Goal: Task Accomplishment & Management: Manage account settings

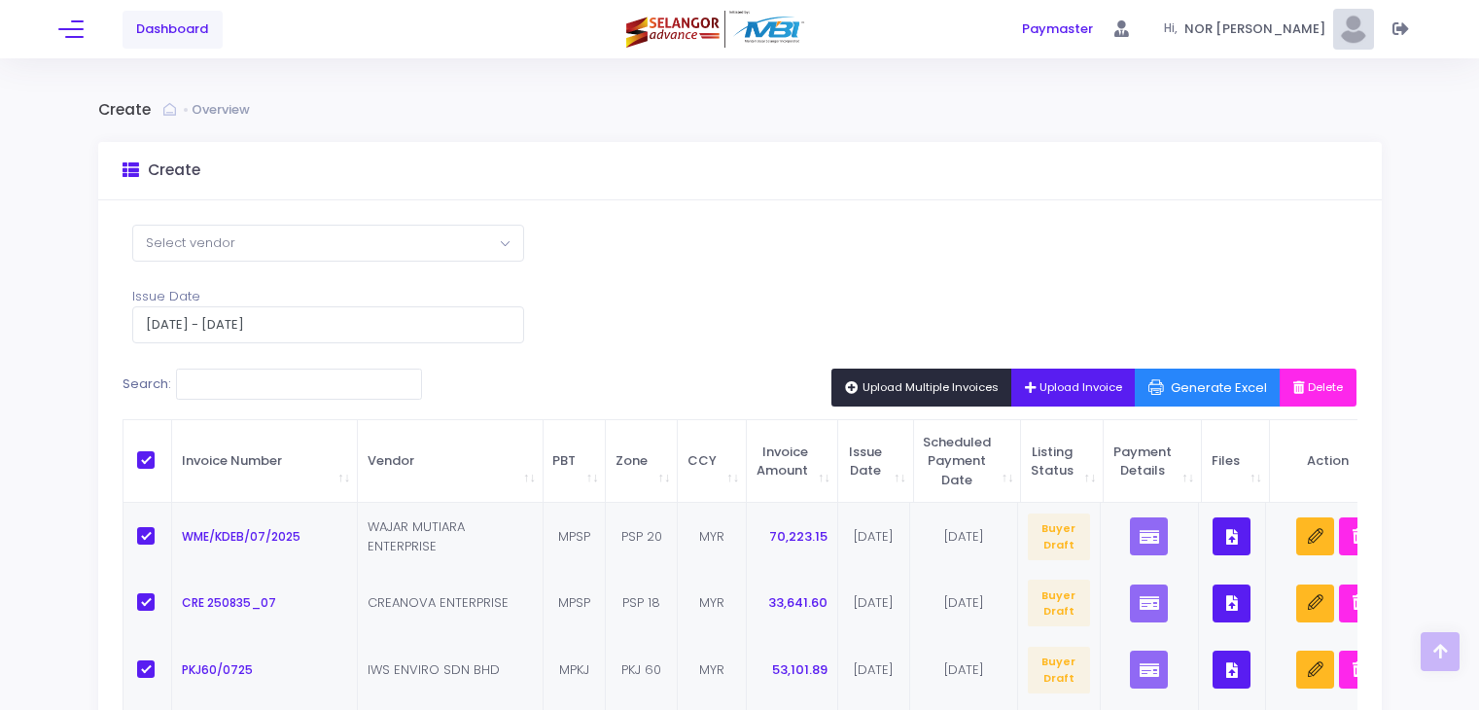
select select "100"
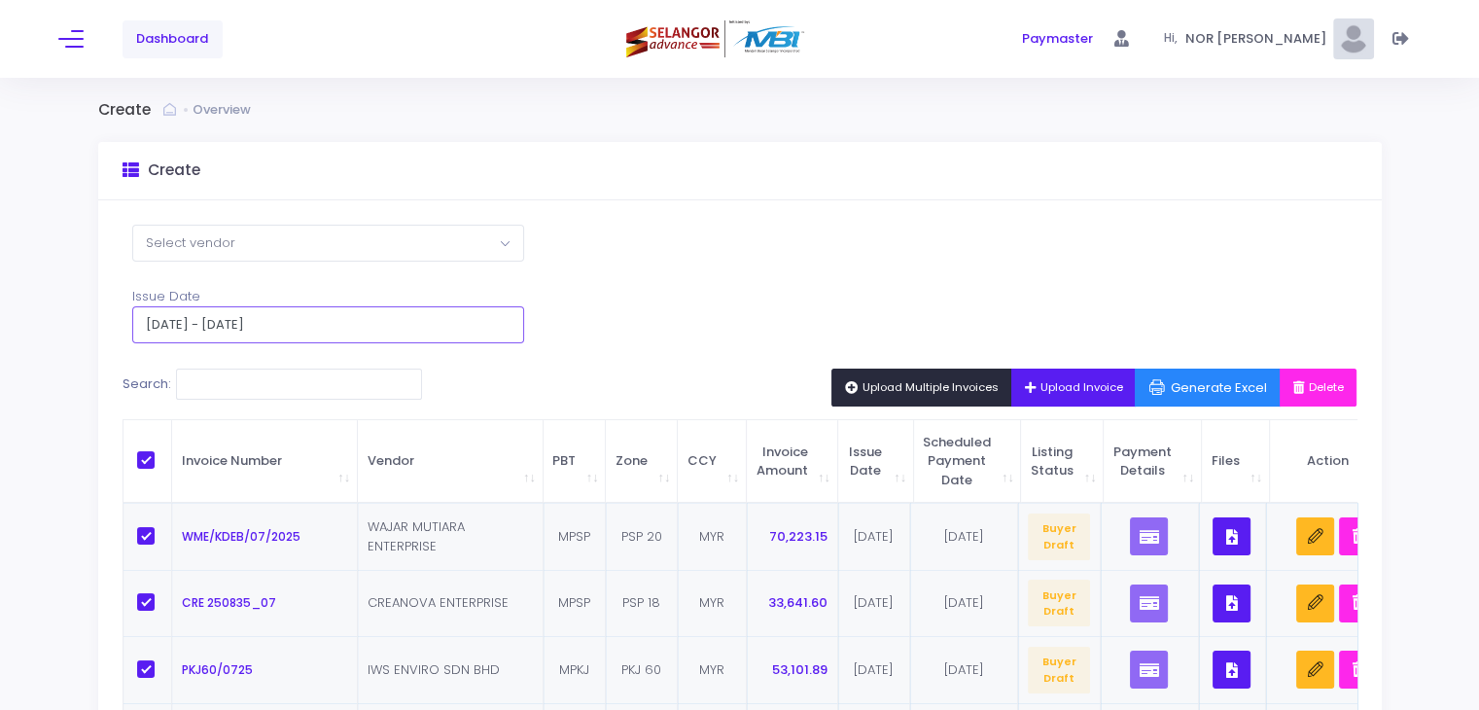
click at [419, 324] on input "[DATE] - [DATE]" at bounding box center [328, 324] width 392 height 37
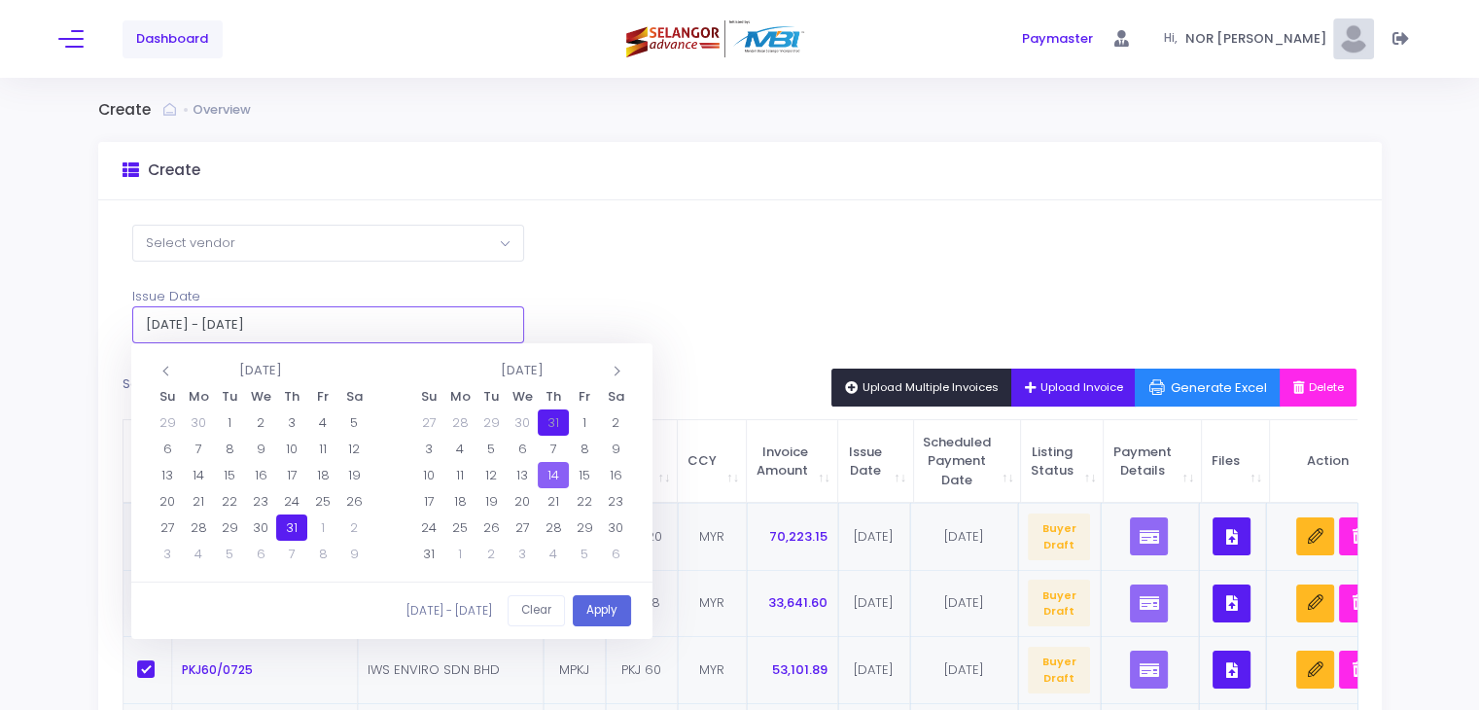
click at [415, 322] on input "[DATE] - [DATE]" at bounding box center [328, 324] width 392 height 37
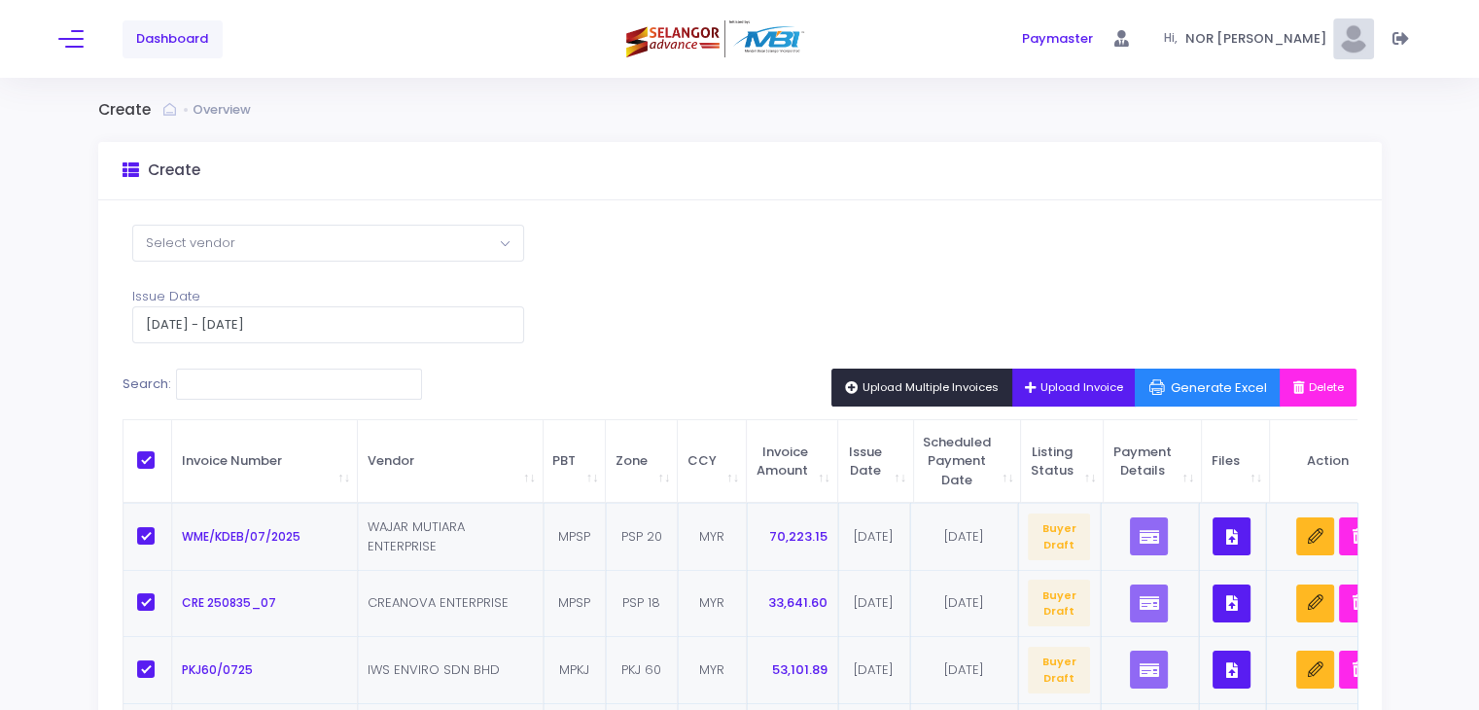
click at [895, 383] on span "Upload Multiple Invoices" at bounding box center [922, 387] width 154 height 16
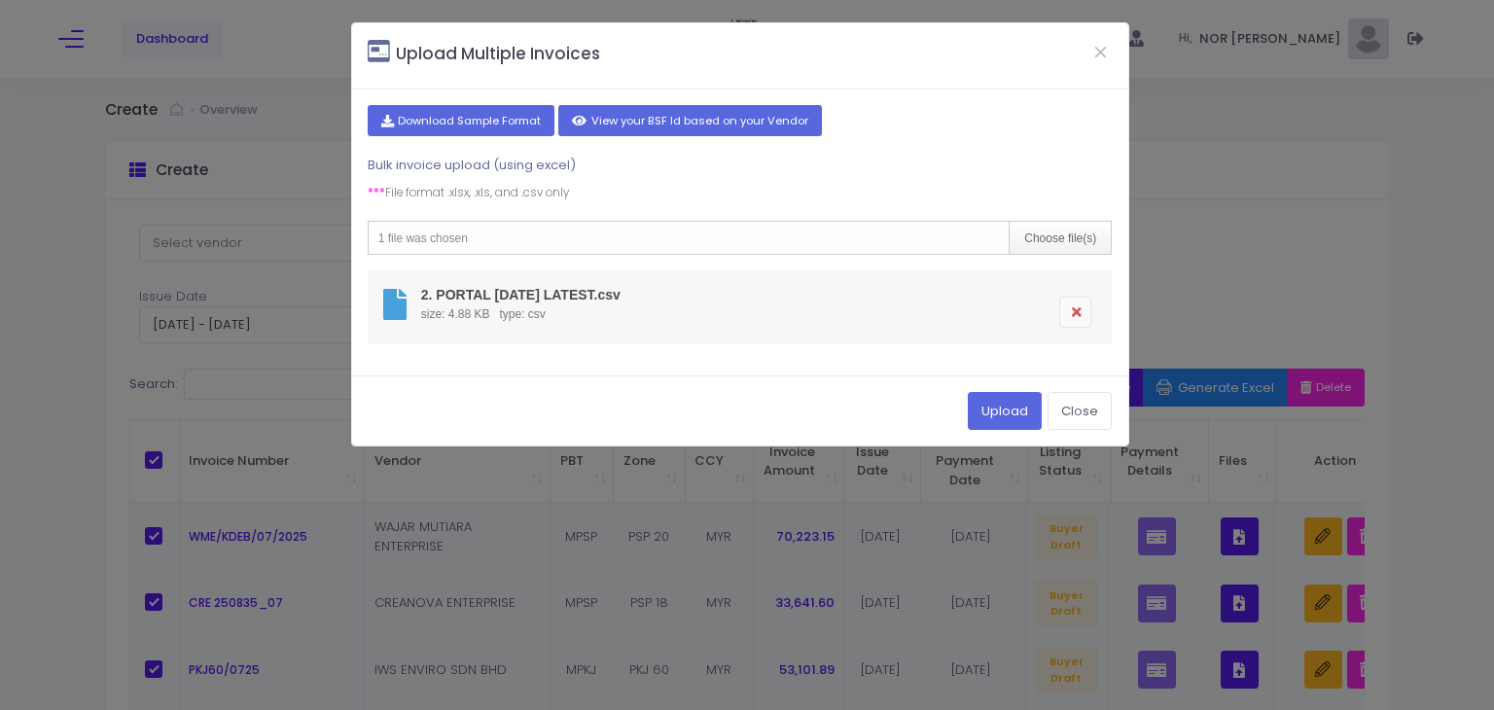
click at [1083, 314] on link at bounding box center [1075, 312] width 32 height 31
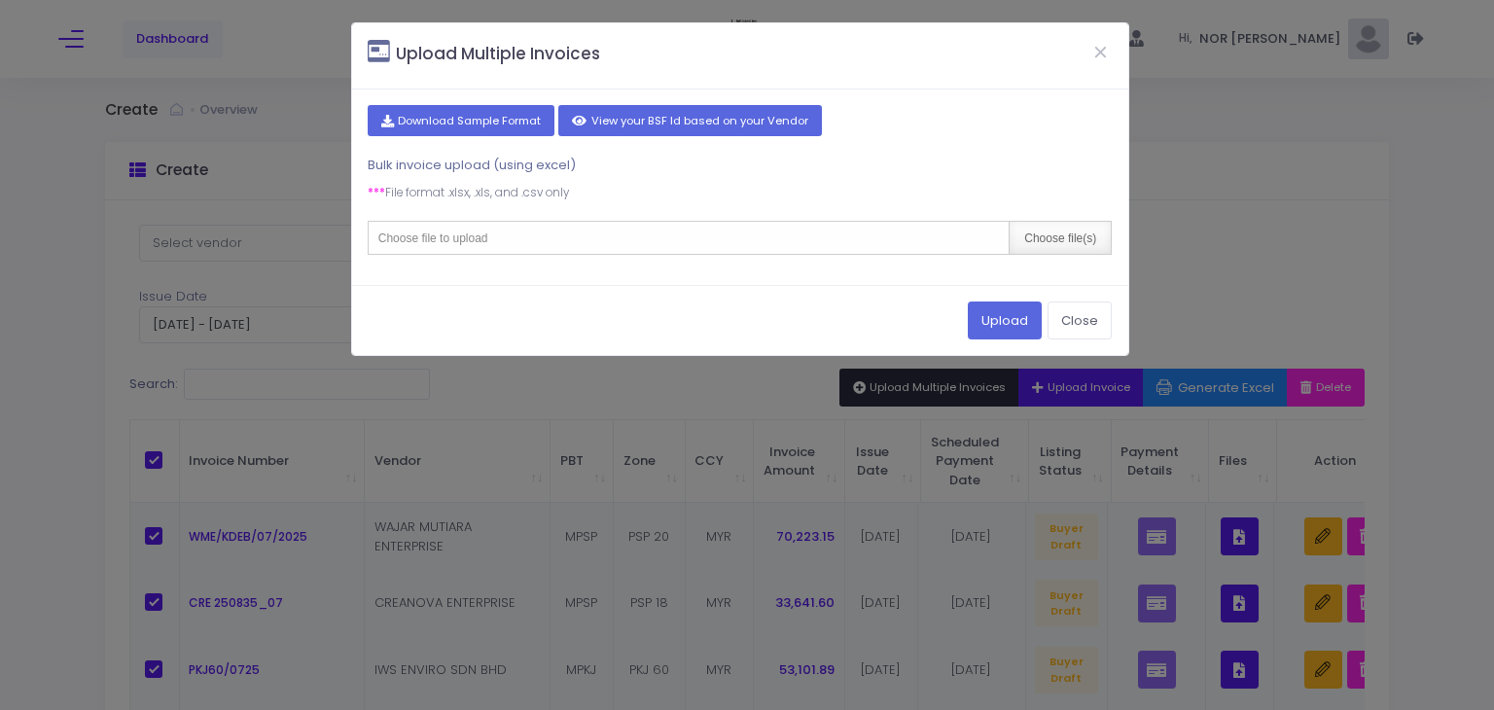
click at [1049, 235] on div "Choose file(s)" at bounding box center [1060, 238] width 102 height 32
type input "C:\fakepath\2. PORTAL [DATE] LATEST.csv"
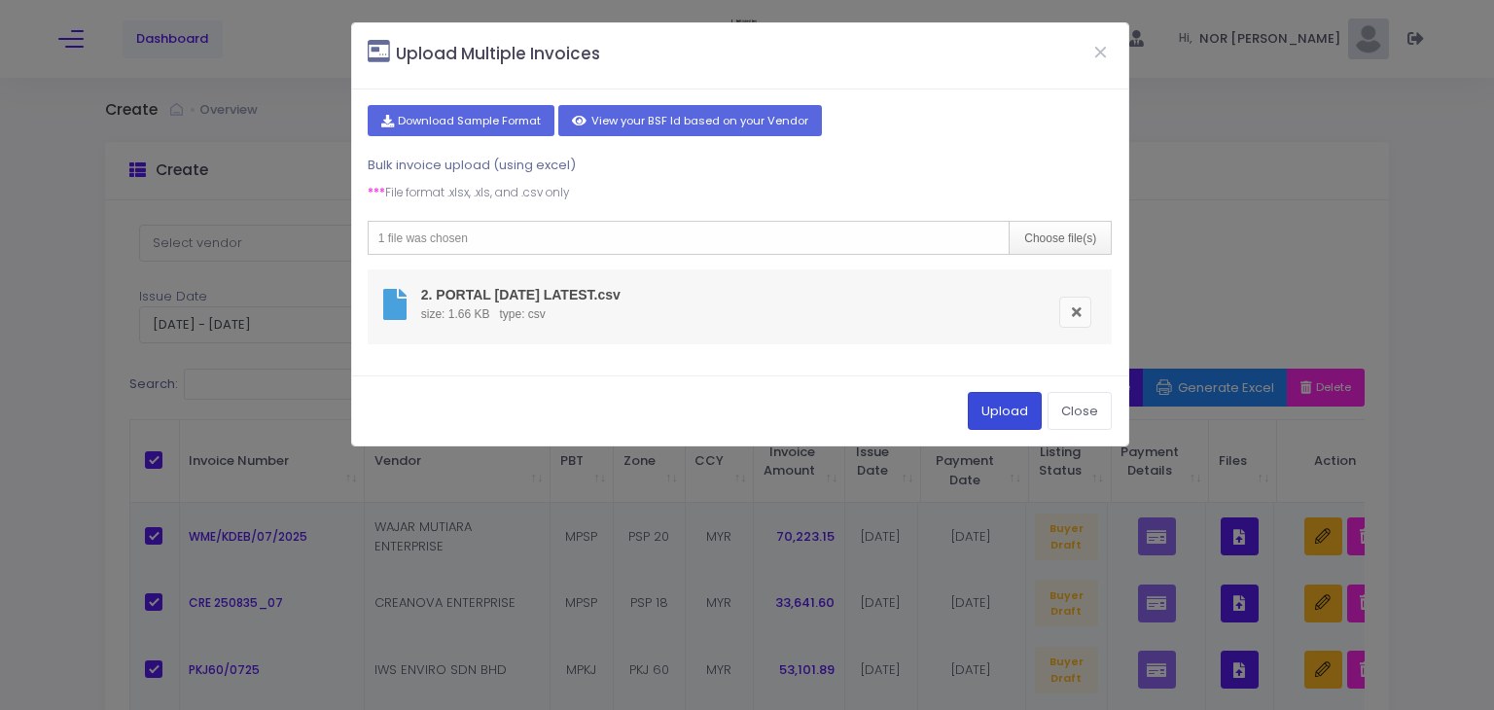
click at [1005, 409] on button "Upload" at bounding box center [1005, 410] width 74 height 37
click at [992, 407] on button "Upload" at bounding box center [1005, 410] width 74 height 37
click at [1012, 411] on button "Upload" at bounding box center [1005, 410] width 74 height 37
click at [1100, 45] on button "Close" at bounding box center [1101, 51] width 49 height 51
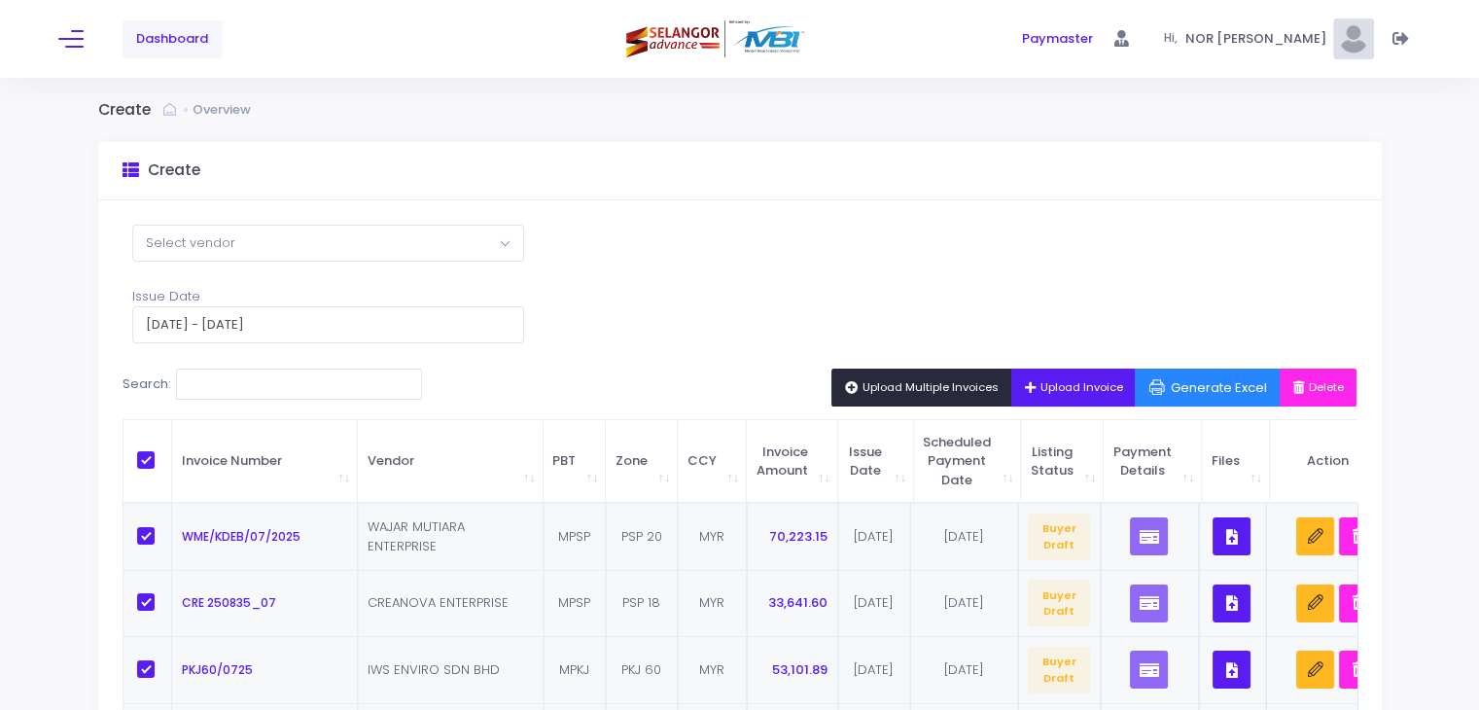
click at [691, 196] on div "Create" at bounding box center [740, 171] width 1284 height 58
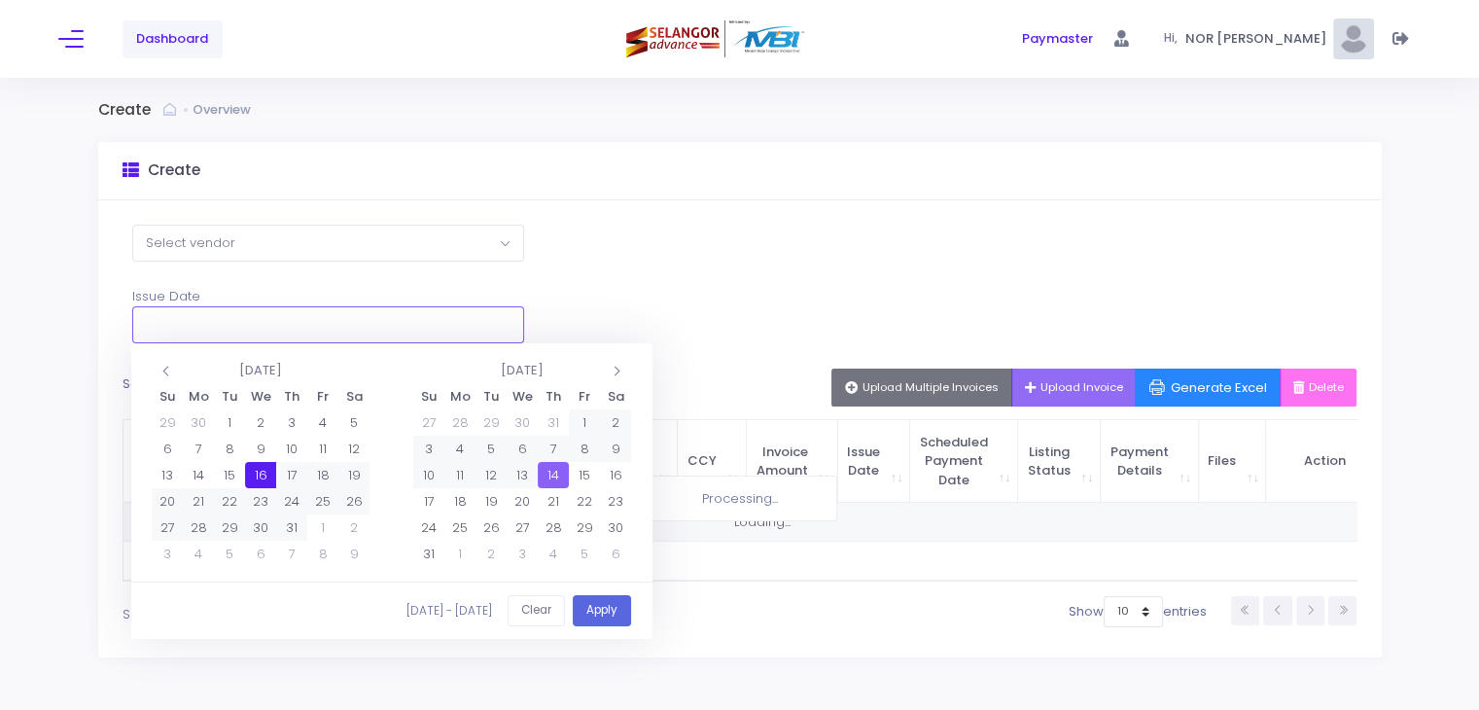
click at [214, 332] on input "text" at bounding box center [328, 324] width 392 height 37
click at [600, 612] on button "Apply" at bounding box center [602, 611] width 58 height 32
type input "31/07/2025 - 14/08/2025"
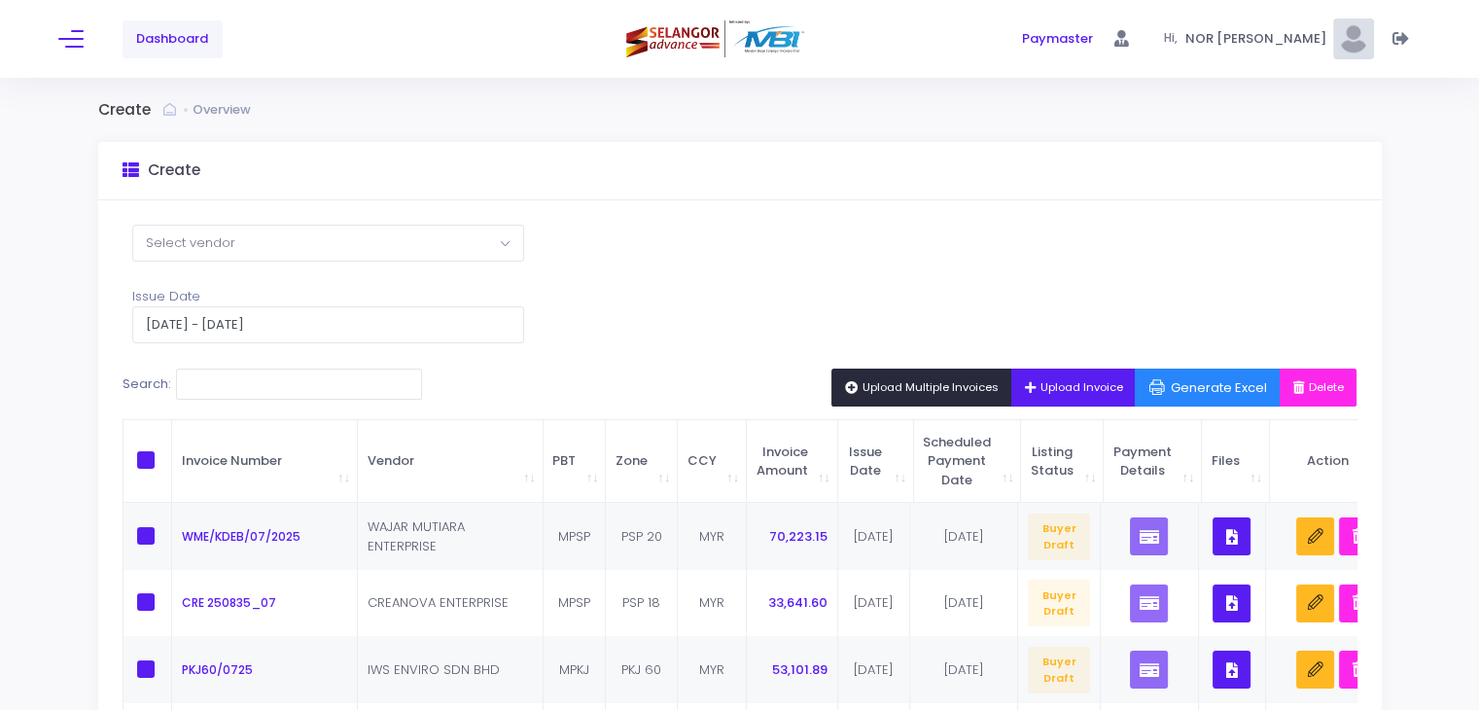
click at [146, 447] on th "\a \a \a \a" at bounding box center [149, 462] width 50 height 84
click at [148, 452] on span "\a \a \a \a" at bounding box center [146, 460] width 18 height 18
click at [166, 452] on input "\a \a \a \a" at bounding box center [172, 457] width 13 height 13
checkbox input "true"
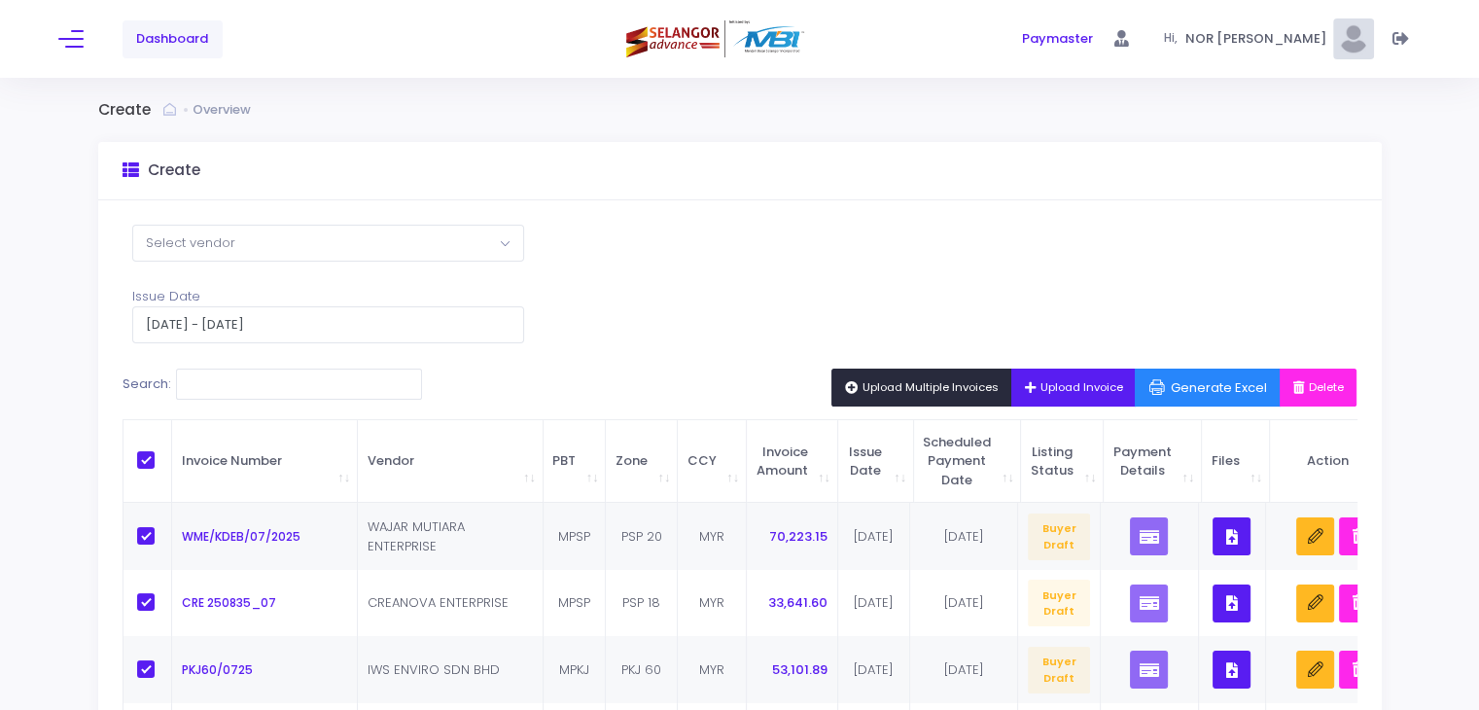
checkbox input "true"
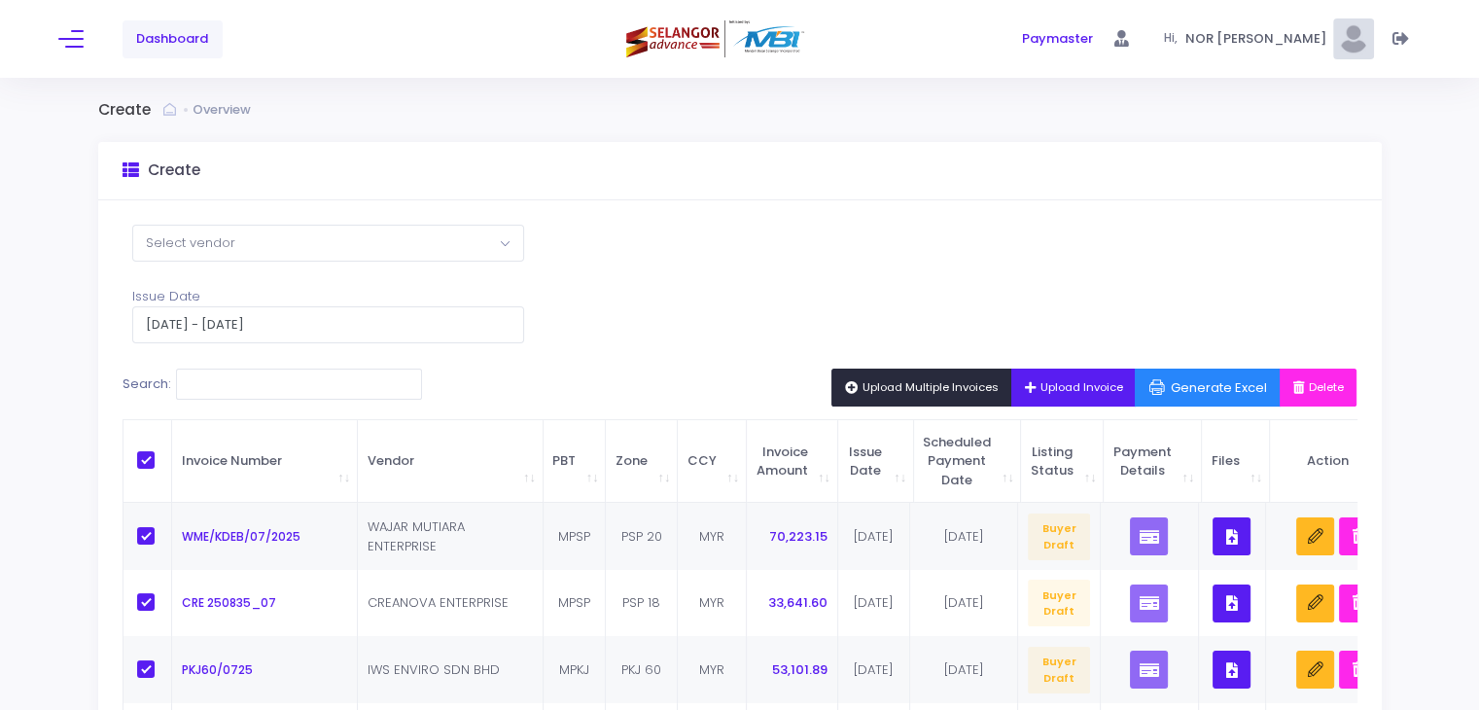
checkbox input "true"
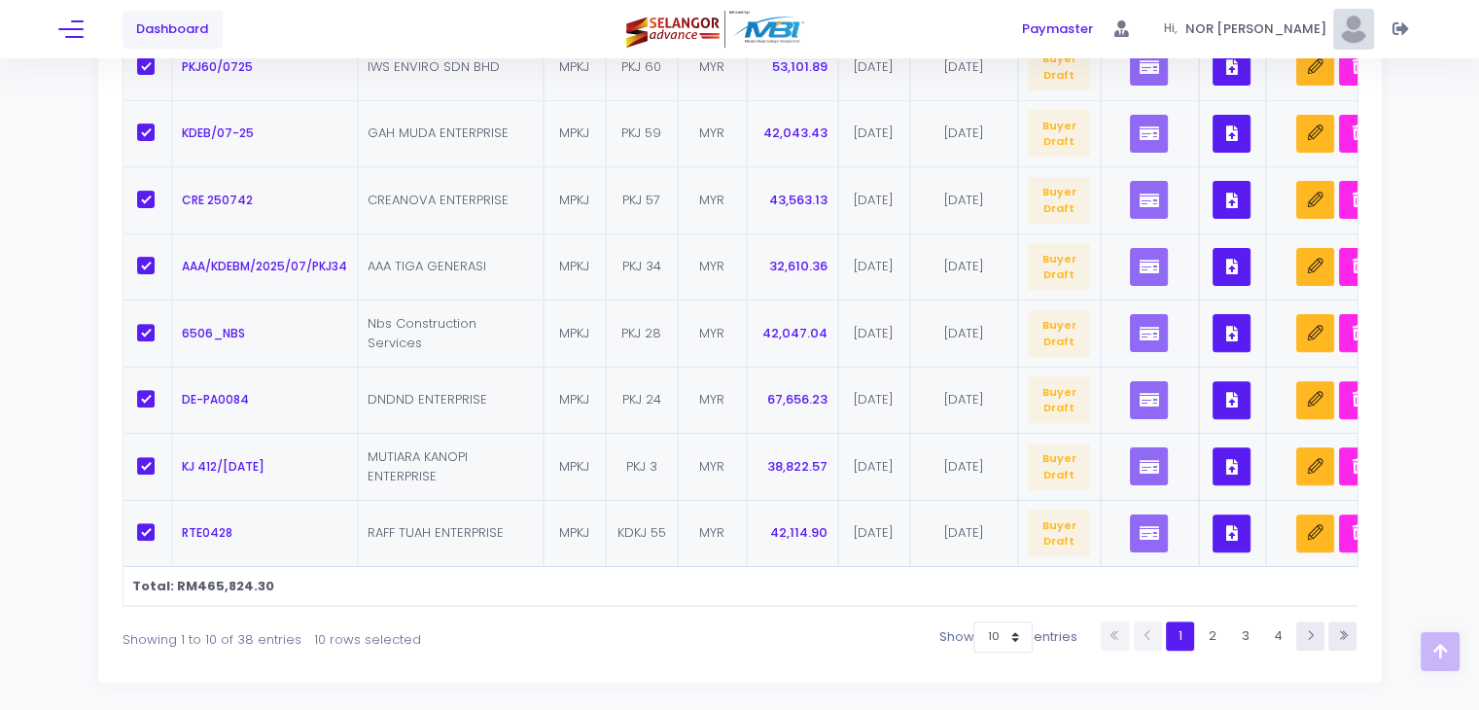
scroll to position [683, 0]
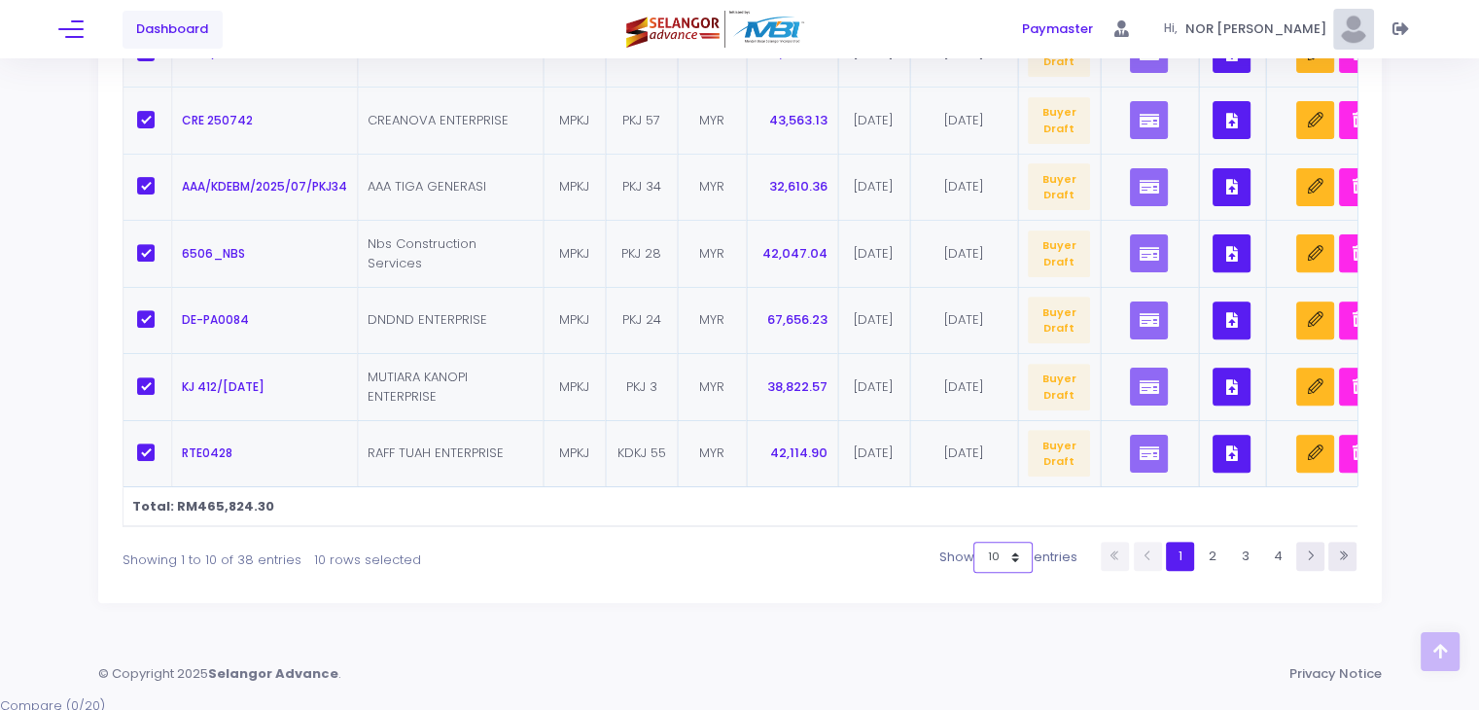
click at [995, 569] on select "10 25 50 100" at bounding box center [1003, 557] width 59 height 31
select select "100"
click at [1033, 573] on select "10 25 50 100" at bounding box center [1003, 557] width 59 height 31
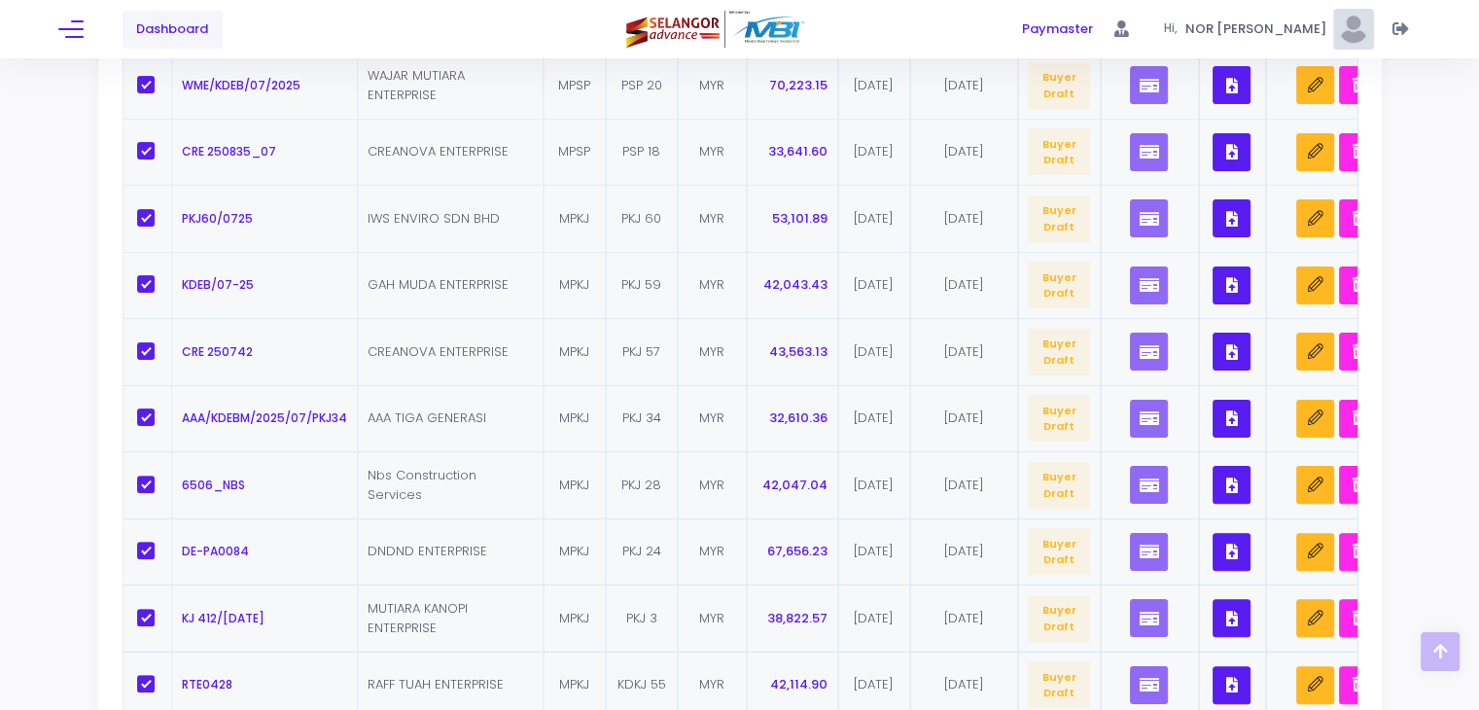
scroll to position [99, 0]
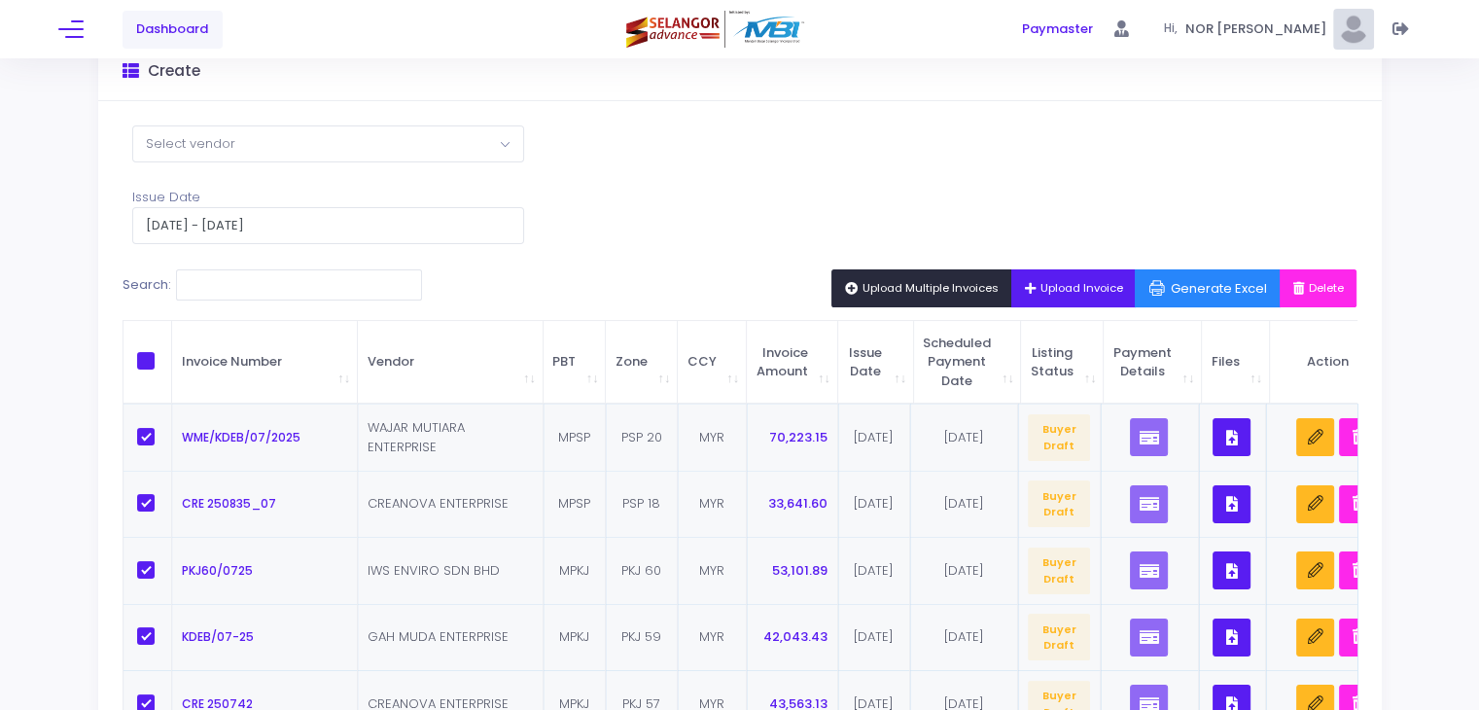
click at [150, 358] on span "\a \a \a \a" at bounding box center [146, 361] width 18 height 18
click at [166, 358] on input "\a \a \a \a" at bounding box center [172, 358] width 13 height 13
checkbox input "true"
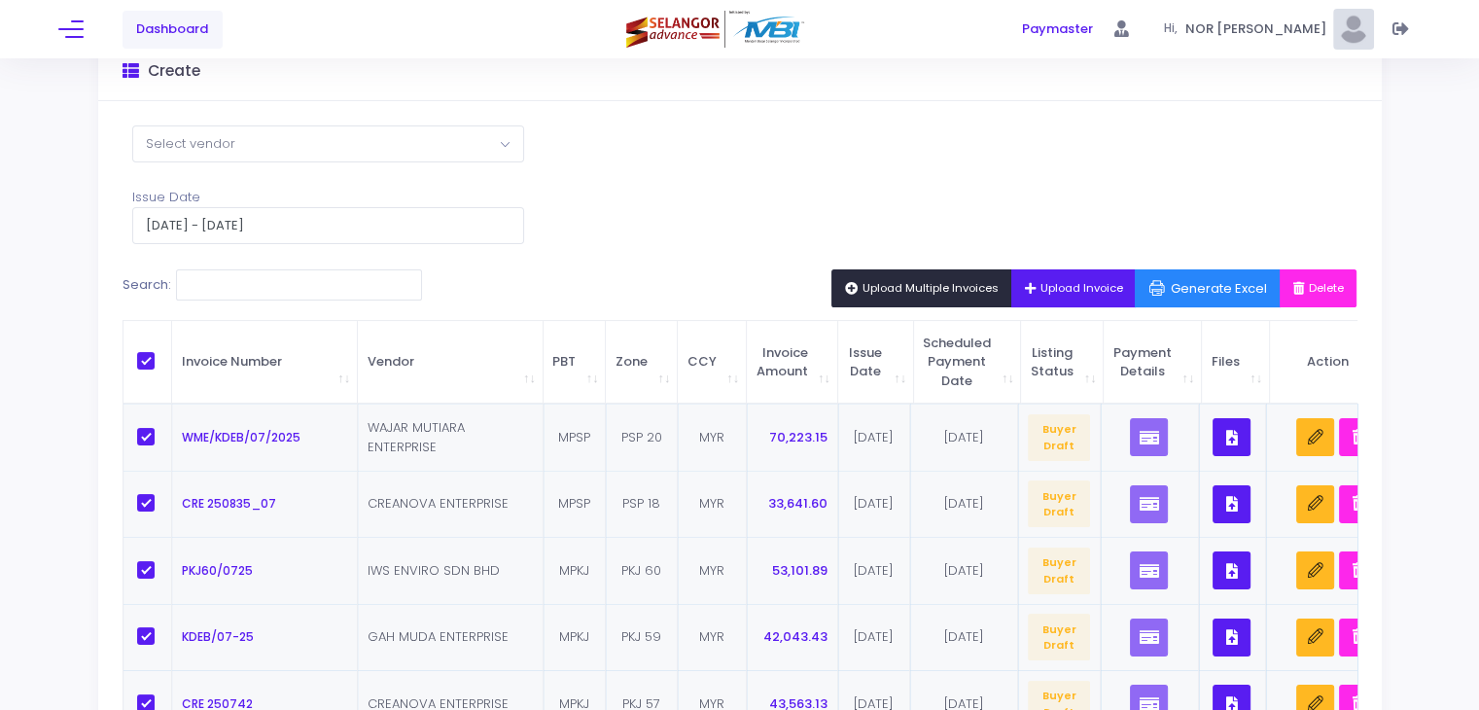
checkbox input "true"
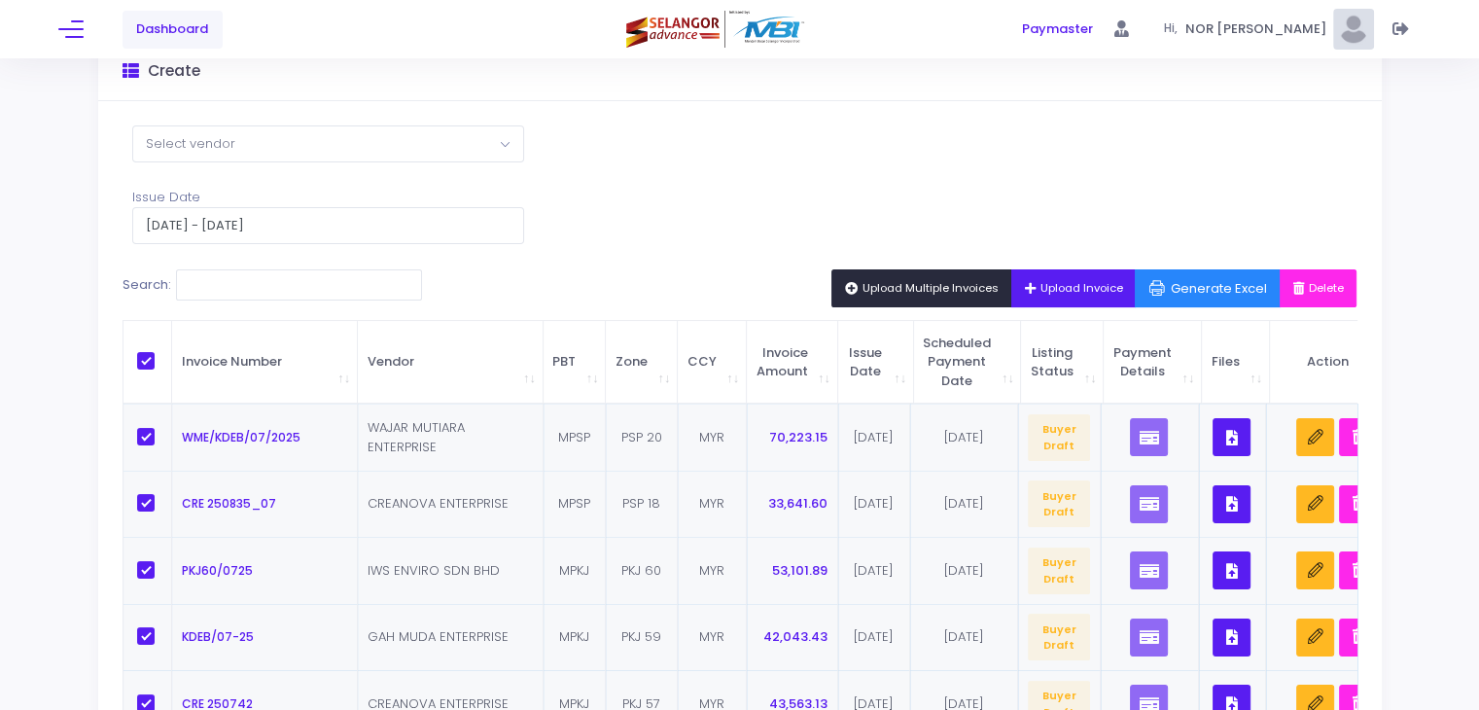
checkbox input "true"
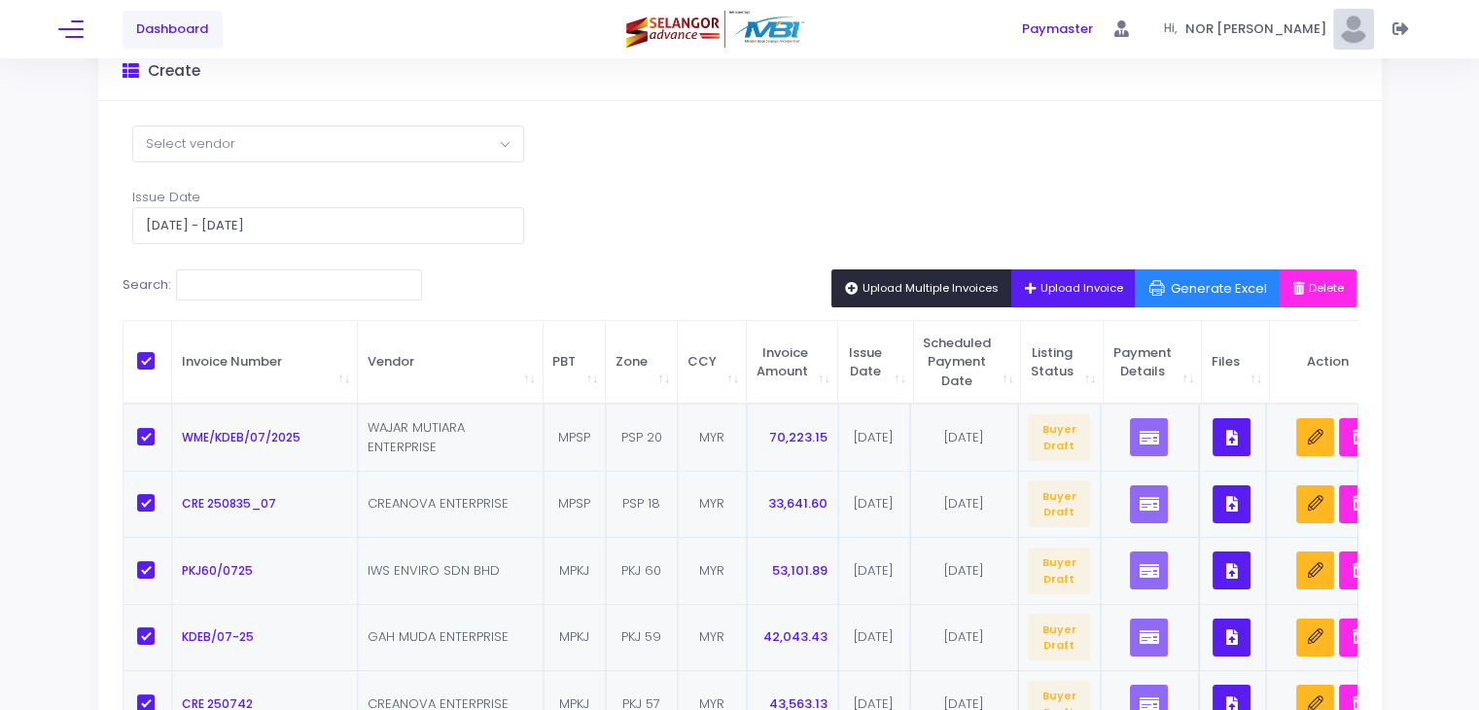
checkbox input "true"
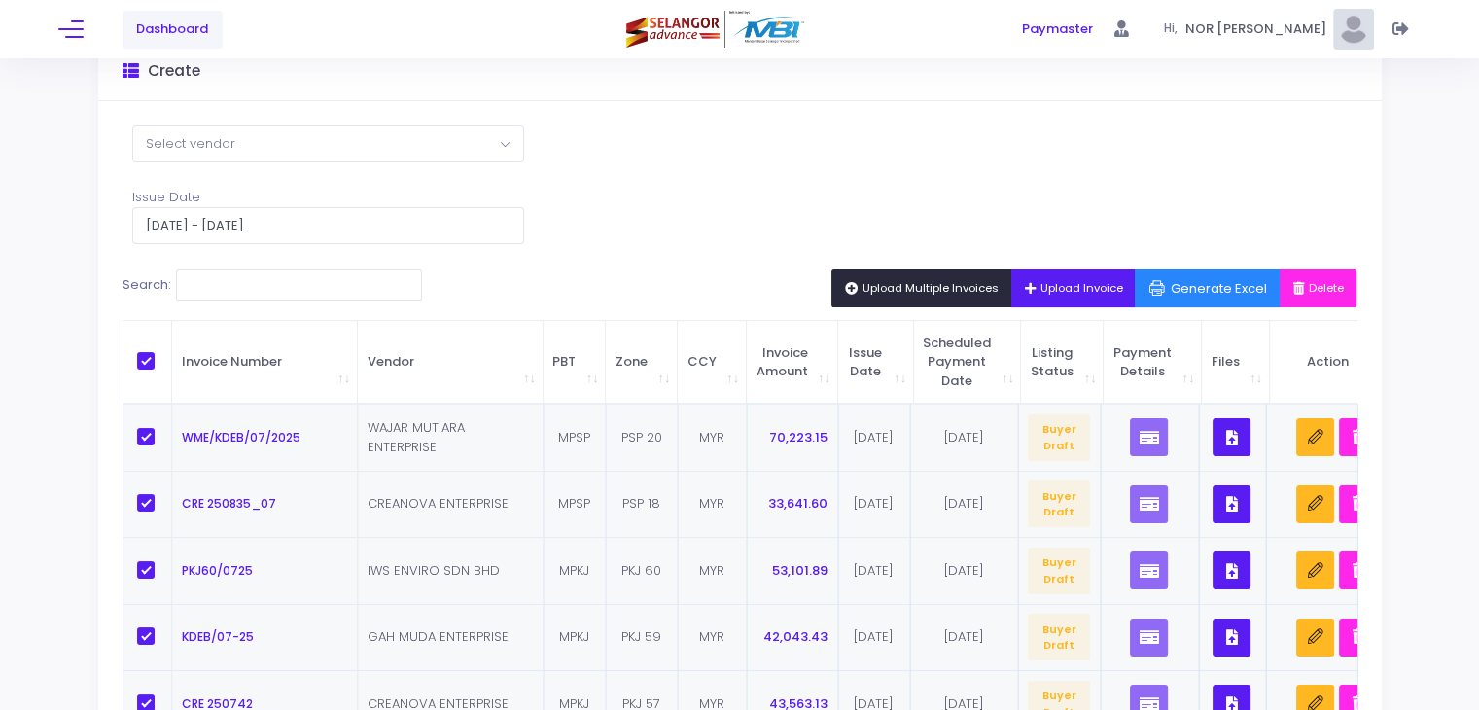
checkbox input "true"
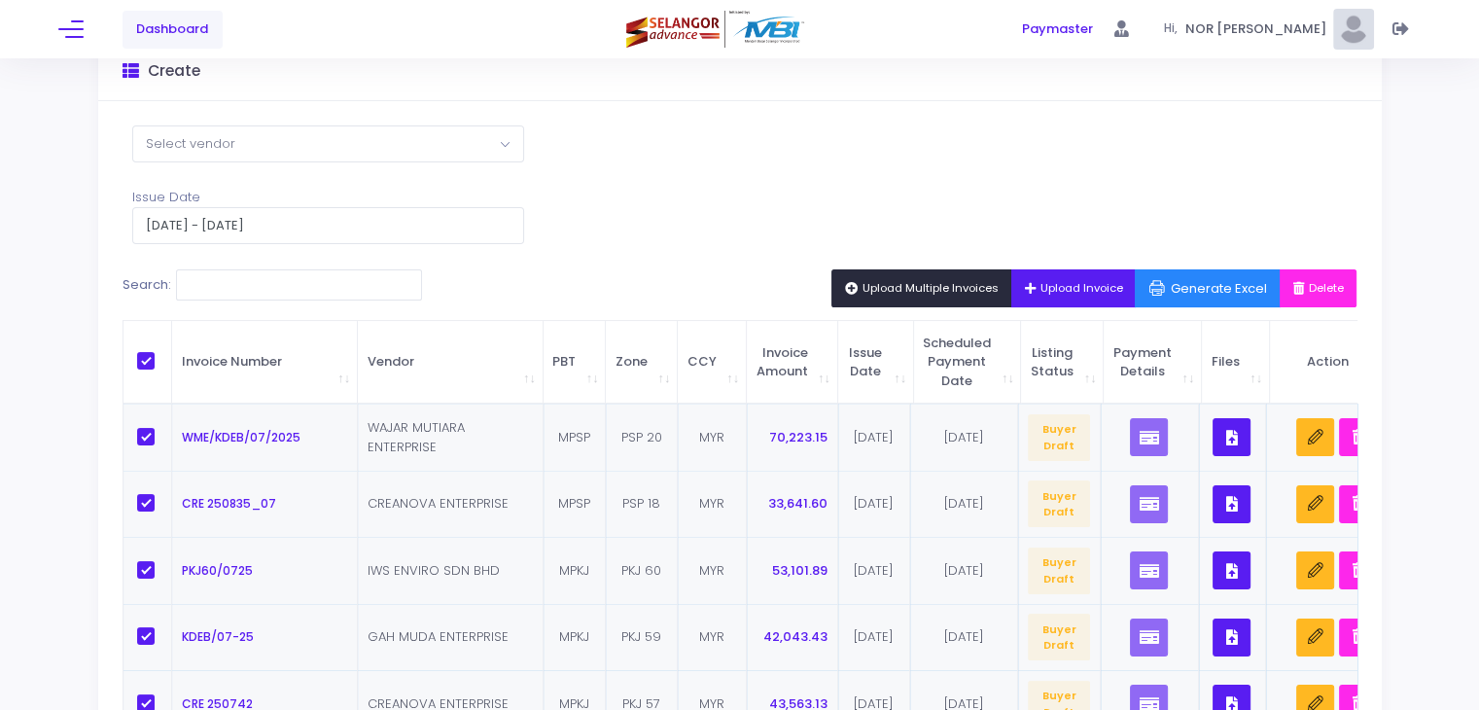
checkbox input "true"
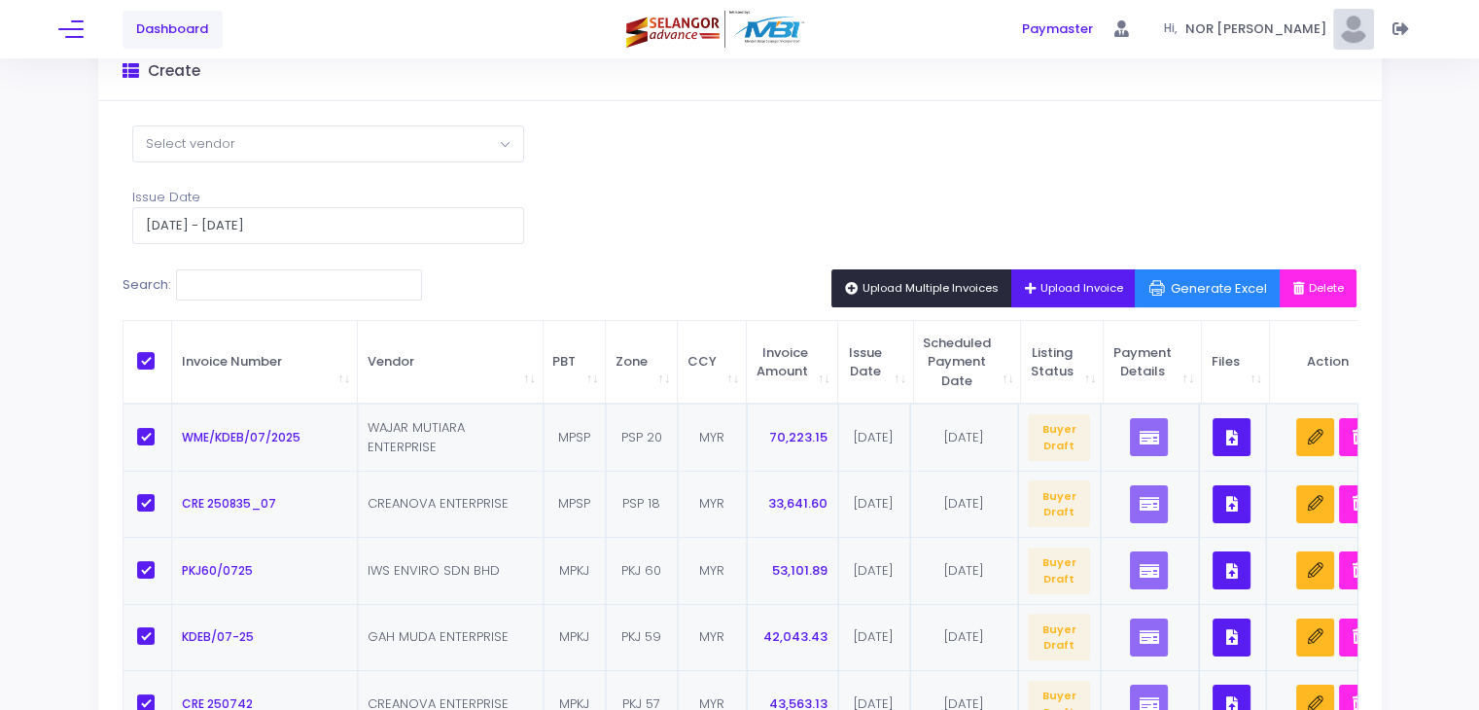
checkbox input "true"
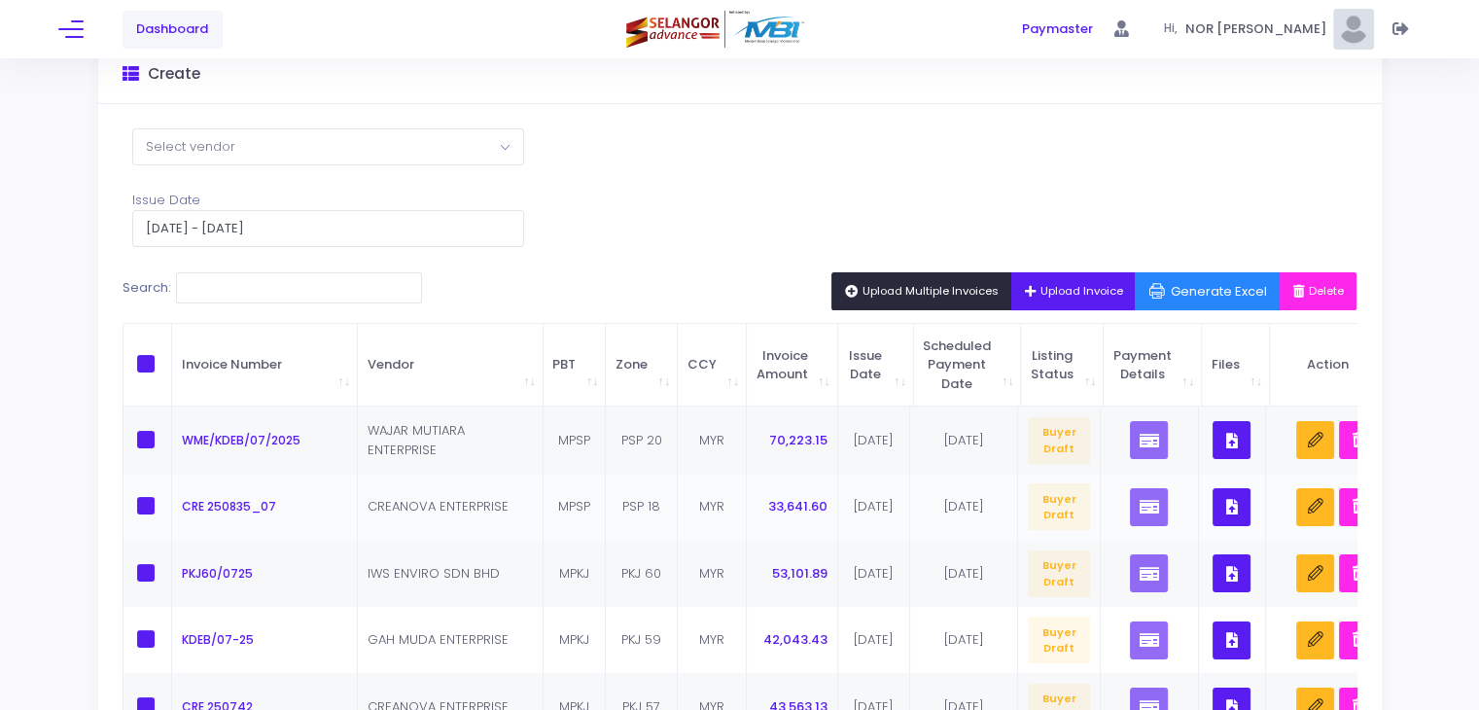
scroll to position [97, 0]
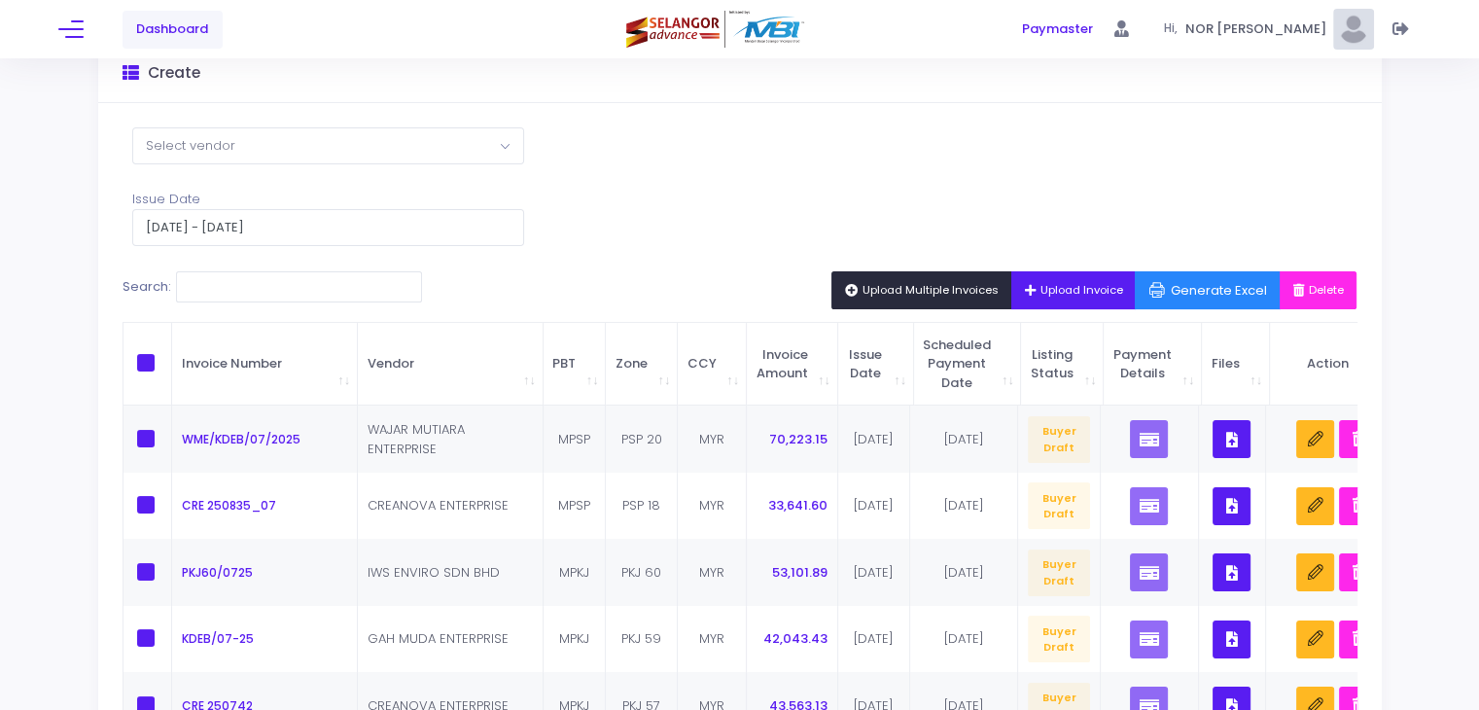
click at [146, 359] on span at bounding box center [146, 363] width 18 height 18
click at [166, 359] on input "checkbox" at bounding box center [172, 360] width 13 height 13
checkbox input "true"
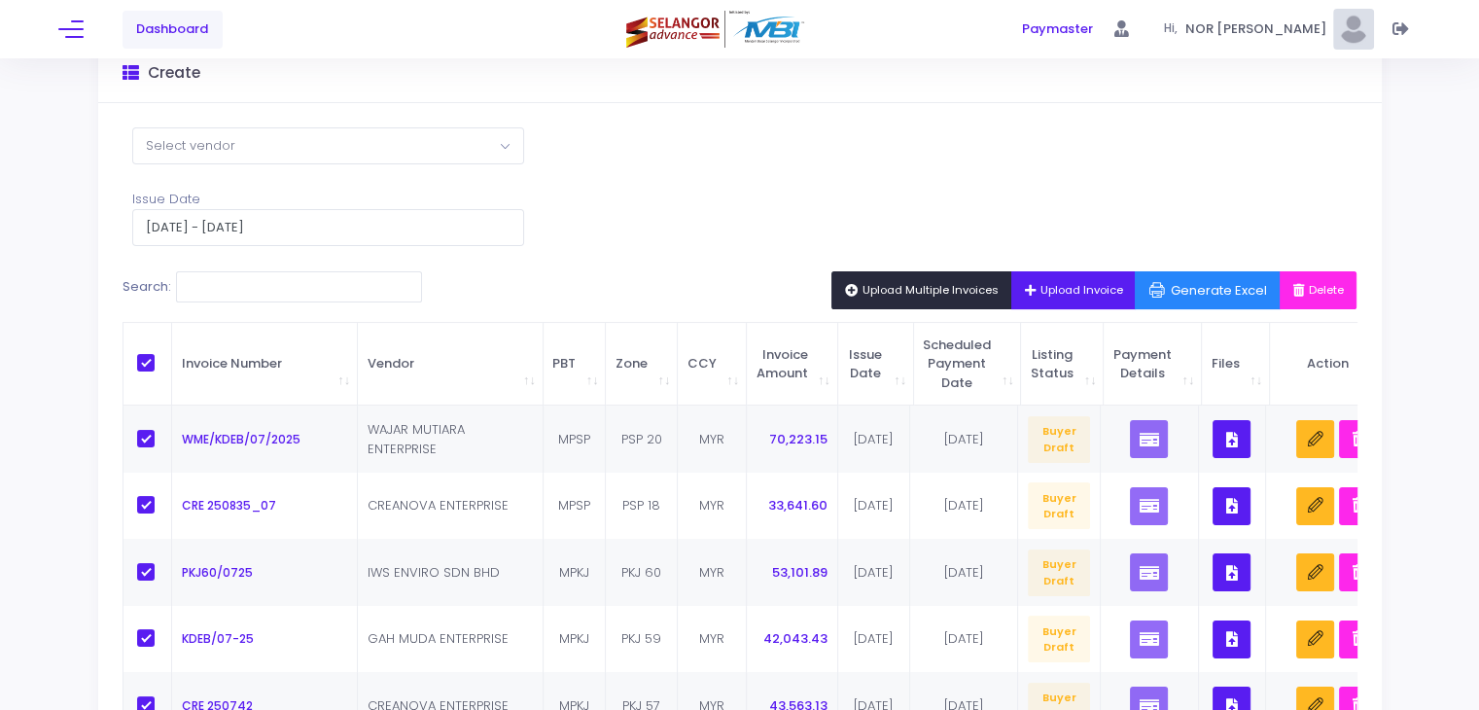
checkbox input "true"
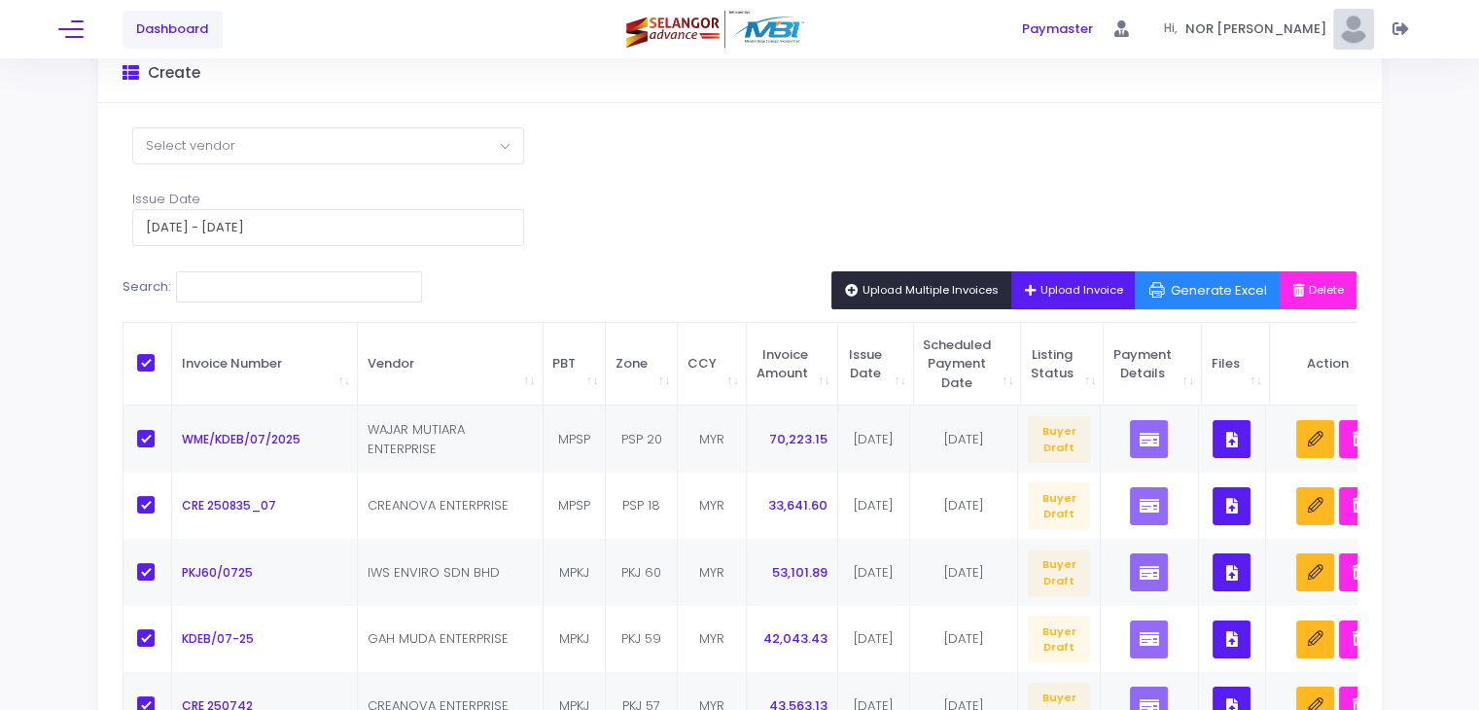
checkbox input "true"
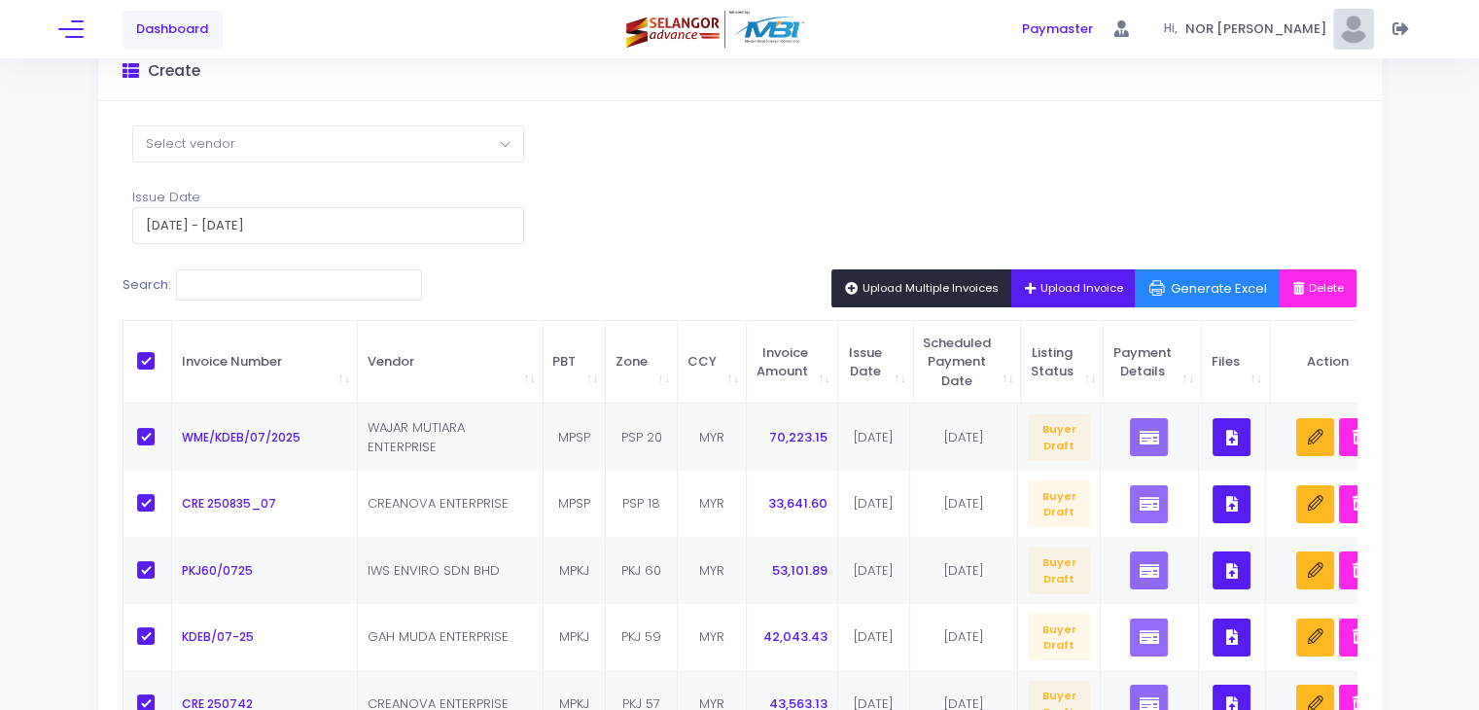
scroll to position [0, 0]
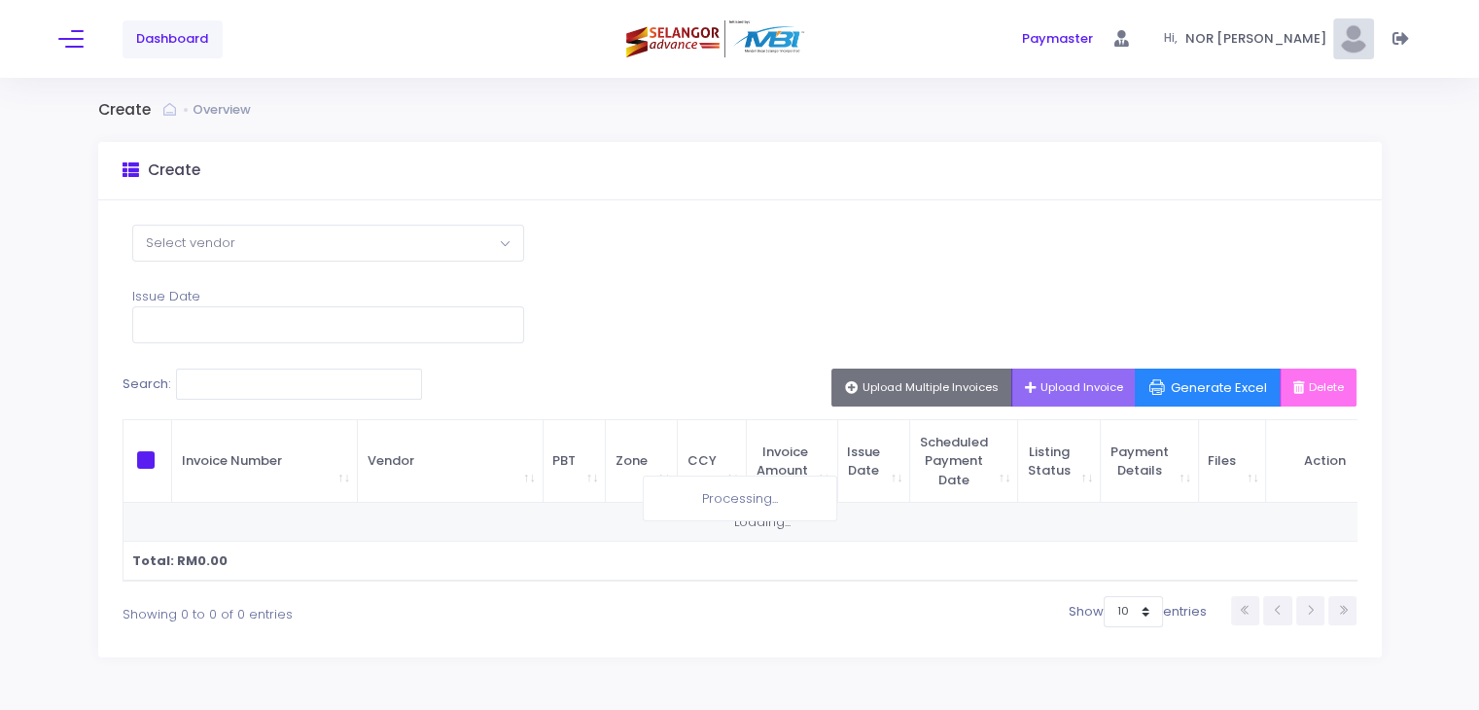
click at [969, 333] on div "Select Vendor Purun Kasturi Sdn Bhd AZAMAHIR SDN BHD TRUCEPT SYNERGY RESOURCES …" at bounding box center [740, 428] width 1284 height 457
click at [417, 234] on span "Select vendor" at bounding box center [328, 243] width 390 height 35
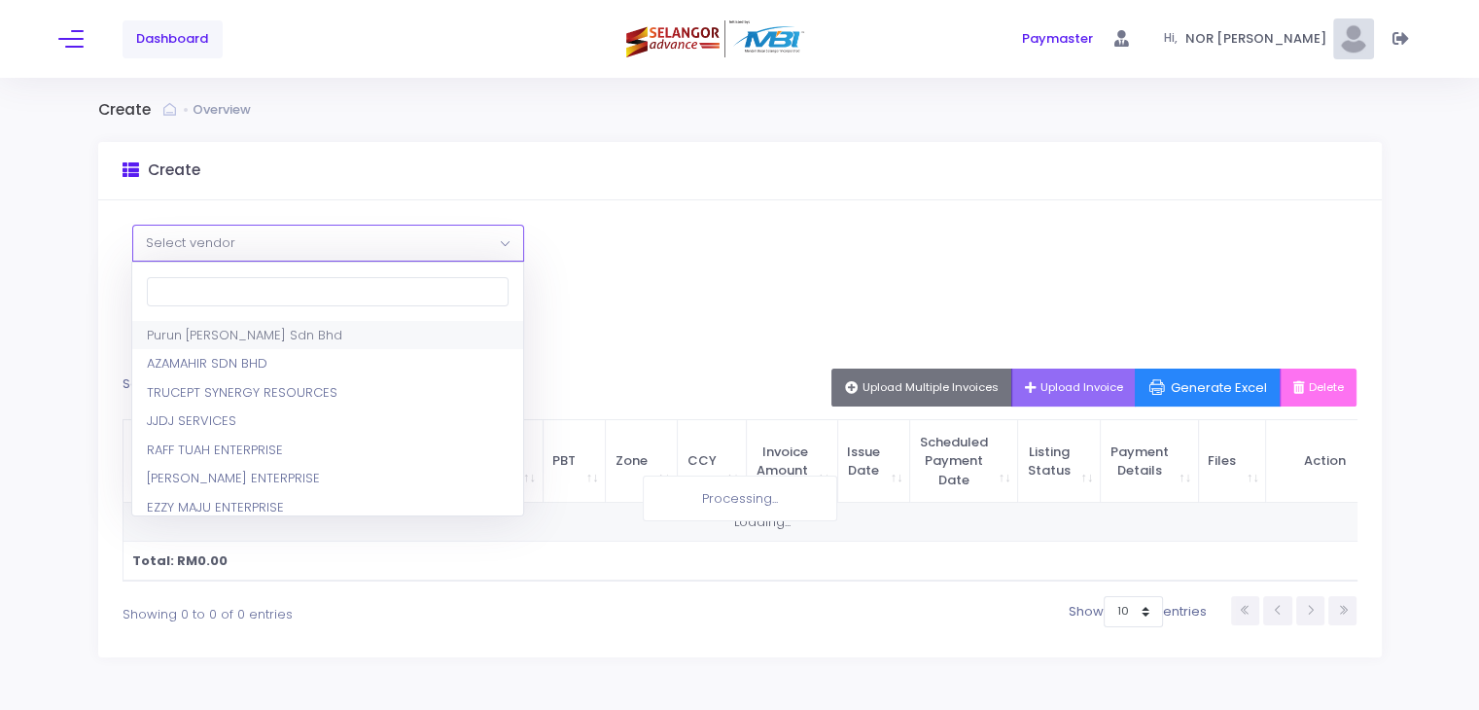
click at [417, 234] on span "Select vendor" at bounding box center [328, 243] width 390 height 35
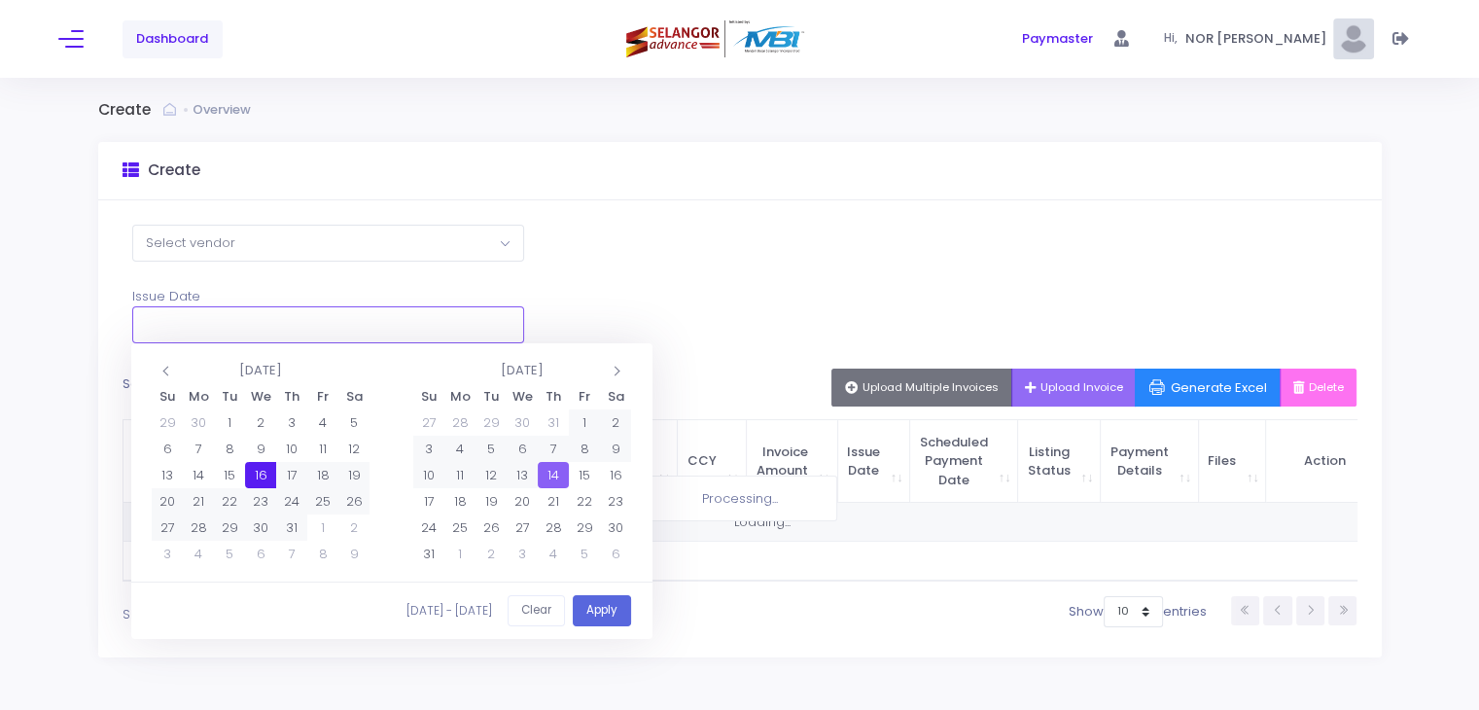
click at [448, 320] on input "text" at bounding box center [328, 324] width 392 height 37
click at [638, 301] on div "Select Vendor Purun [PERSON_NAME] Sdn Bhd AZAMAHIR SDN BHD TRUCEPT SYNERGY RESO…" at bounding box center [740, 428] width 1284 height 457
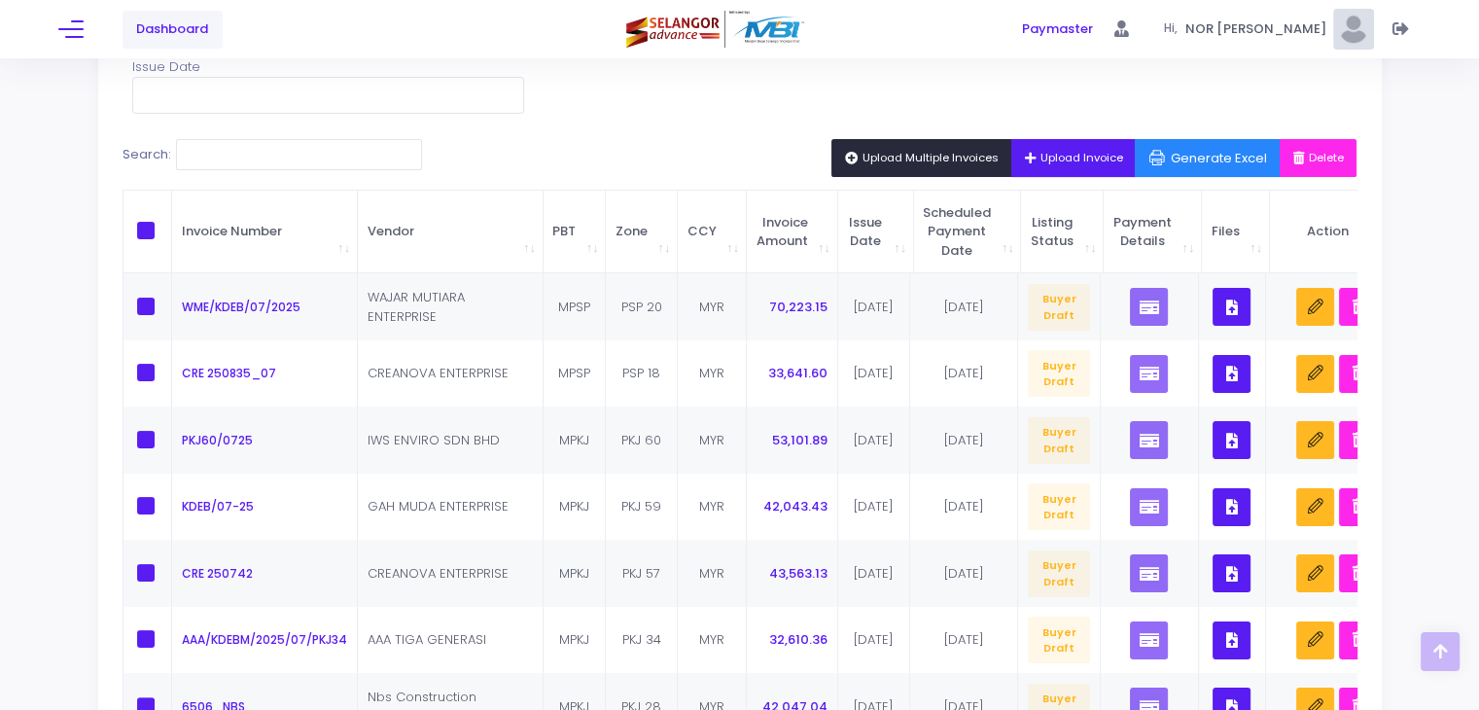
scroll to position [196, 0]
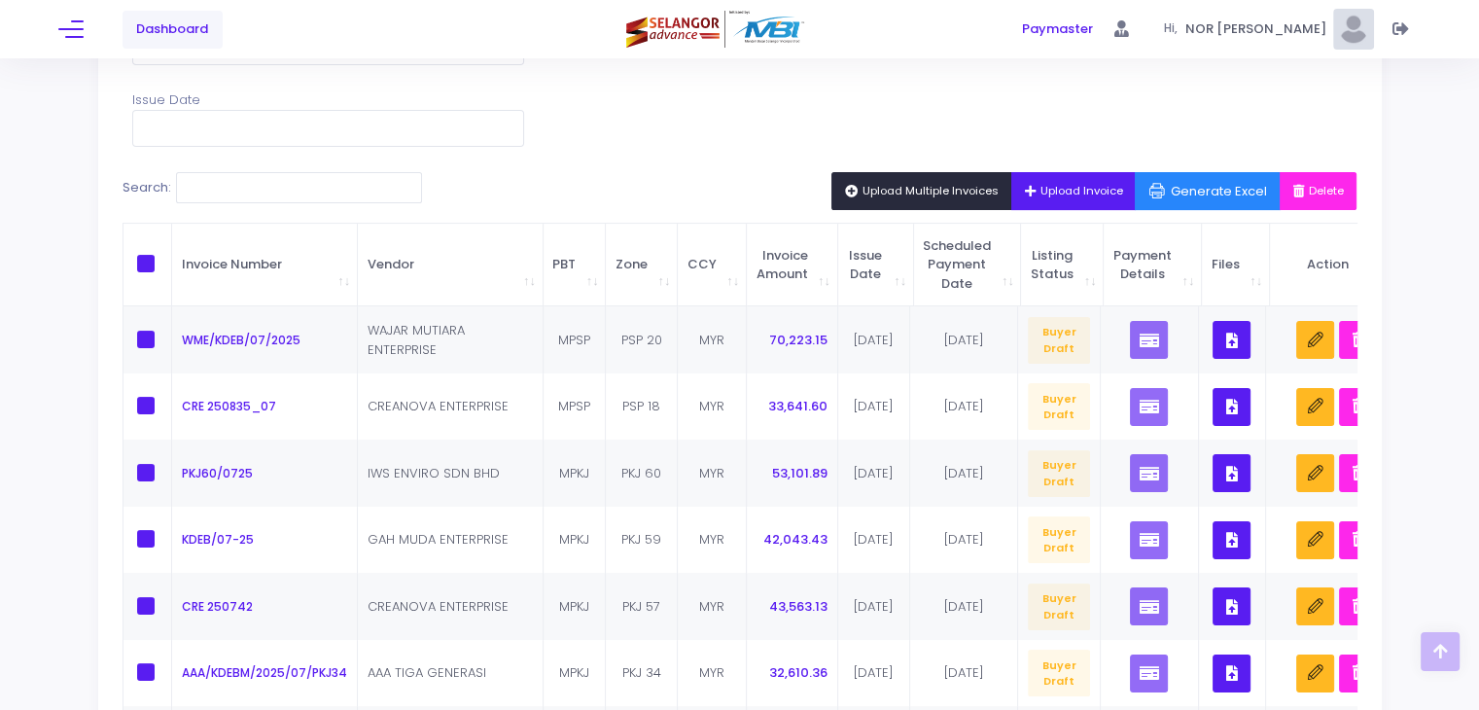
click at [146, 266] on span at bounding box center [146, 264] width 18 height 18
click at [166, 266] on input "checkbox" at bounding box center [172, 261] width 13 height 13
checkbox input "true"
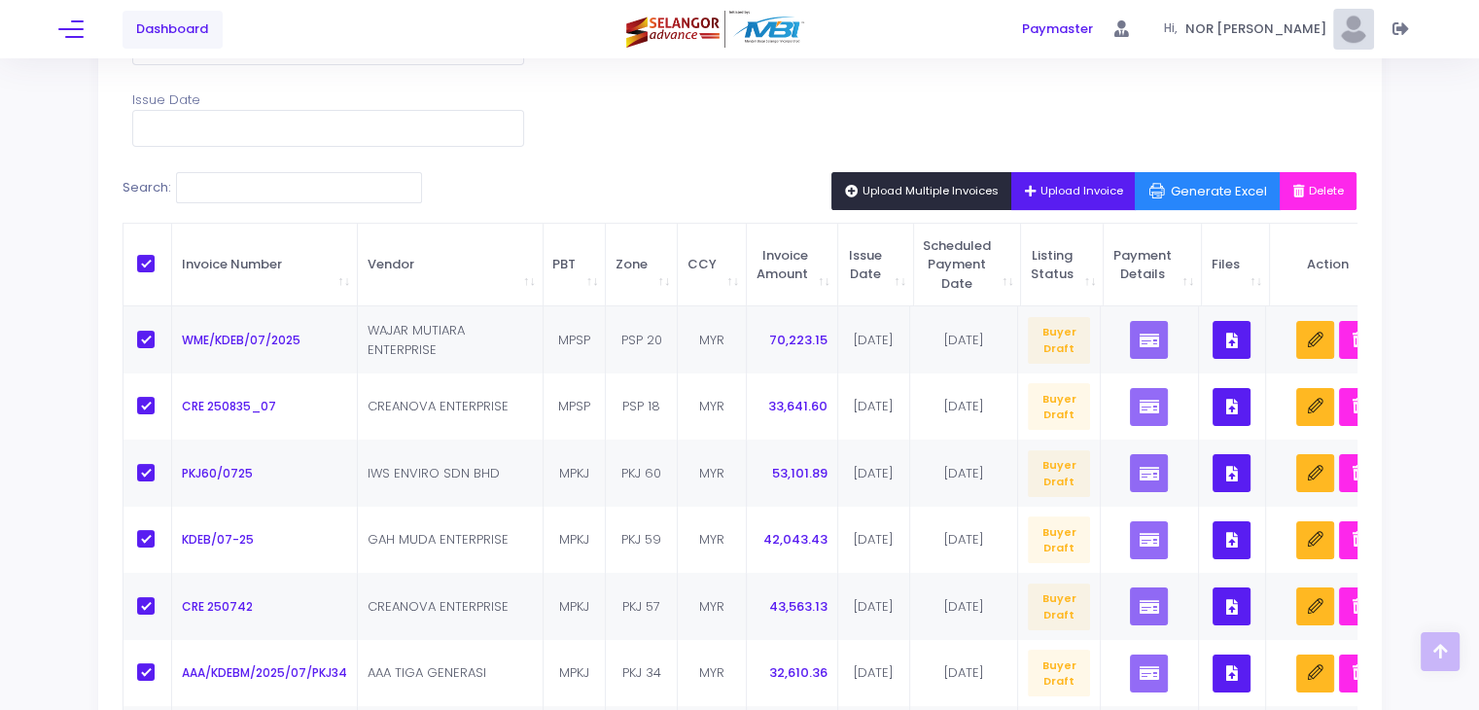
checkbox input "true"
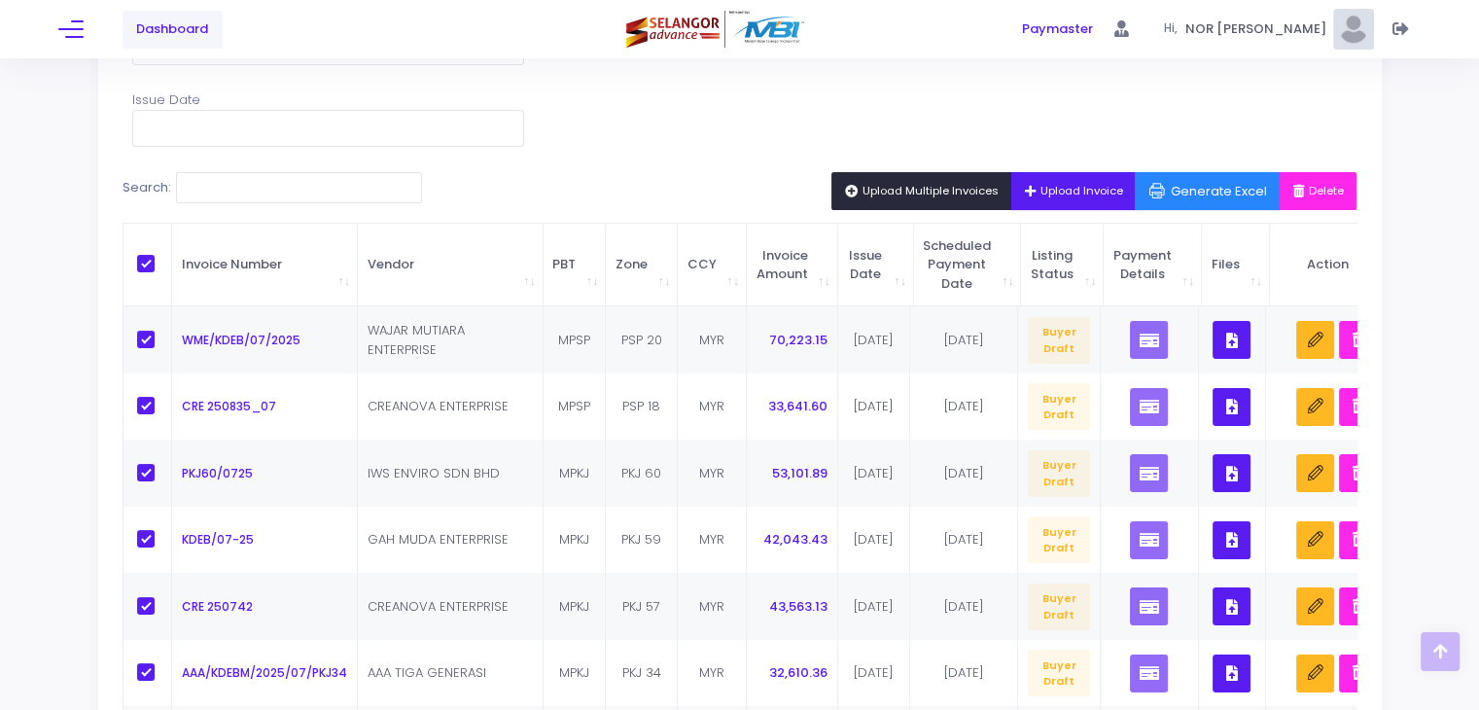
checkbox input "true"
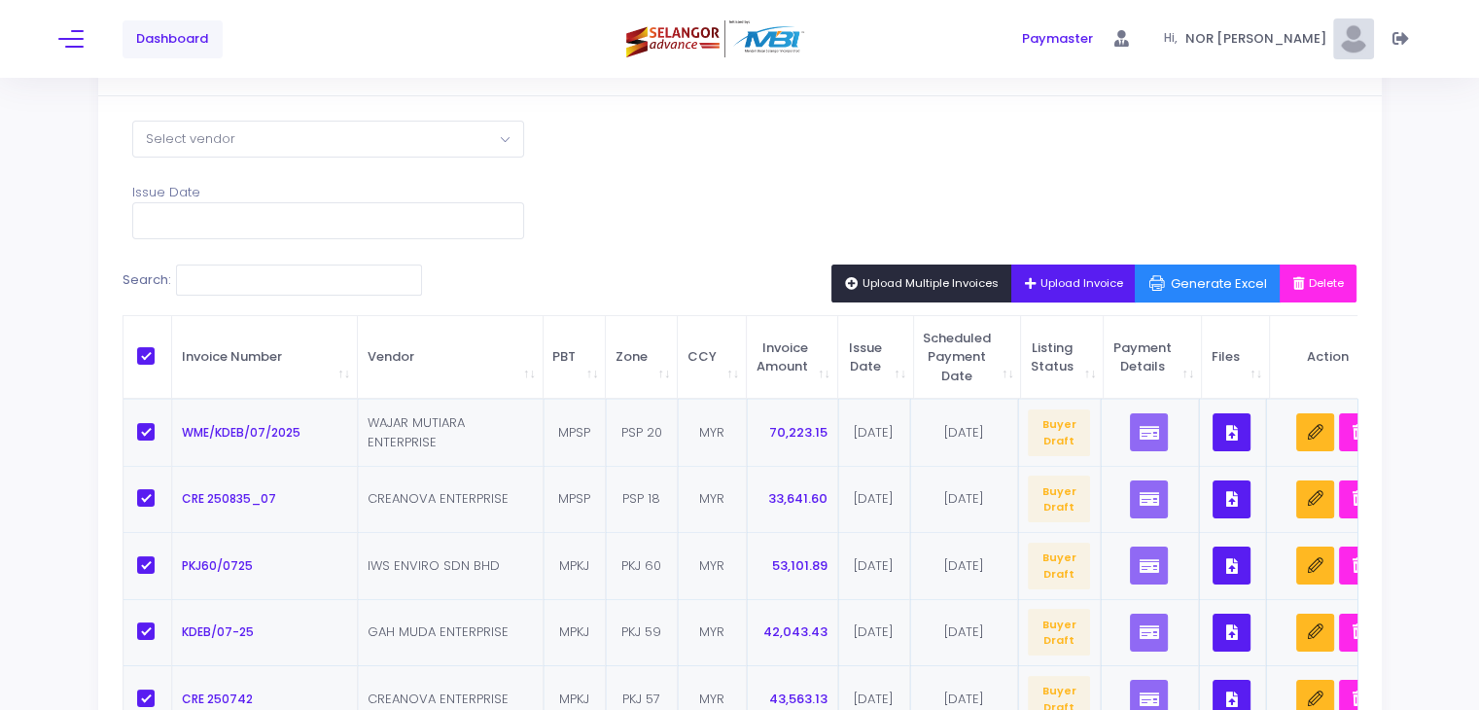
scroll to position [2, 0]
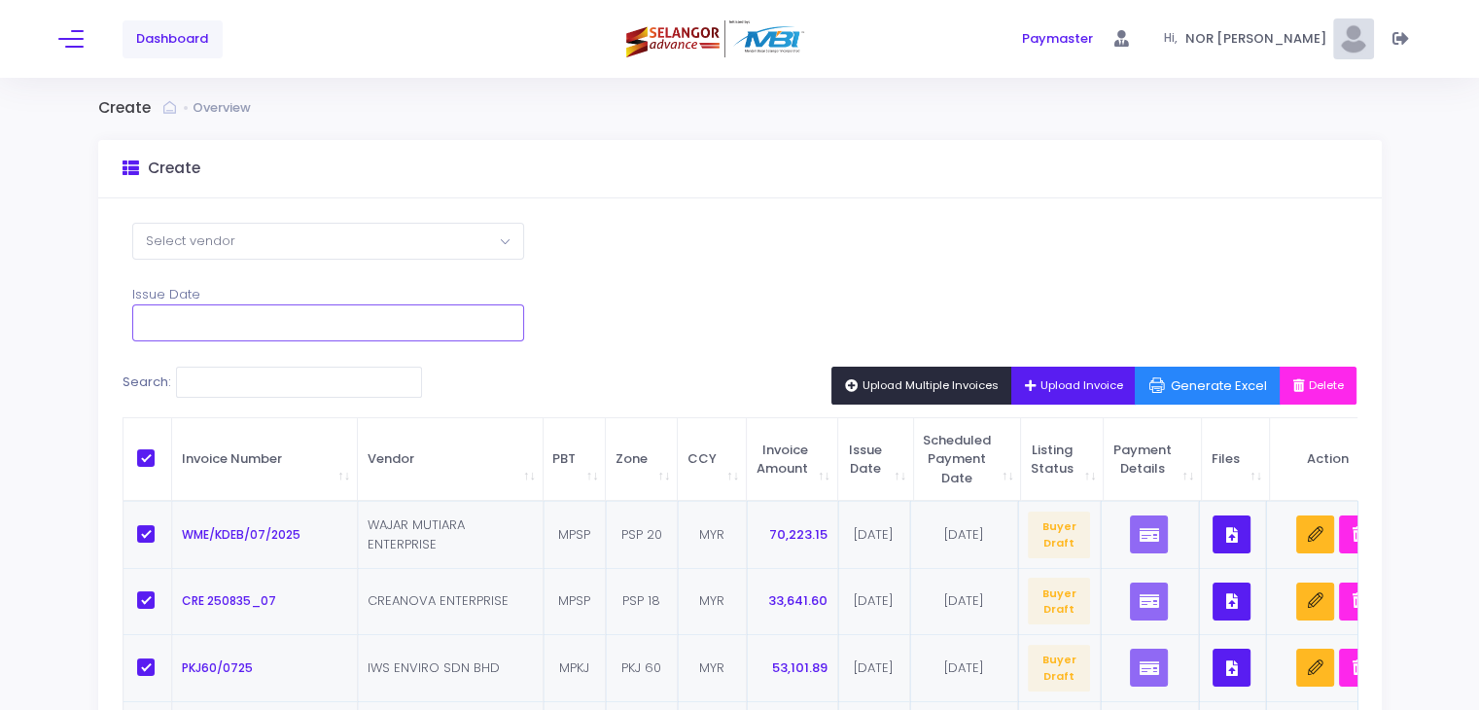
click at [315, 310] on input "text" at bounding box center [328, 322] width 392 height 37
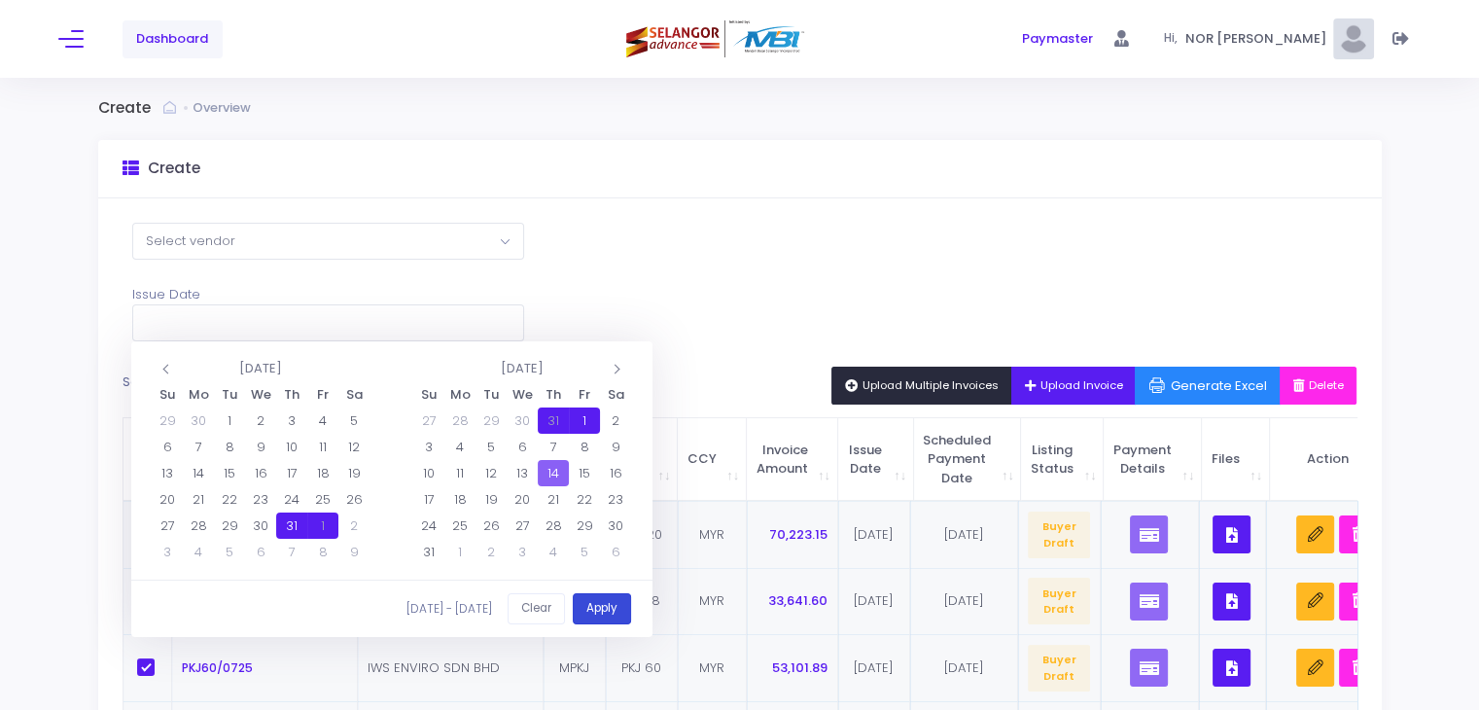
click at [612, 610] on button "Apply" at bounding box center [602, 609] width 58 height 32
type input "31/07/2025 - 01/08/2025"
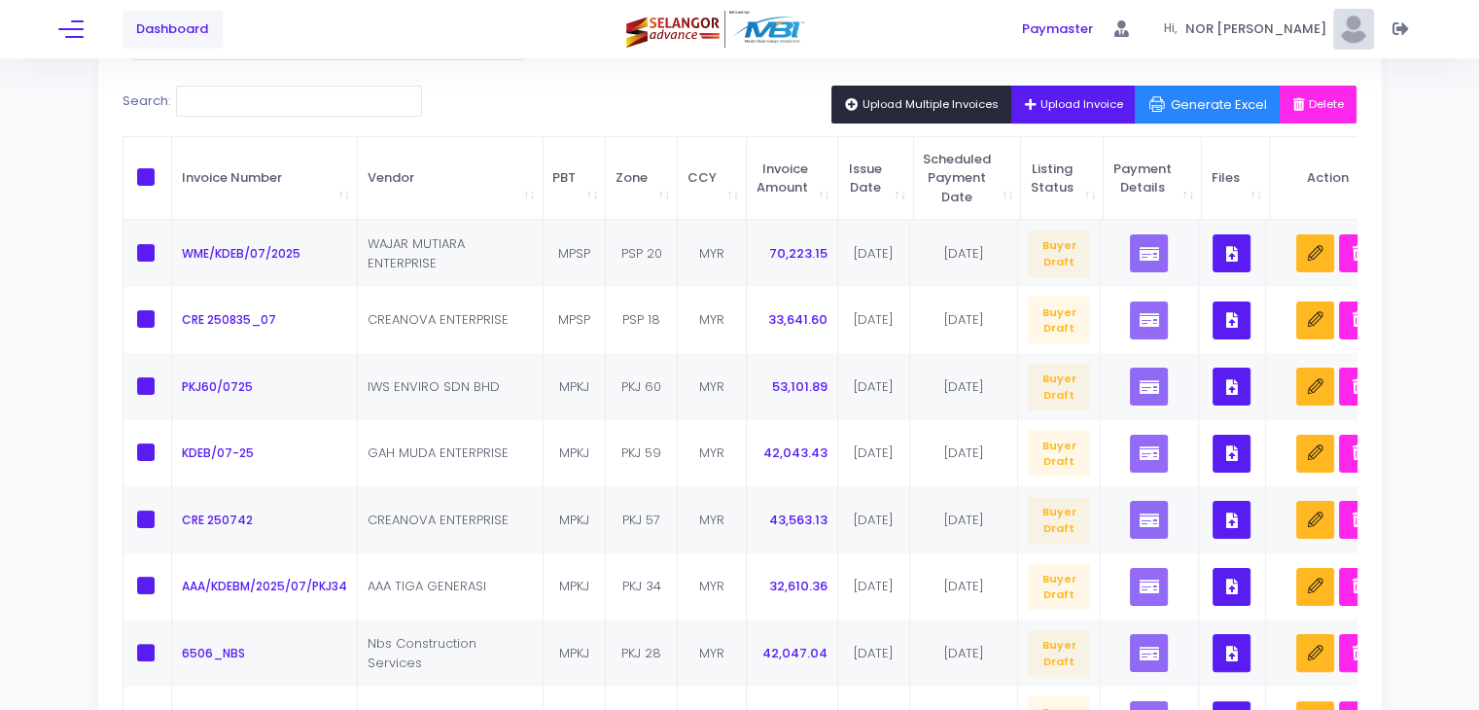
scroll to position [99, 0]
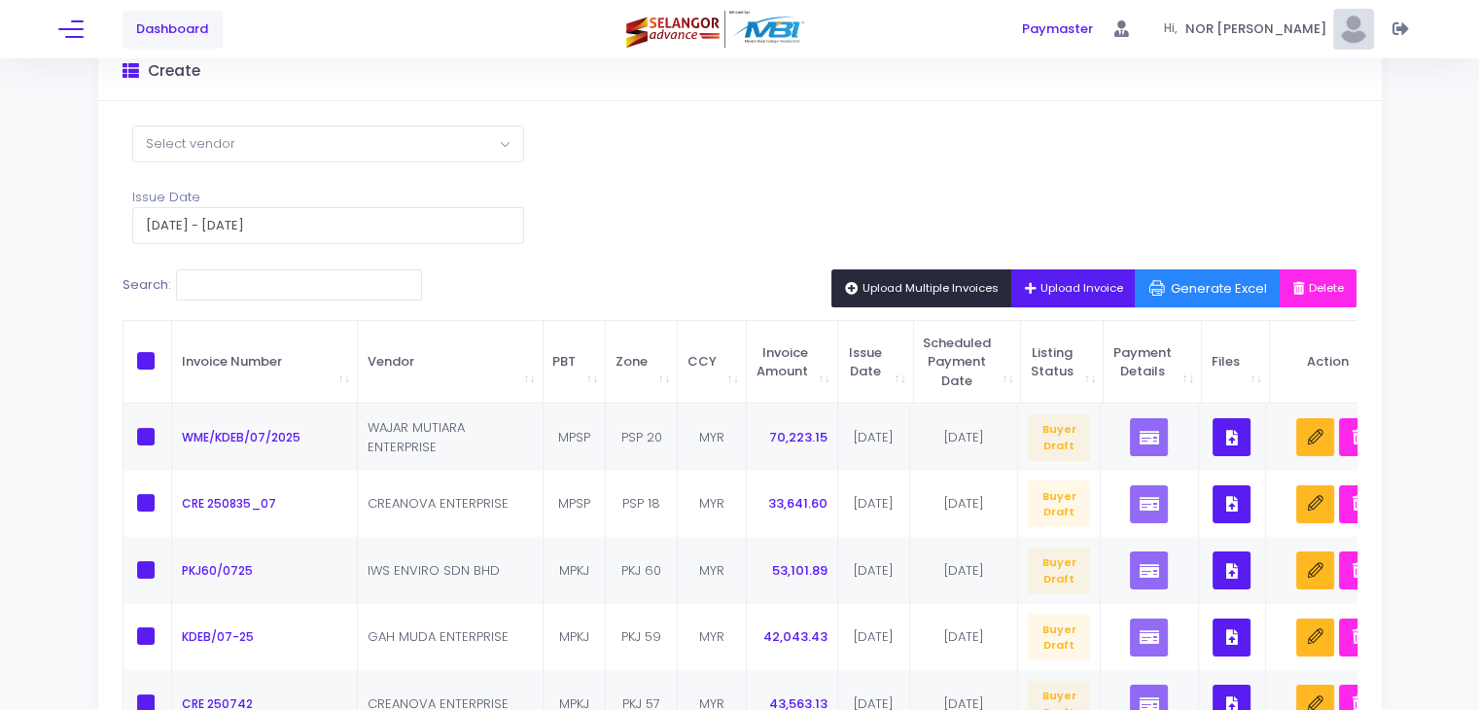
click at [150, 364] on span "\a \a \a \a" at bounding box center [146, 361] width 18 height 18
click at [166, 364] on input "\a \a \a \a" at bounding box center [172, 358] width 13 height 13
checkbox input "true"
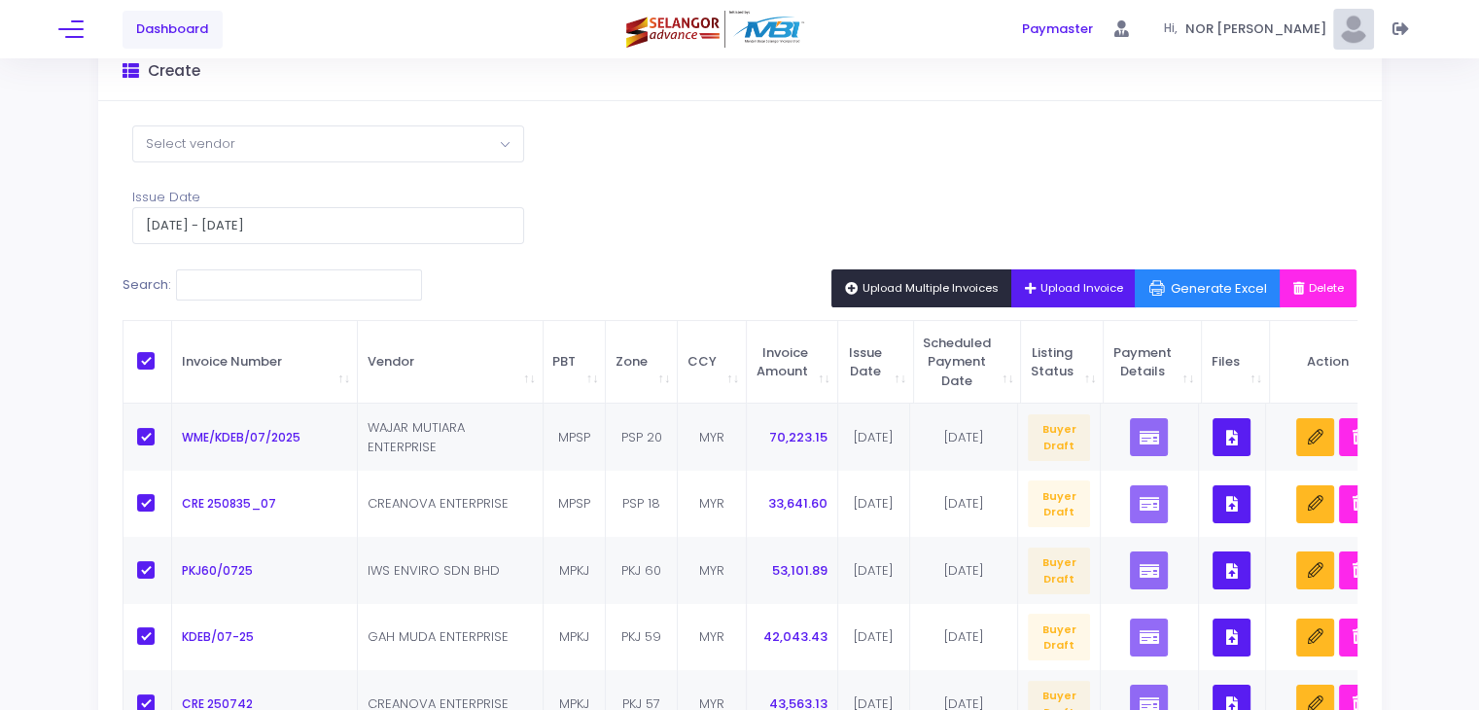
checkbox input "true"
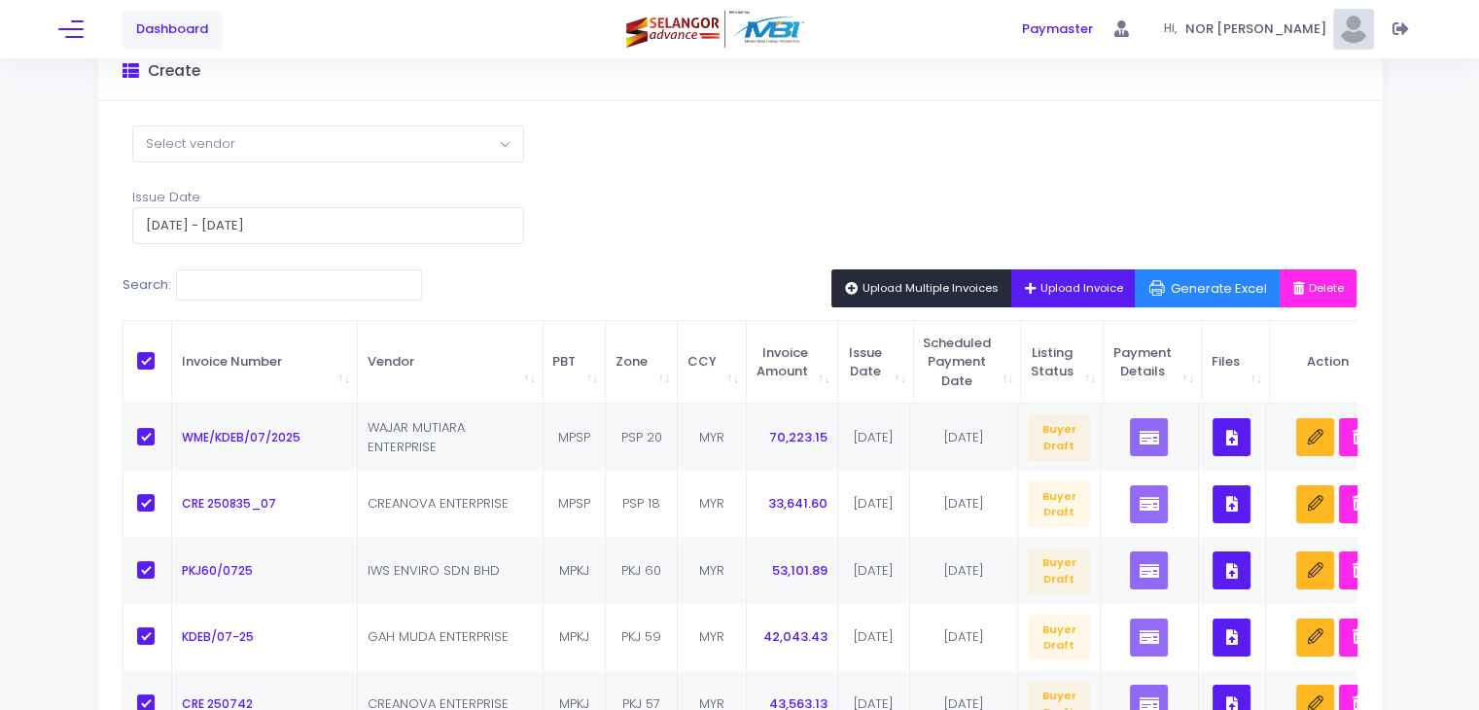
checkbox input "true"
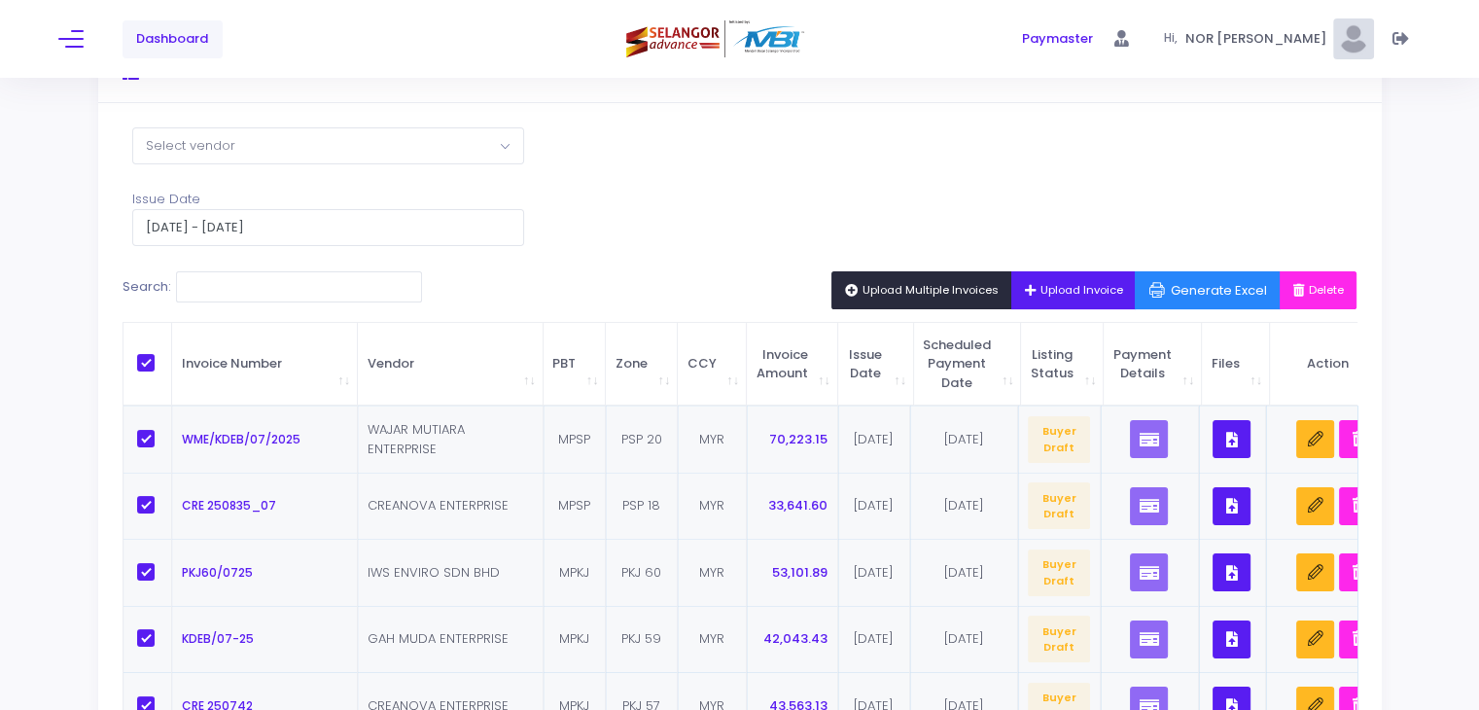
scroll to position [0, 0]
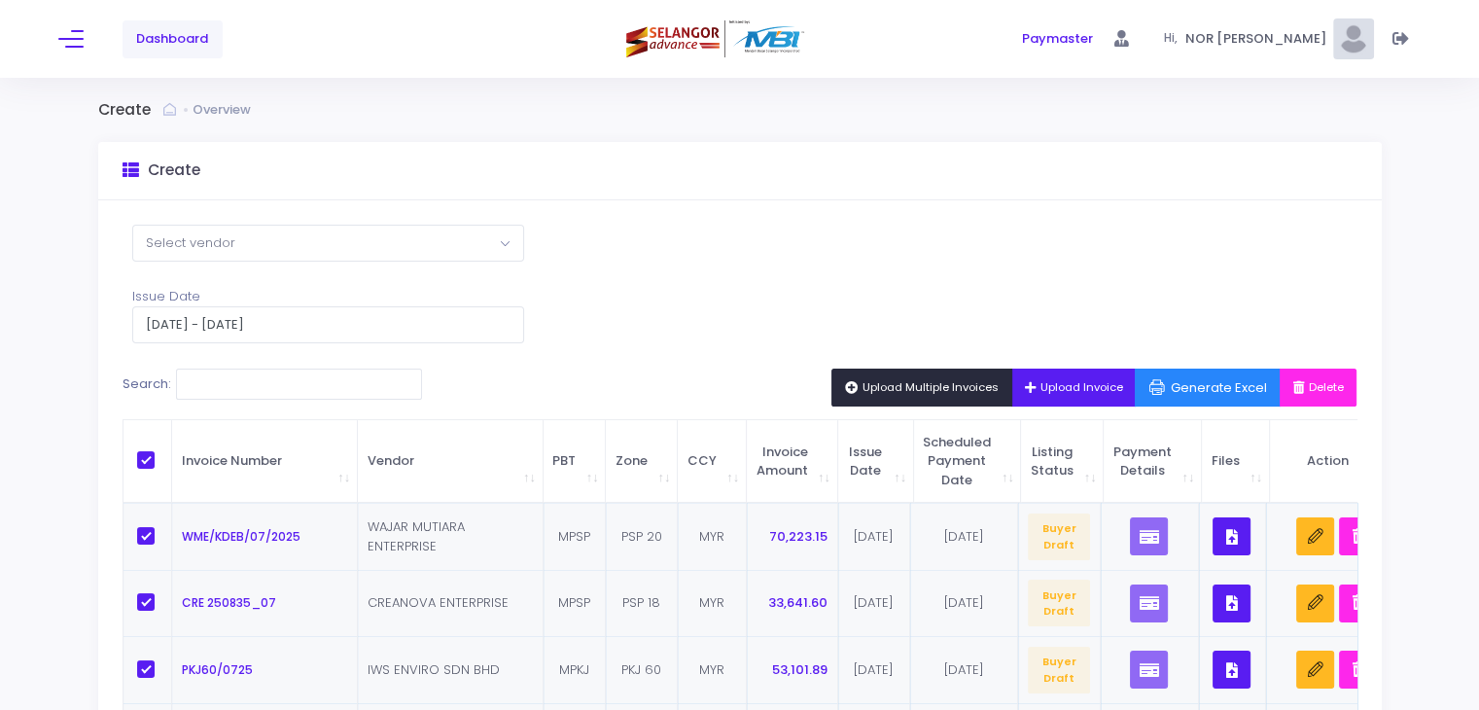
click at [871, 390] on span "Upload Multiple Invoices" at bounding box center [922, 387] width 154 height 16
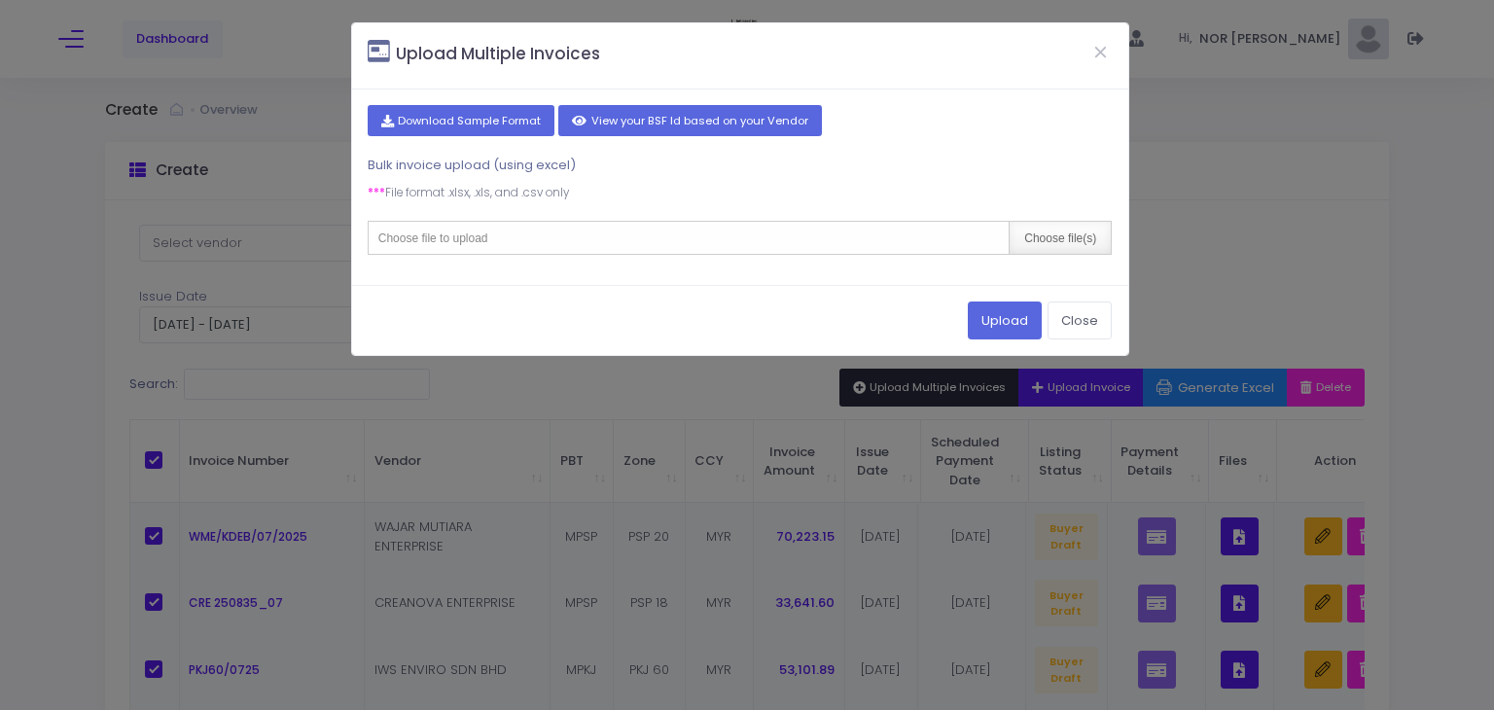
click at [1054, 231] on div "Choose file(s)" at bounding box center [1060, 238] width 102 height 32
click at [1097, 52] on button "Close" at bounding box center [1101, 51] width 49 height 51
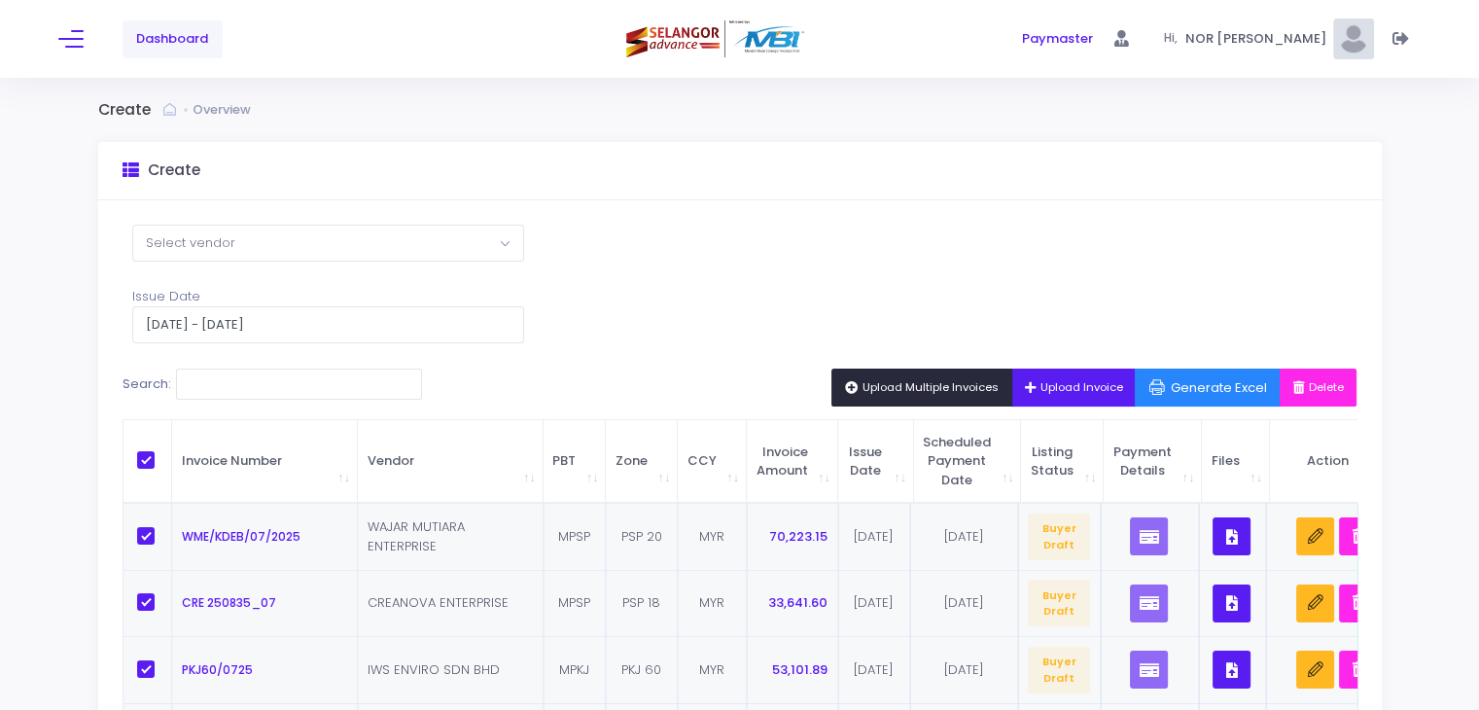
click at [861, 382] on span "Upload Multiple Invoices" at bounding box center [922, 387] width 154 height 16
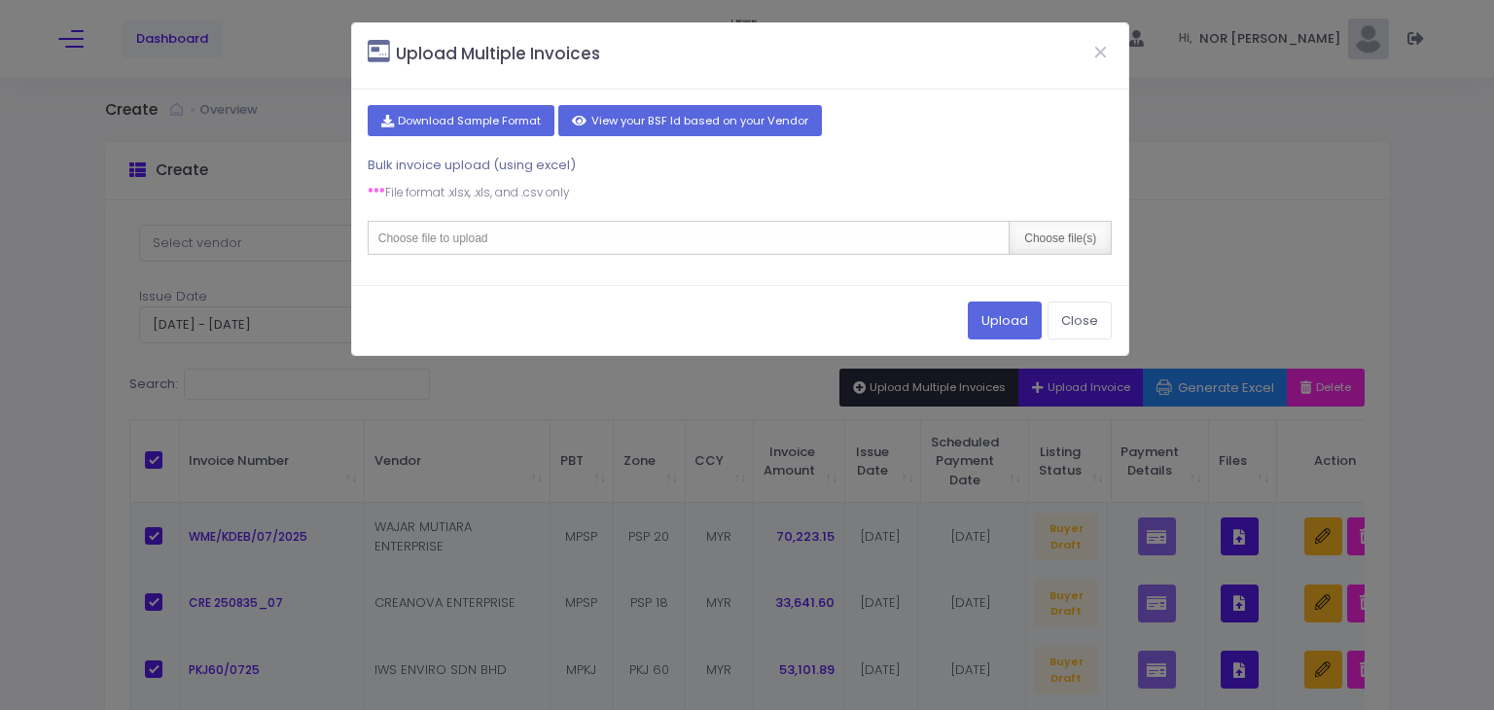
click at [1027, 223] on div "Choose file(s)" at bounding box center [1060, 238] width 102 height 32
type input "C:\fakepath\2. PORTAL JULY'25 LATEST (2).csv"
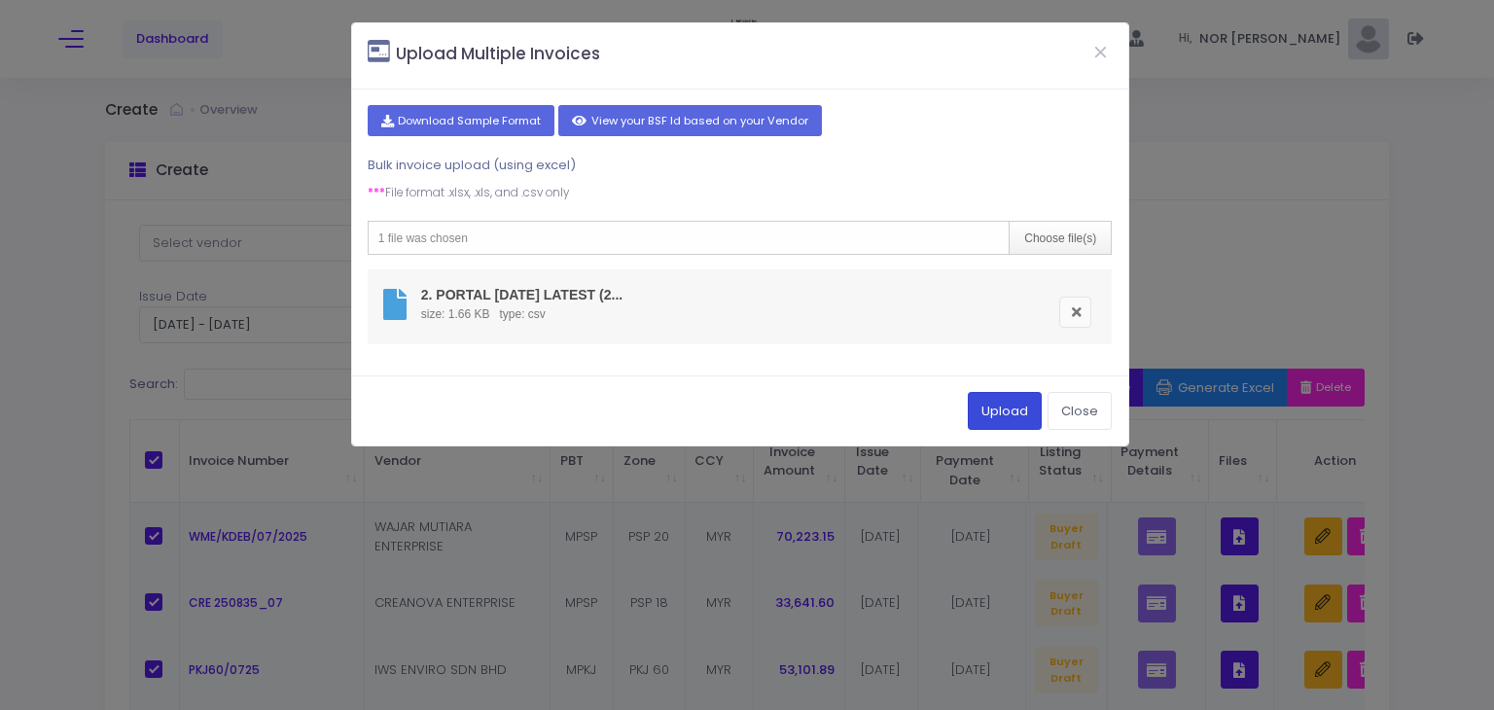
click at [984, 402] on button "Upload" at bounding box center [1005, 410] width 74 height 37
click at [1003, 402] on button "Upload" at bounding box center [1005, 410] width 74 height 37
click at [1015, 415] on button "Upload" at bounding box center [1005, 410] width 74 height 37
click at [1101, 59] on button "Close" at bounding box center [1101, 51] width 49 height 51
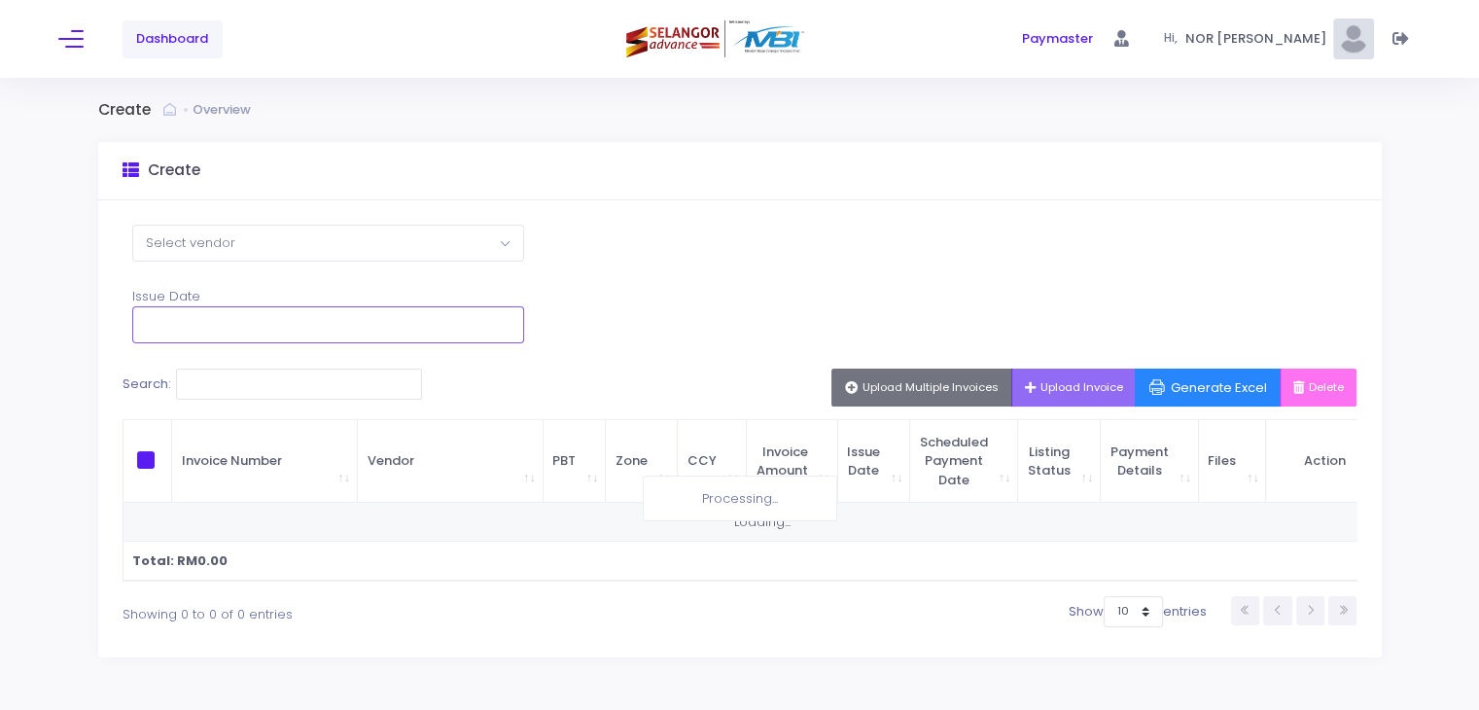
click at [259, 325] on input "text" at bounding box center [328, 324] width 392 height 37
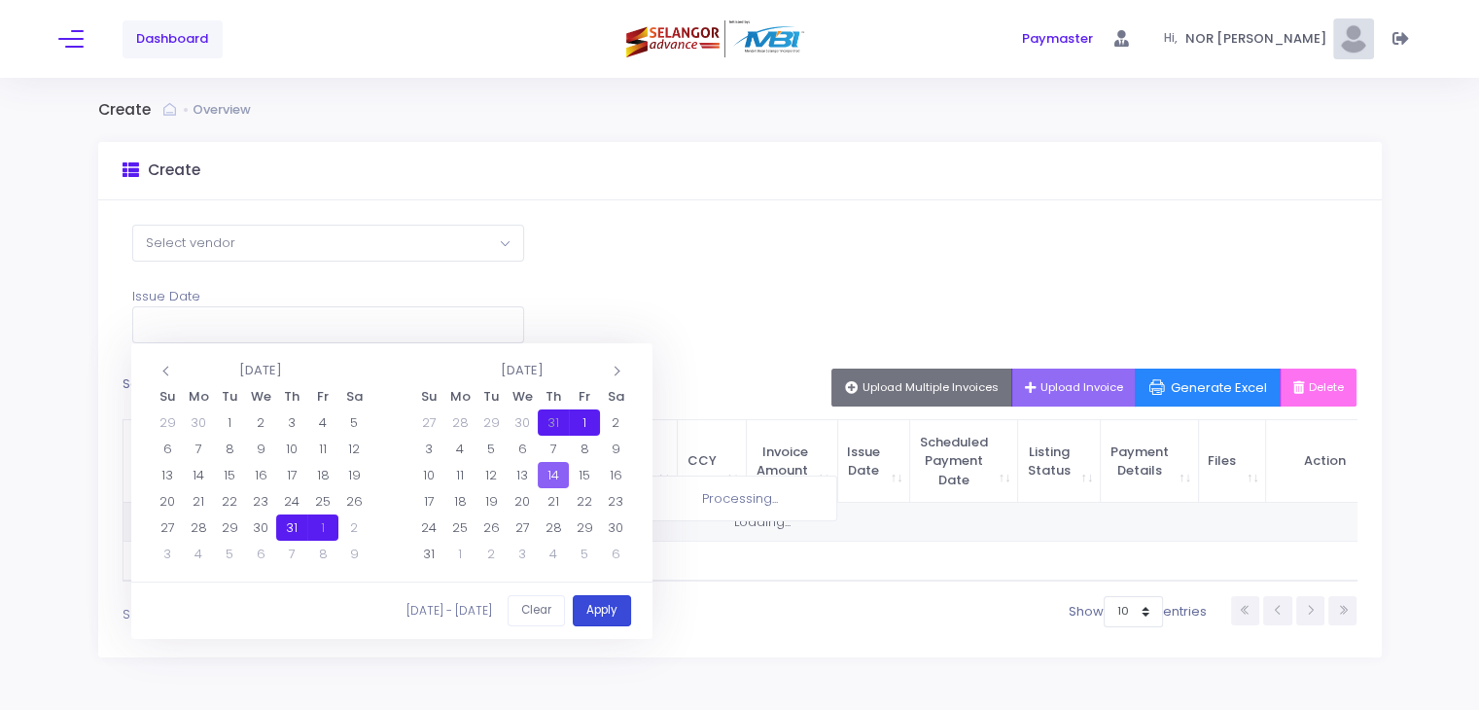
click at [598, 600] on button "Apply" at bounding box center [602, 611] width 58 height 32
type input "31/07/2025 - 01/08/2025"
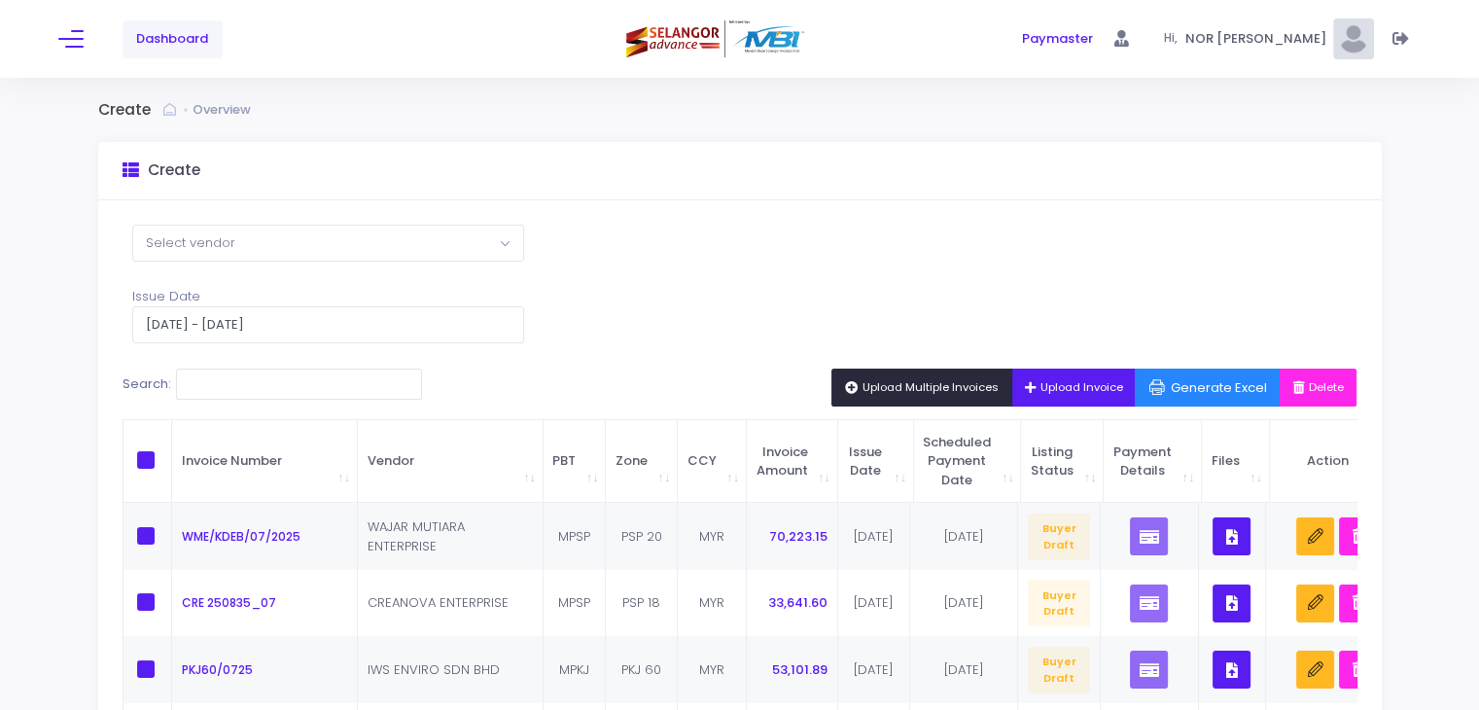
click at [882, 381] on span "Upload Multiple Invoices" at bounding box center [922, 387] width 154 height 16
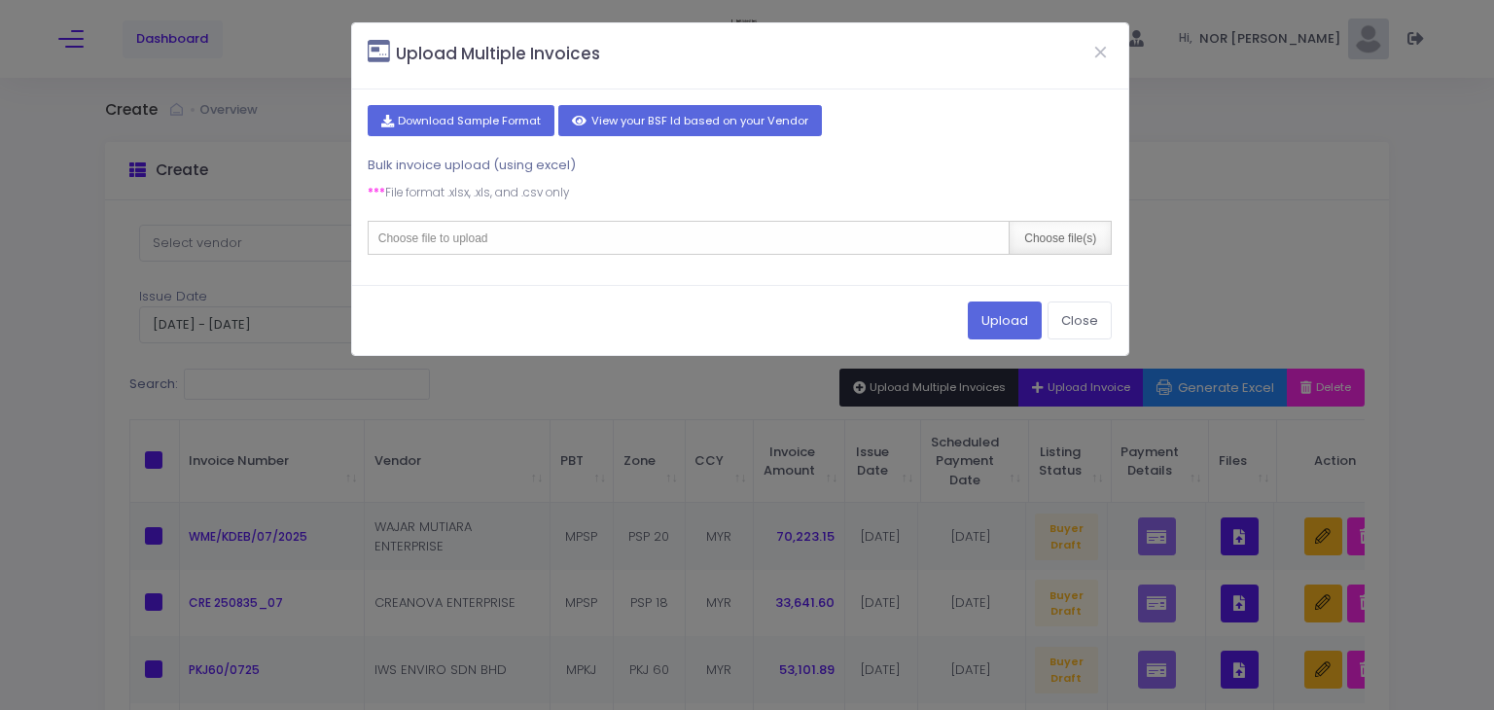
click at [1039, 229] on div "Choose file(s)" at bounding box center [1060, 238] width 102 height 32
type input "C:\fakepath\2. PORTAL JULY'25 LATEST (2).csv"
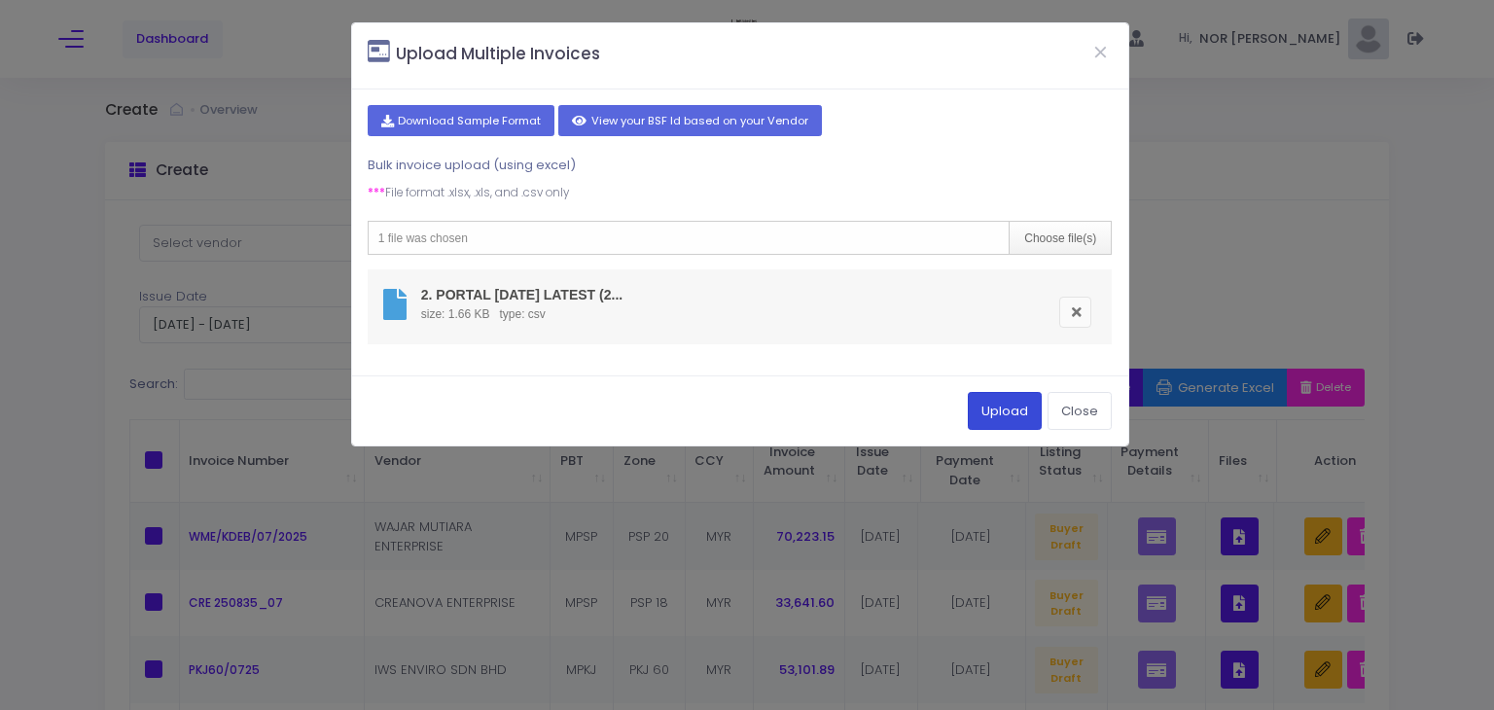
click at [1010, 413] on button "Upload" at bounding box center [1005, 410] width 74 height 37
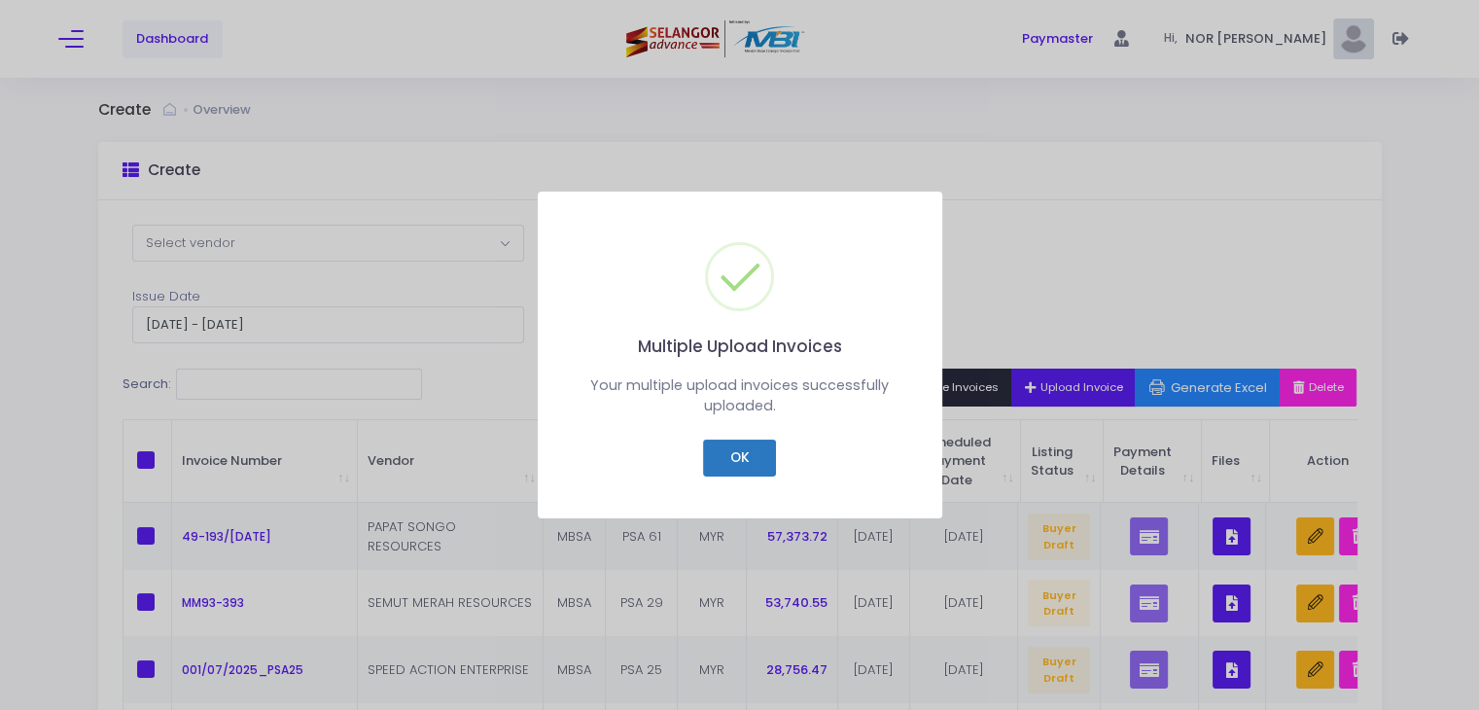
click at [750, 459] on button "OK" at bounding box center [739, 458] width 73 height 37
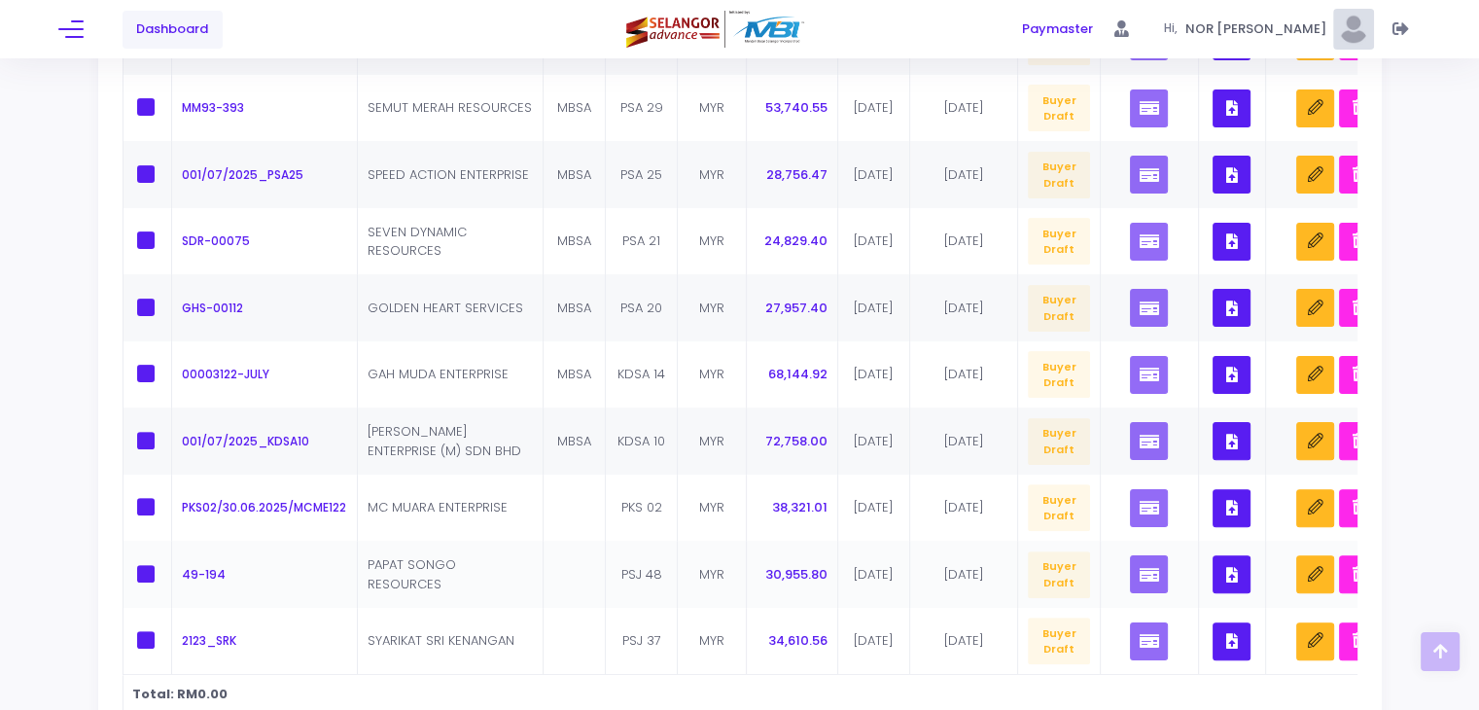
scroll to position [486, 0]
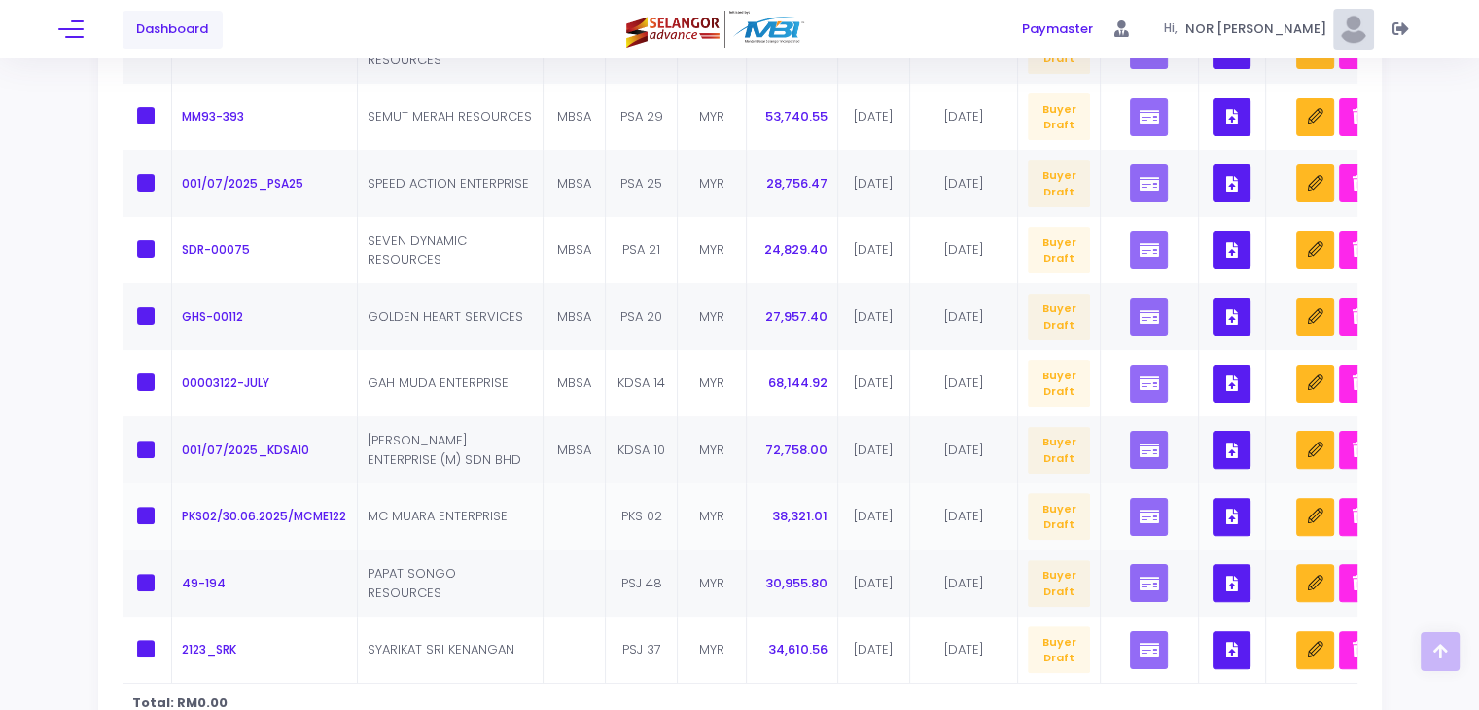
click at [575, 522] on td at bounding box center [575, 516] width 63 height 67
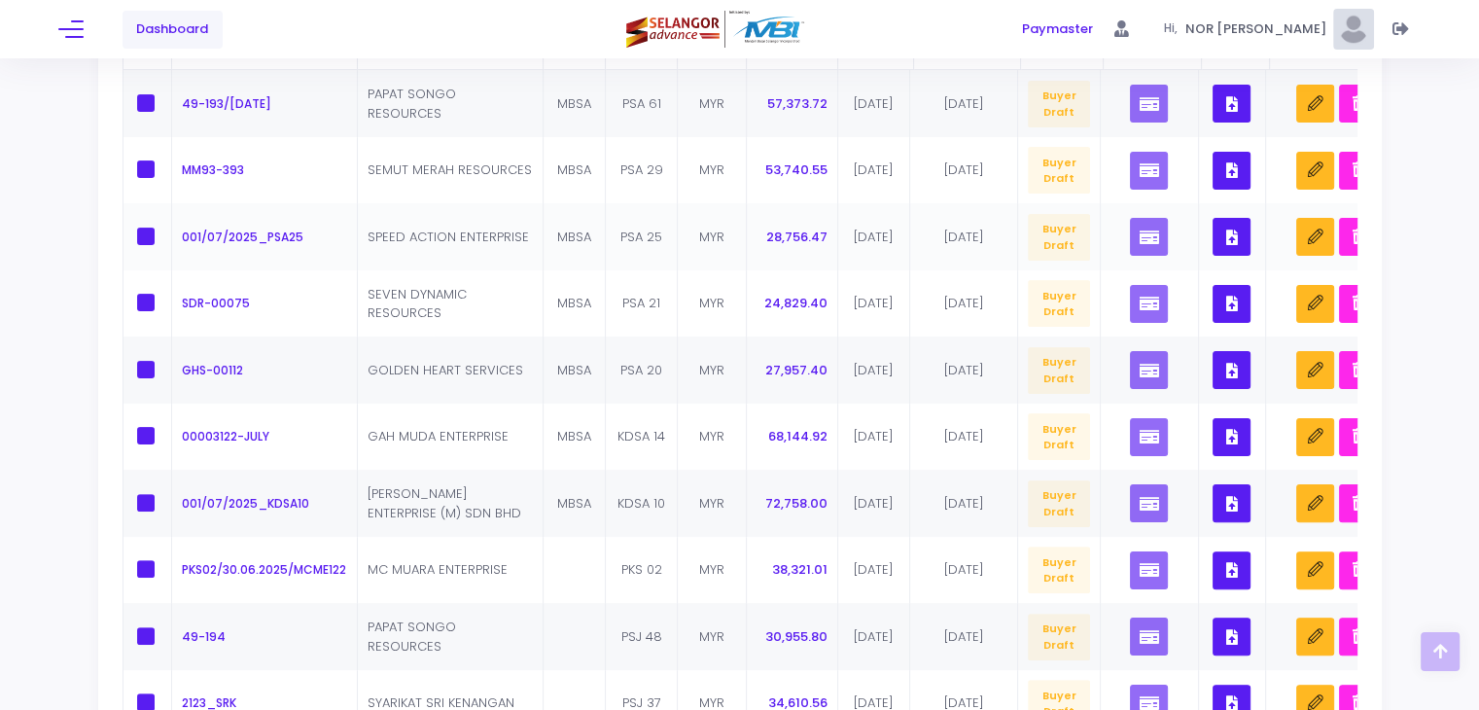
scroll to position [584, 0]
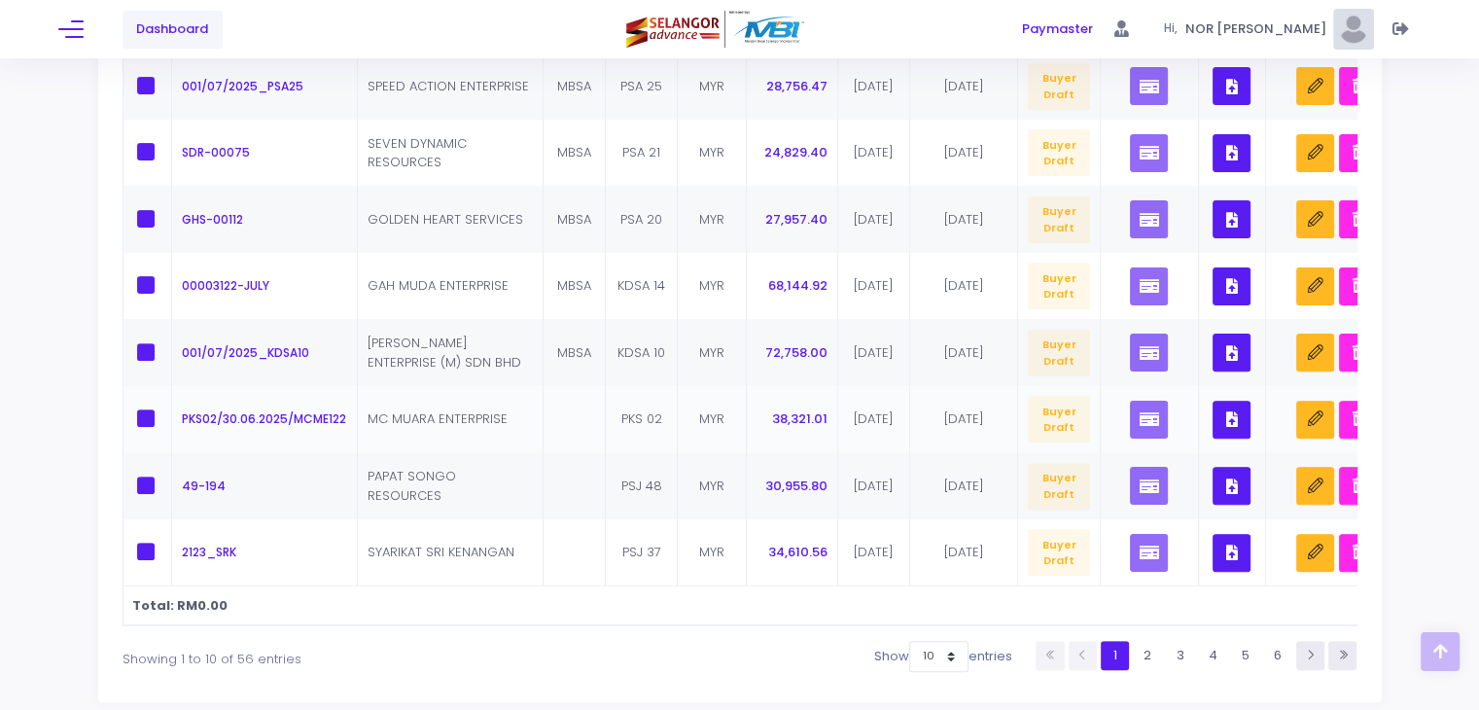
click at [547, 426] on td at bounding box center [575, 419] width 63 height 67
click at [533, 480] on td "PAPAT SONGO RESOURCES" at bounding box center [451, 485] width 186 height 67
click at [530, 553] on td "SYARIKAT SRI KENANGAN" at bounding box center [451, 552] width 186 height 67
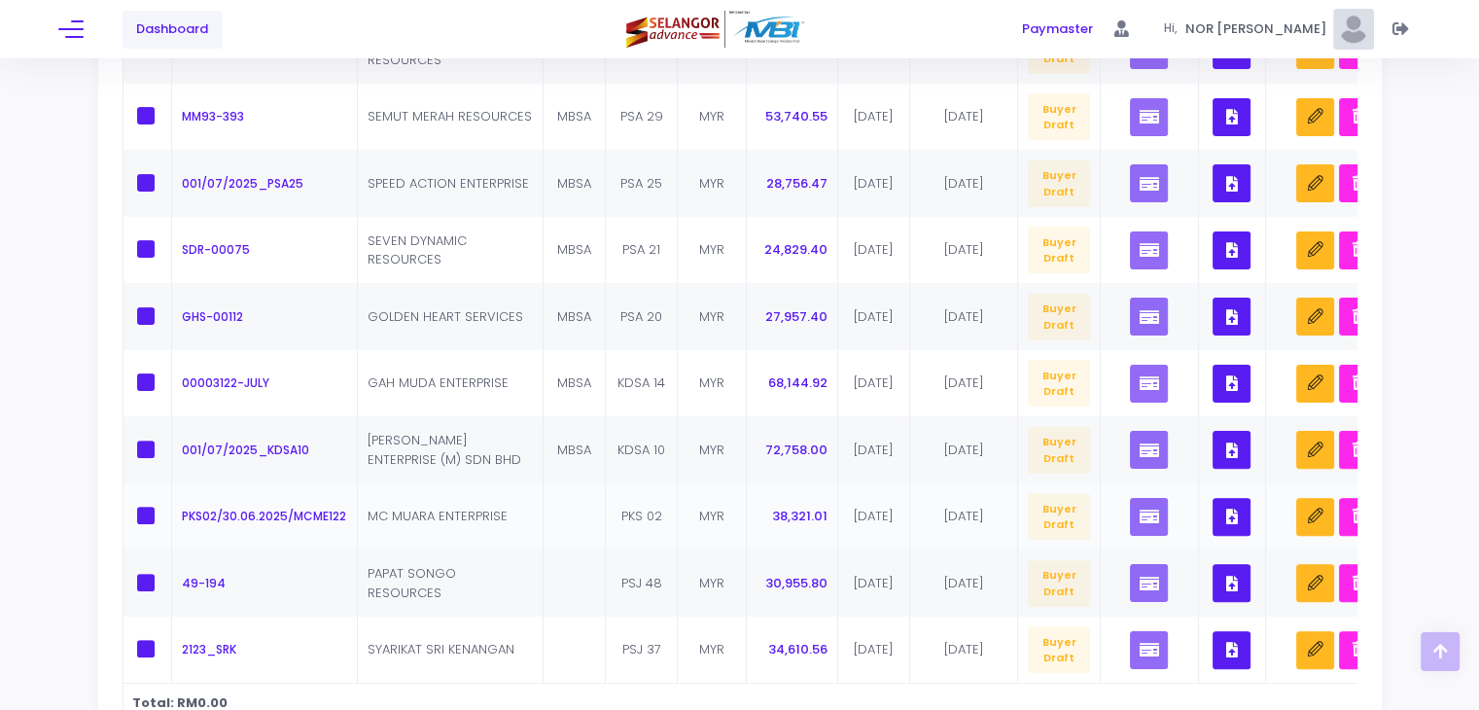
click at [584, 511] on td at bounding box center [575, 516] width 63 height 67
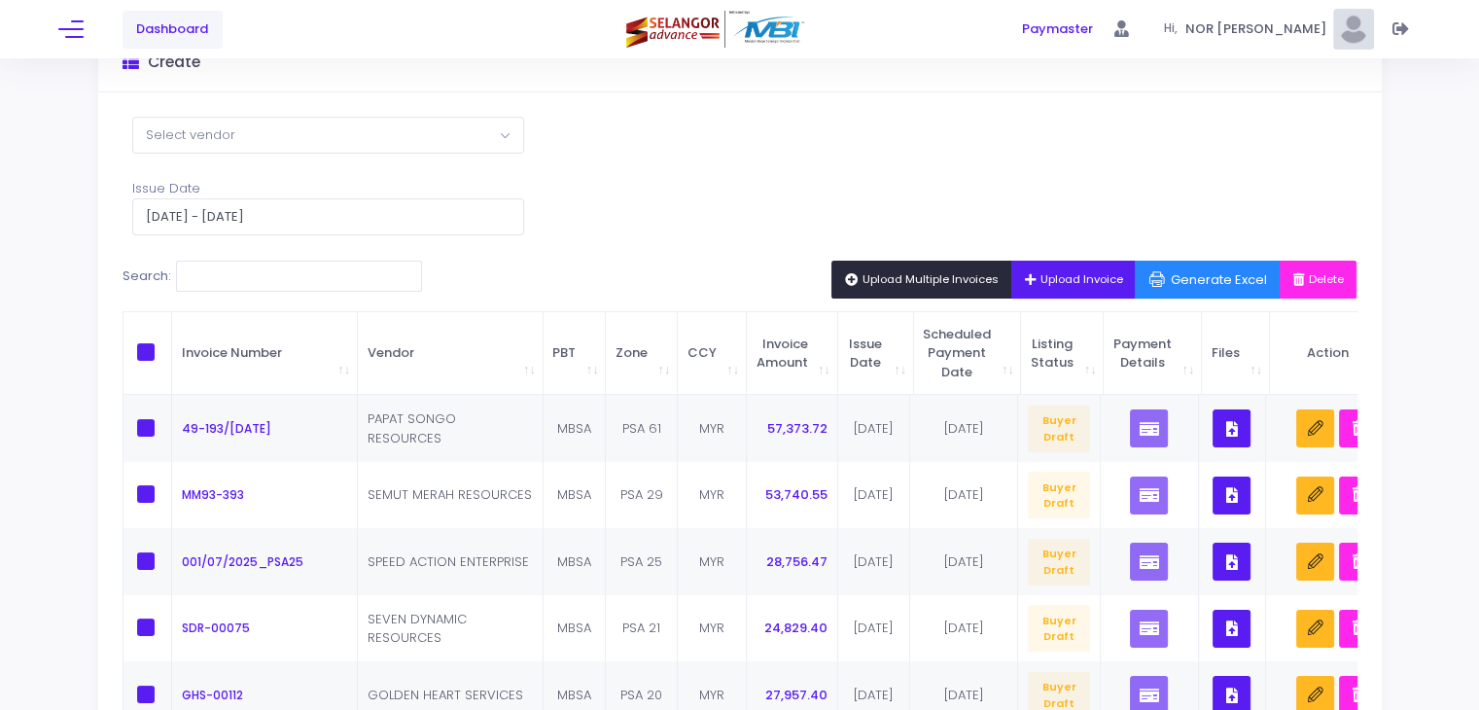
scroll to position [0, 0]
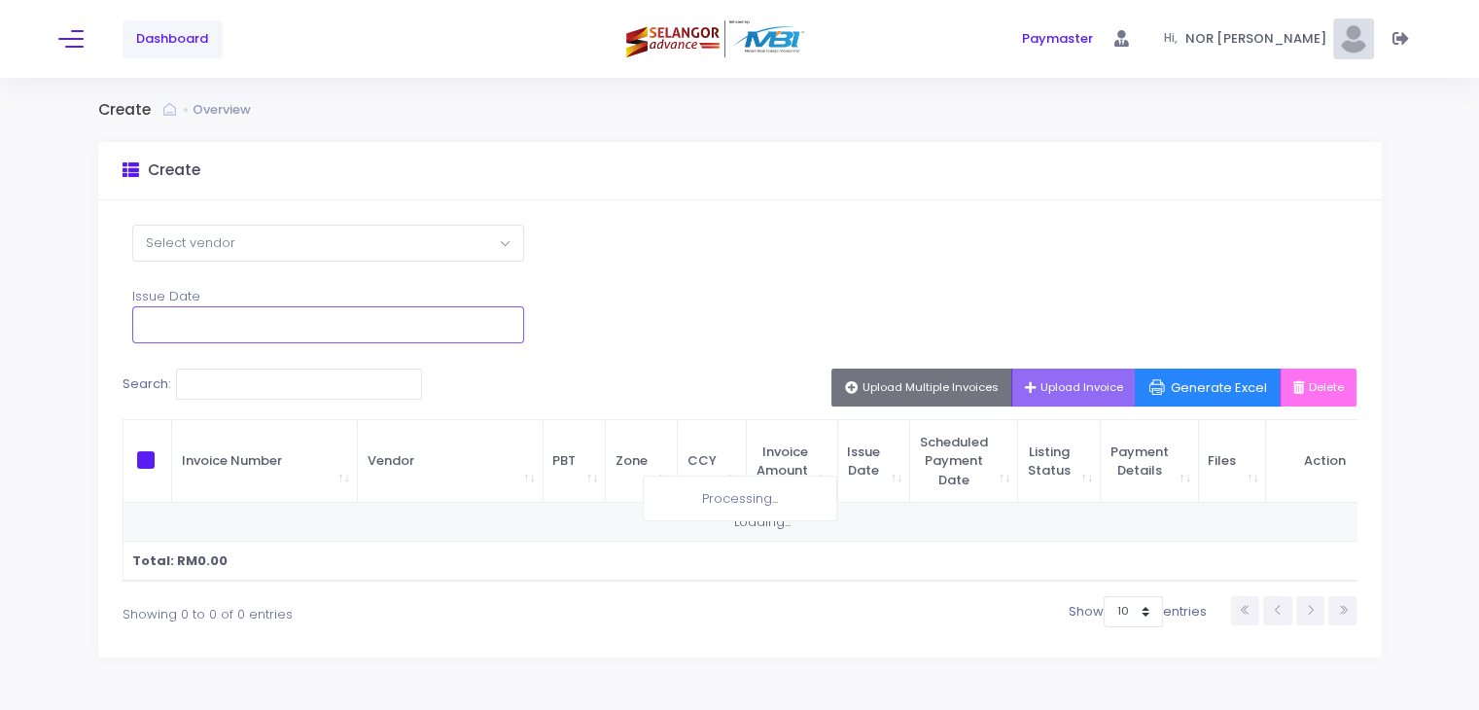
click at [268, 328] on input "text" at bounding box center [328, 324] width 392 height 37
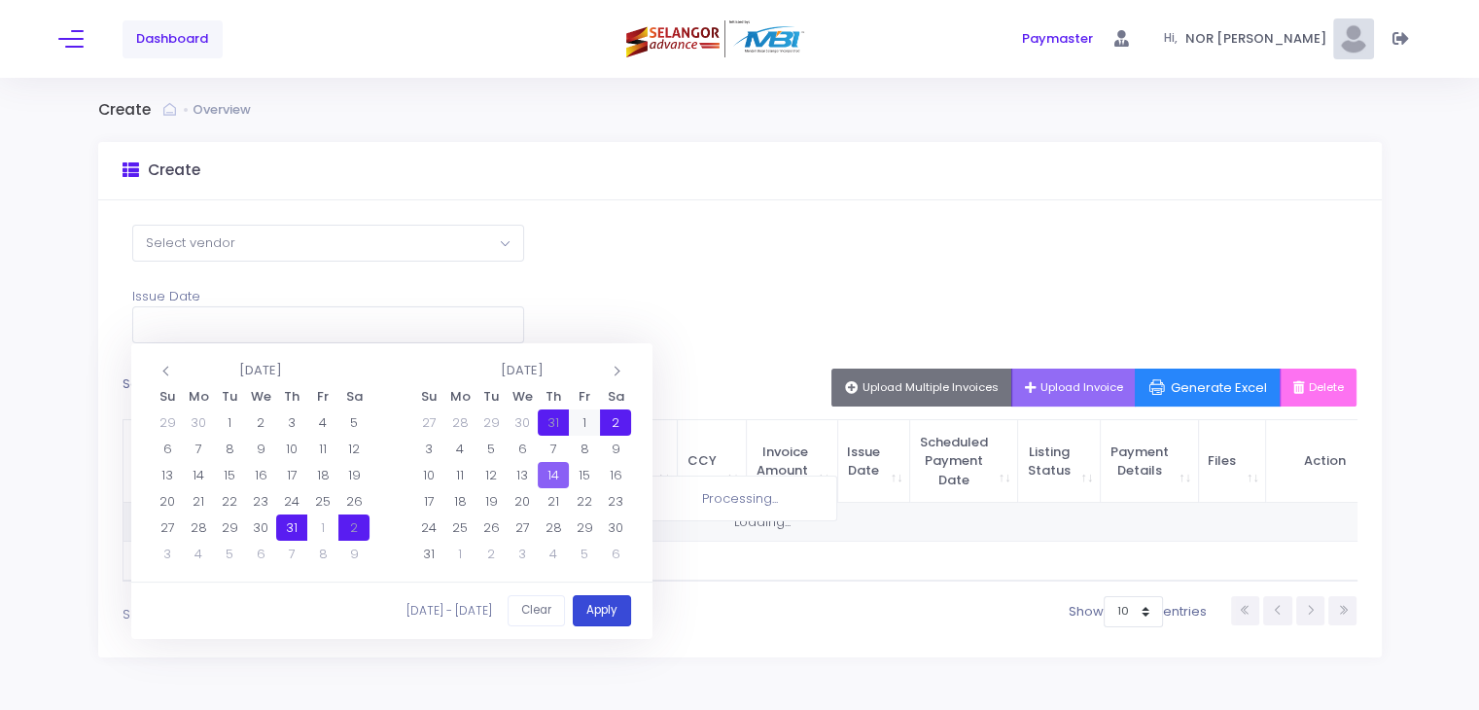
click at [591, 616] on button "Apply" at bounding box center [602, 611] width 58 height 32
type input "[DATE] - [DATE]"
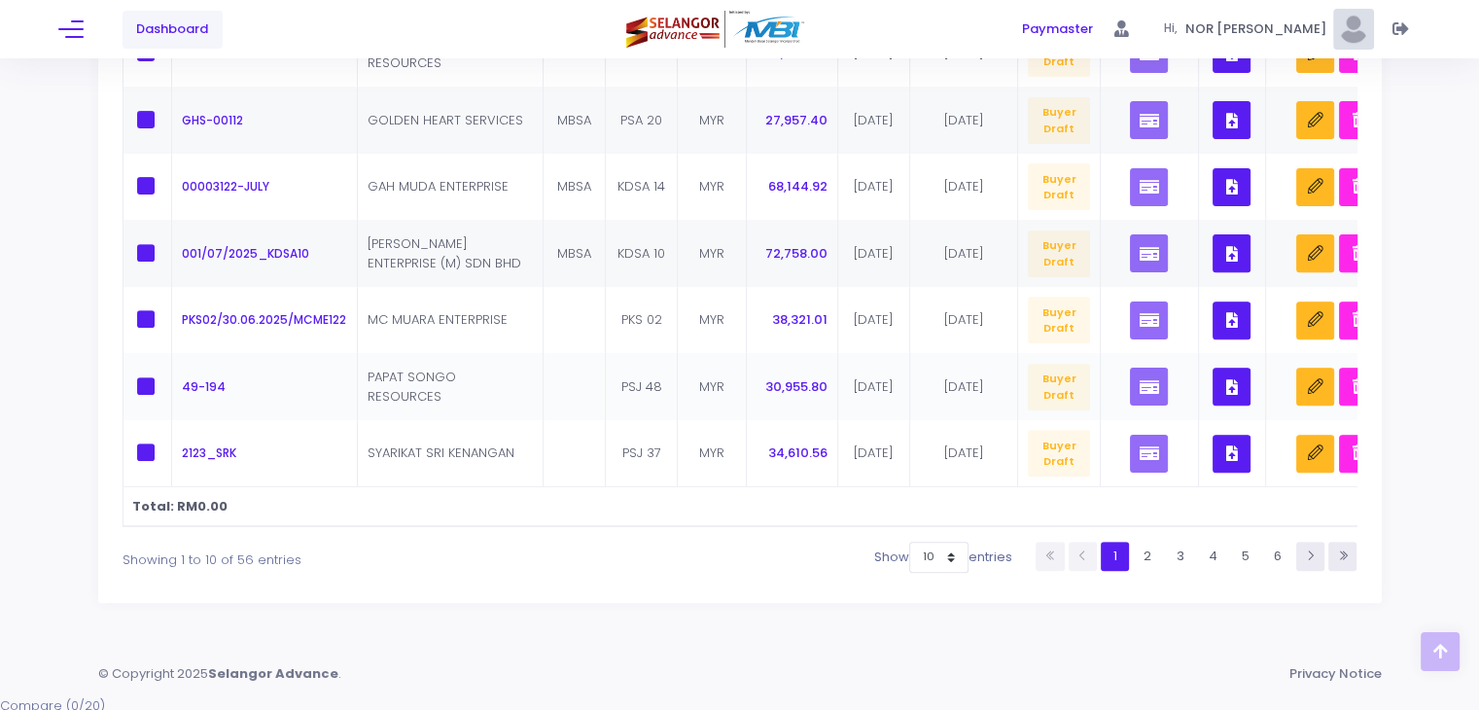
scroll to position [196, 0]
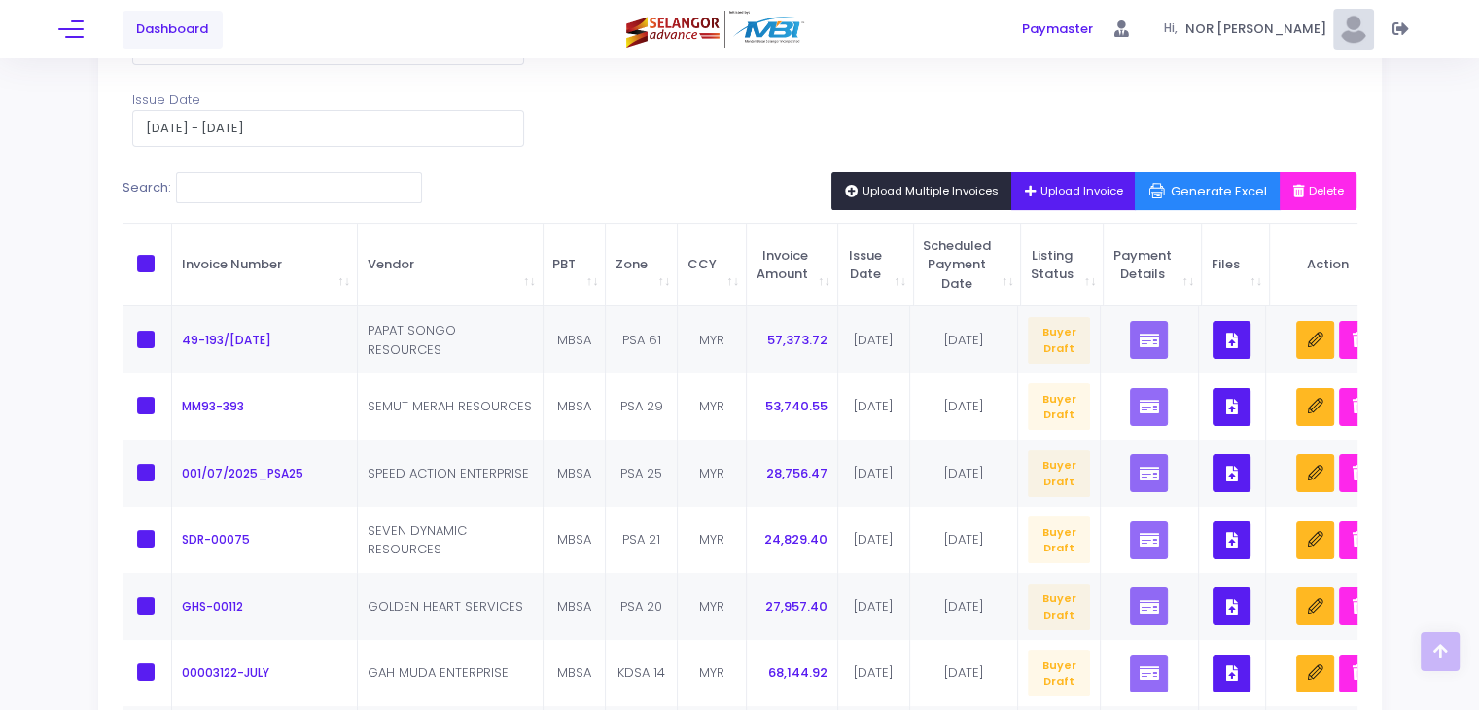
click at [141, 267] on span at bounding box center [146, 264] width 18 height 18
click at [166, 267] on input "checkbox" at bounding box center [172, 261] width 13 height 13
checkbox input "true"
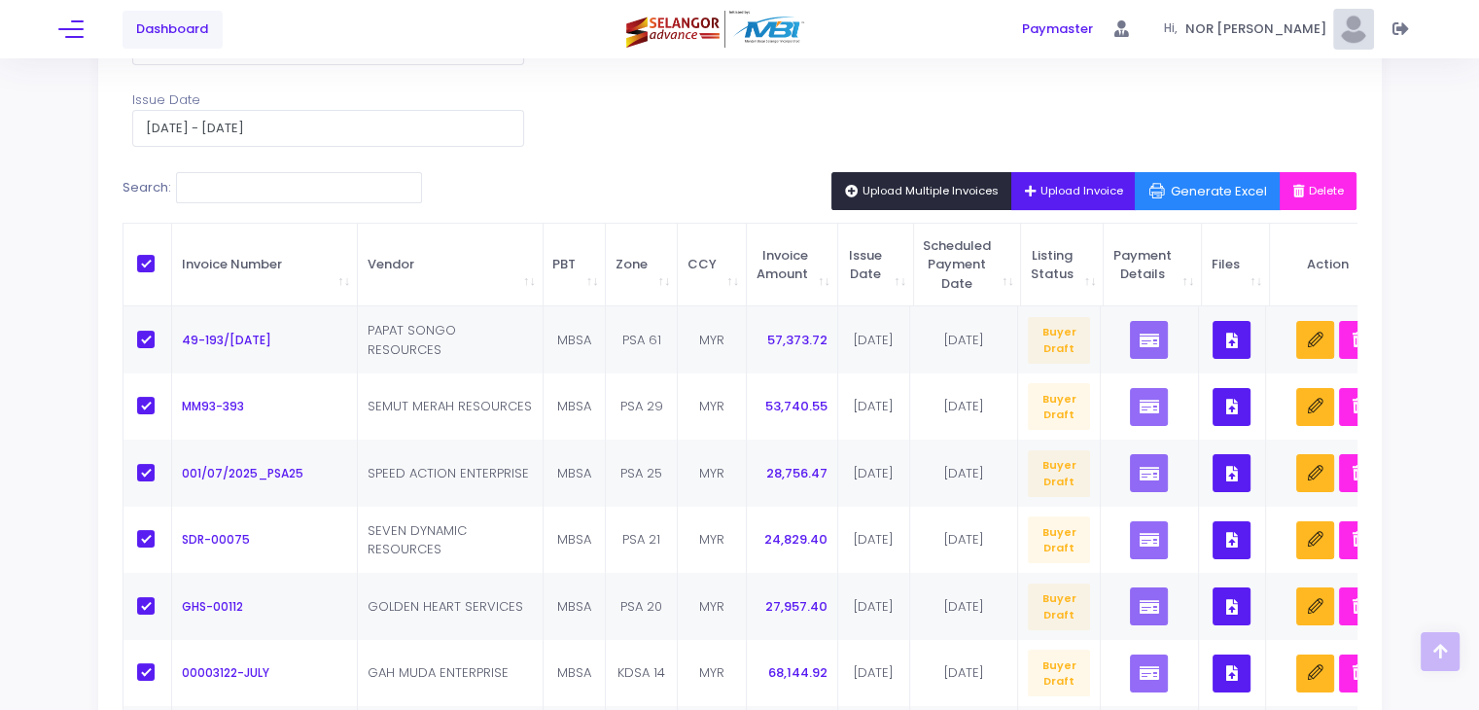
checkbox input "true"
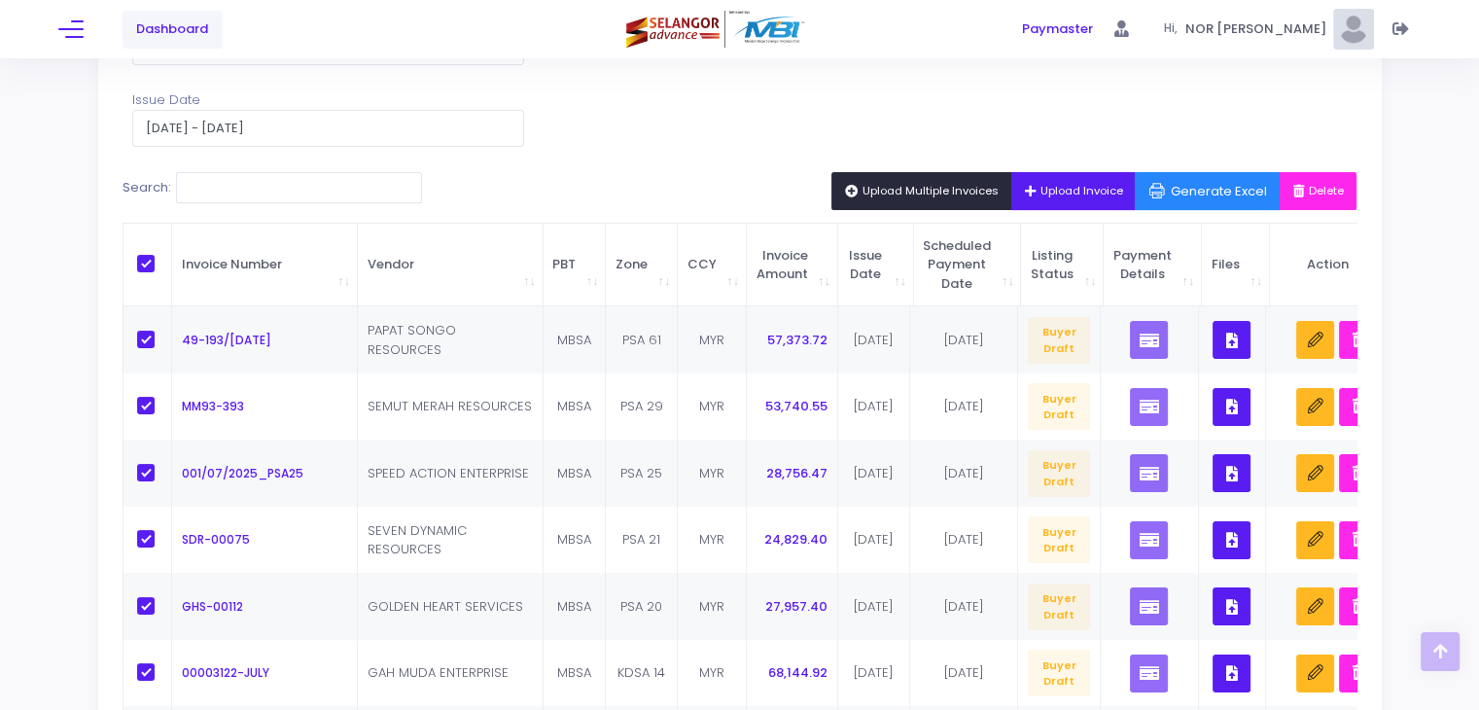
checkbox input "true"
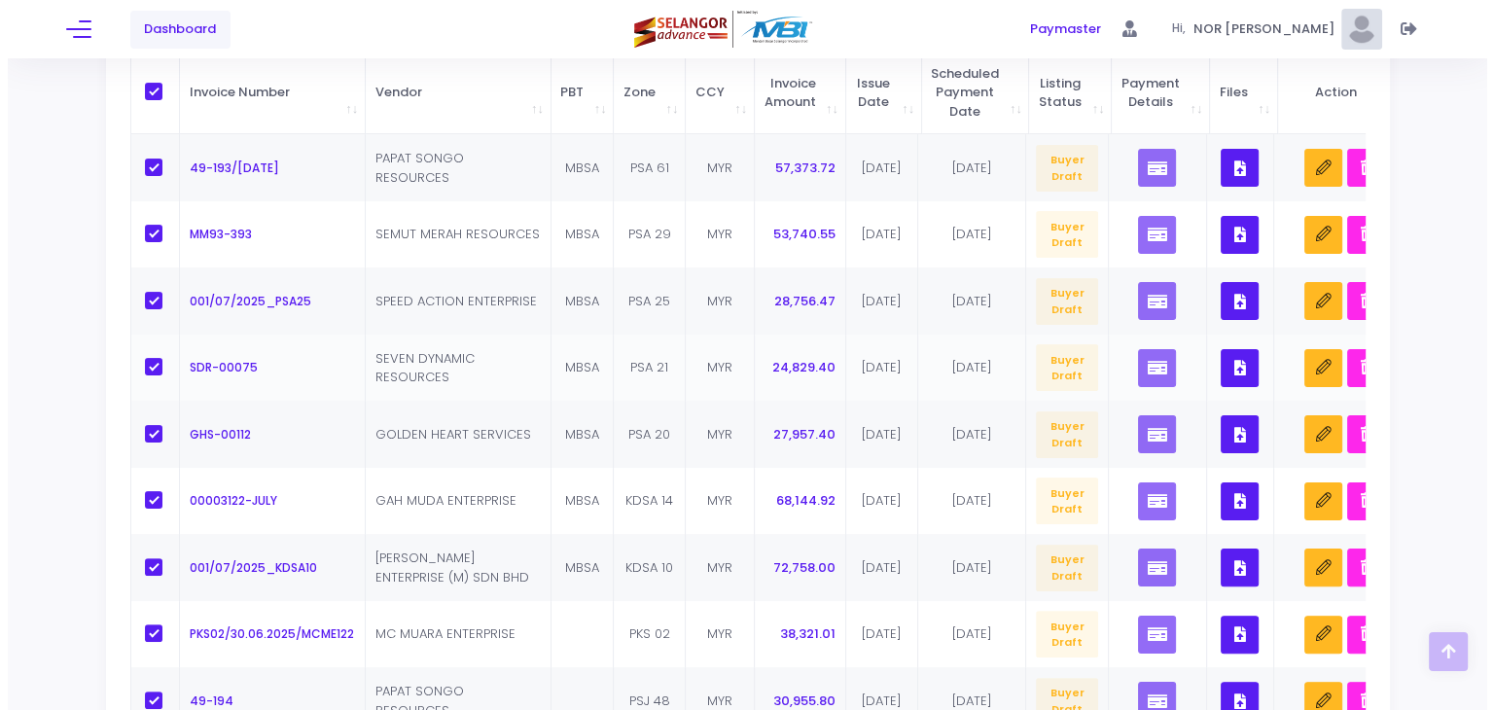
scroll to position [584, 0]
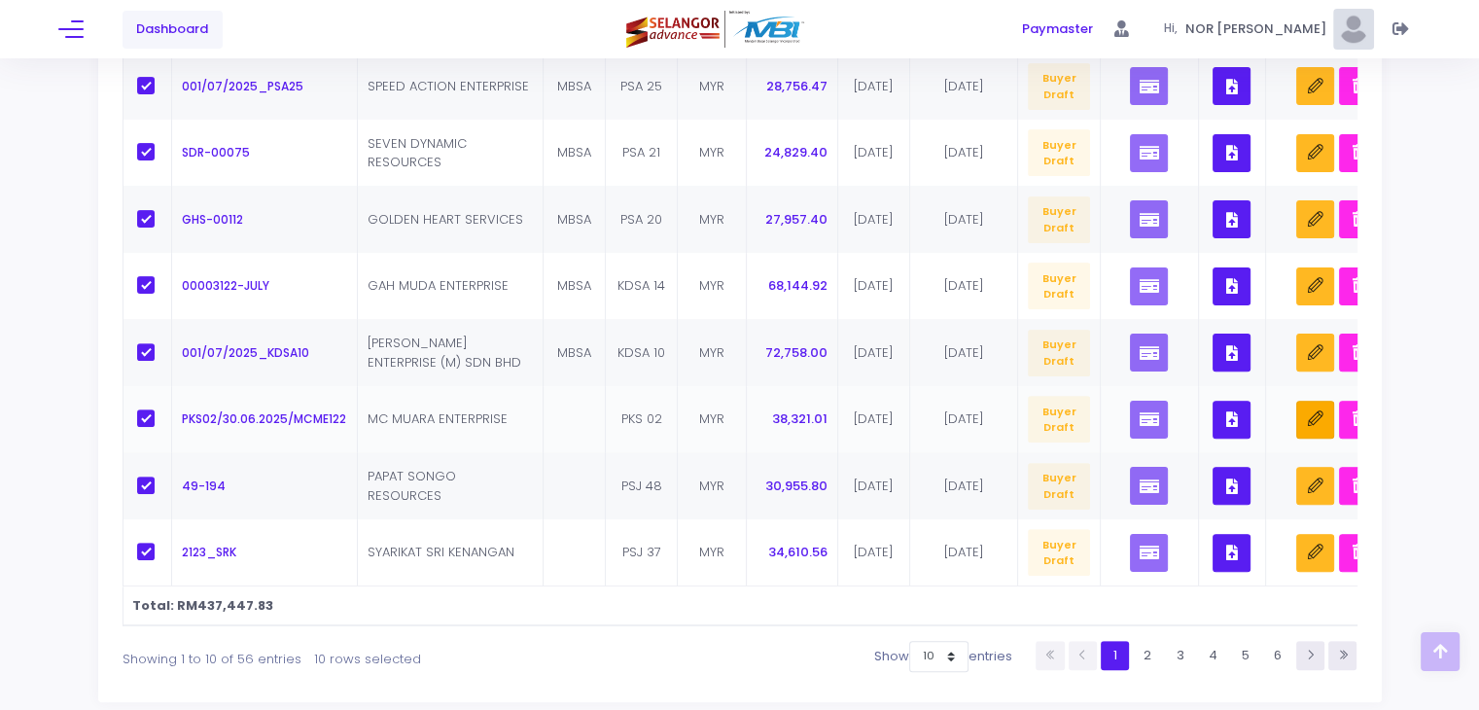
click at [1315, 426] on button "button" at bounding box center [1316, 420] width 38 height 38
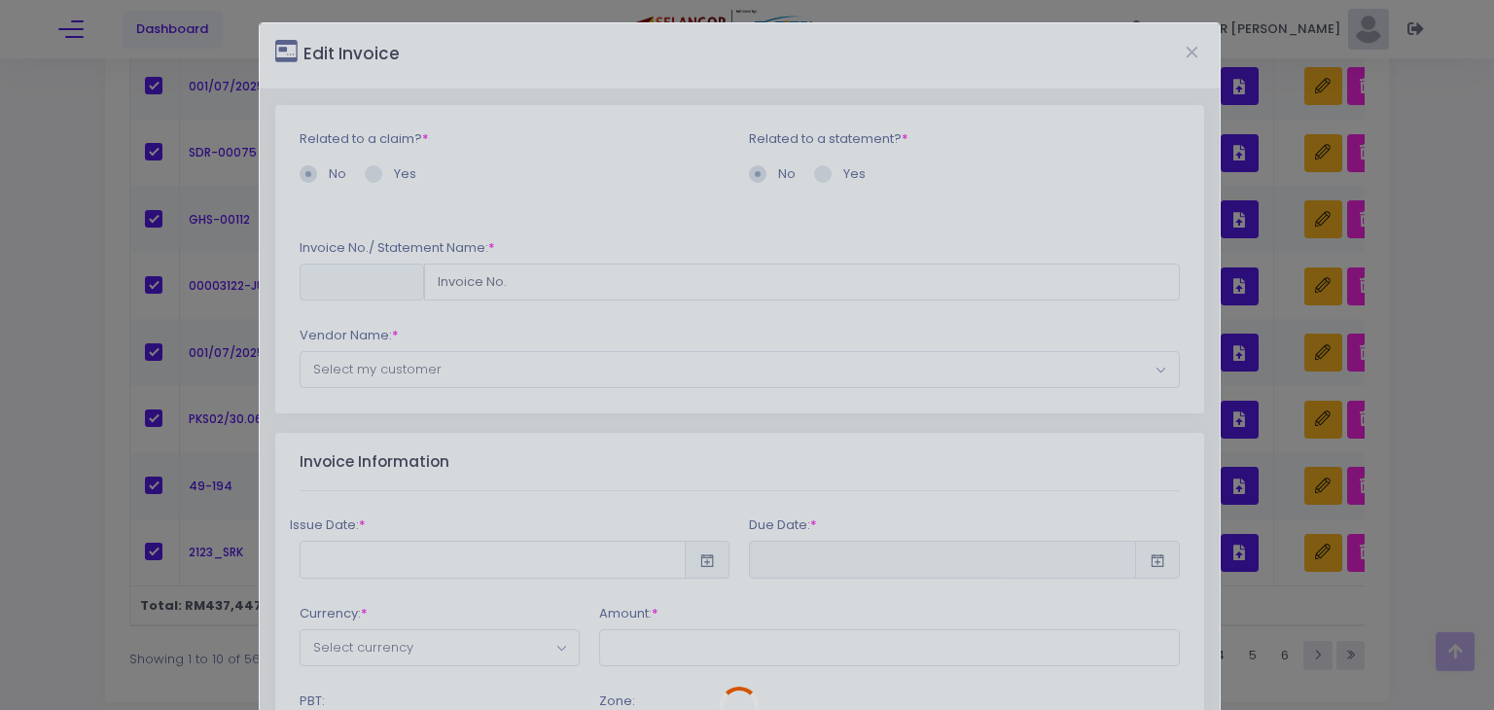
type input "PKS02/30.06.2025/MCME122"
type input "2025-07-31"
type input "2025-11-28"
type input "38321.01"
type input "PKS 02"
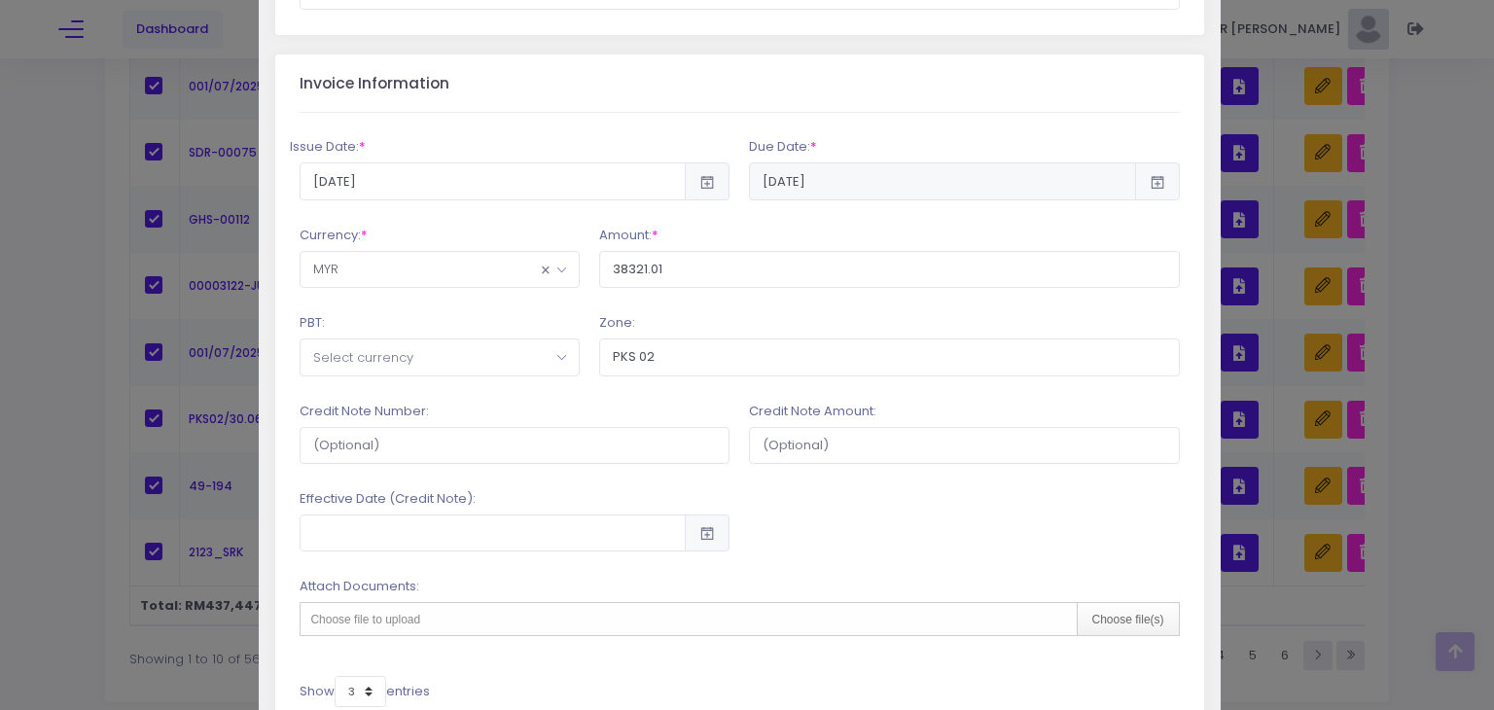
scroll to position [389, 0]
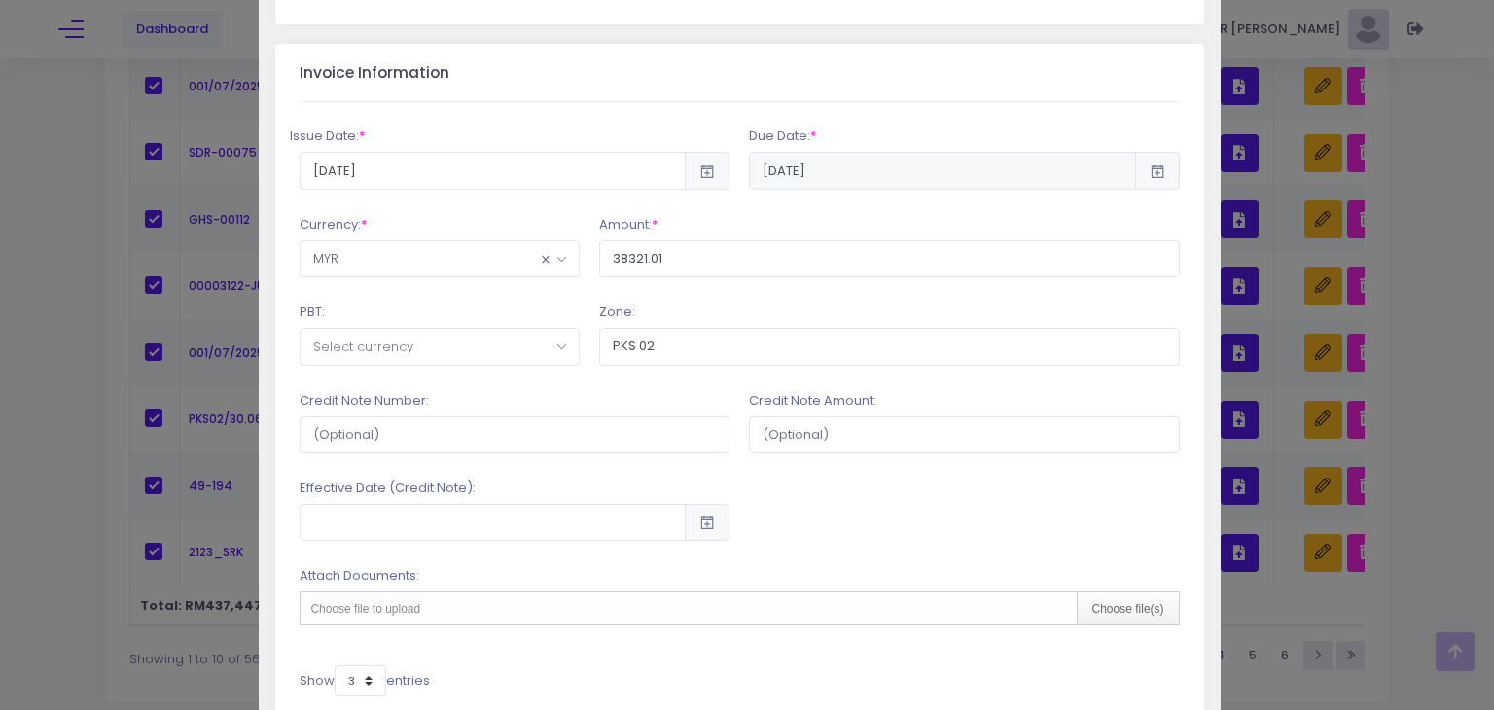
click at [422, 356] on span "Select currency" at bounding box center [440, 346] width 278 height 35
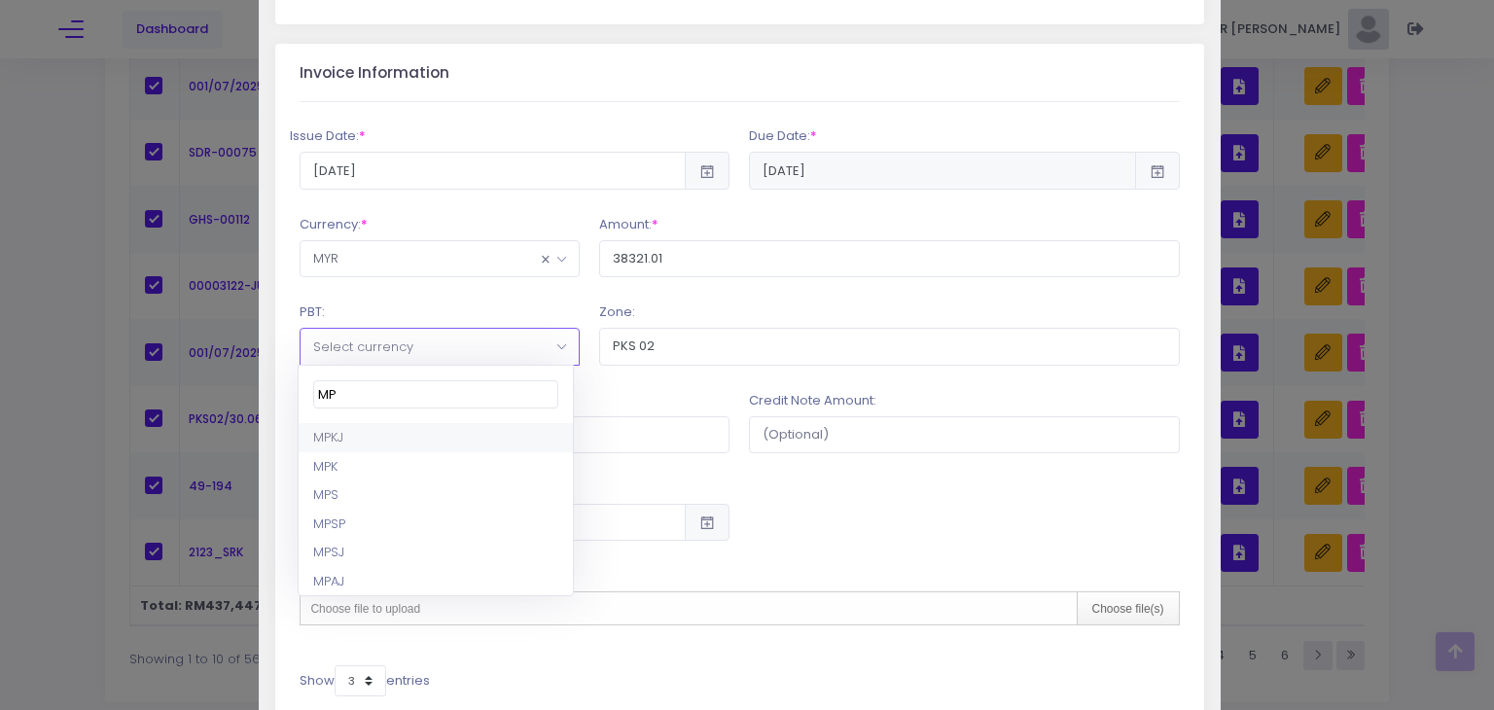
type input "M"
select select "5"
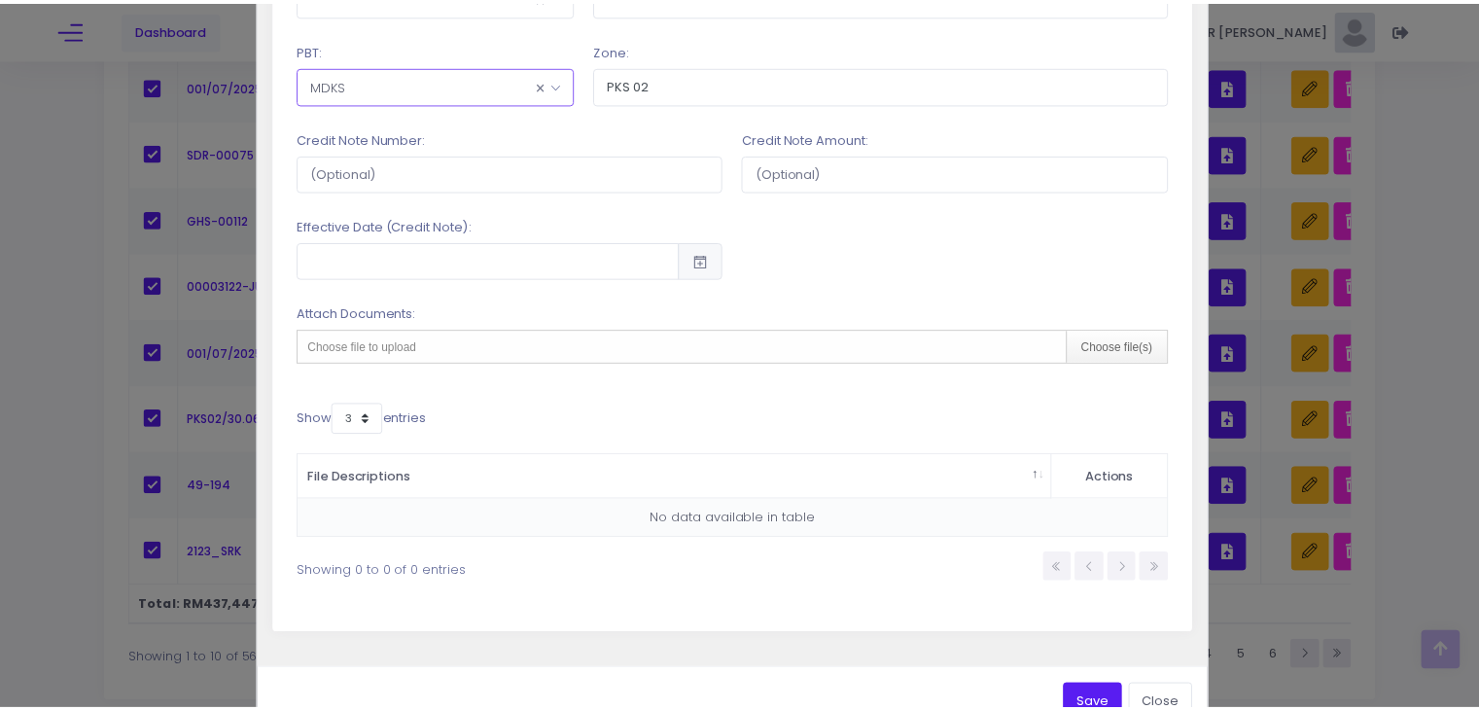
scroll to position [681, 0]
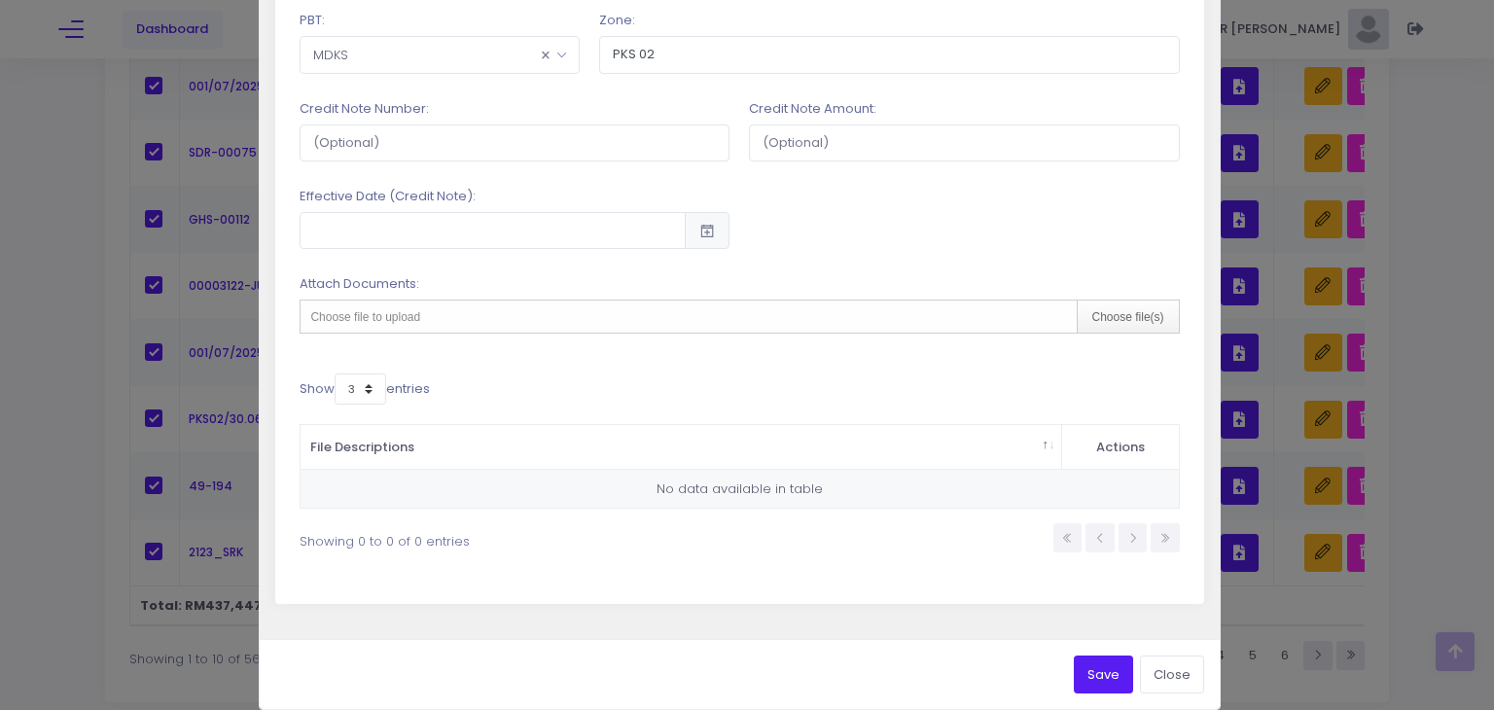
click at [1093, 672] on button "Save" at bounding box center [1103, 674] width 59 height 37
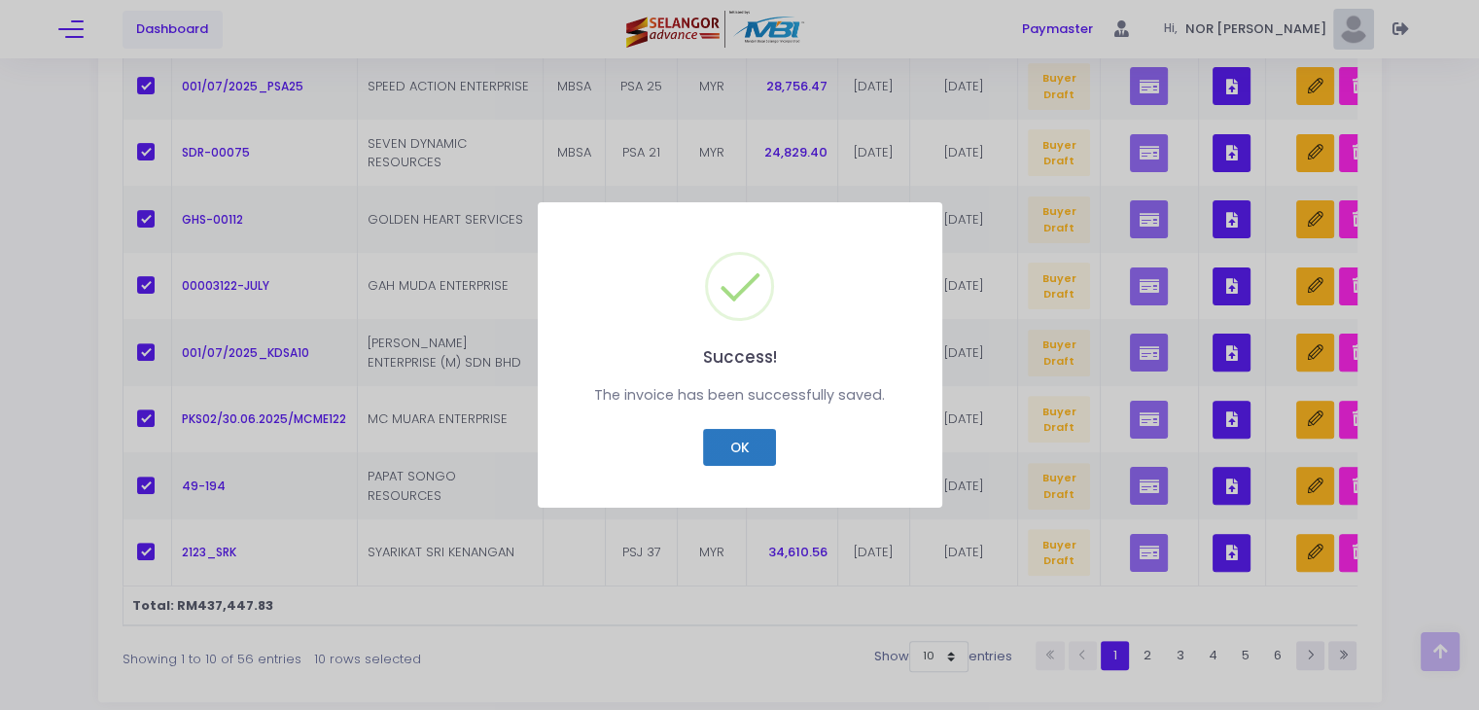
click at [725, 448] on button "OK" at bounding box center [739, 447] width 73 height 37
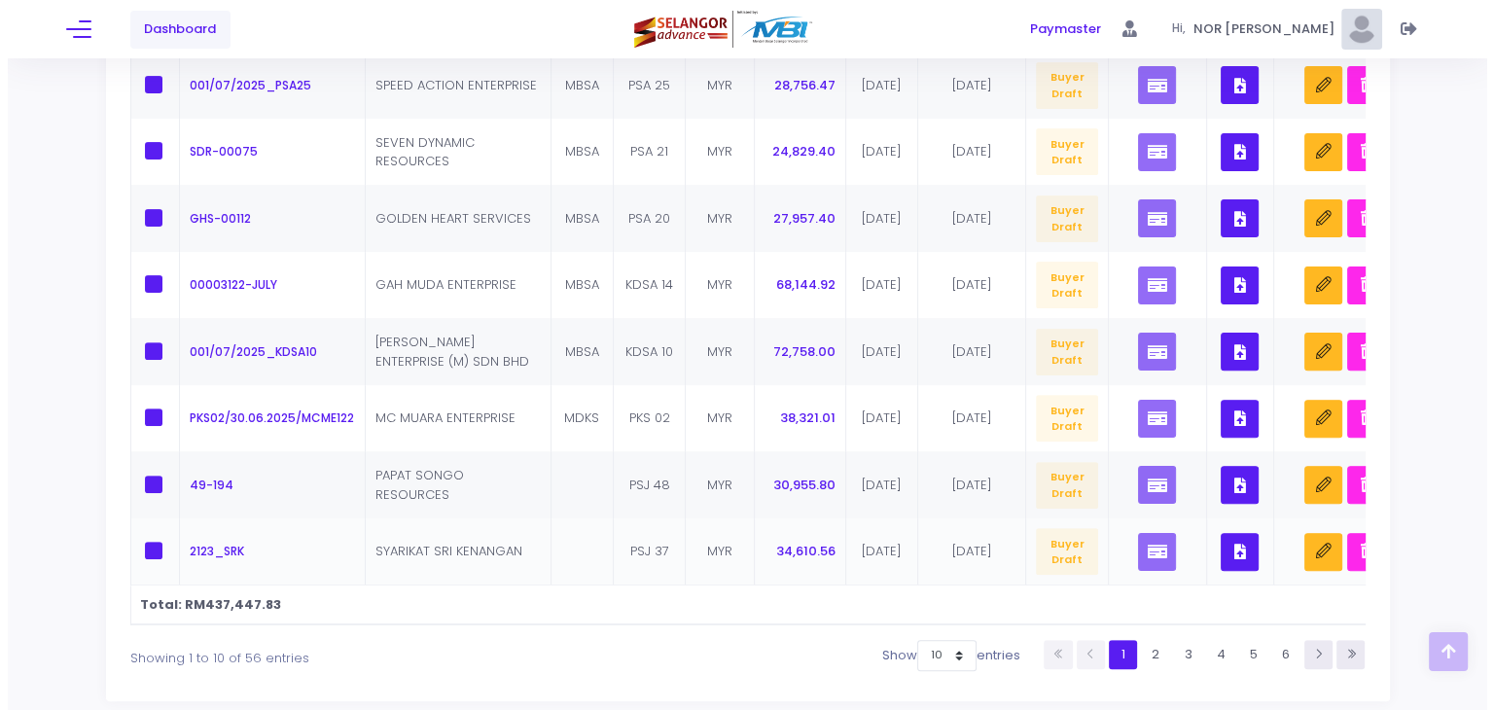
scroll to position [683, 0]
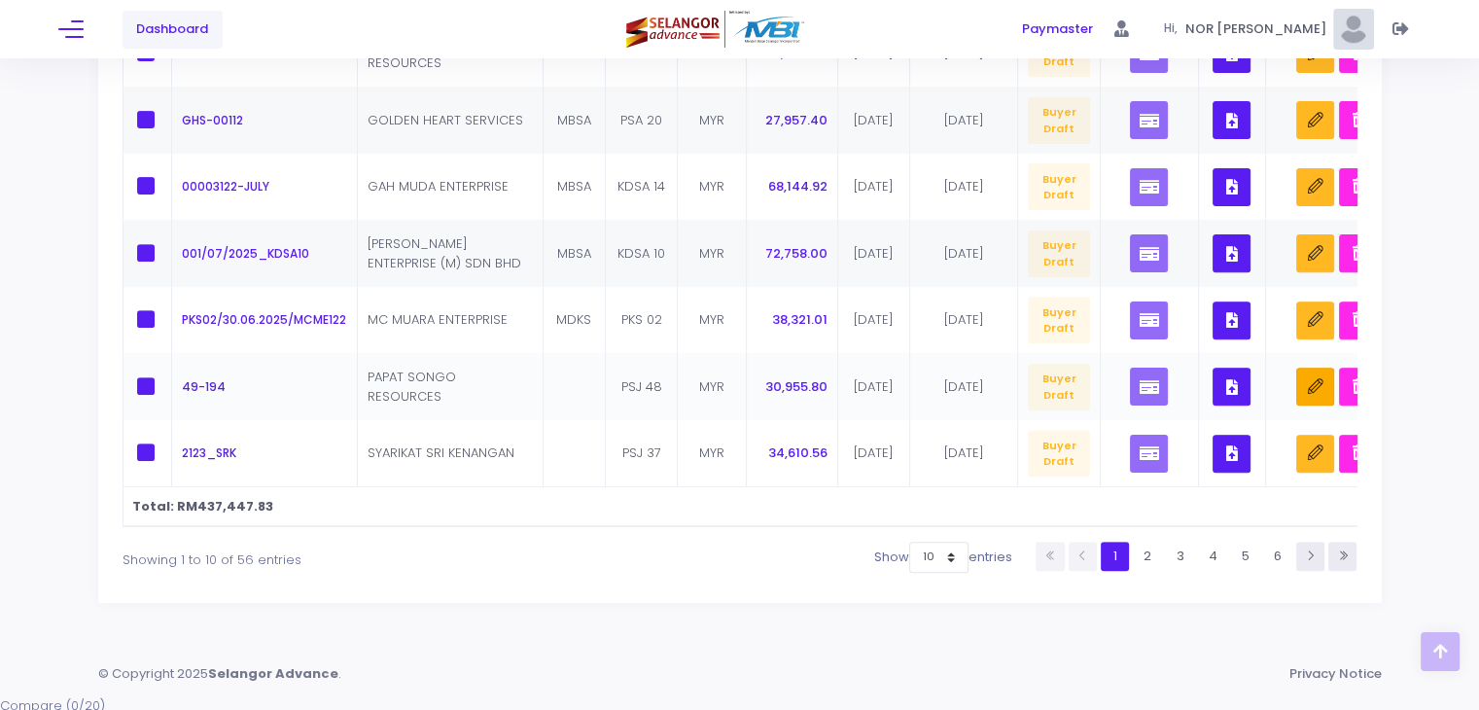
click at [1311, 390] on icon "button" at bounding box center [1316, 387] width 16 height 16
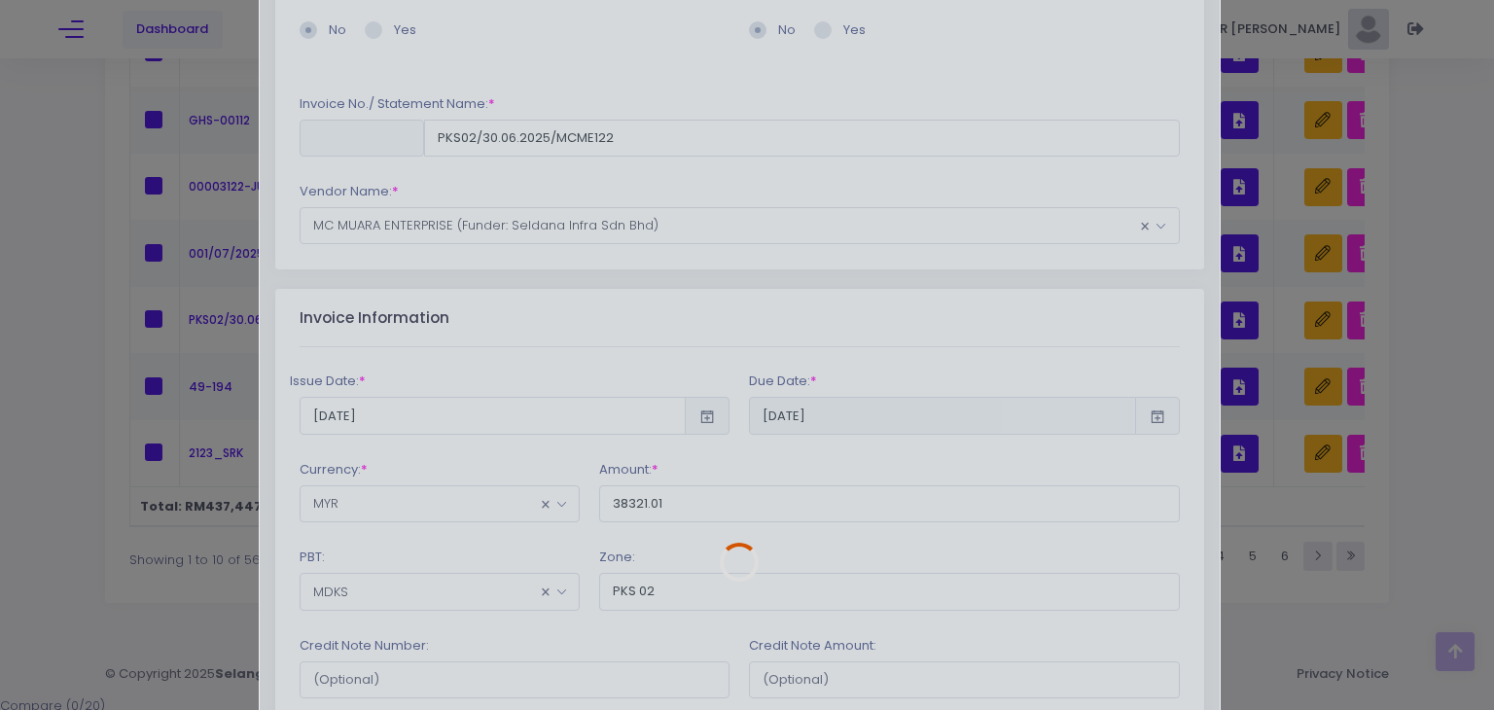
scroll to position [195, 0]
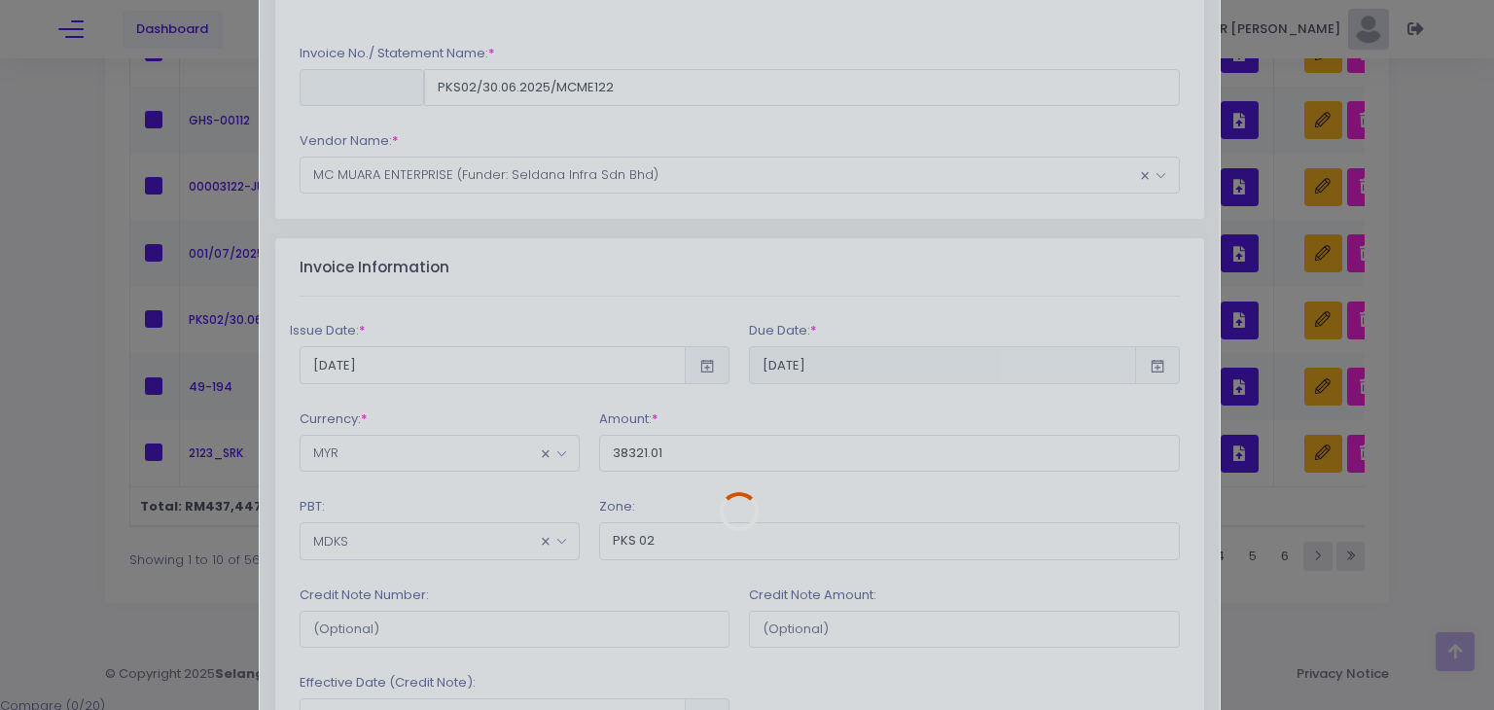
type input "49-194"
type input "30955.80"
type input "PSJ 48"
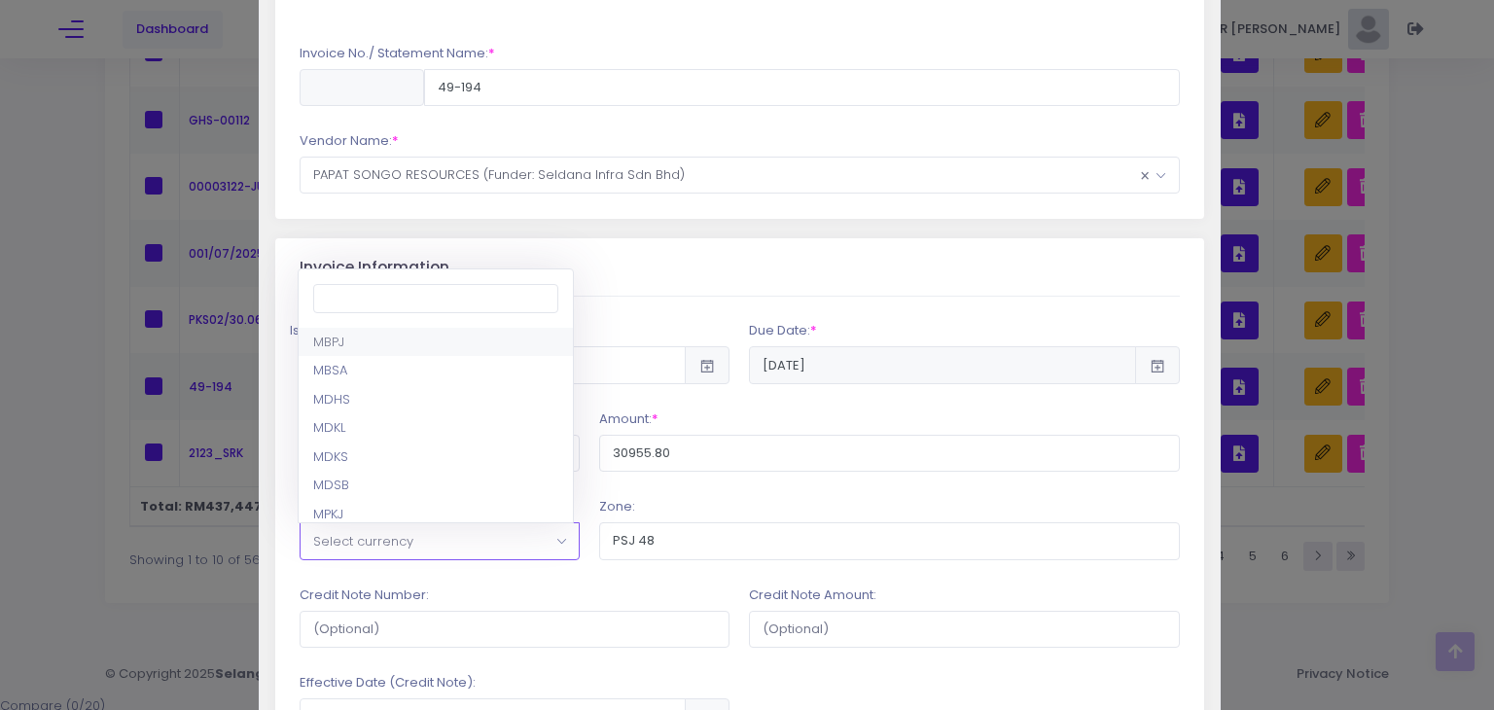
click at [556, 546] on span at bounding box center [568, 553] width 24 height 25
select select "11"
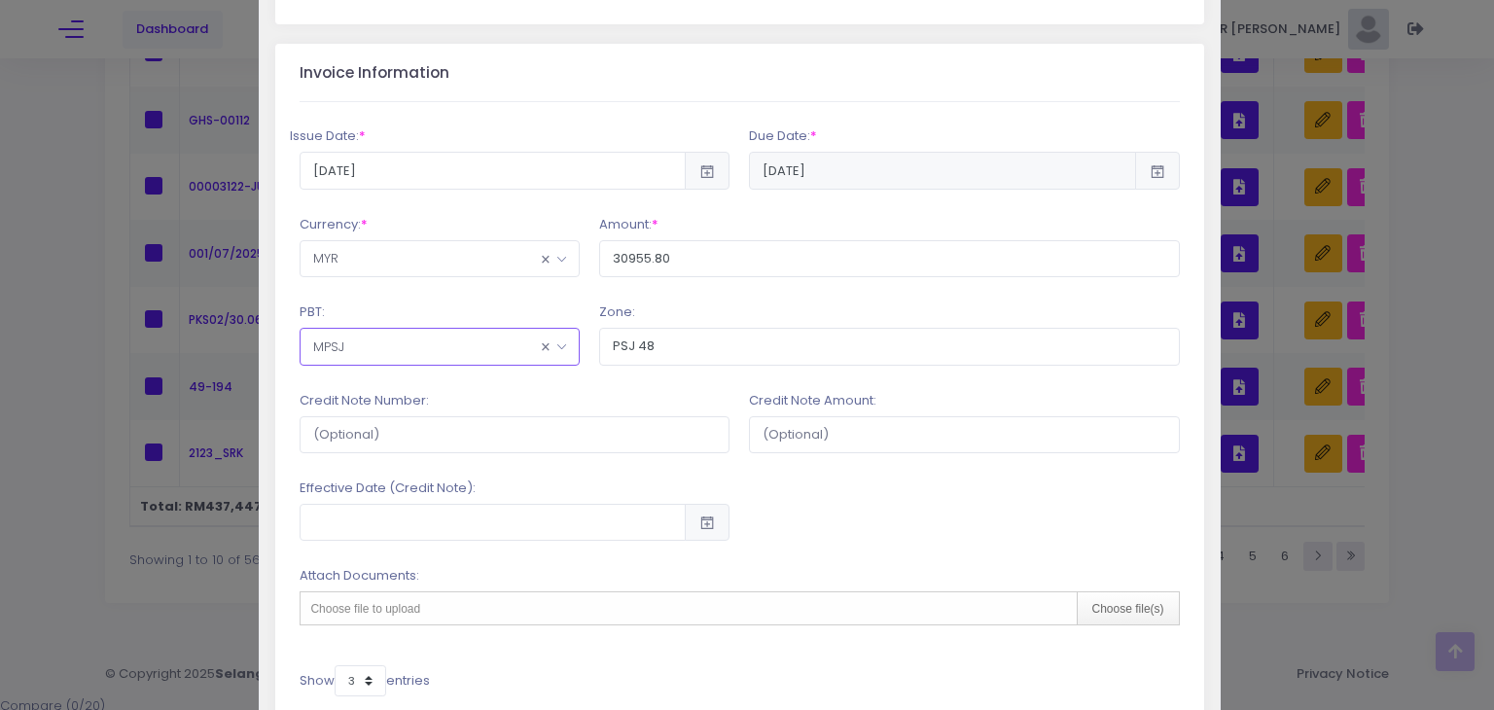
scroll to position [681, 0]
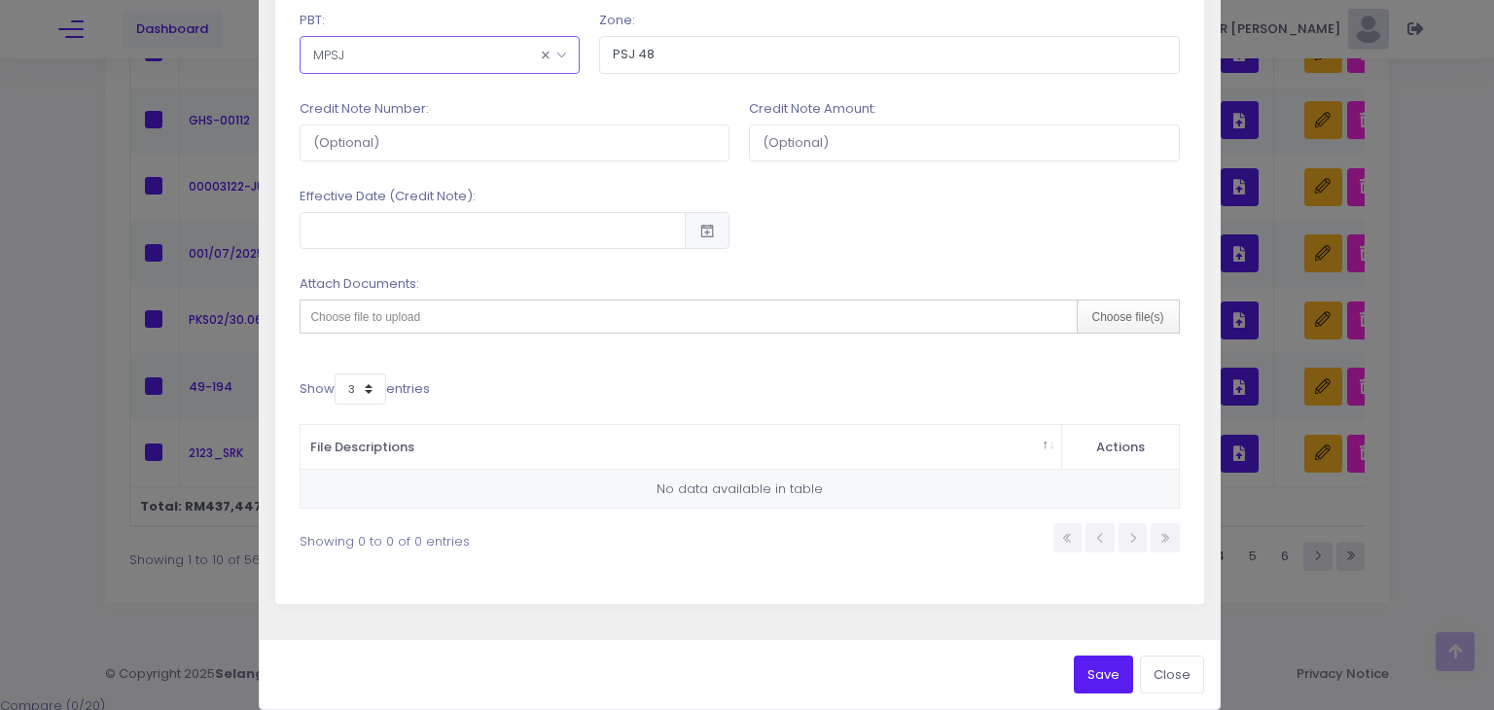
click at [1075, 671] on button "Save" at bounding box center [1103, 674] width 59 height 37
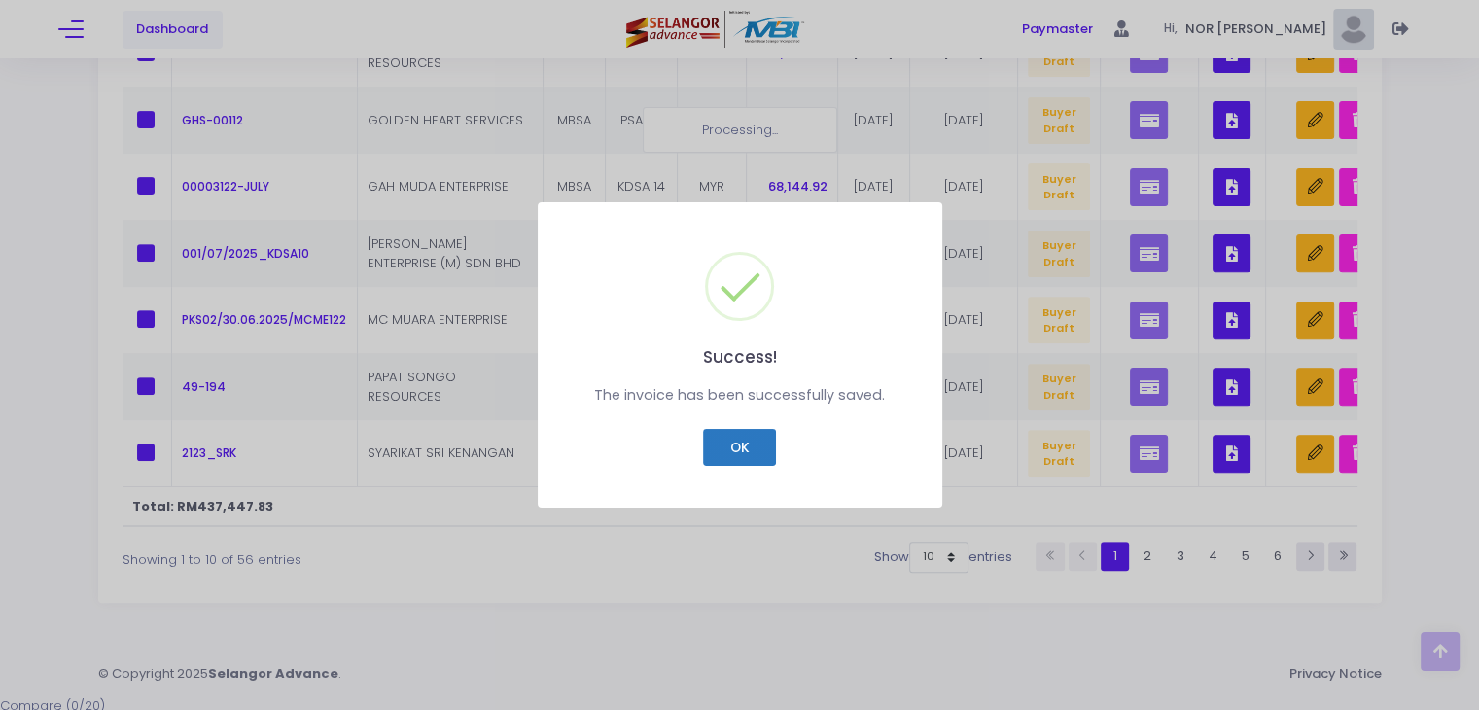
click at [743, 435] on button "OK" at bounding box center [739, 447] width 73 height 37
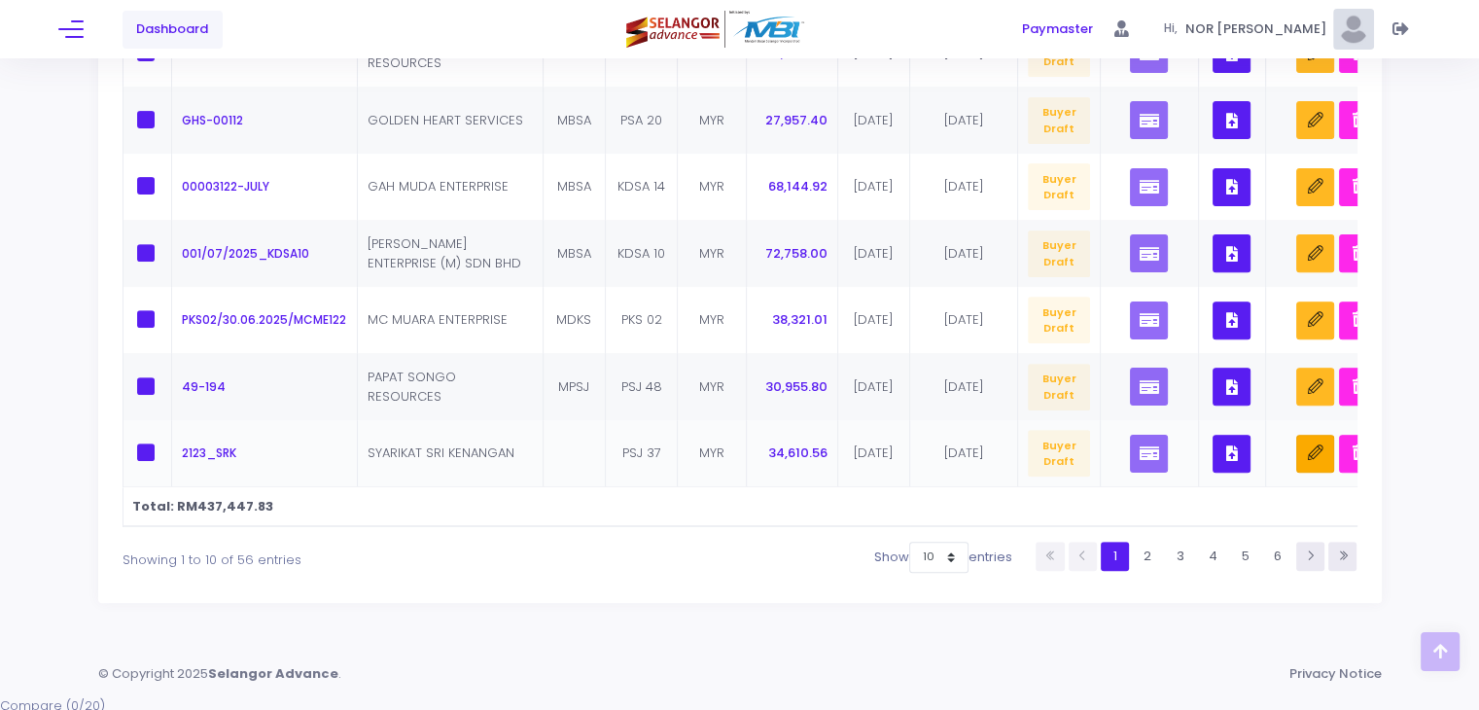
click at [1323, 459] on icon "button" at bounding box center [1316, 453] width 16 height 16
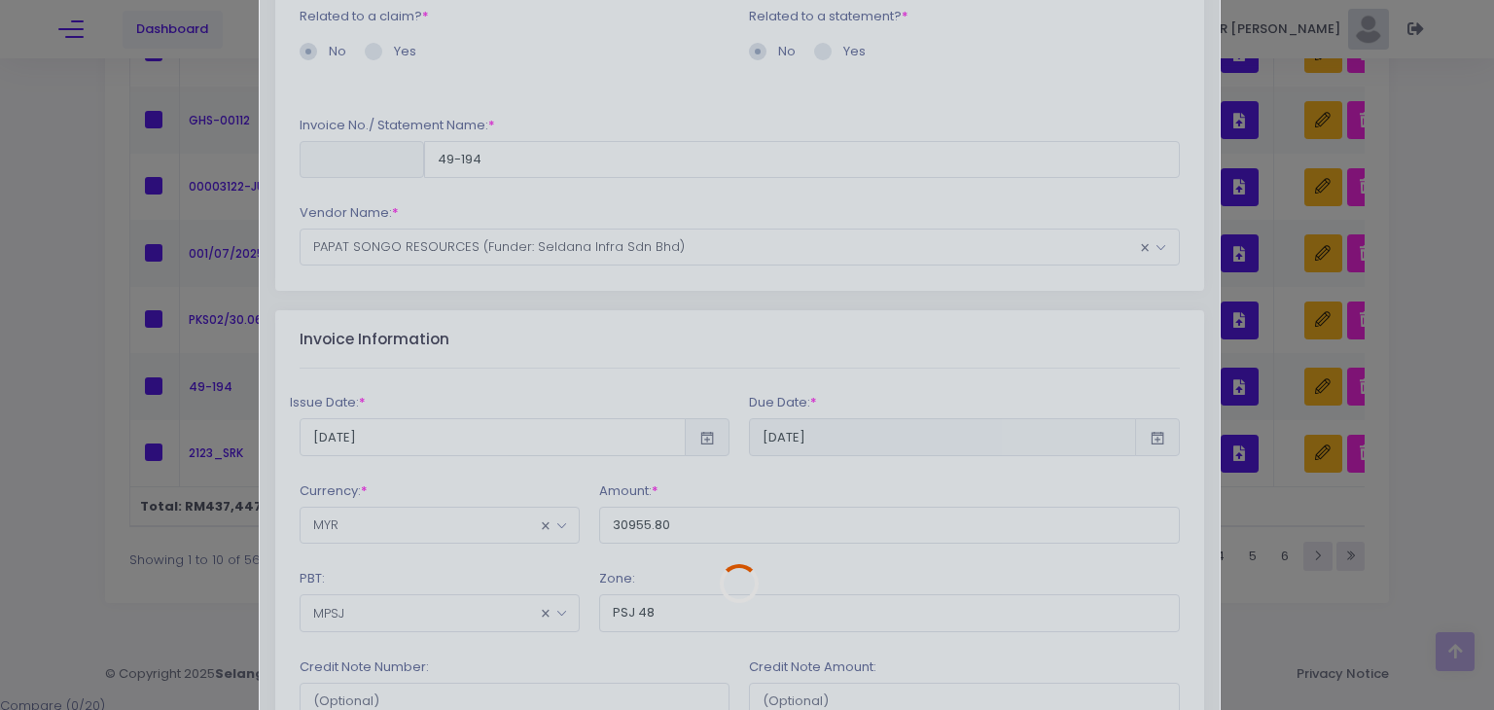
scroll to position [292, 0]
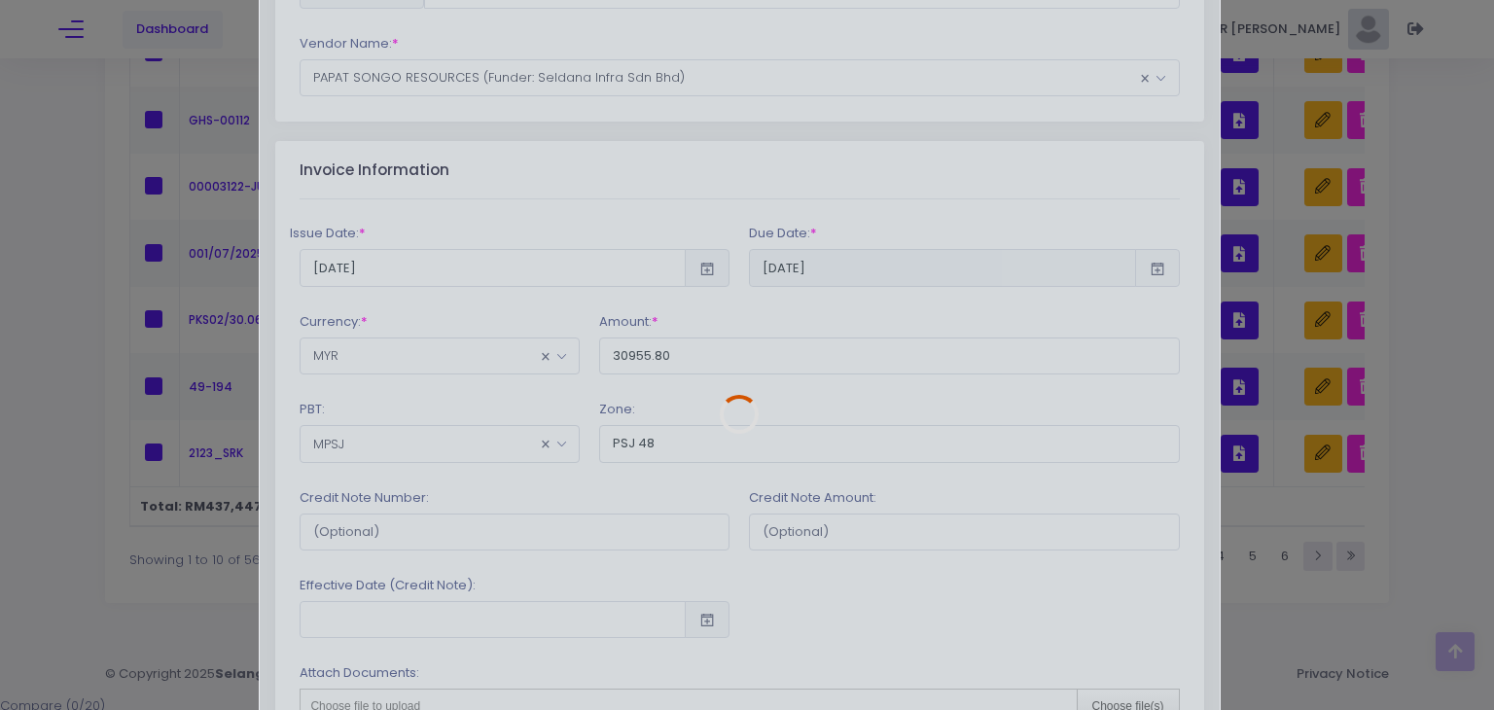
type input "2123_SRK"
type input "34610.56"
type input "PSJ 37"
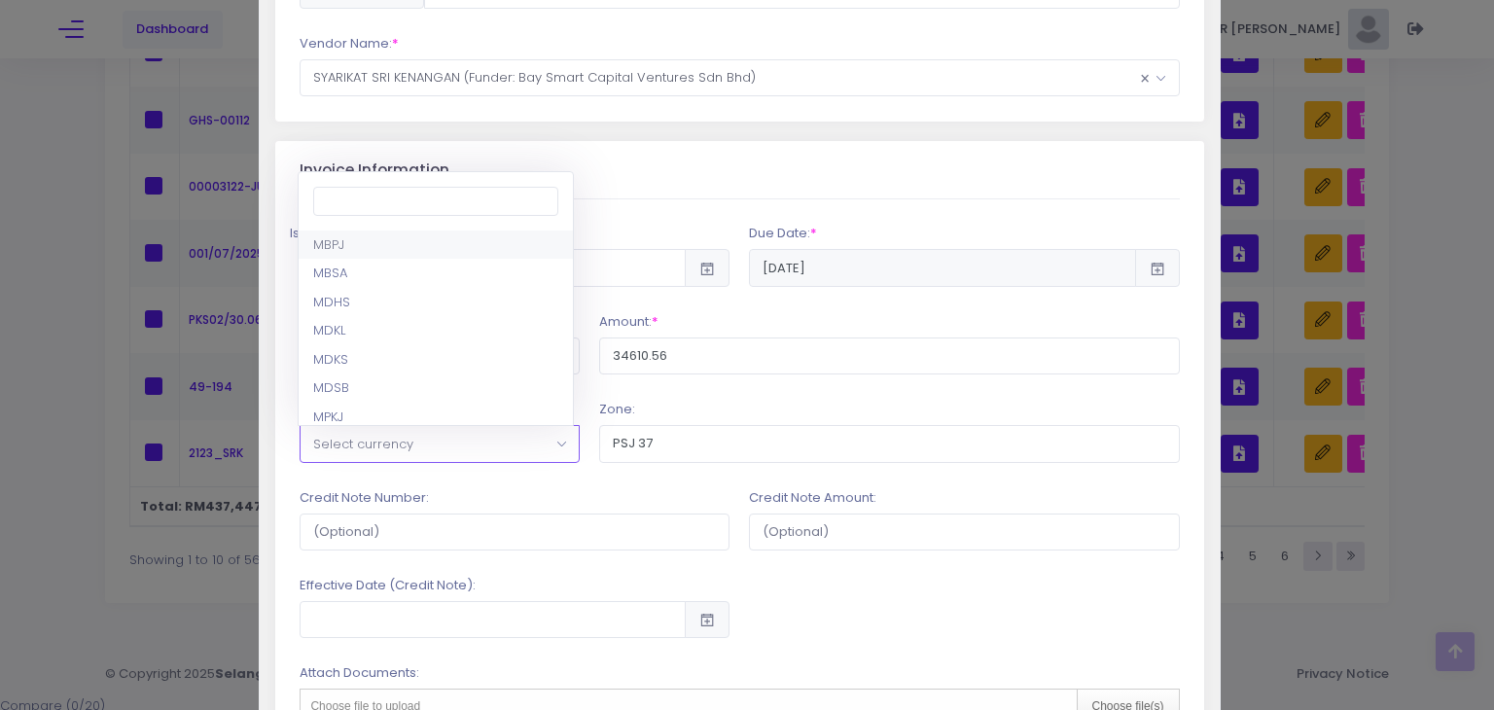
click at [556, 446] on span at bounding box center [568, 456] width 24 height 25
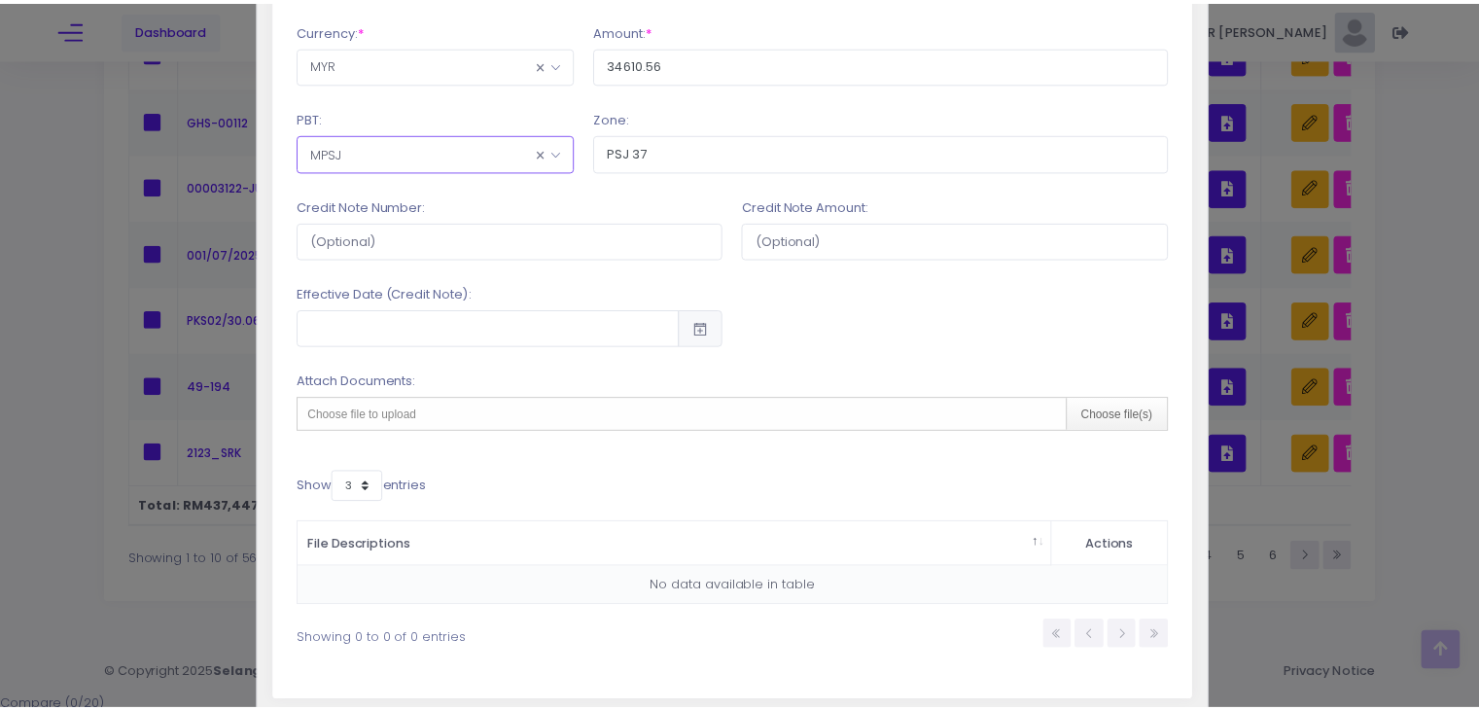
scroll to position [700, 0]
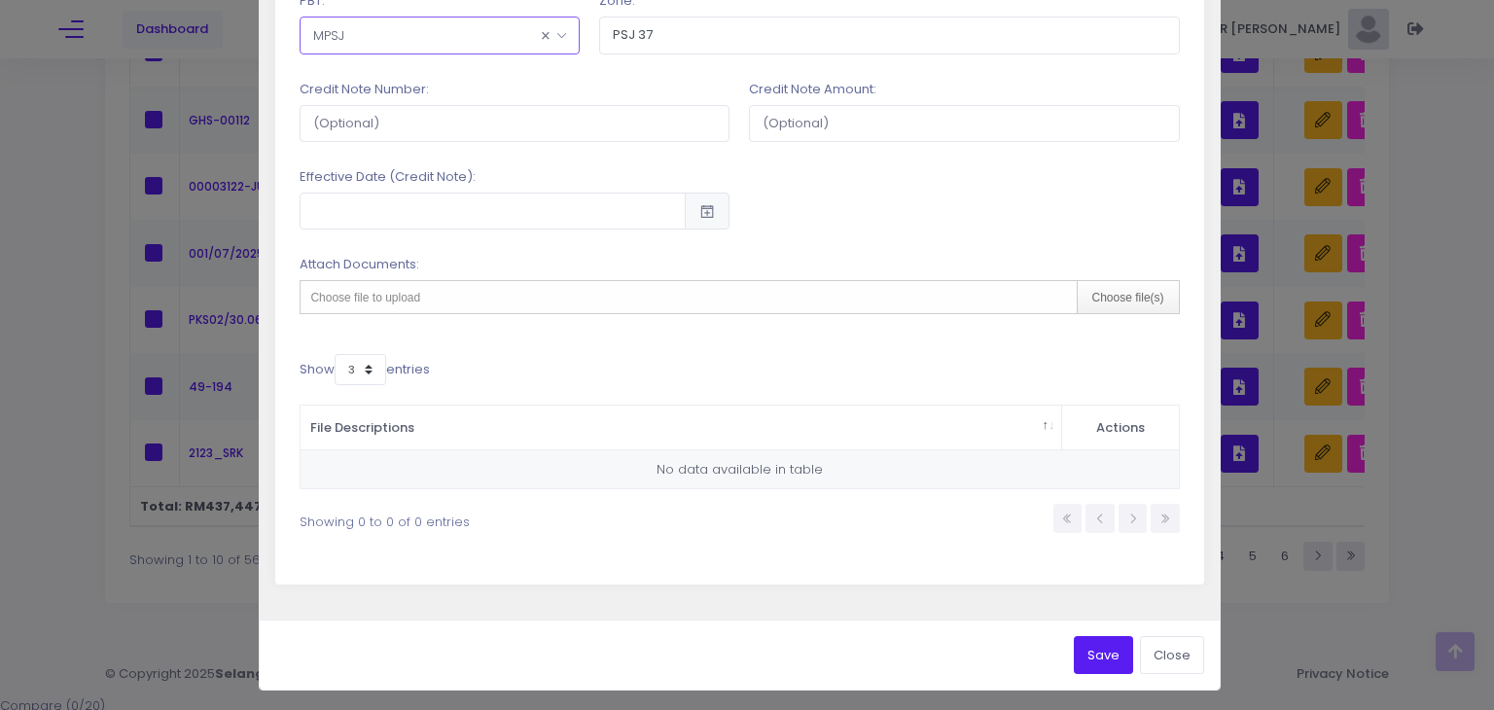
click at [1101, 667] on button "Save" at bounding box center [1103, 654] width 59 height 37
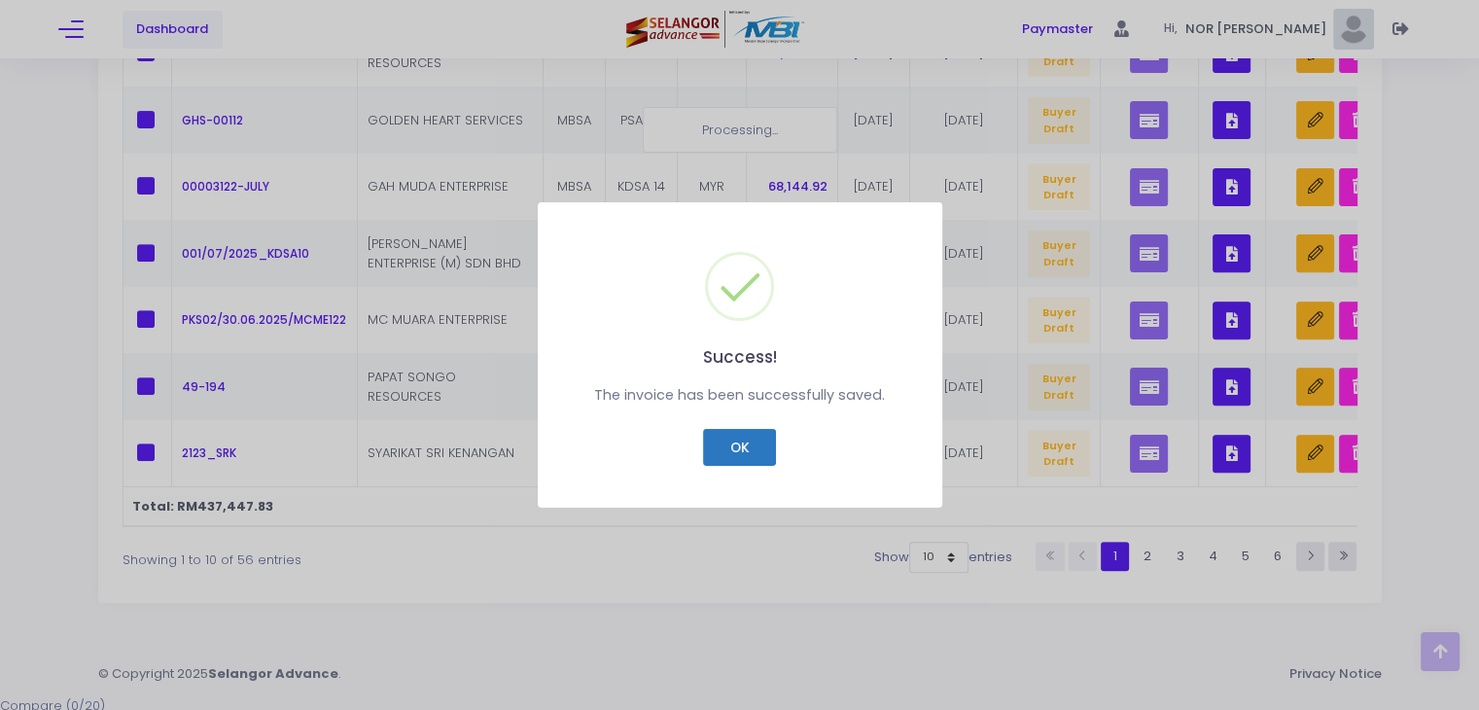
click at [717, 447] on button "OK" at bounding box center [739, 447] width 73 height 37
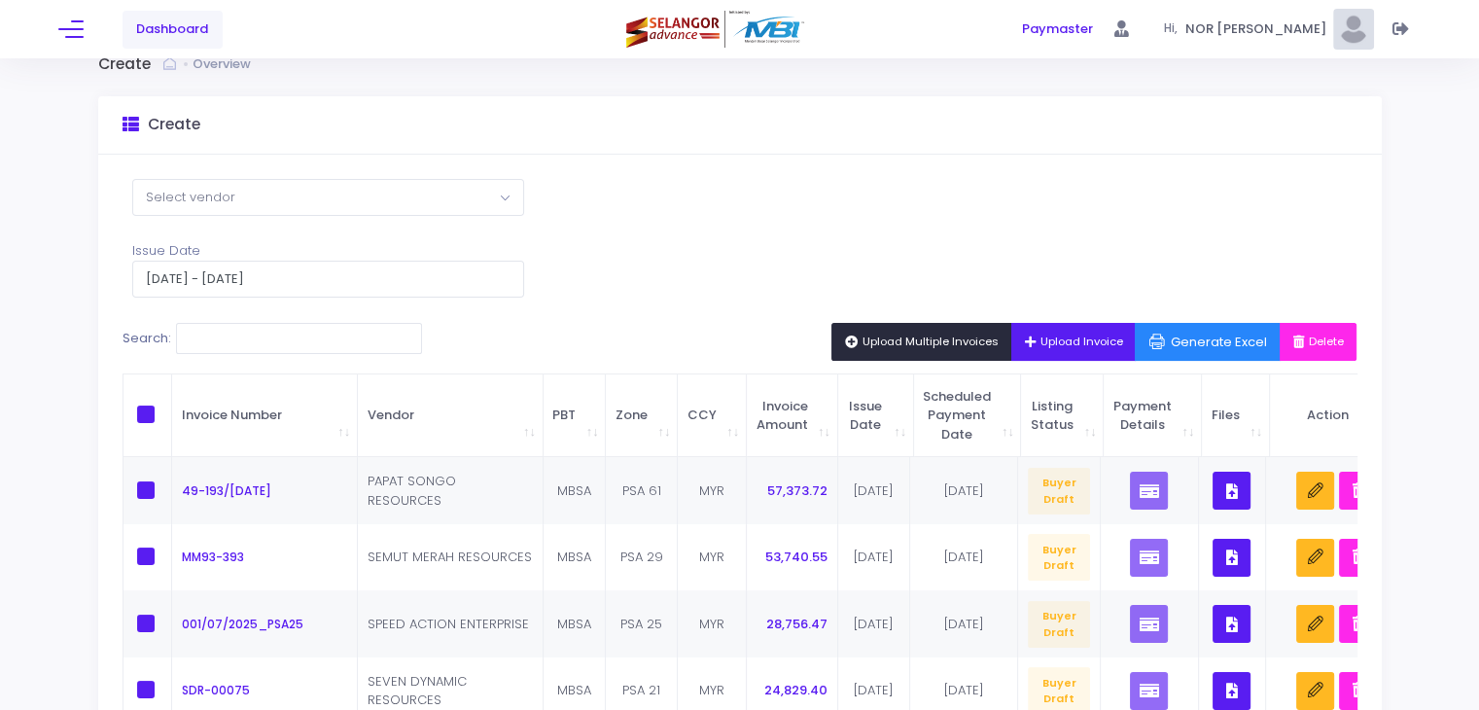
scroll to position [0, 0]
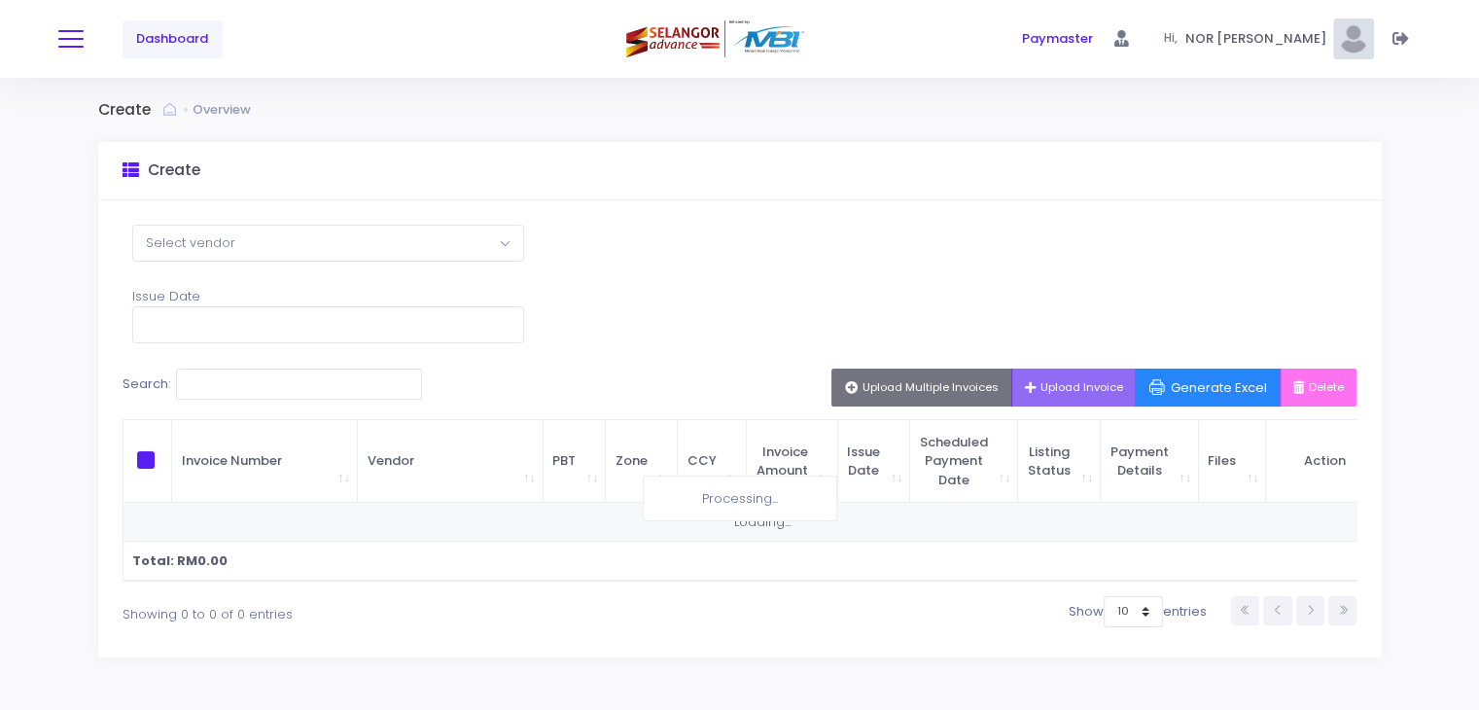
click at [75, 36] on button at bounding box center [70, 38] width 25 height 25
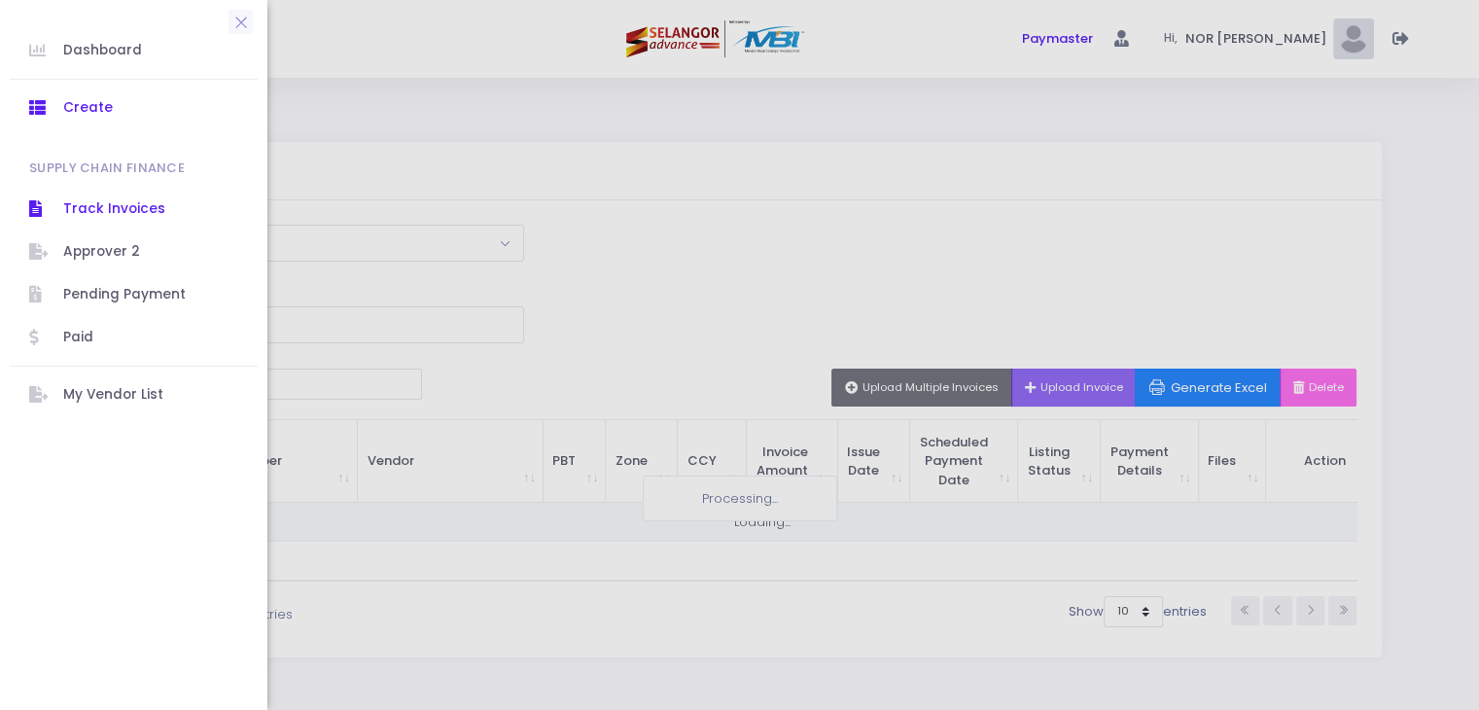
click at [136, 215] on span "Track Invoices" at bounding box center [150, 208] width 175 height 25
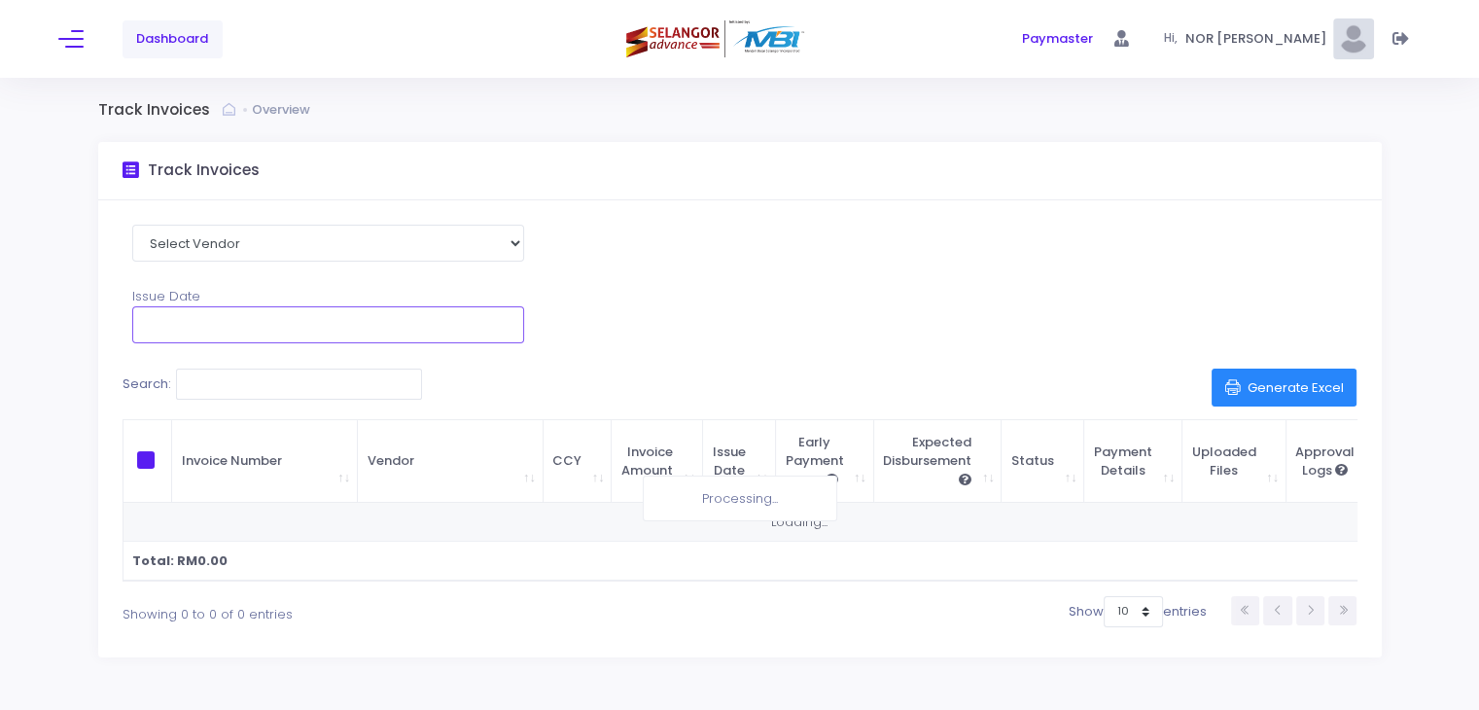
click at [327, 322] on input "text" at bounding box center [328, 324] width 392 height 37
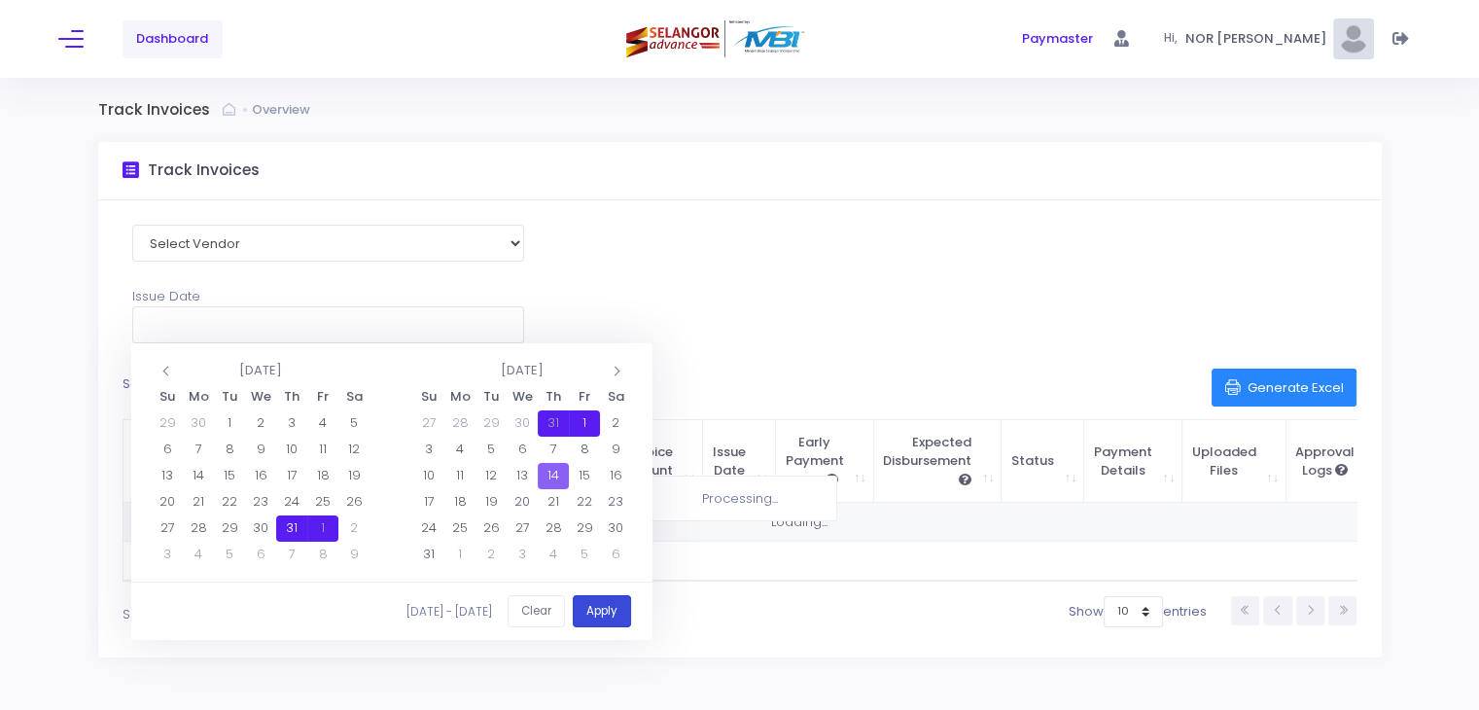
click at [611, 614] on button "Apply" at bounding box center [602, 611] width 58 height 32
type input "[DATE] - [DATE]"
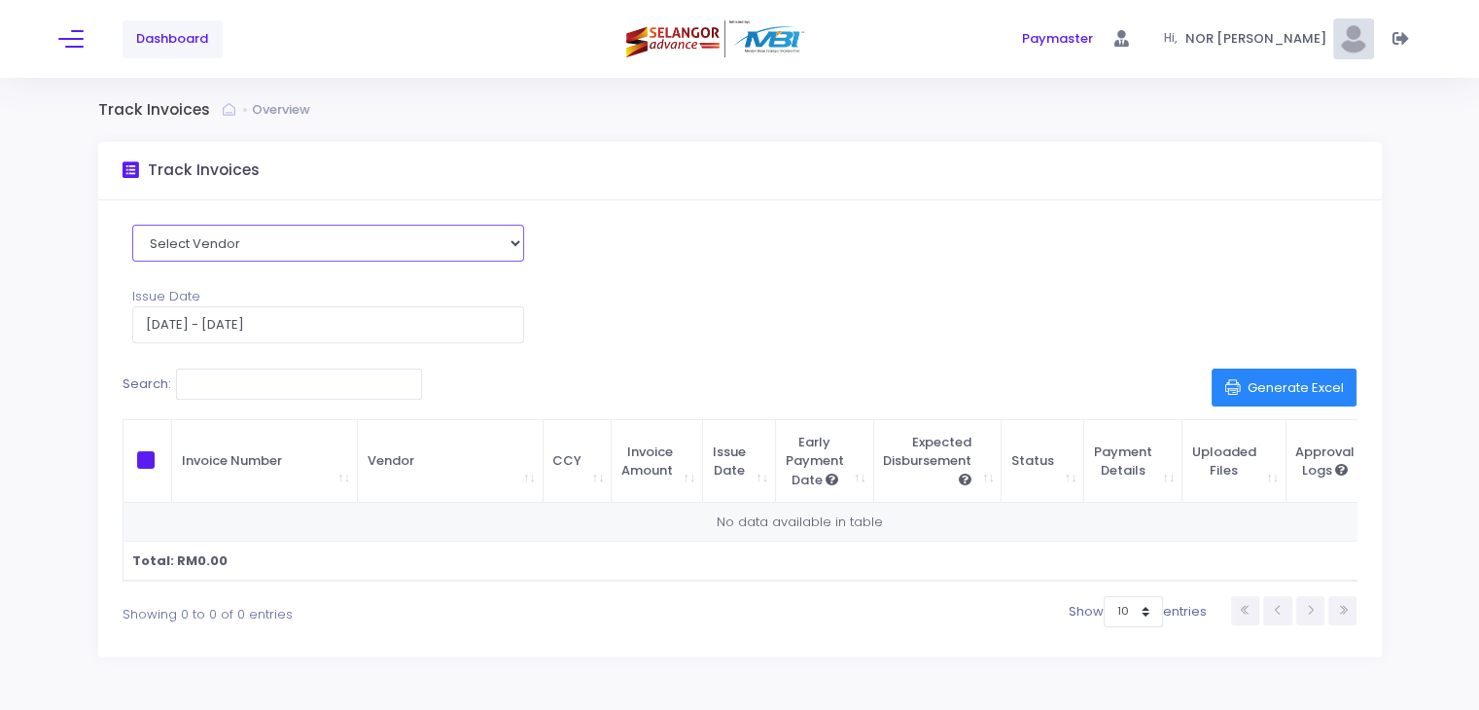
click at [290, 246] on select "Select Vendor Purun [PERSON_NAME] Sdn Bhd AZAMAHIR SDN BHD TRUCEPT SYNERGY RESO…" at bounding box center [328, 243] width 392 height 37
click at [266, 389] on input "Search:" at bounding box center [299, 384] width 246 height 31
click at [589, 394] on div "Search:" at bounding box center [478, 388] width 731 height 38
click at [67, 24] on div "Dashboard" at bounding box center [285, 39] width 454 height 78
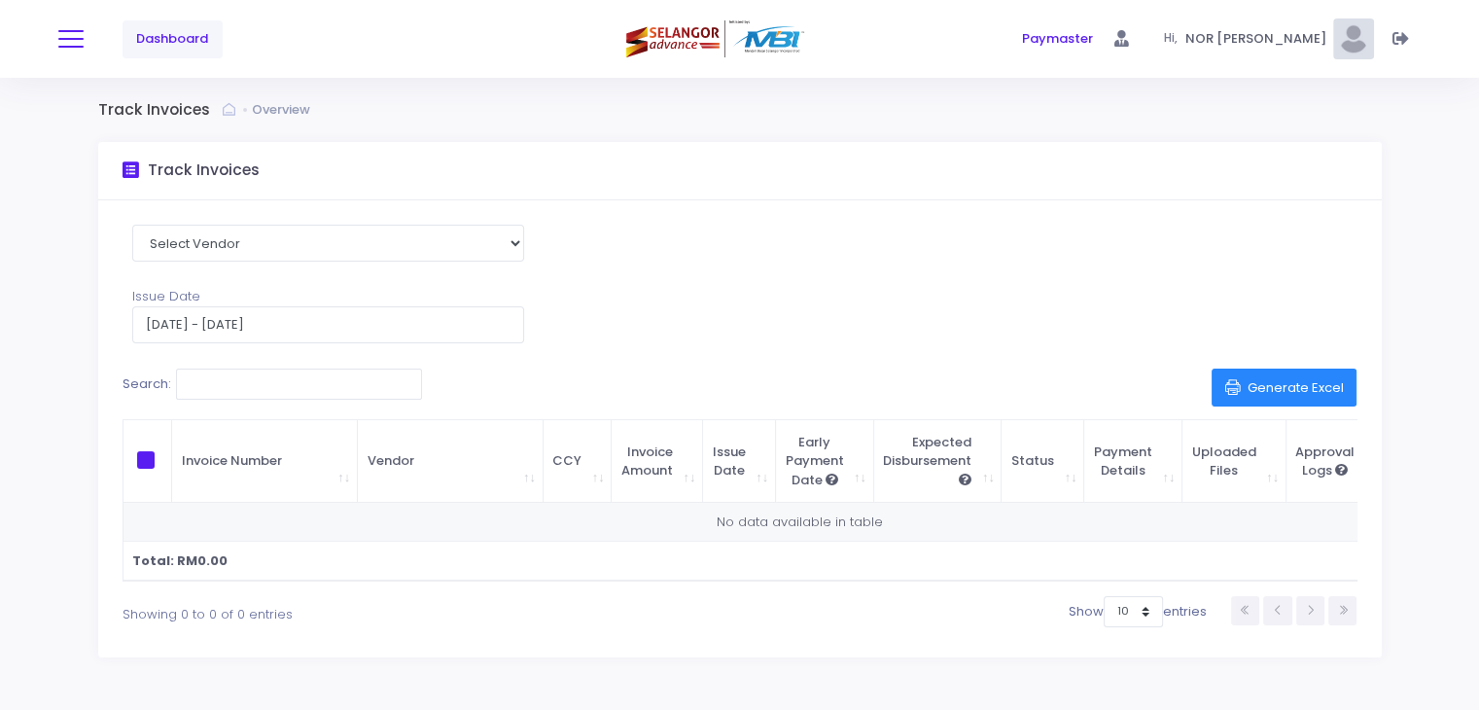
click at [66, 39] on span at bounding box center [70, 39] width 25 height 2
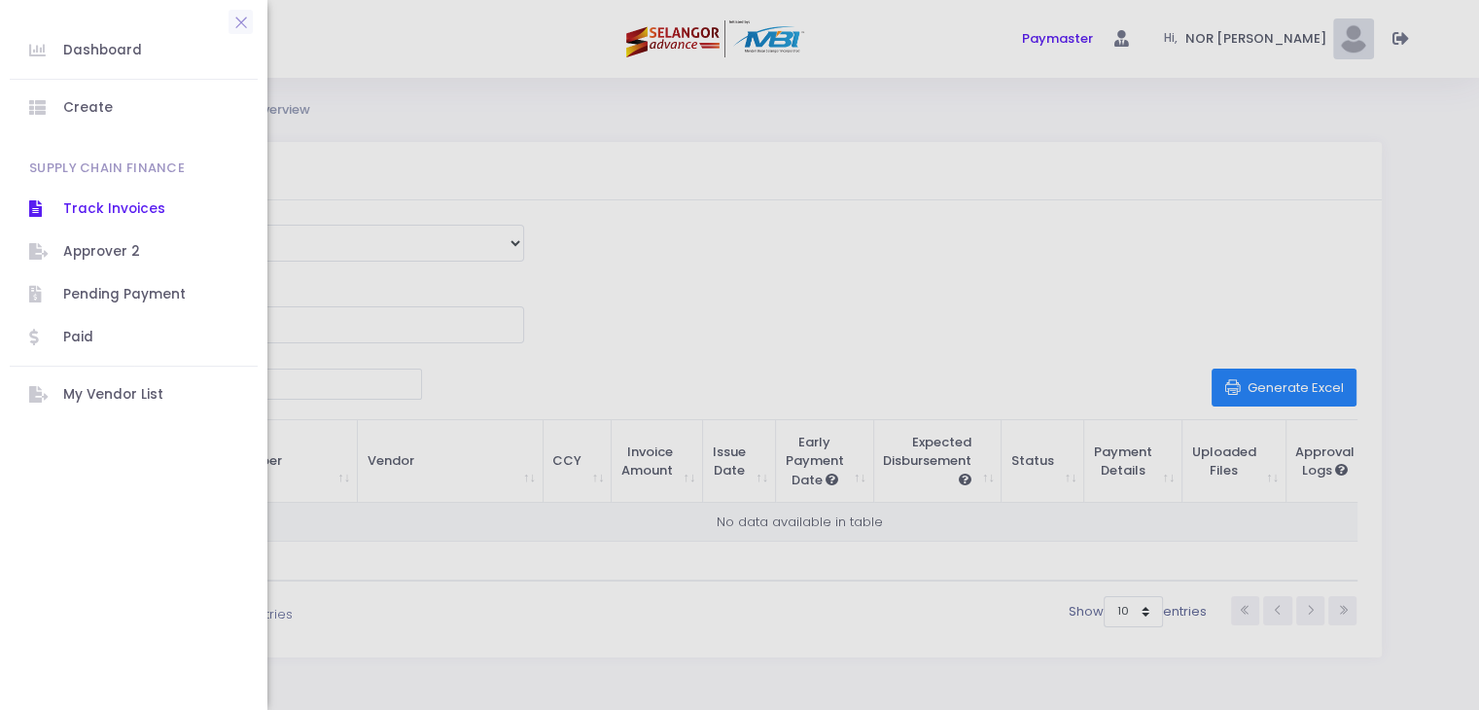
click at [113, 207] on span "Track Invoices" at bounding box center [150, 208] width 175 height 25
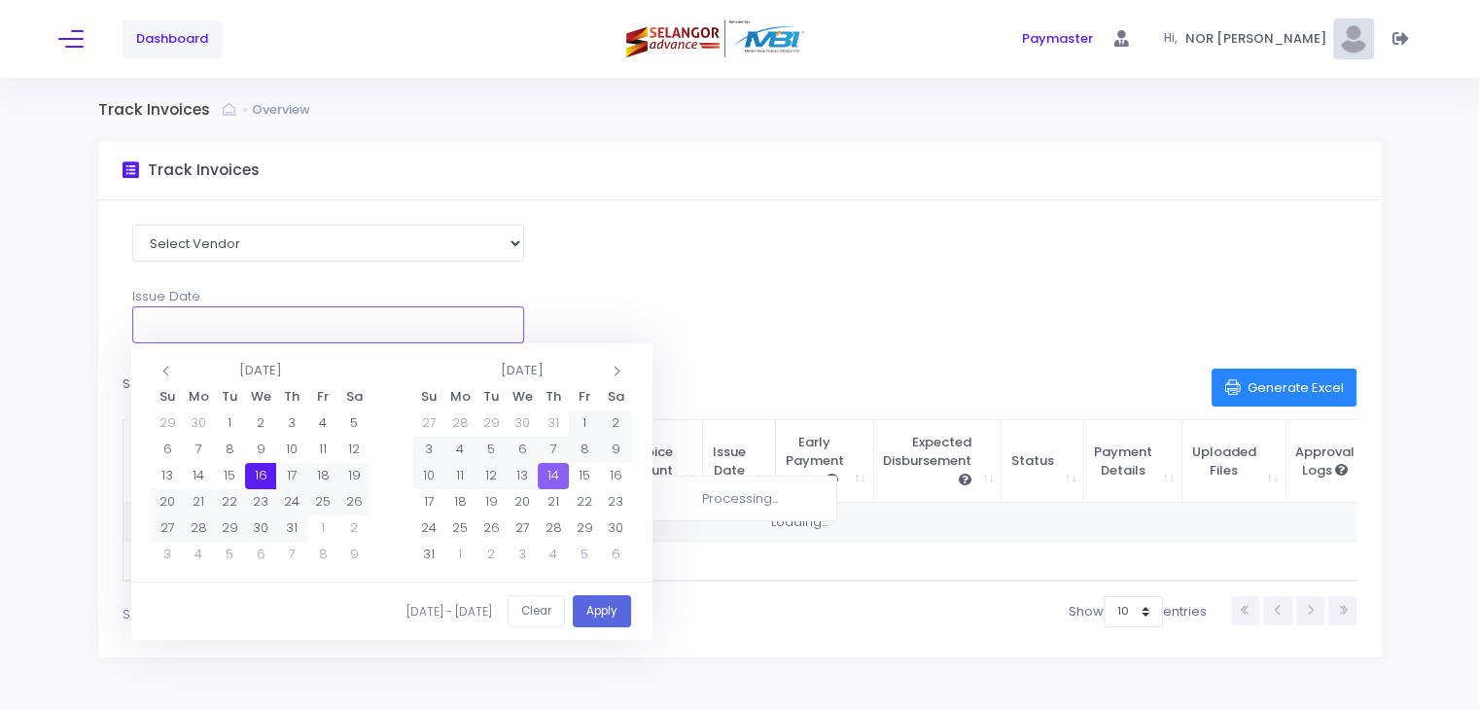
click at [358, 332] on input "text" at bounding box center [328, 324] width 392 height 37
click at [608, 609] on button "Apply" at bounding box center [602, 611] width 58 height 32
type input "[DATE] - [DATE]"
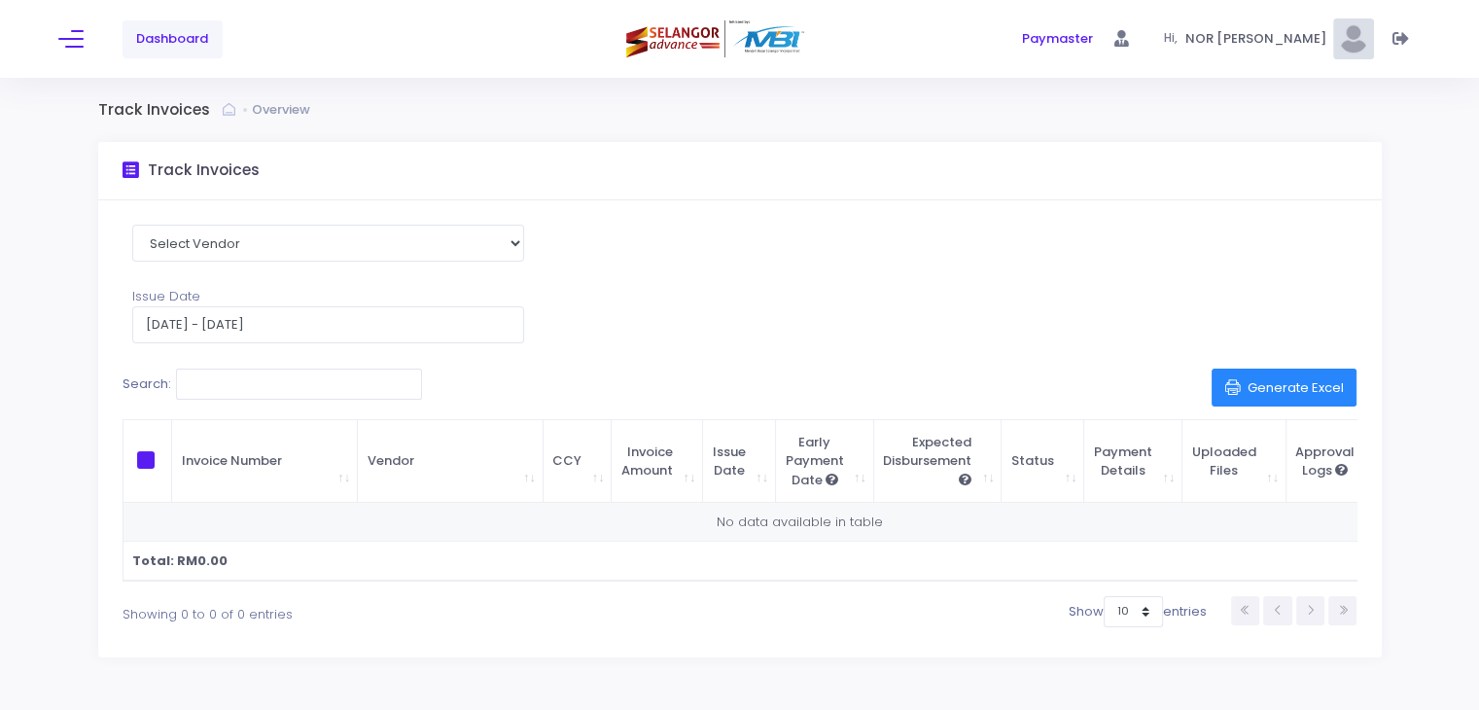
click at [151, 469] on th "\a \a \a \a" at bounding box center [149, 462] width 50 height 84
click at [148, 466] on span "\a \a \a \a" at bounding box center [146, 460] width 18 height 18
click at [166, 464] on input "\a \a \a \a" at bounding box center [172, 457] width 13 height 13
click at [148, 466] on span "\a \a \a \a" at bounding box center [146, 460] width 18 height 18
click at [166, 464] on input "\a \a \a \a" at bounding box center [172, 457] width 13 height 13
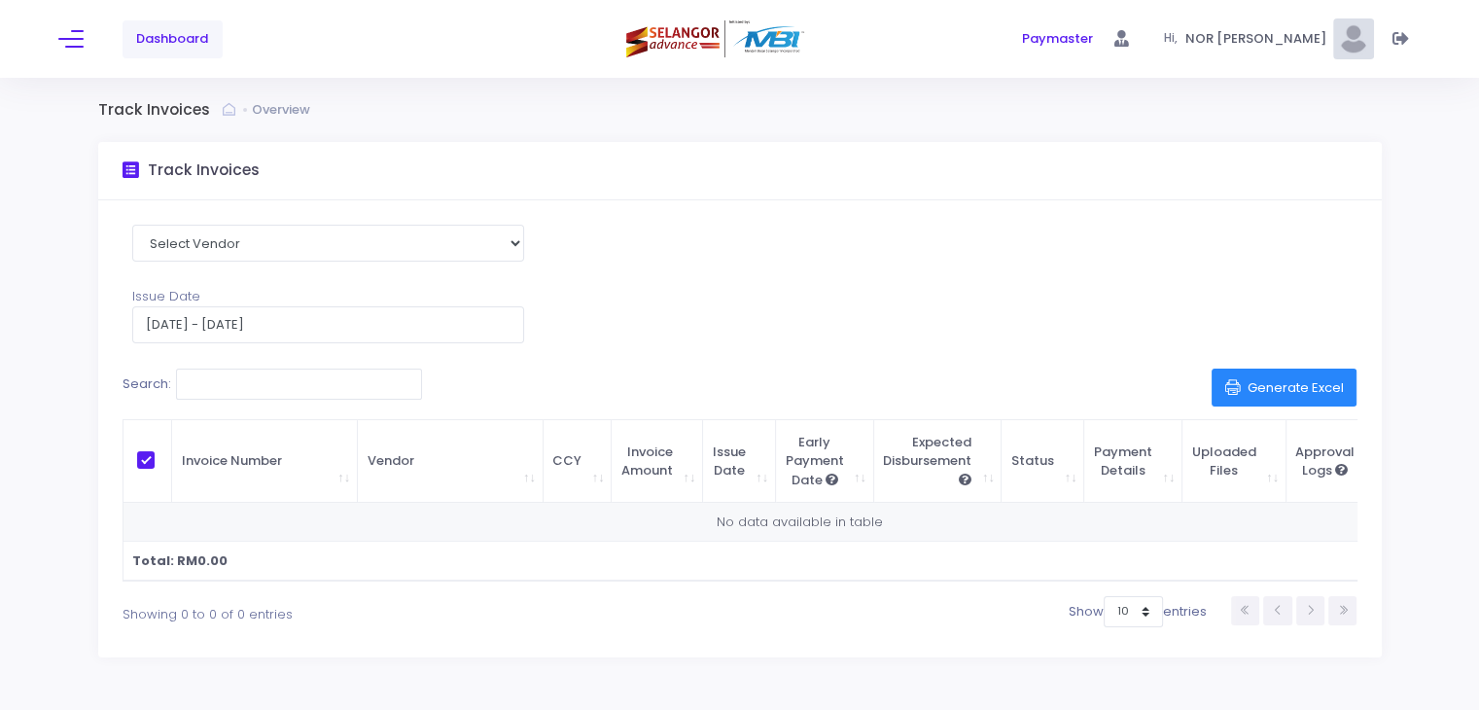
checkbox input "false"
drag, startPoint x: 89, startPoint y: 39, endPoint x: 78, endPoint y: 40, distance: 11.7
click at [89, 39] on div "Dashboard" at bounding box center [285, 39] width 454 height 78
click at [75, 41] on button at bounding box center [70, 38] width 25 height 25
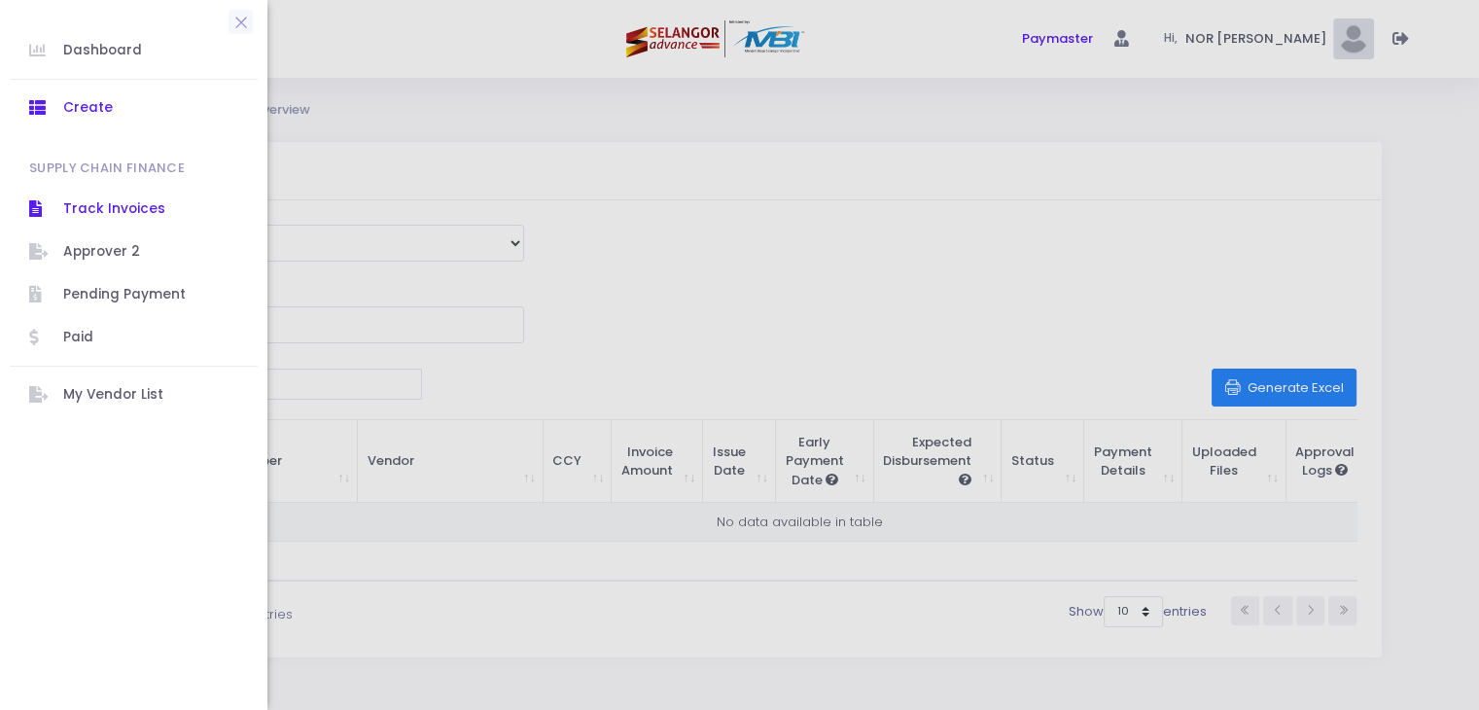
click at [106, 110] on span "Create" at bounding box center [150, 107] width 175 height 25
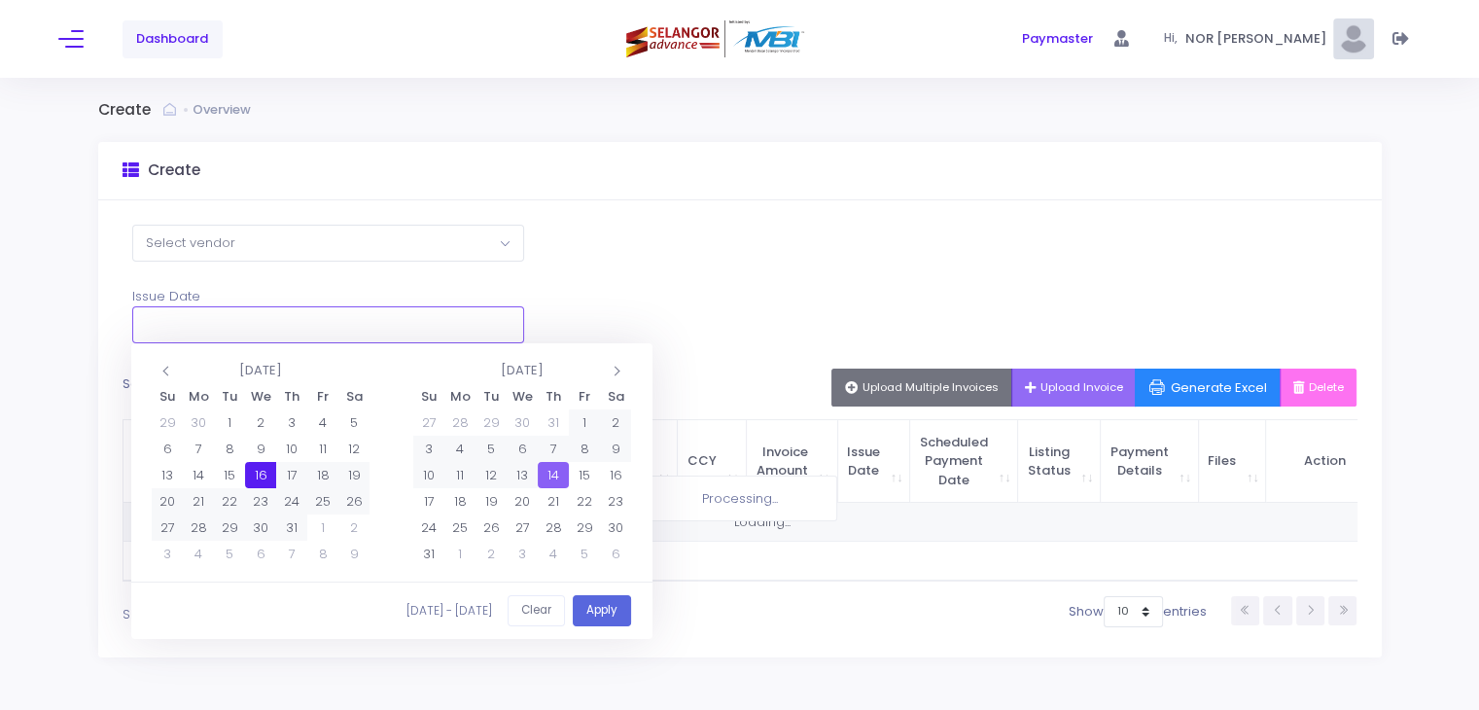
click at [381, 320] on input "text" at bounding box center [328, 324] width 392 height 37
click at [600, 604] on button "Apply" at bounding box center [602, 611] width 58 height 32
type input "[DATE] - [DATE]"
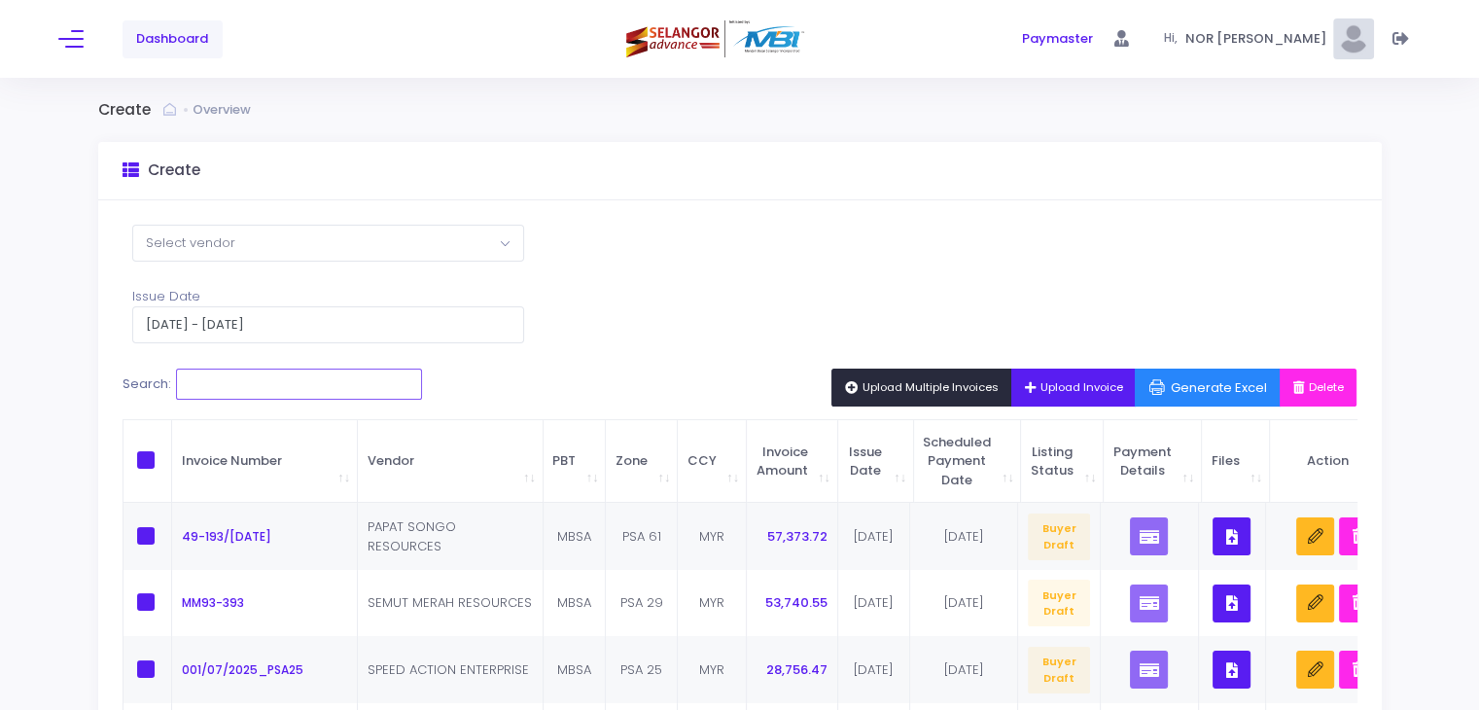
click at [302, 394] on input "Search:" at bounding box center [299, 384] width 246 height 31
click at [171, 43] on span "Dashboard" at bounding box center [172, 38] width 72 height 19
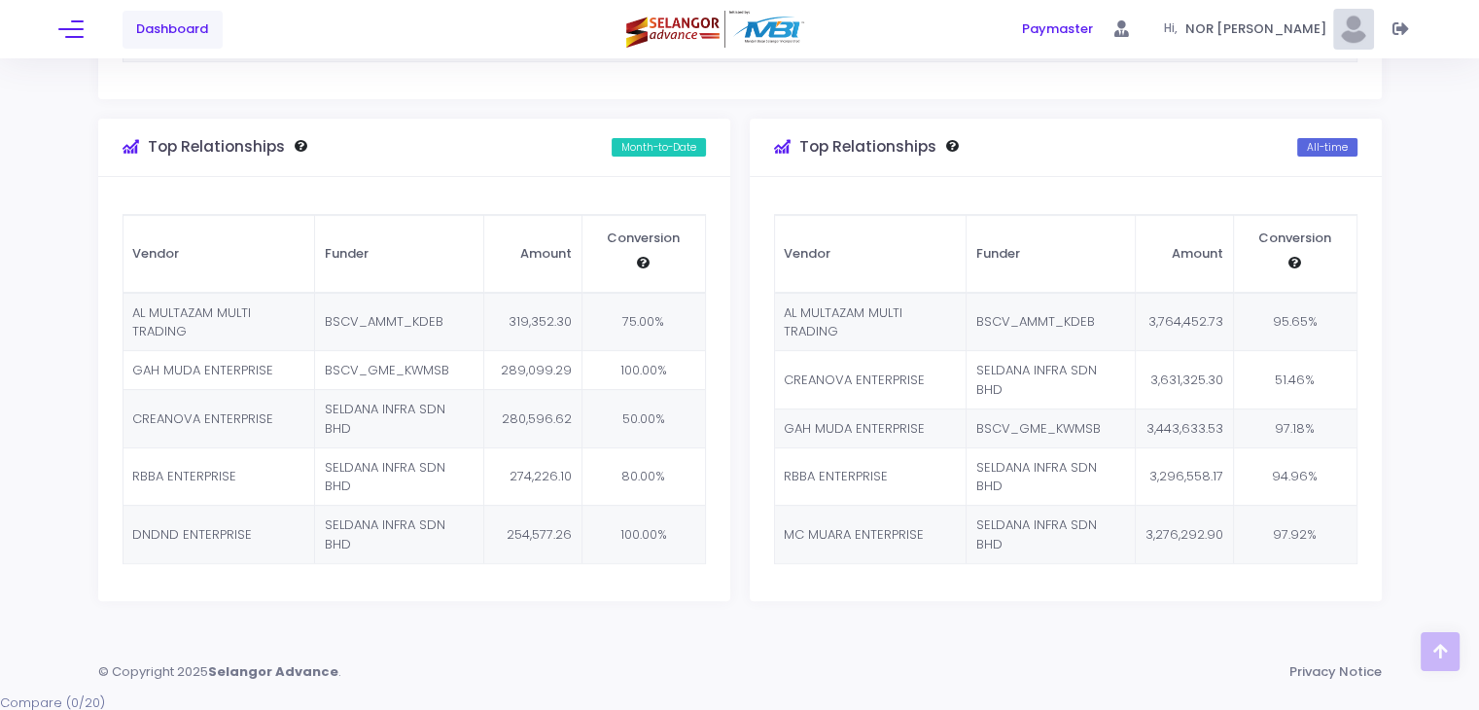
scroll to position [177, 0]
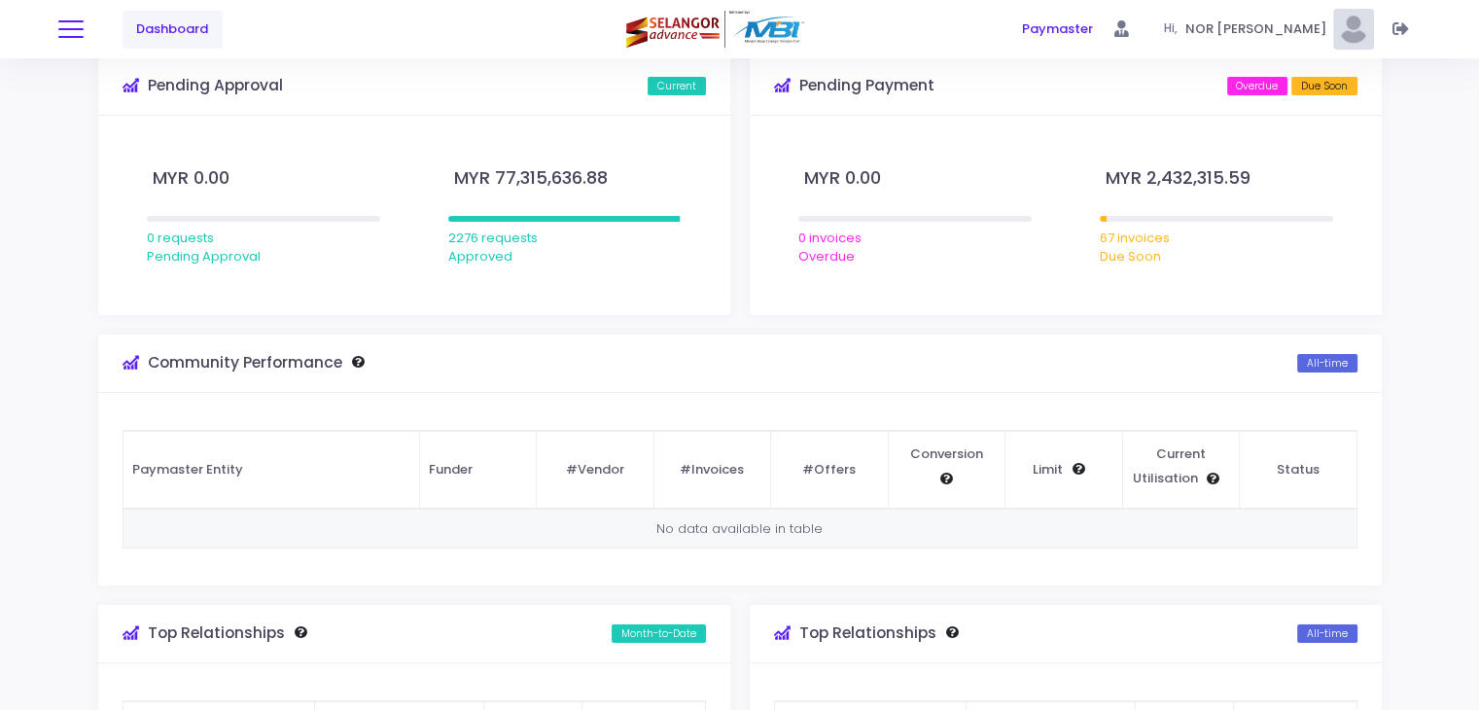
click at [83, 28] on span at bounding box center [70, 29] width 25 height 2
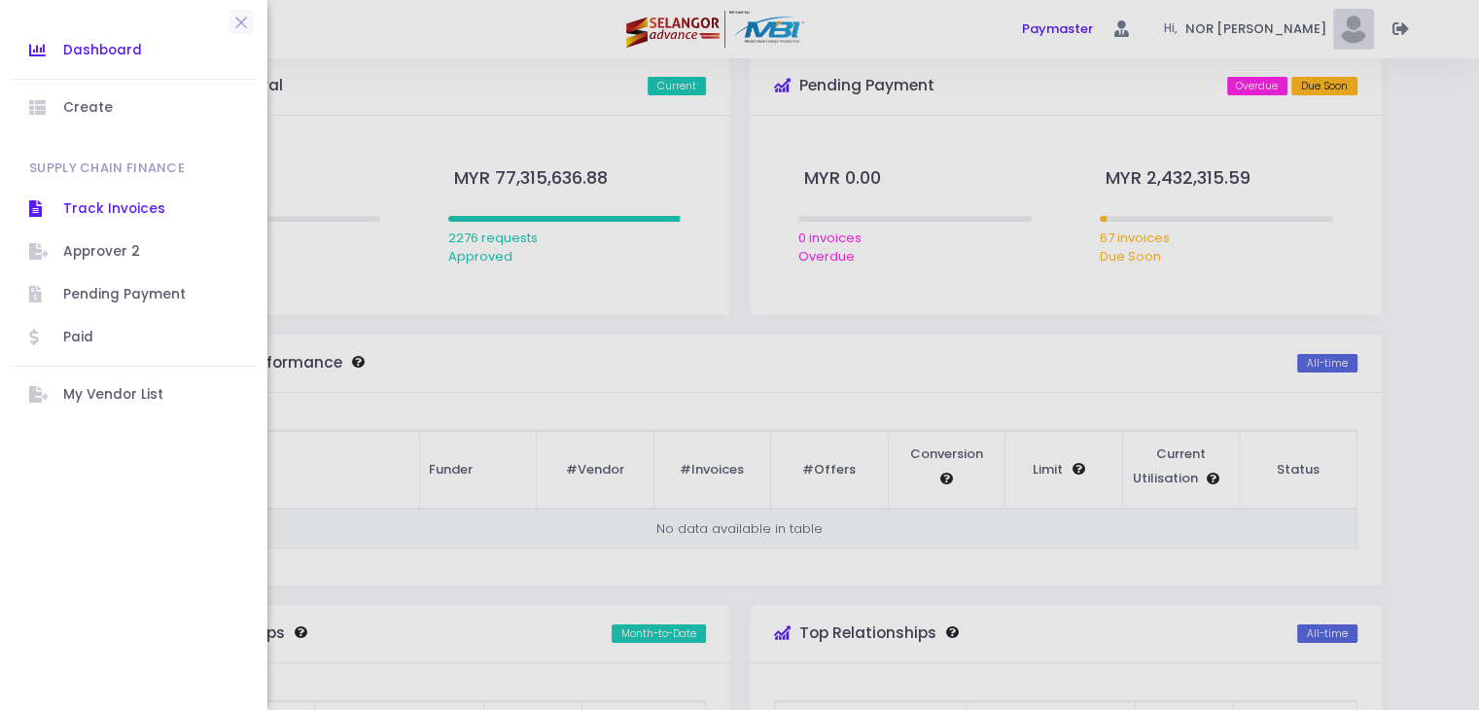
click at [132, 217] on span "Track Invoices" at bounding box center [150, 208] width 175 height 25
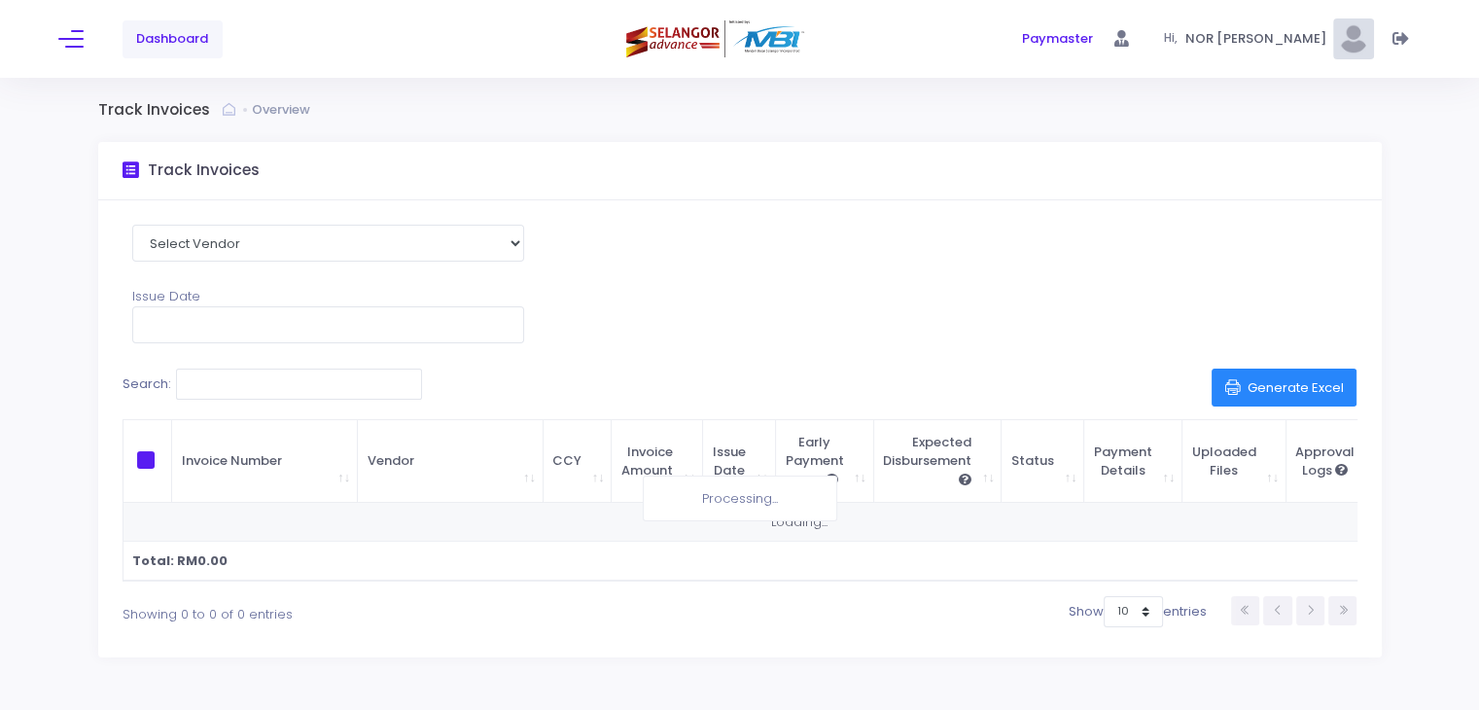
click at [70, 22] on div "Dashboard" at bounding box center [285, 39] width 454 height 78
click at [70, 32] on button at bounding box center [70, 38] width 25 height 25
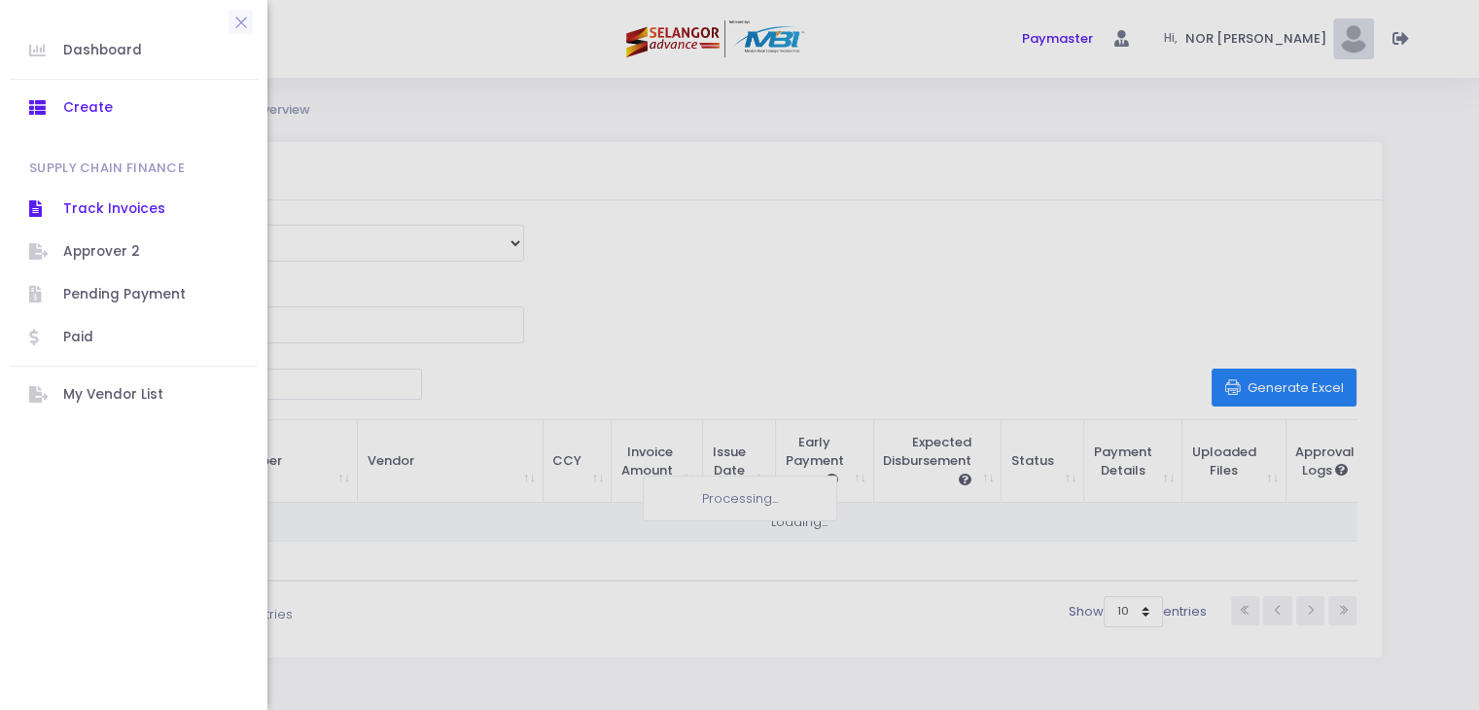
click at [128, 96] on span "Create" at bounding box center [150, 107] width 175 height 25
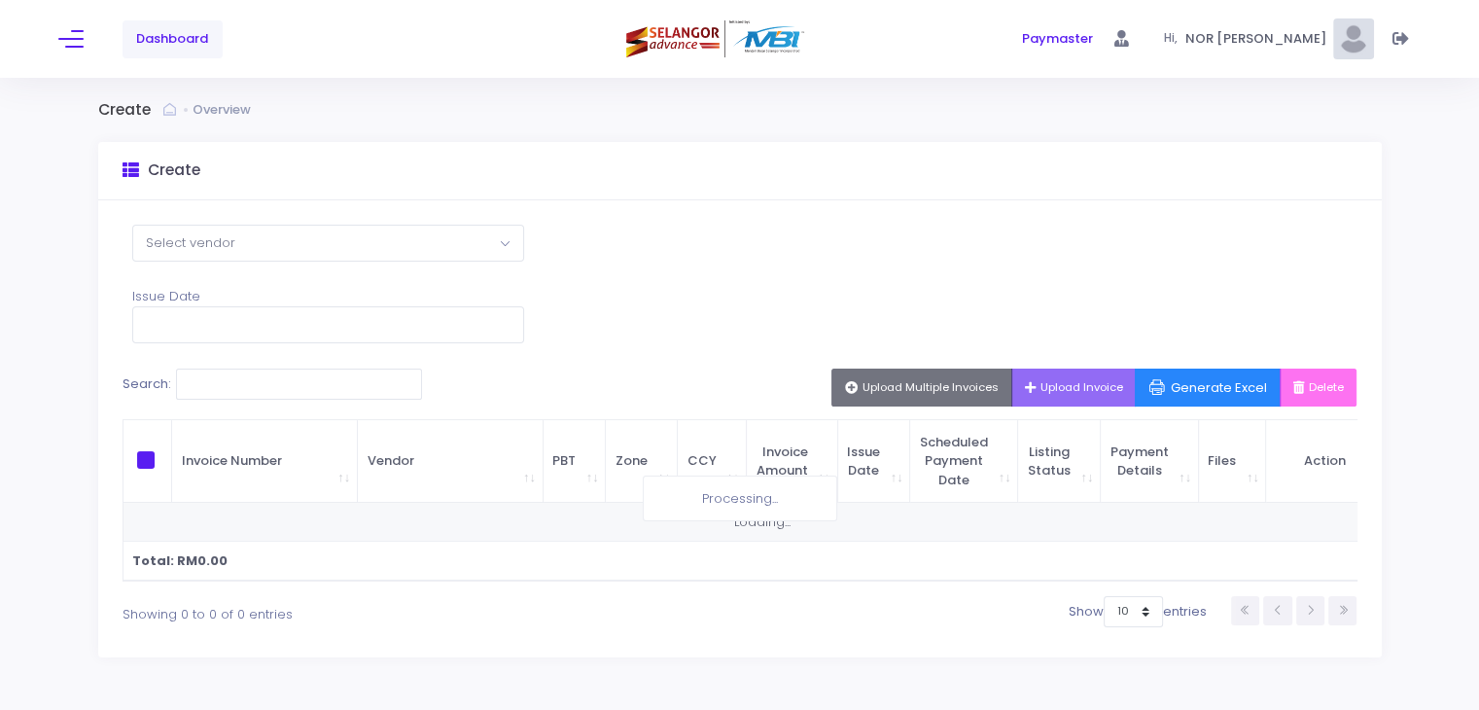
click at [884, 380] on span "Upload Multiple Invoices" at bounding box center [922, 387] width 154 height 16
click at [924, 373] on button "Upload Multiple Invoices" at bounding box center [922, 387] width 181 height 37
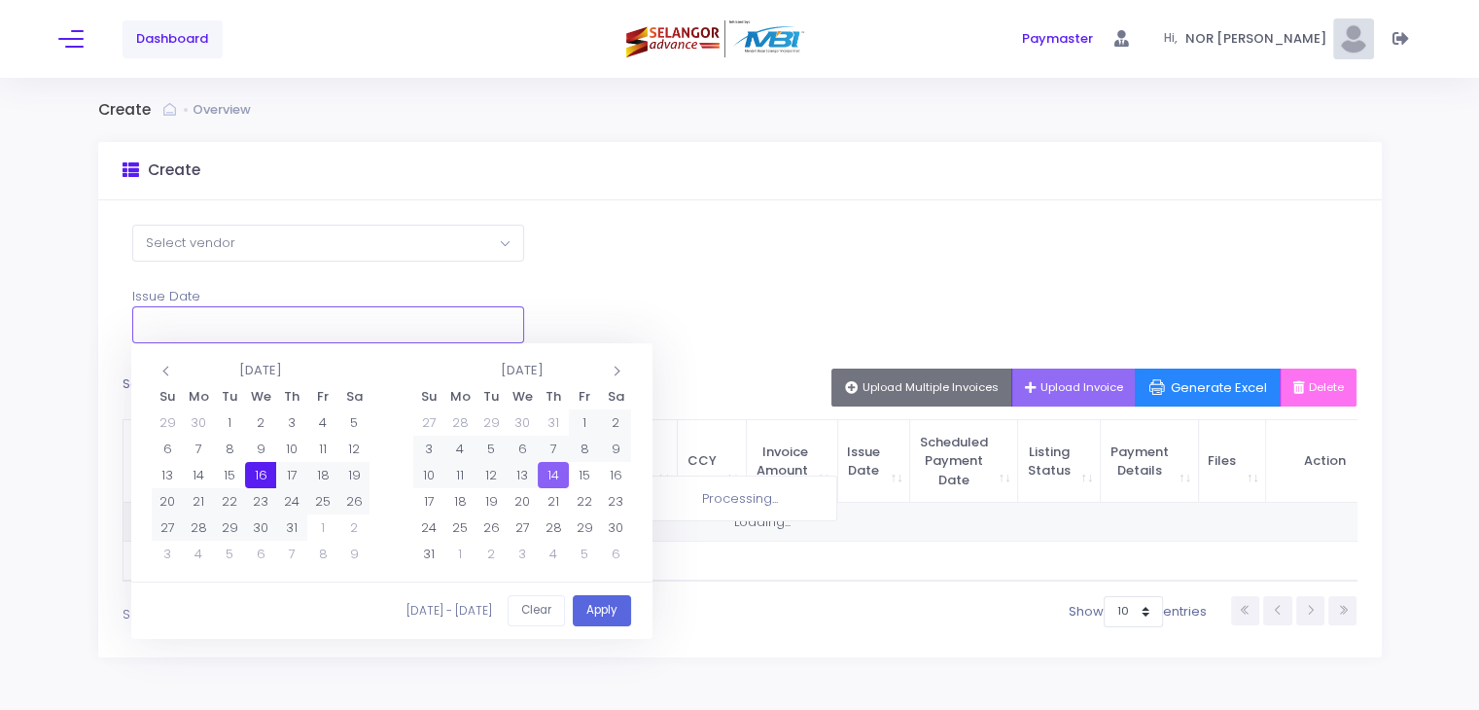
click at [187, 327] on input "text" at bounding box center [328, 324] width 392 height 37
click at [602, 604] on button "Apply" at bounding box center [602, 611] width 58 height 32
type input "[DATE] - [DATE]"
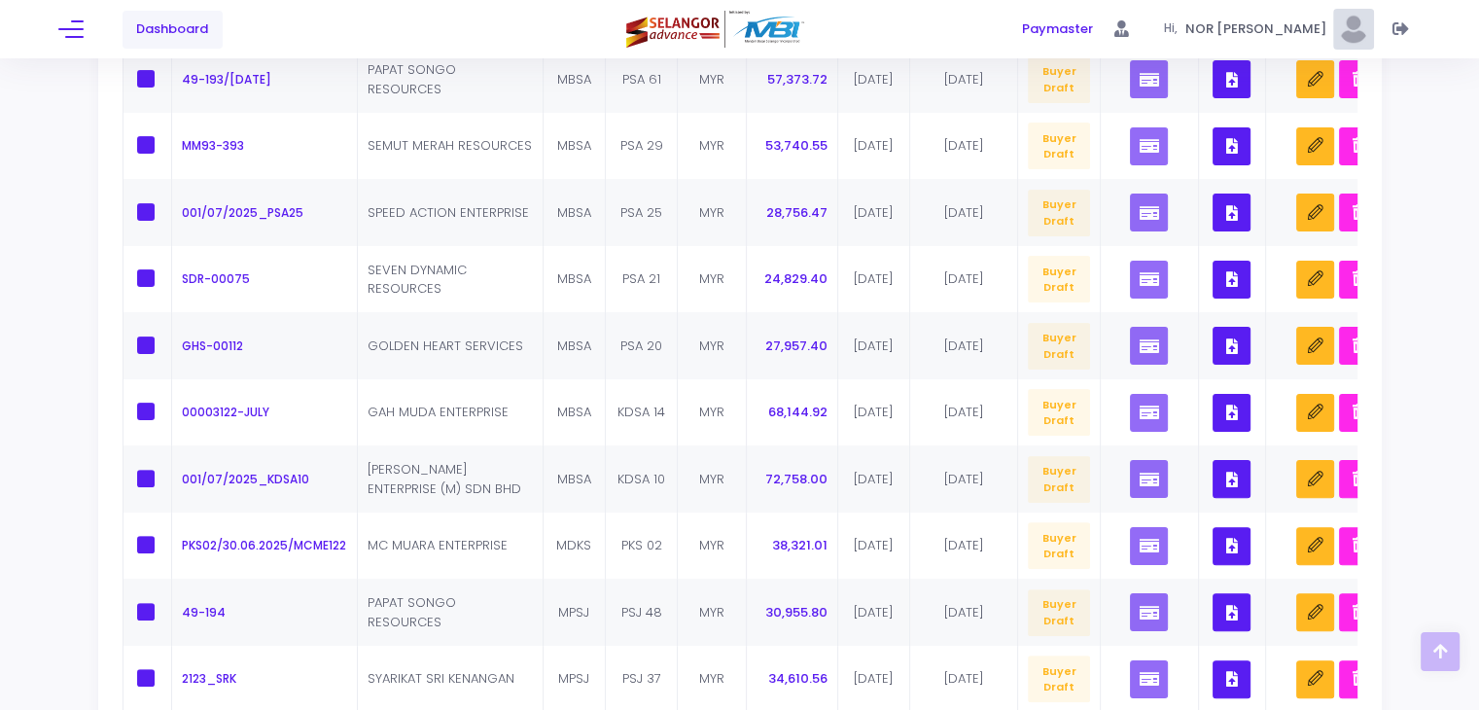
scroll to position [683, 0]
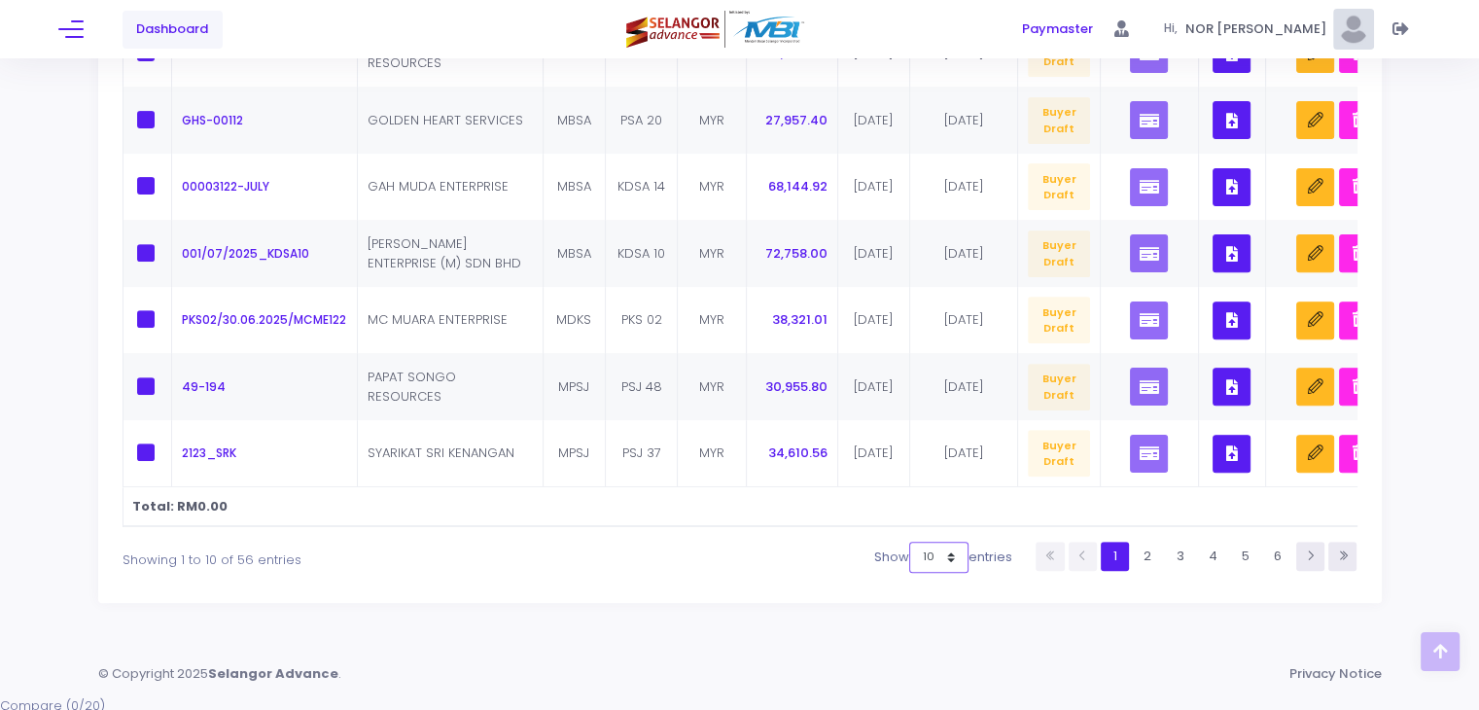
click at [928, 569] on select "10 25 50 100" at bounding box center [938, 557] width 59 height 31
select select "100"
click at [969, 573] on select "10 25 50 100" at bounding box center [938, 557] width 59 height 31
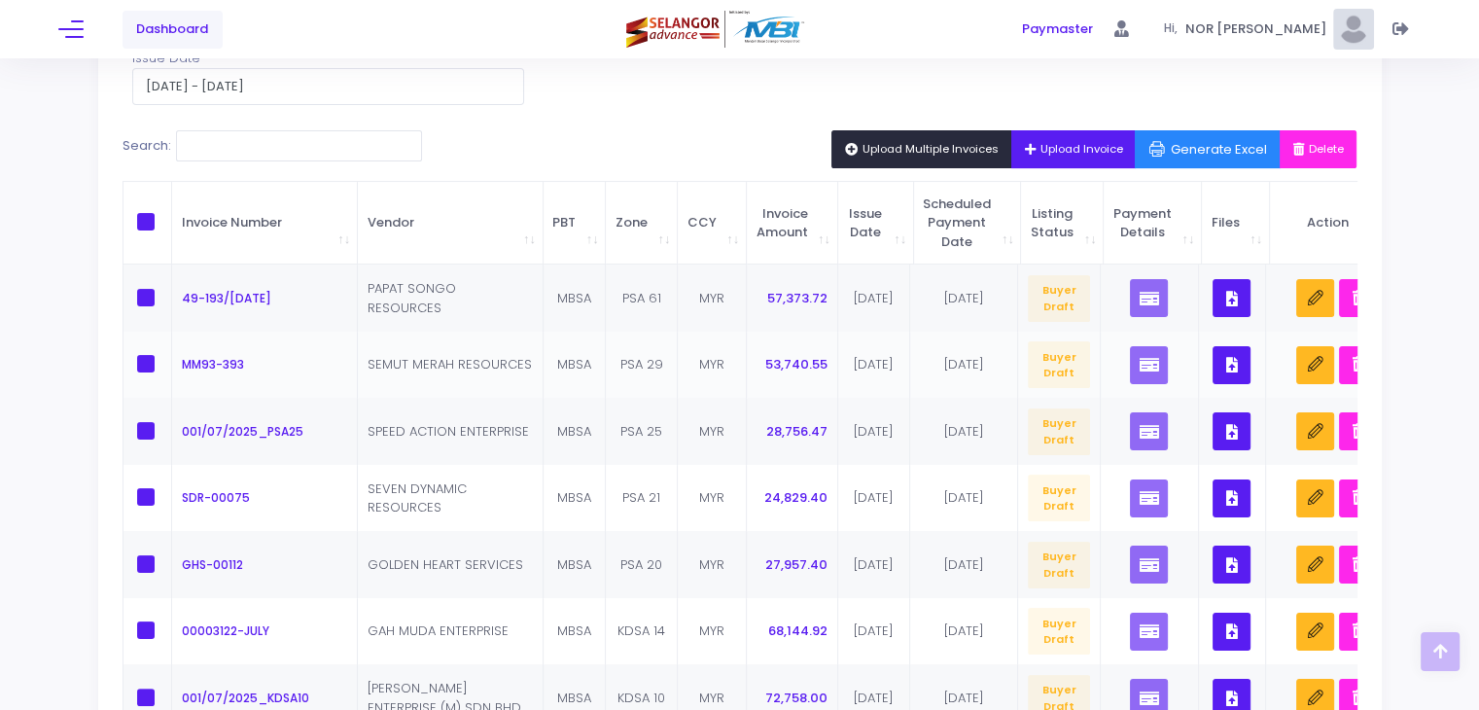
scroll to position [99, 0]
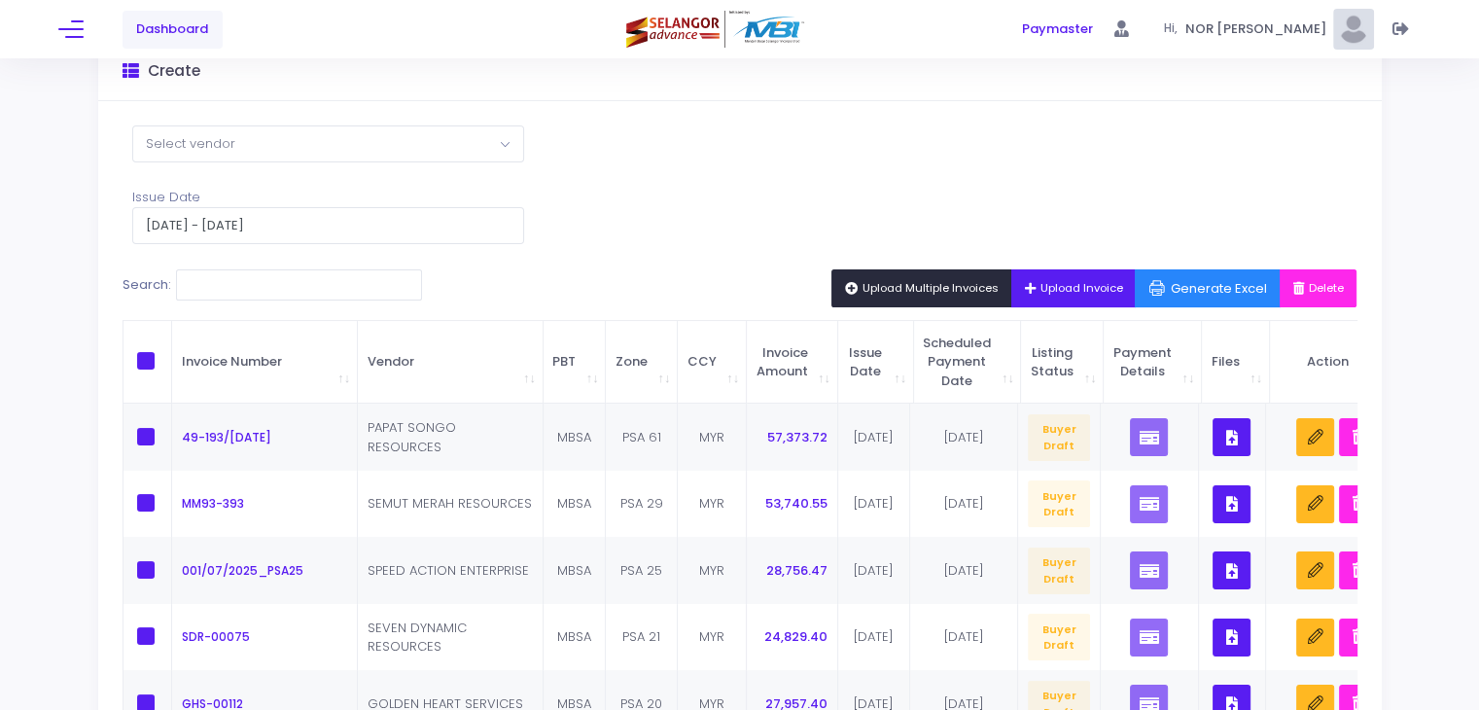
click at [144, 358] on span at bounding box center [146, 361] width 18 height 18
click at [166, 358] on input "checkbox" at bounding box center [172, 358] width 13 height 13
checkbox input "true"
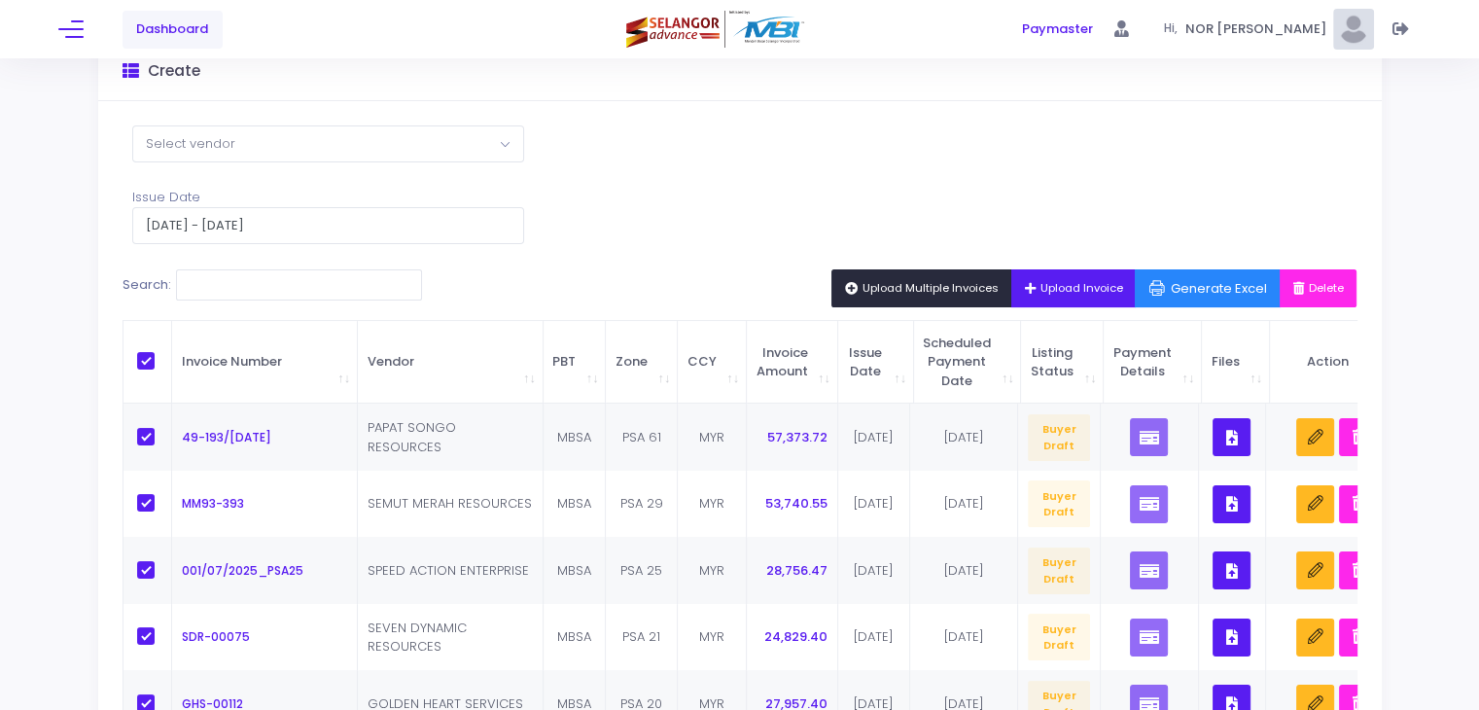
checkbox input "true"
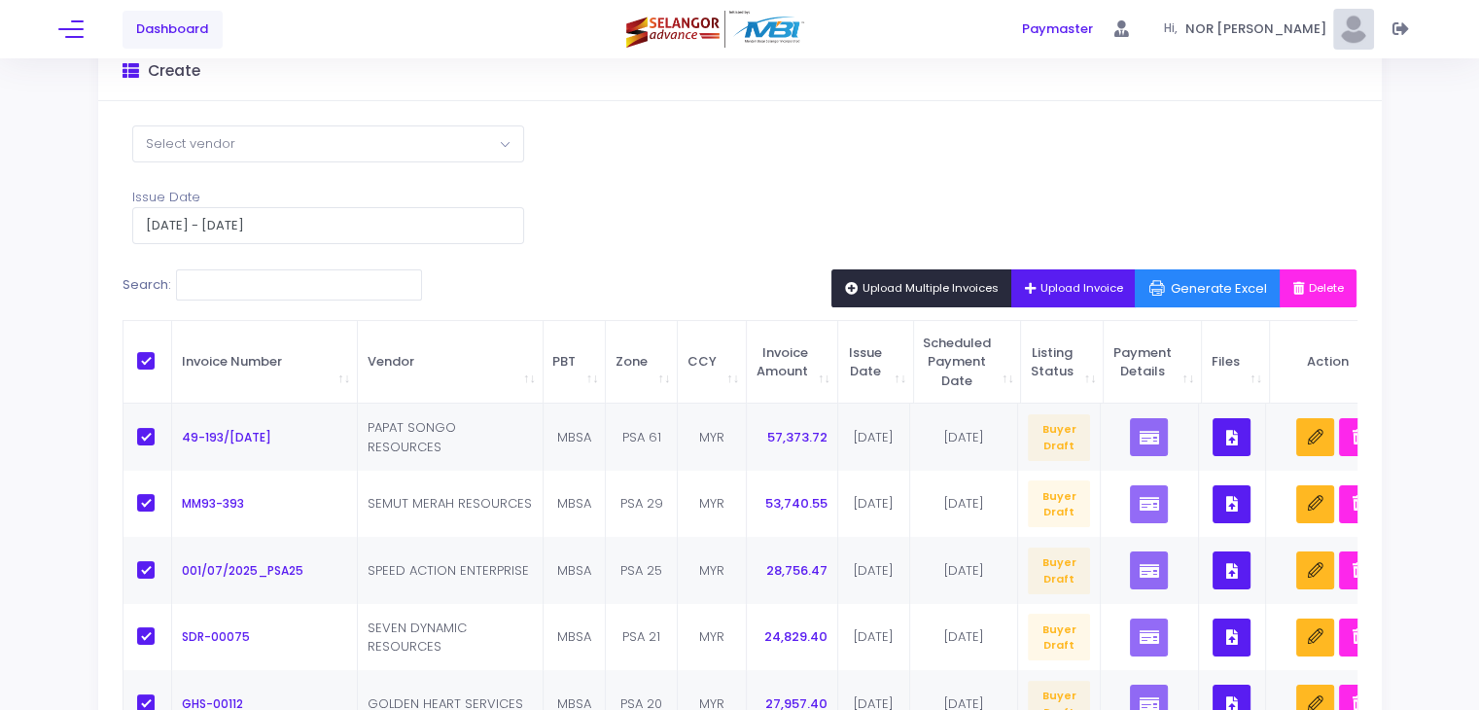
checkbox input "true"
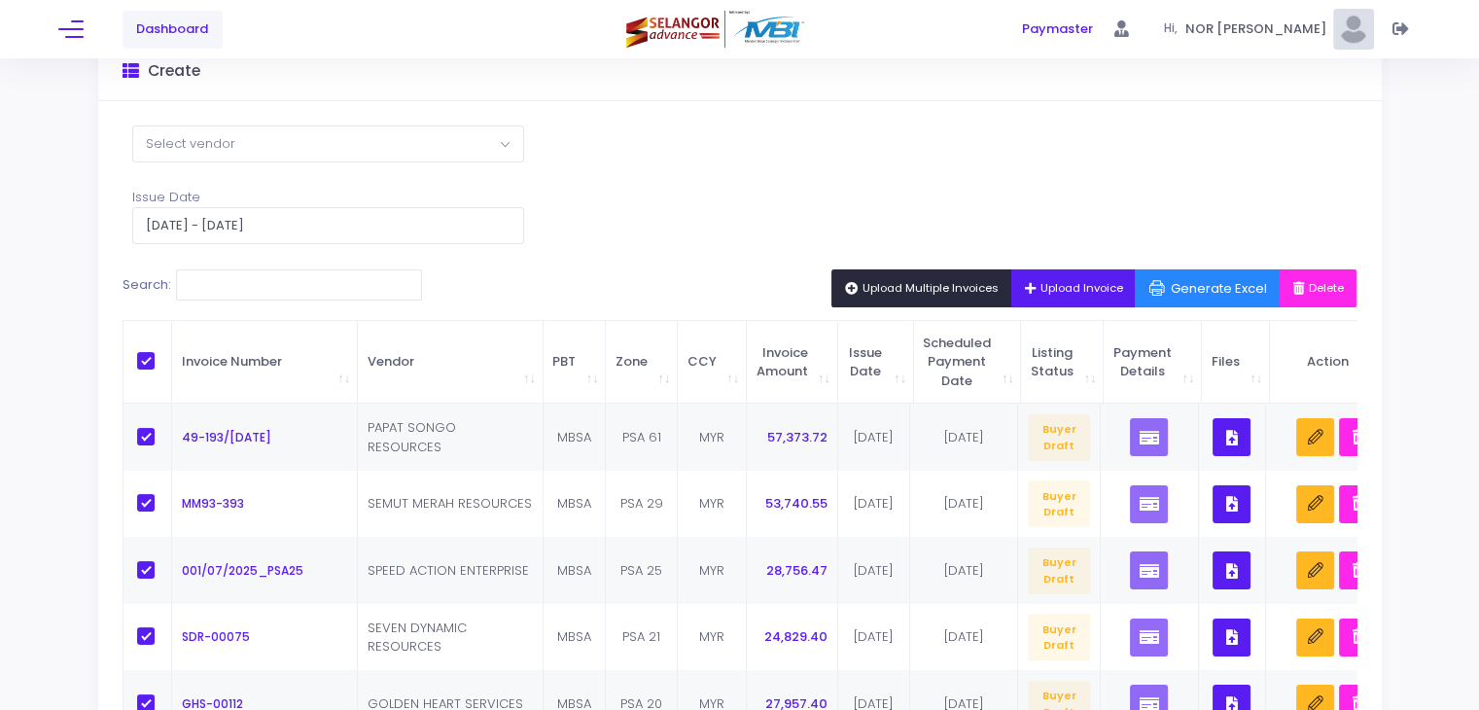
checkbox input "true"
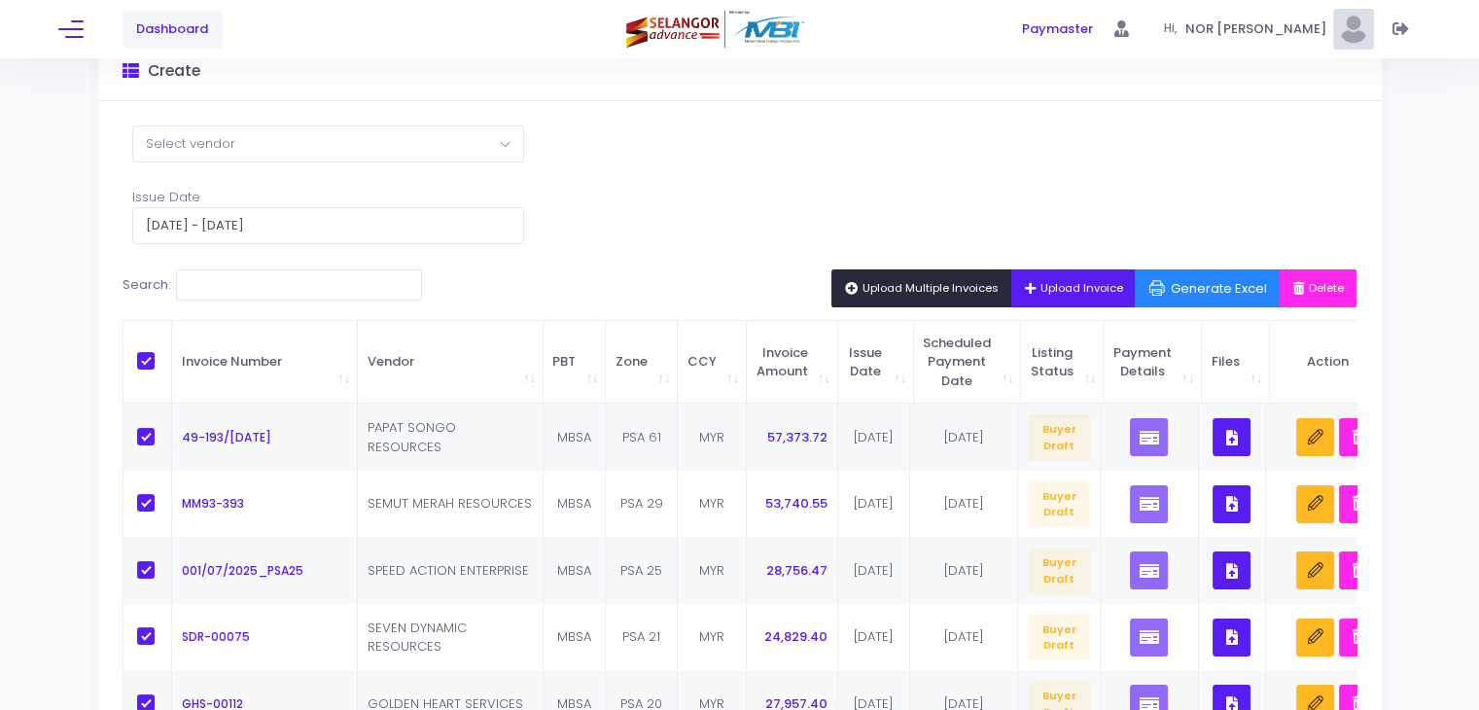
checkbox input "true"
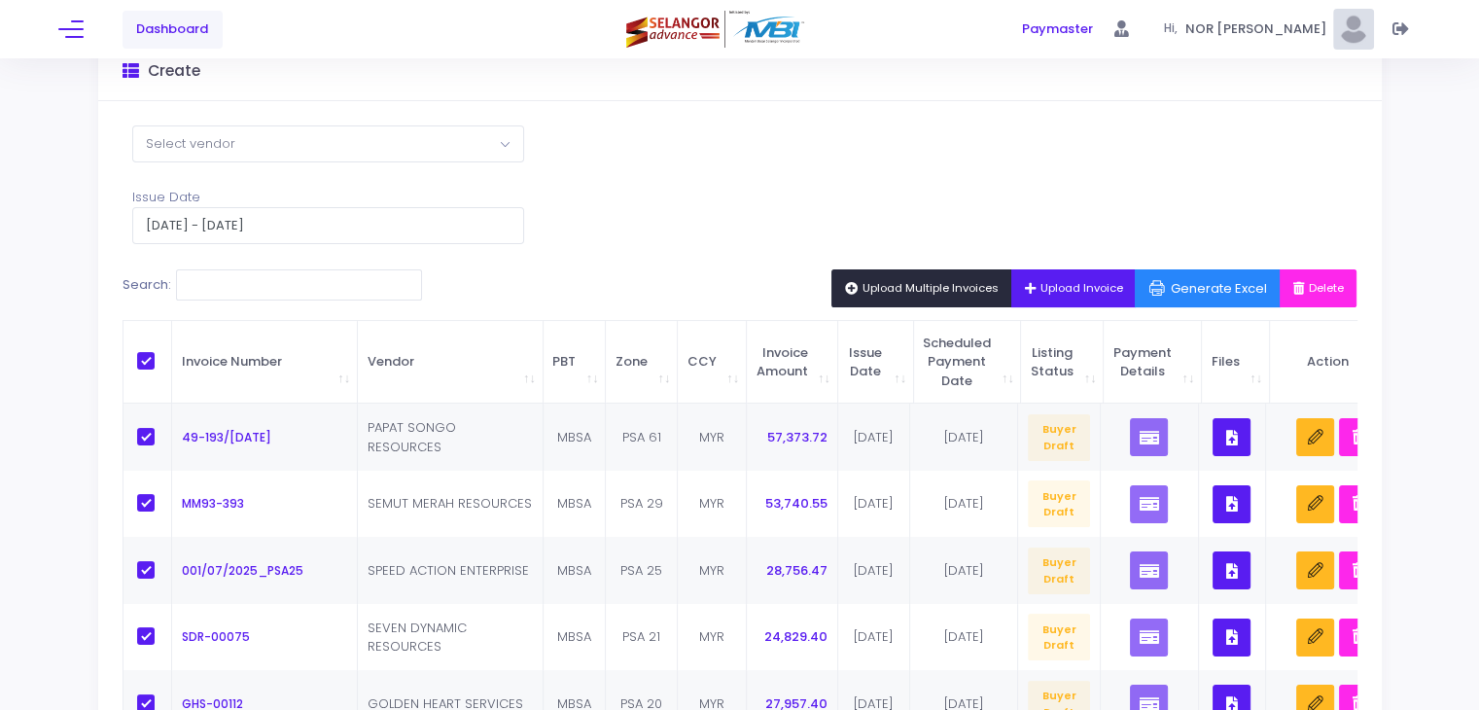
checkbox input "true"
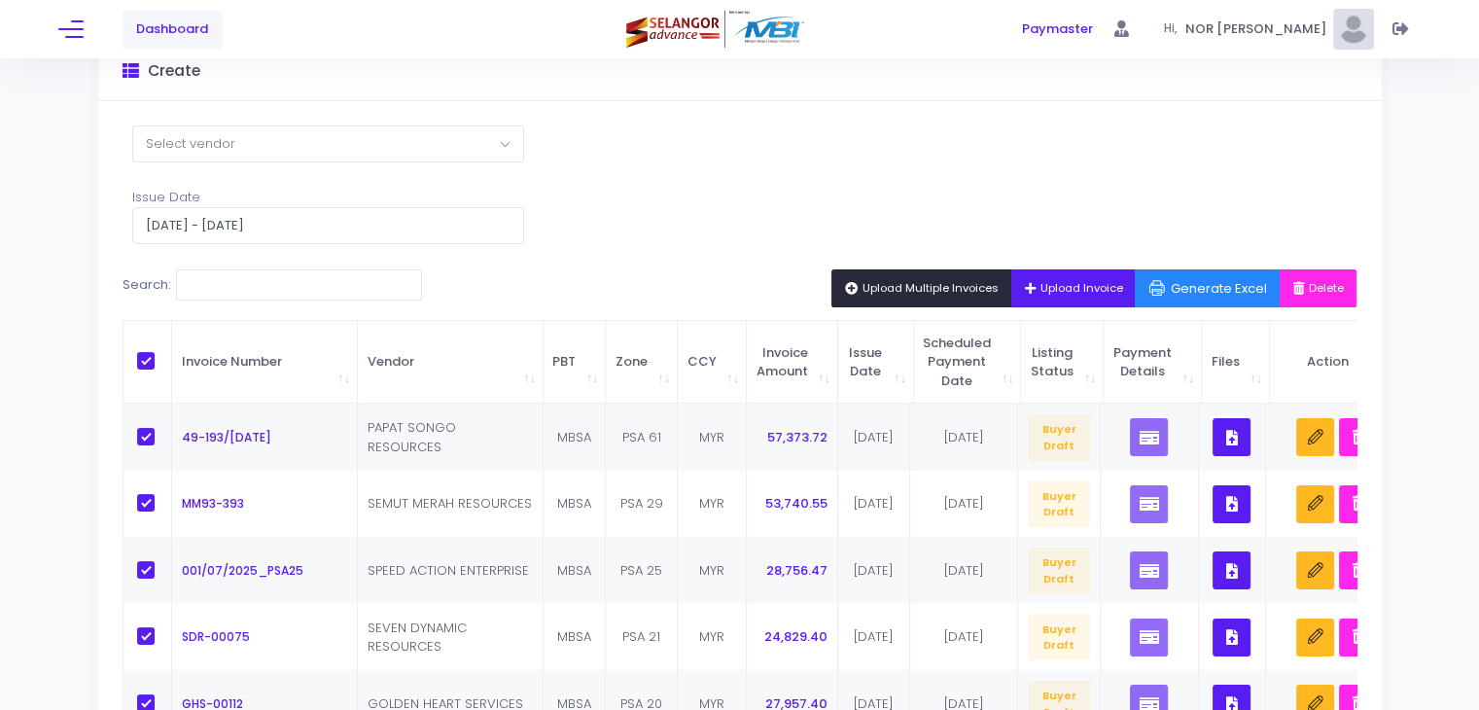
checkbox input "true"
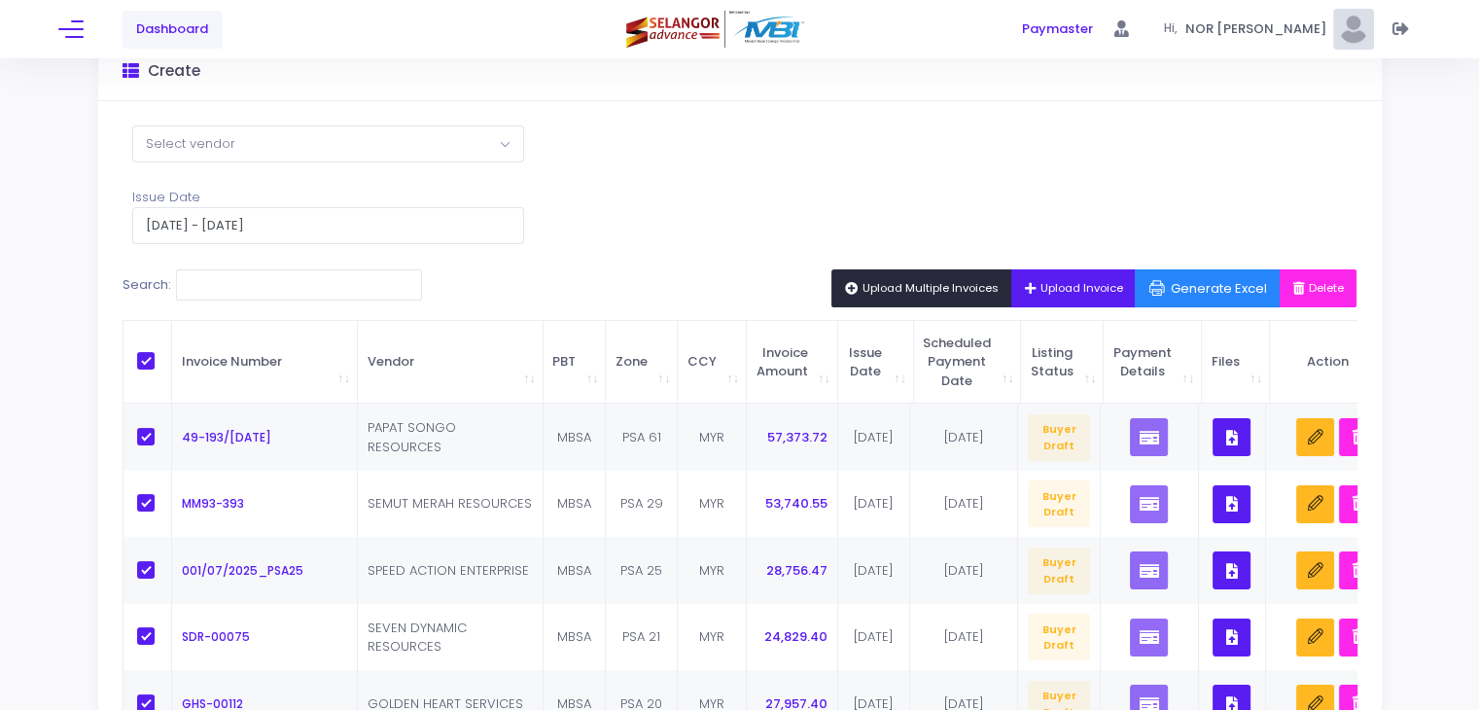
checkbox input "true"
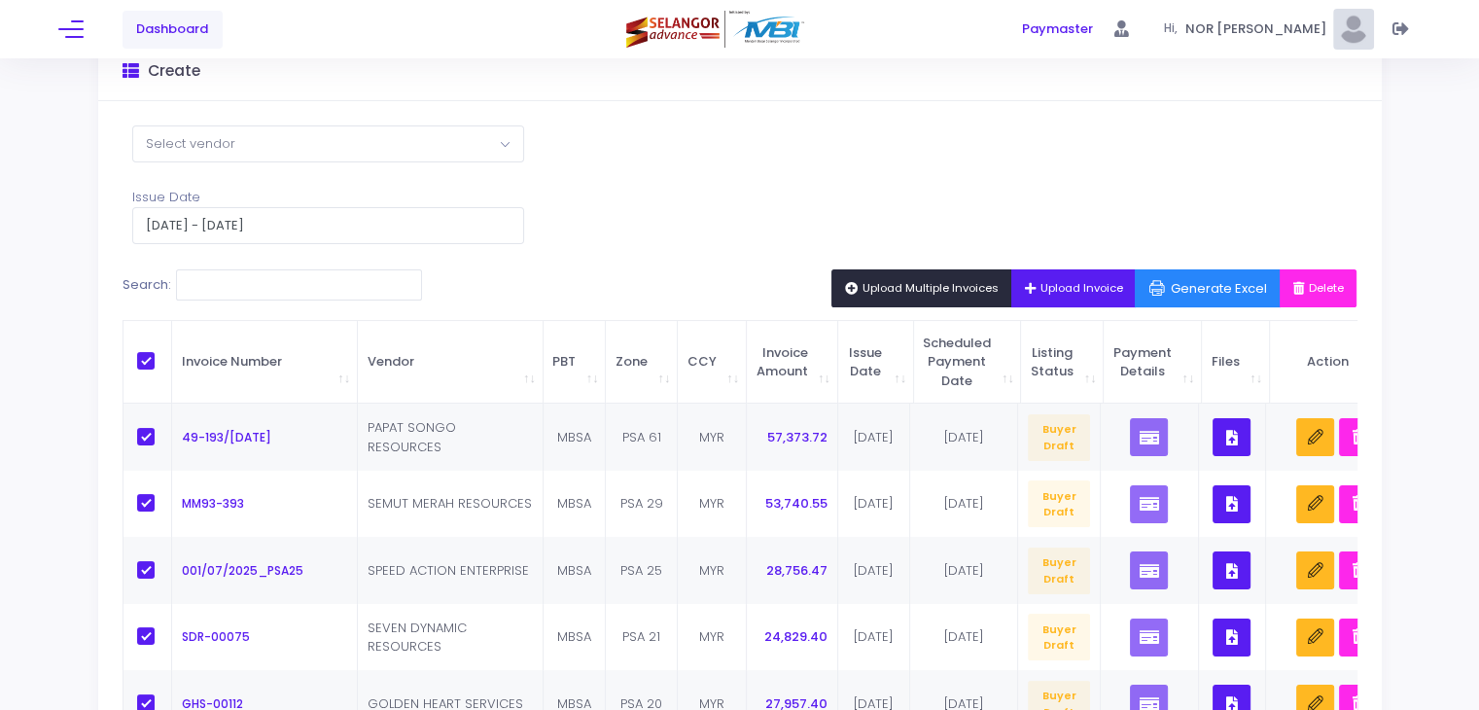
checkbox input "true"
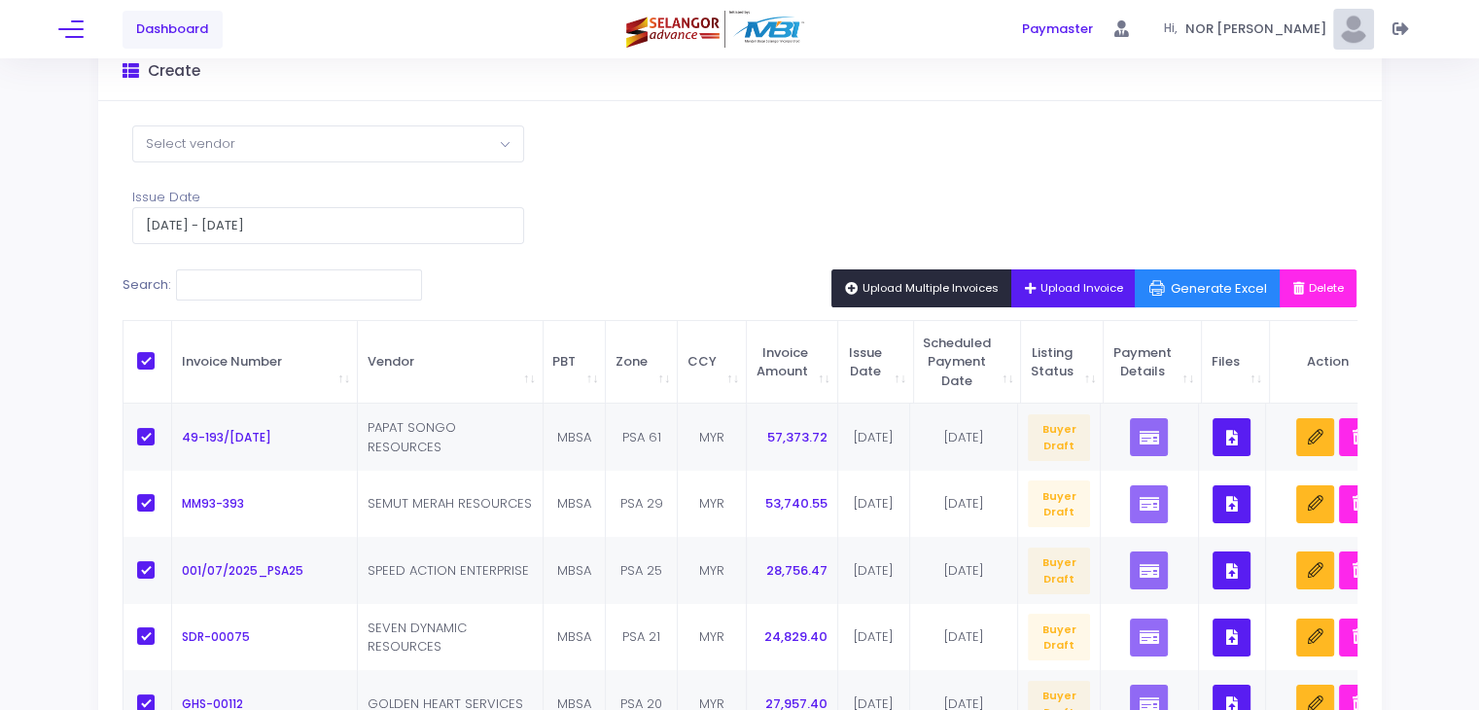
checkbox input "true"
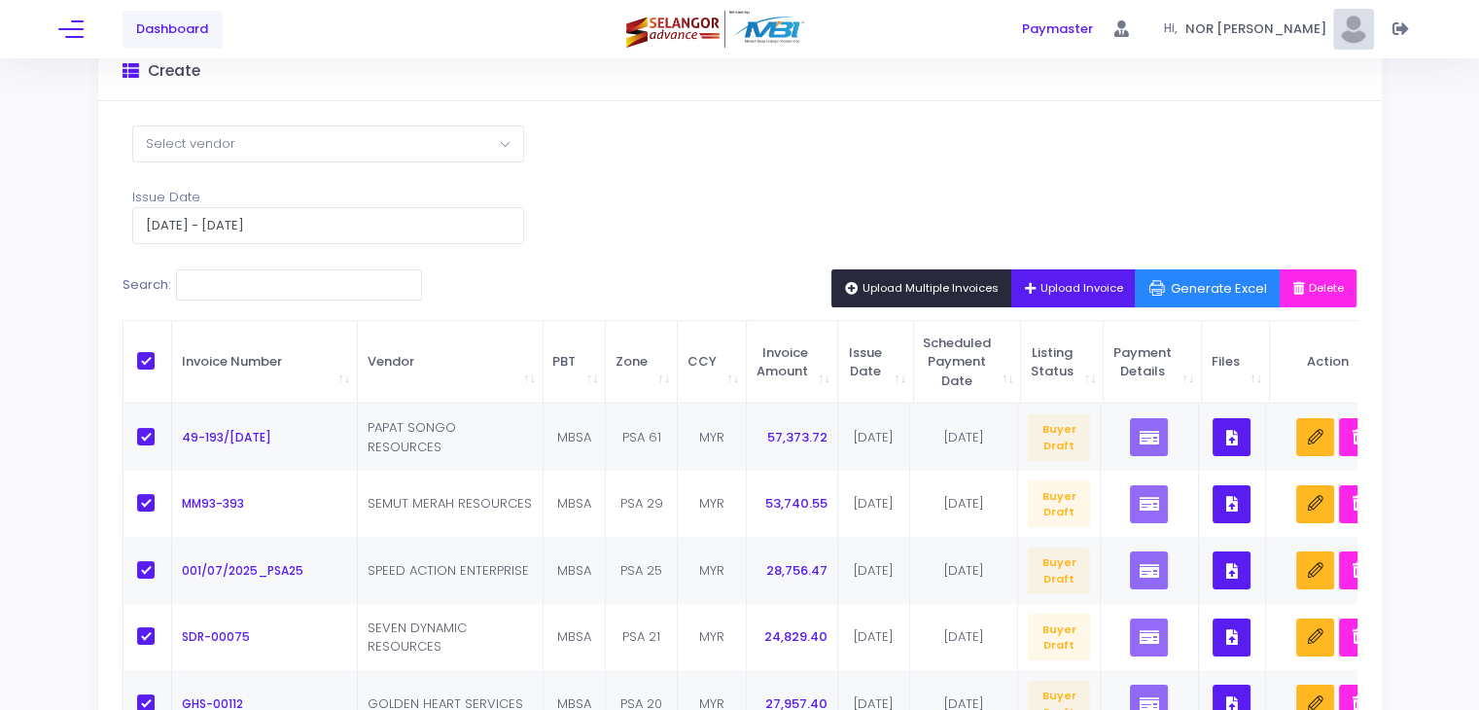
checkbox input "true"
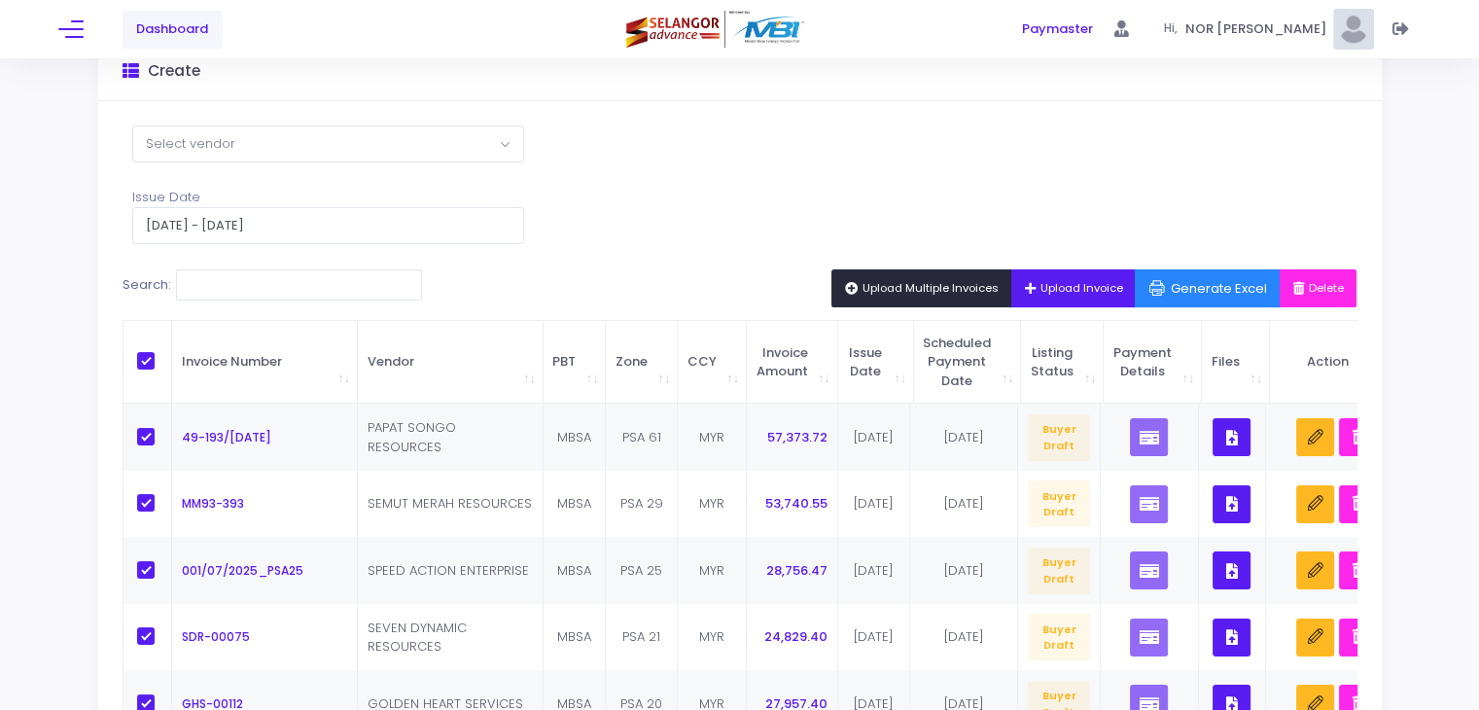
checkbox input "true"
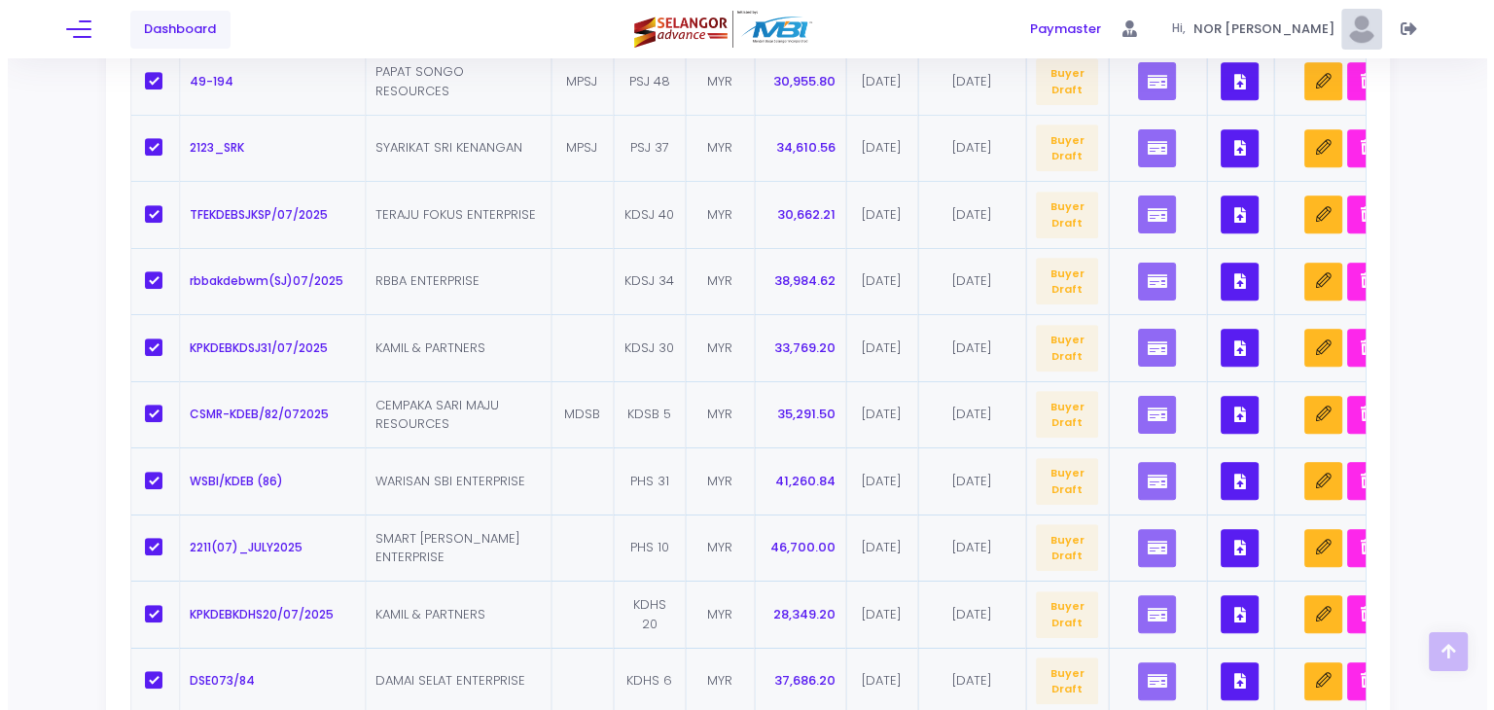
scroll to position [732, 0]
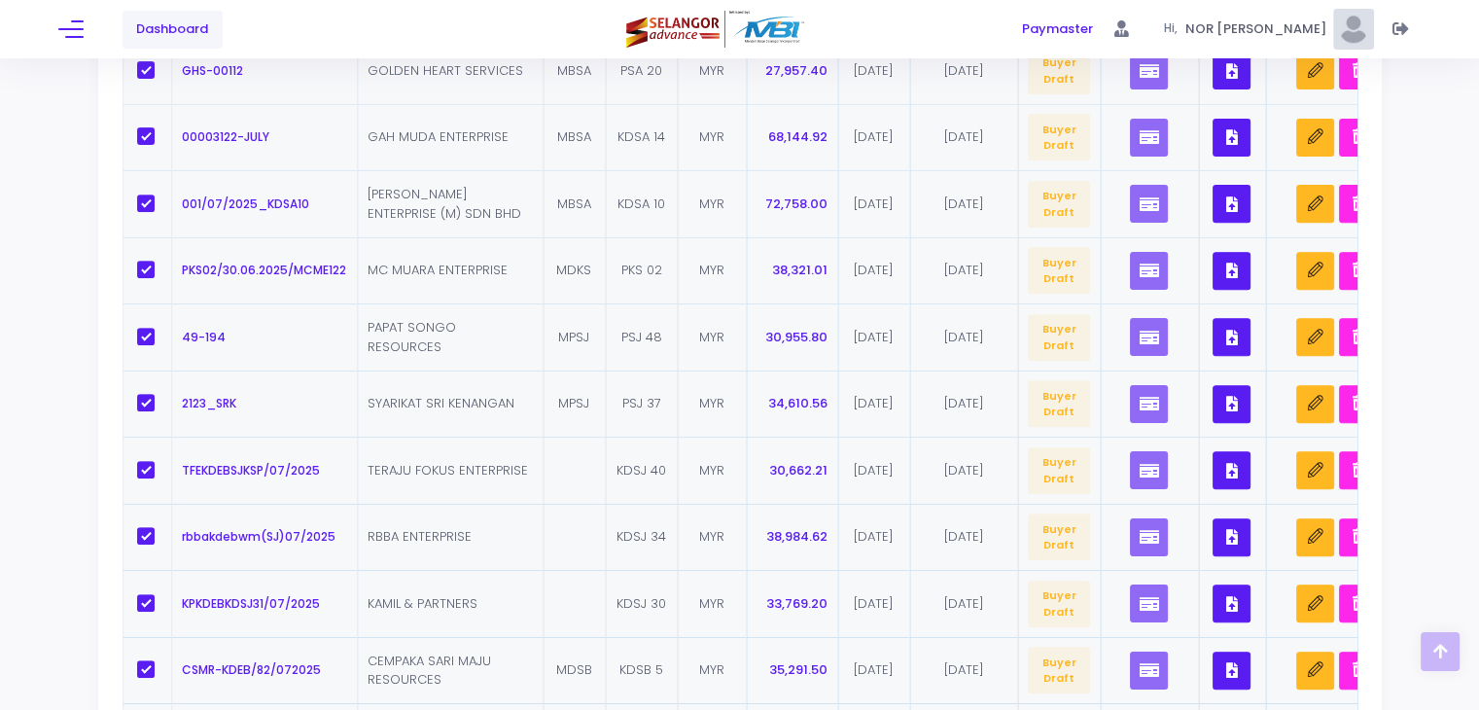
click at [522, 472] on td "TERAJU FOKUS ENTERPRISE" at bounding box center [451, 470] width 186 height 67
click at [1324, 473] on icon "button" at bounding box center [1316, 471] width 16 height 16
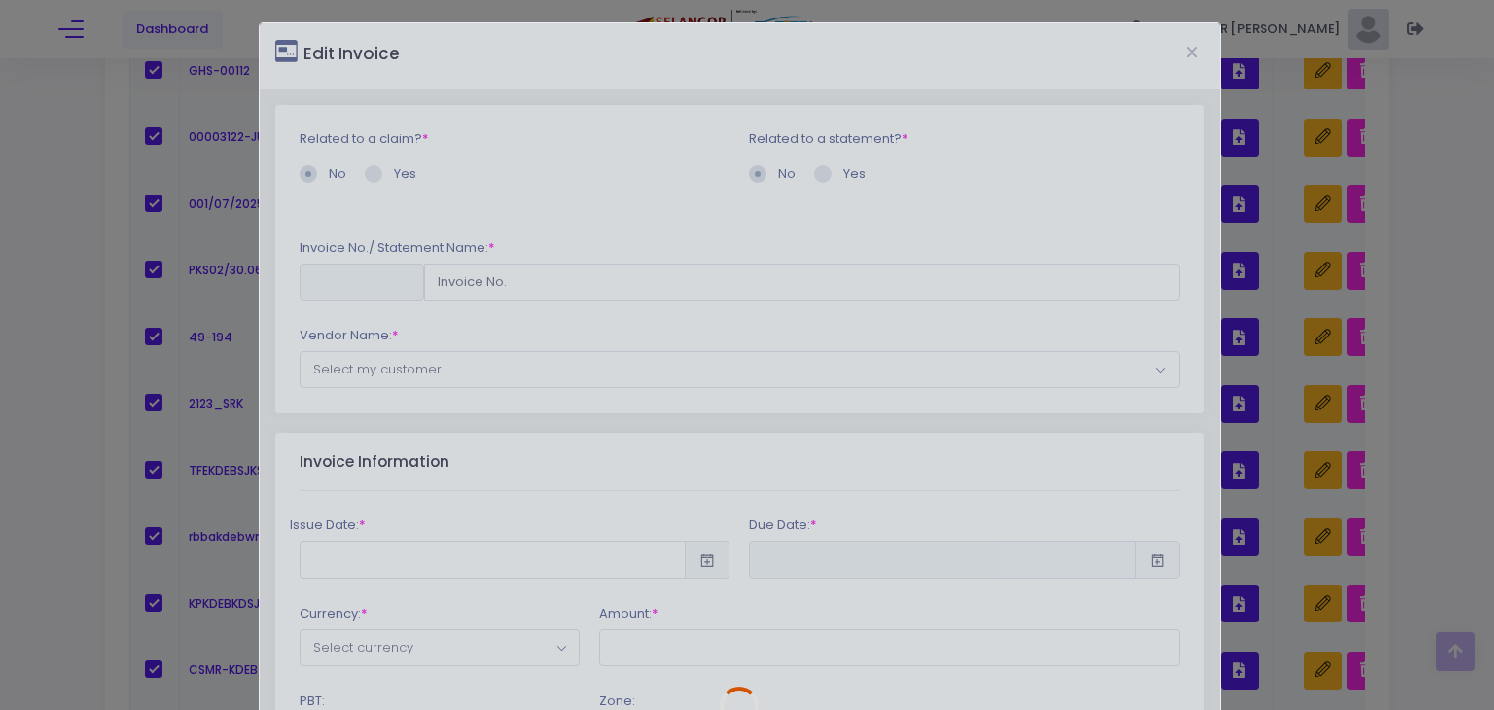
type input "TFEKDEBSJKSP/07/2025"
type input "[DATE]"
type input "30662.21"
type input "KDSJ 40"
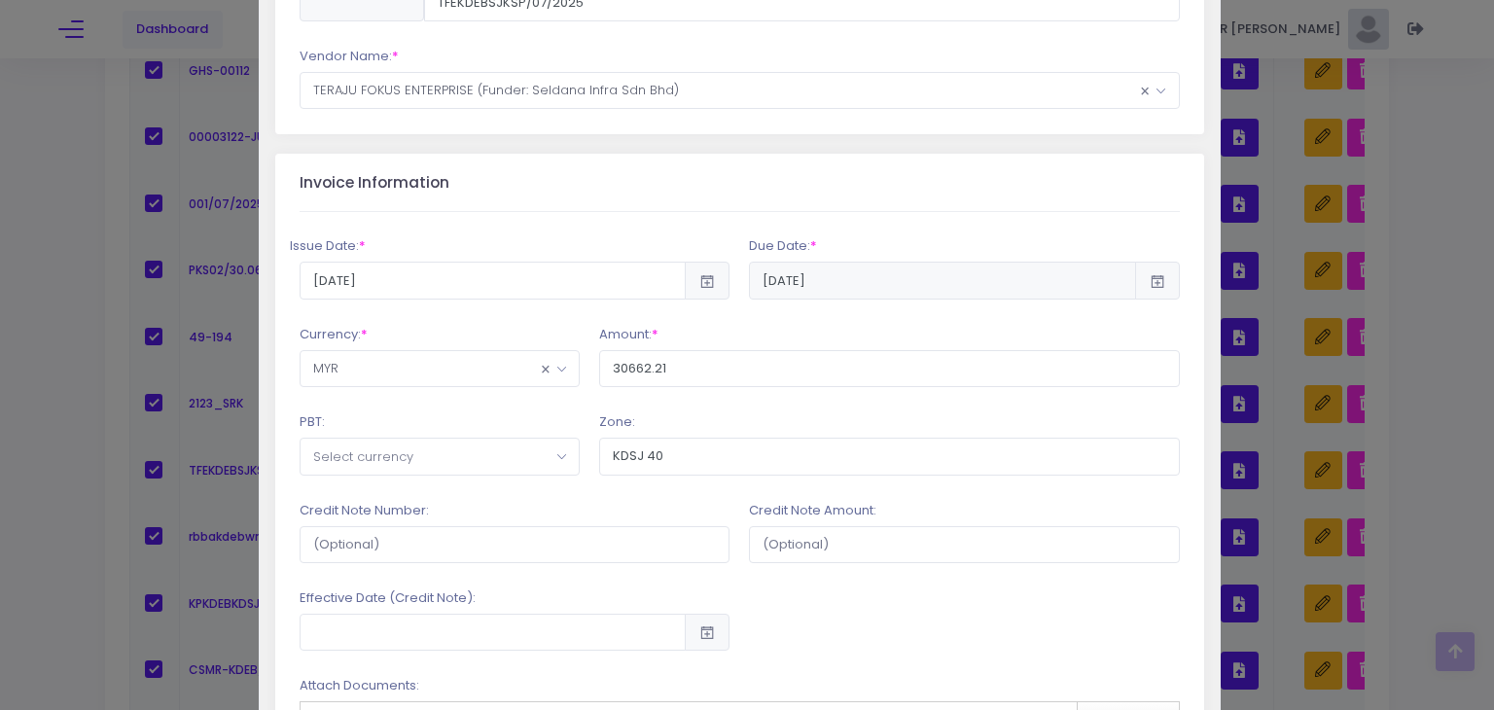
scroll to position [389, 0]
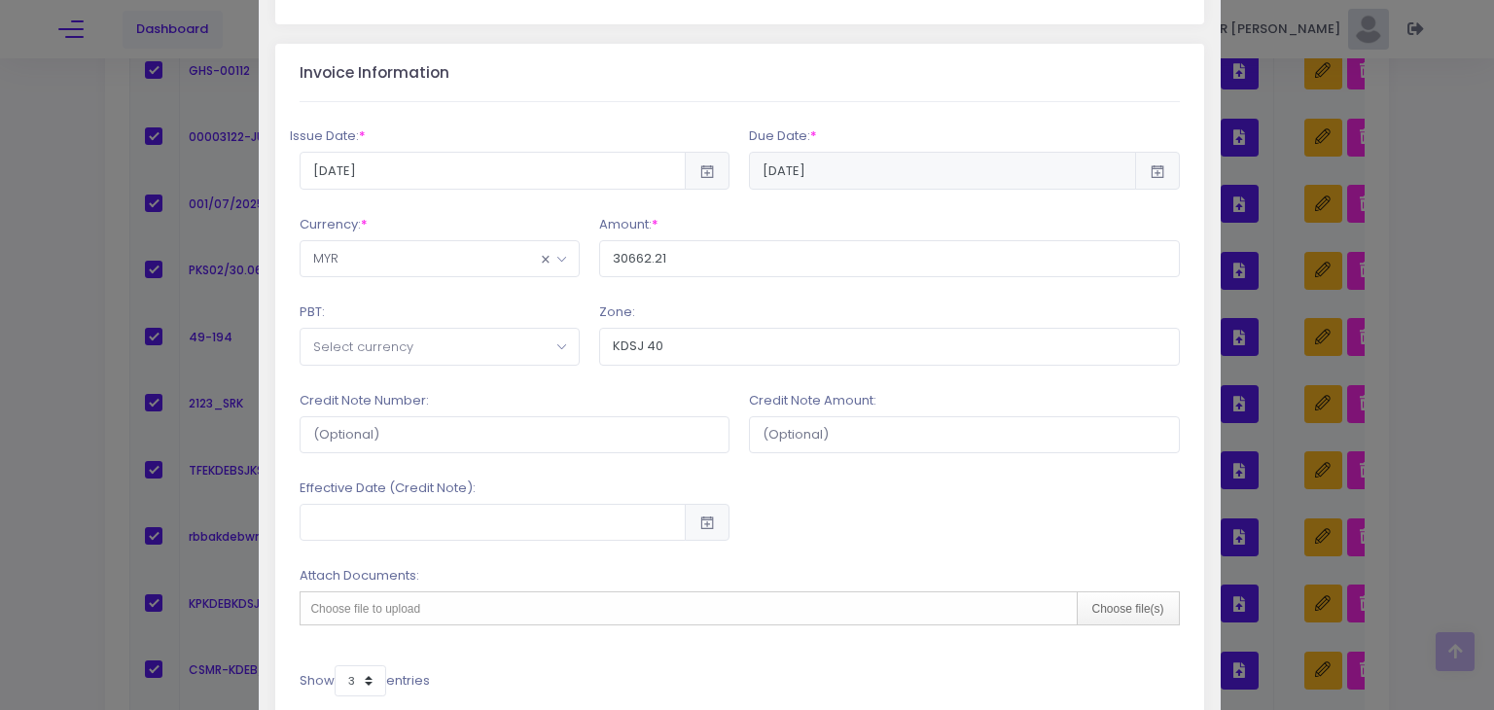
click at [381, 338] on span "Select currency" at bounding box center [363, 347] width 100 height 18
click at [394, 398] on input "MPSJ" at bounding box center [436, 394] width 246 height 29
type input "MPSJ"
select select "11"
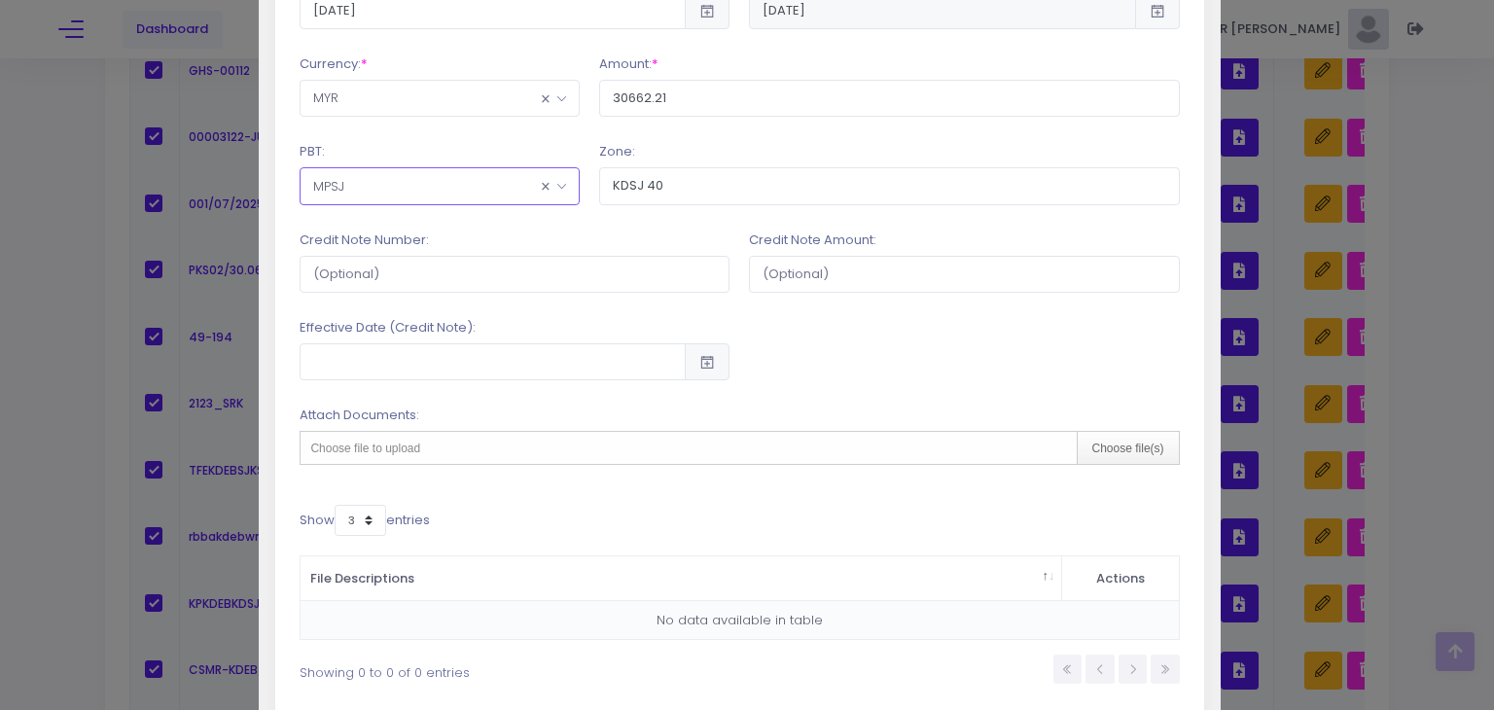
scroll to position [700, 0]
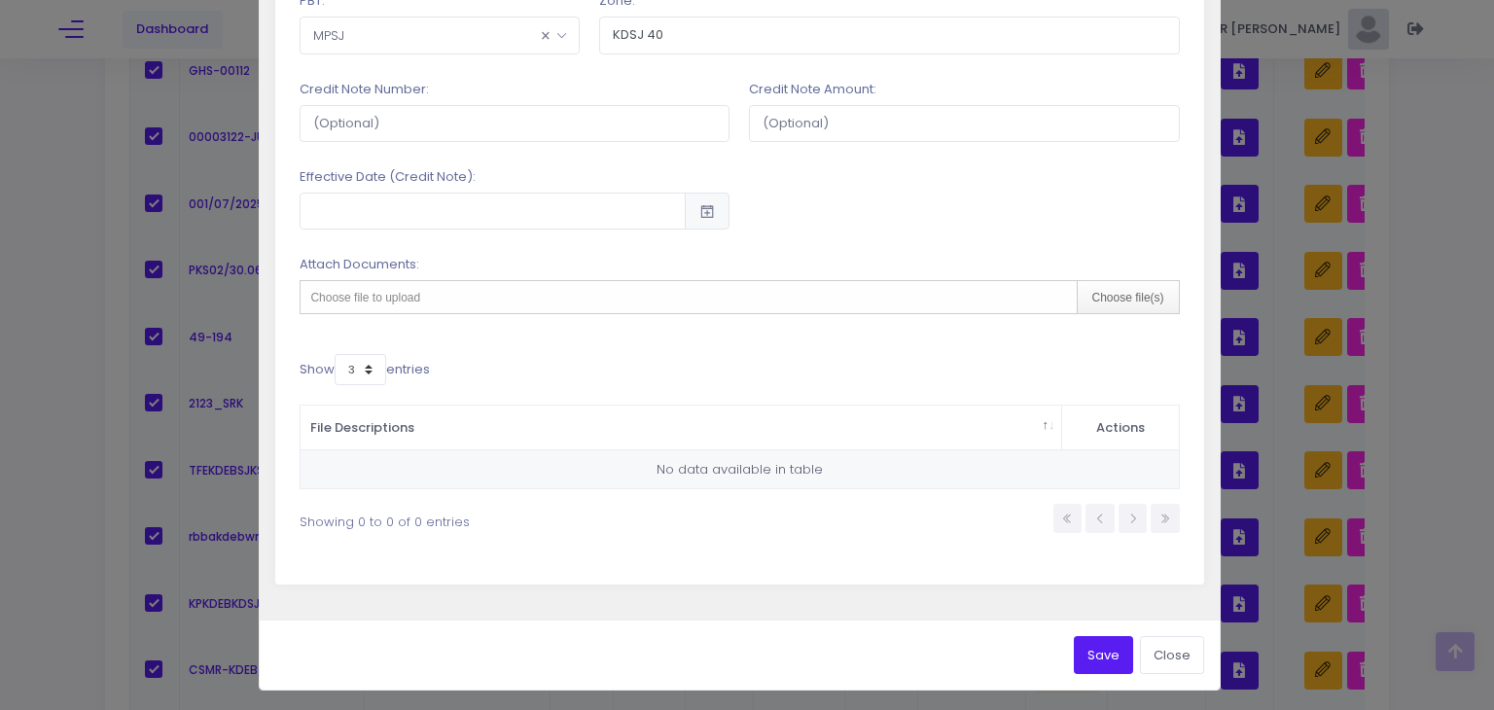
click at [1101, 653] on button "Save" at bounding box center [1103, 654] width 59 height 37
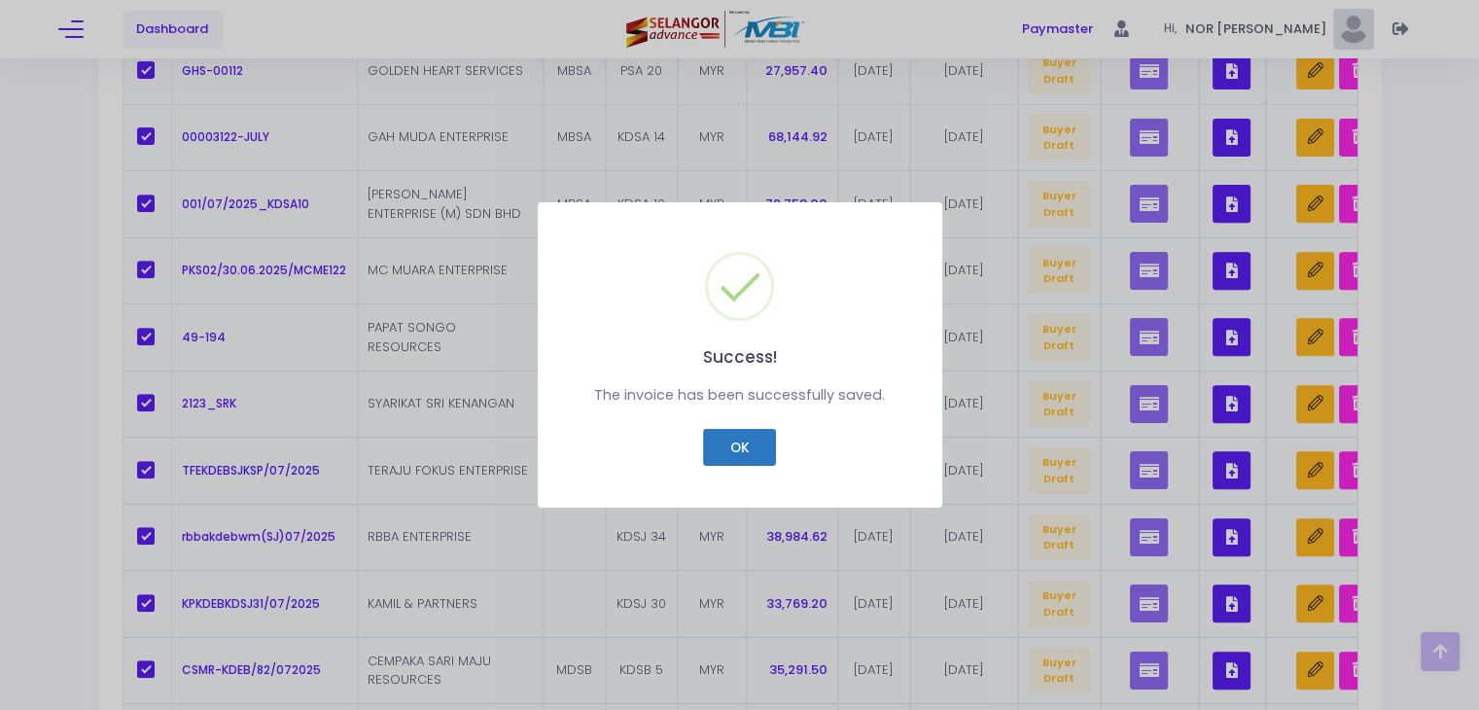
click at [746, 454] on button "OK" at bounding box center [739, 447] width 73 height 37
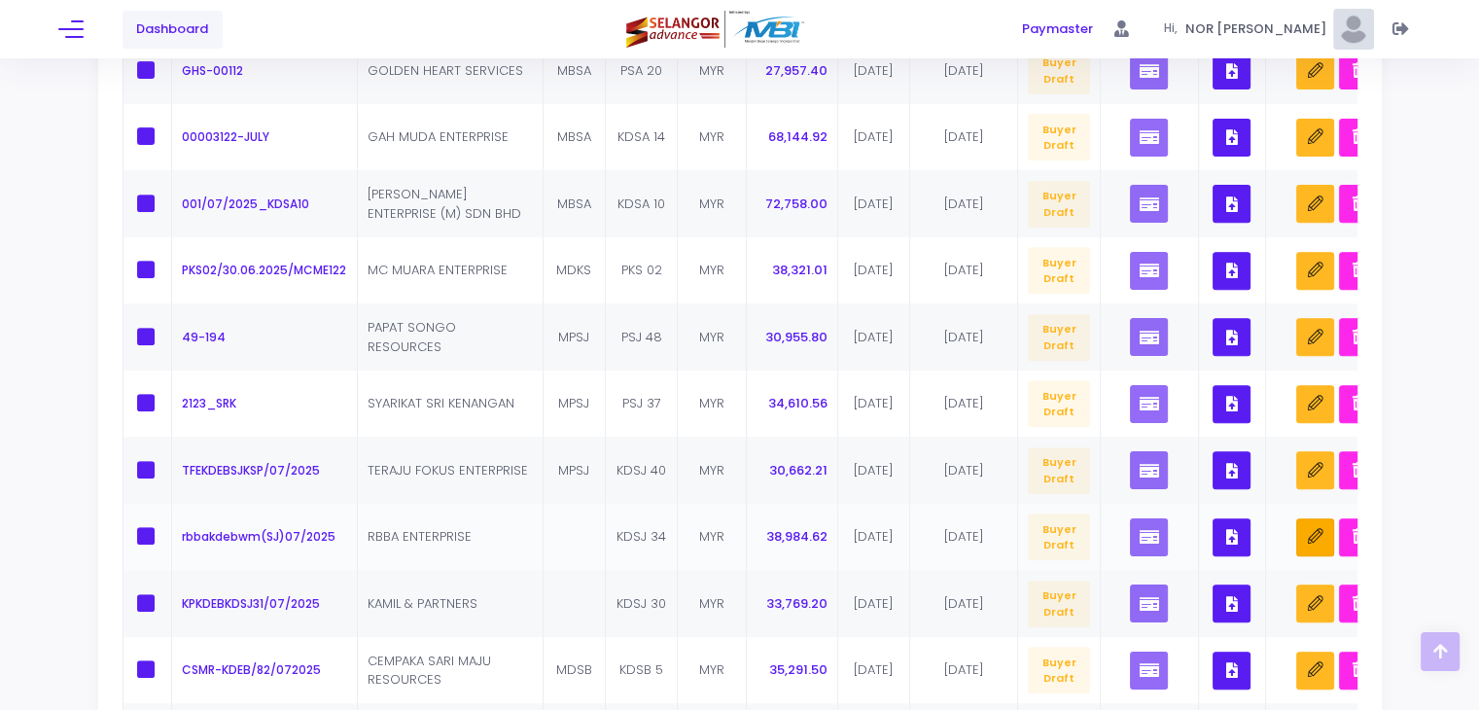
click at [1307, 535] on button "button" at bounding box center [1316, 537] width 38 height 38
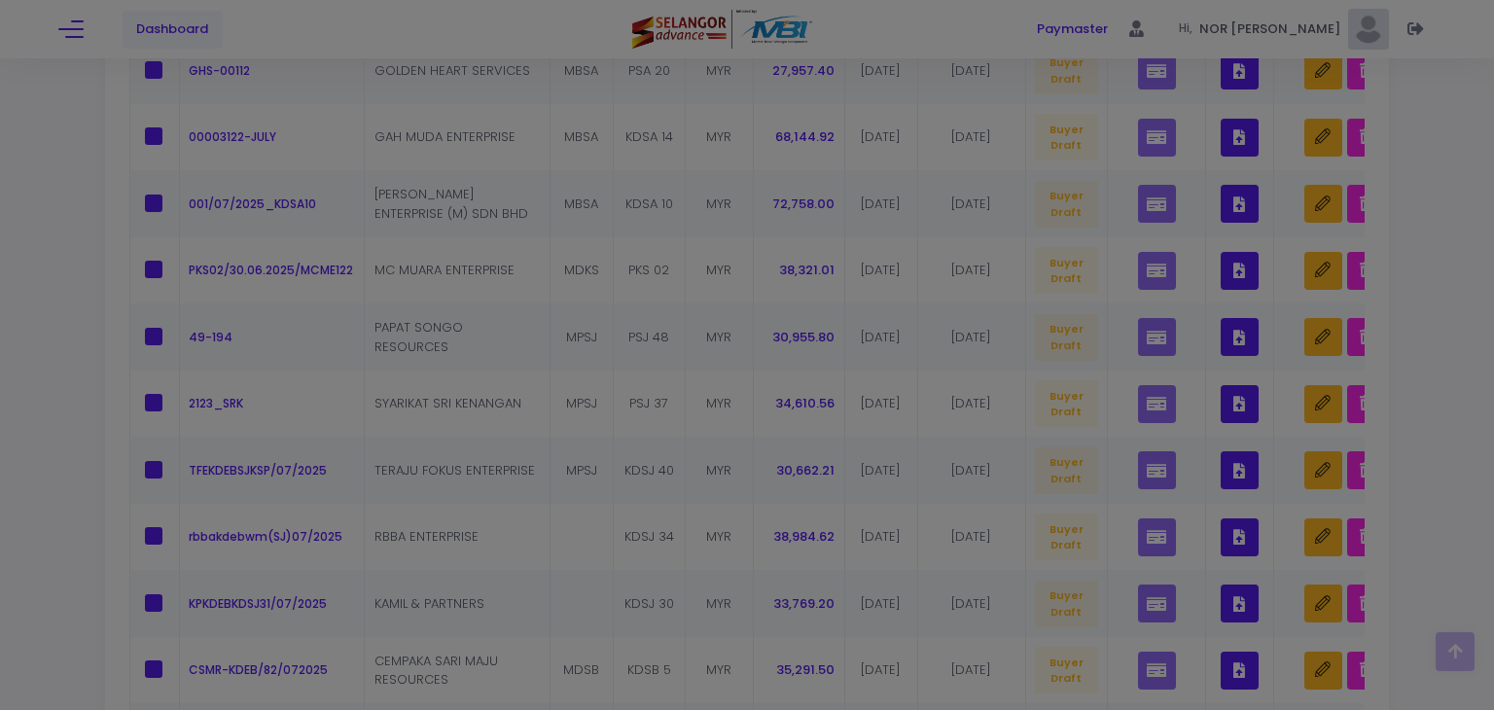
scroll to position [0, 0]
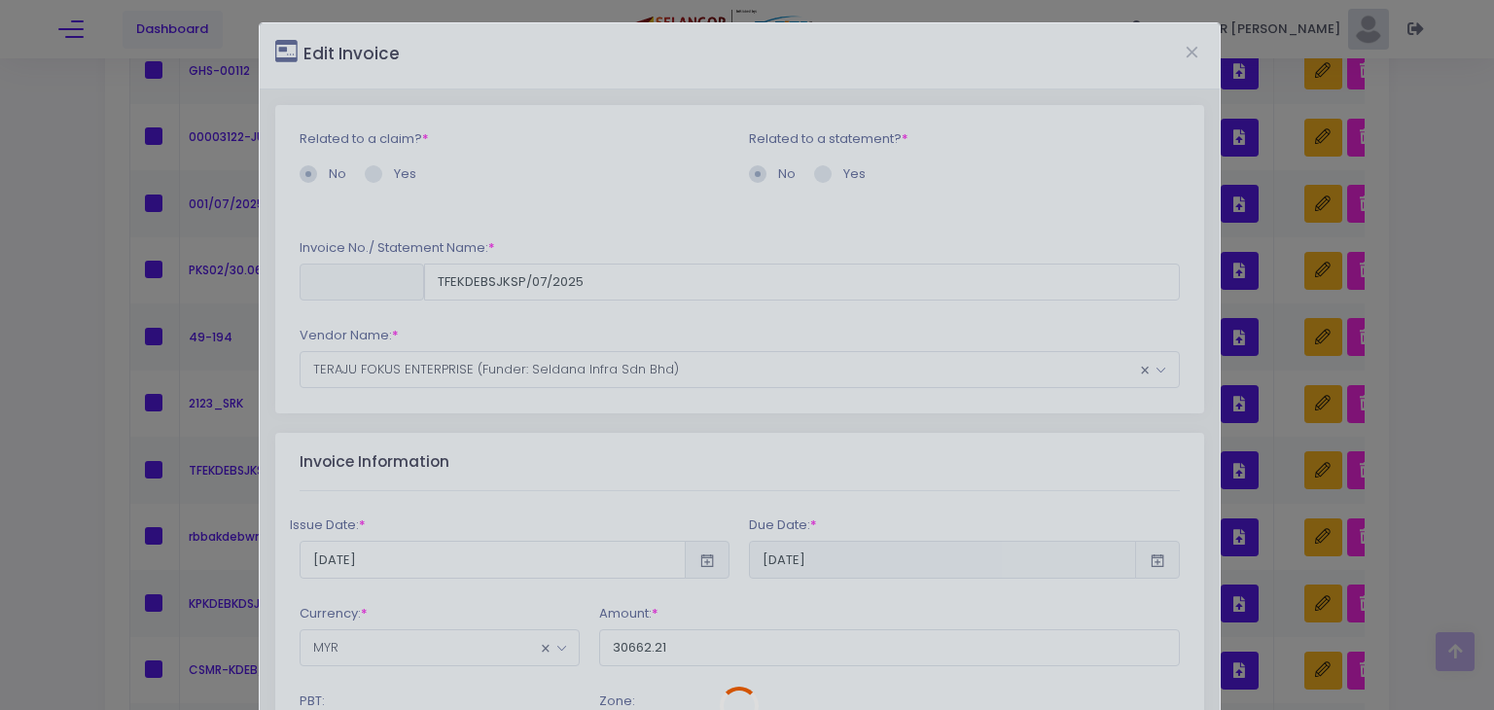
type input "rbbakdebwm(SJ)07/2025"
type input "38984.62"
type input "KDSJ 34"
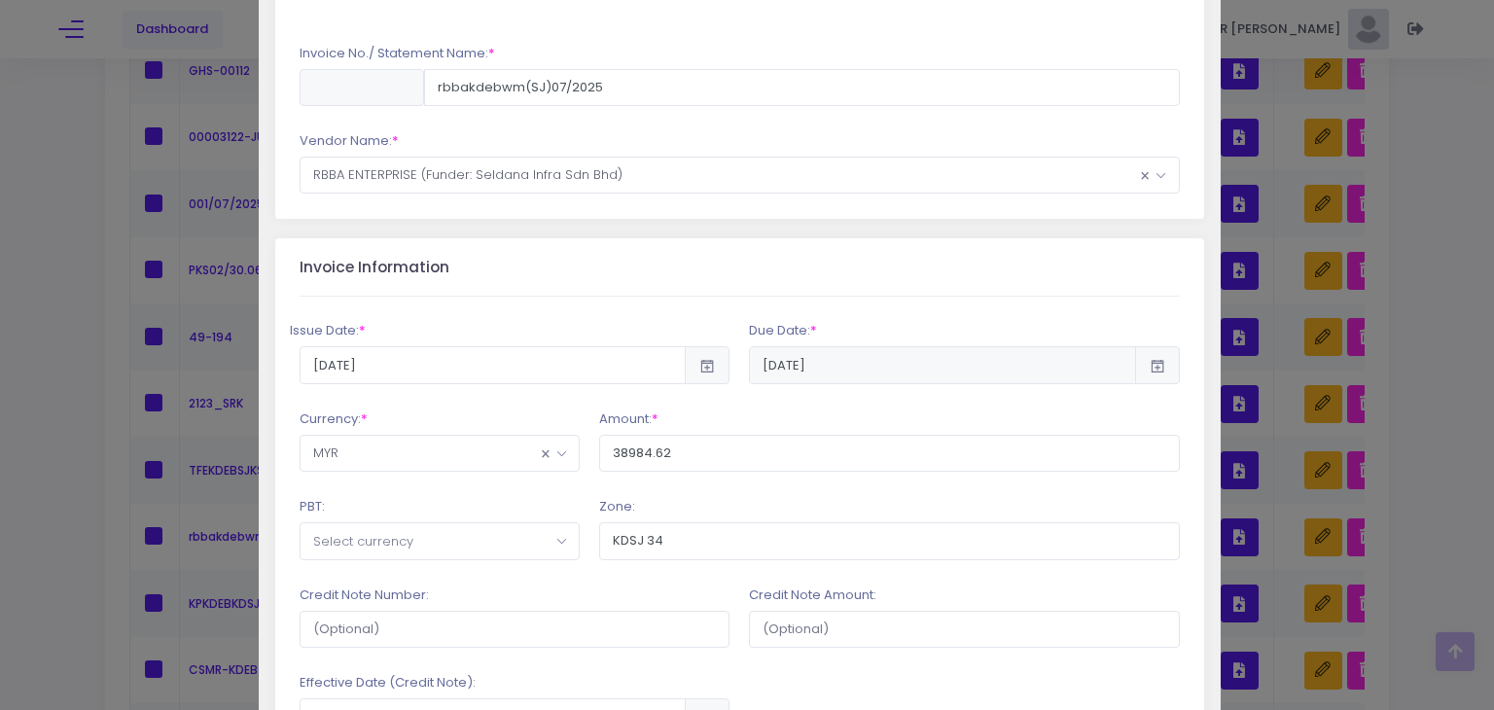
scroll to position [292, 0]
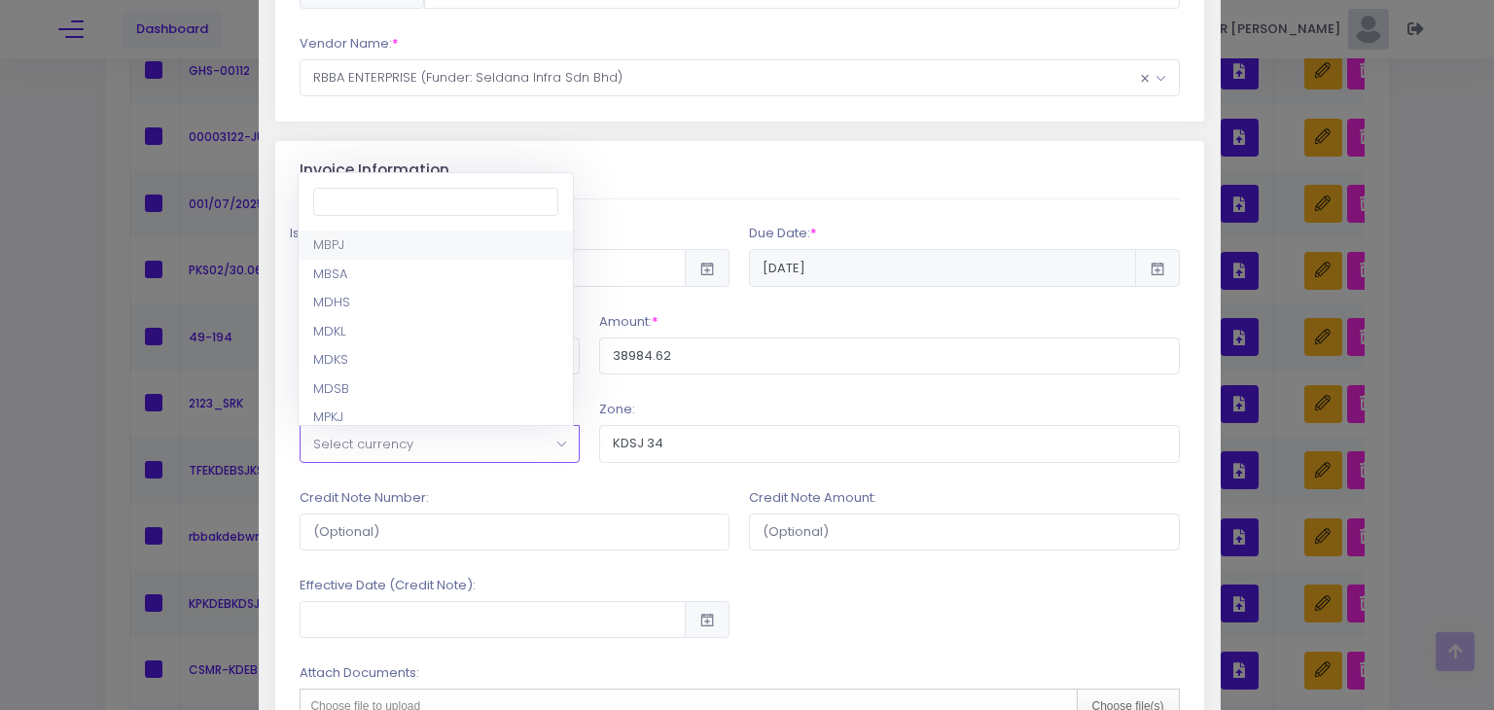
click at [494, 445] on span "Select currency" at bounding box center [440, 443] width 278 height 35
type input "MPSJ"
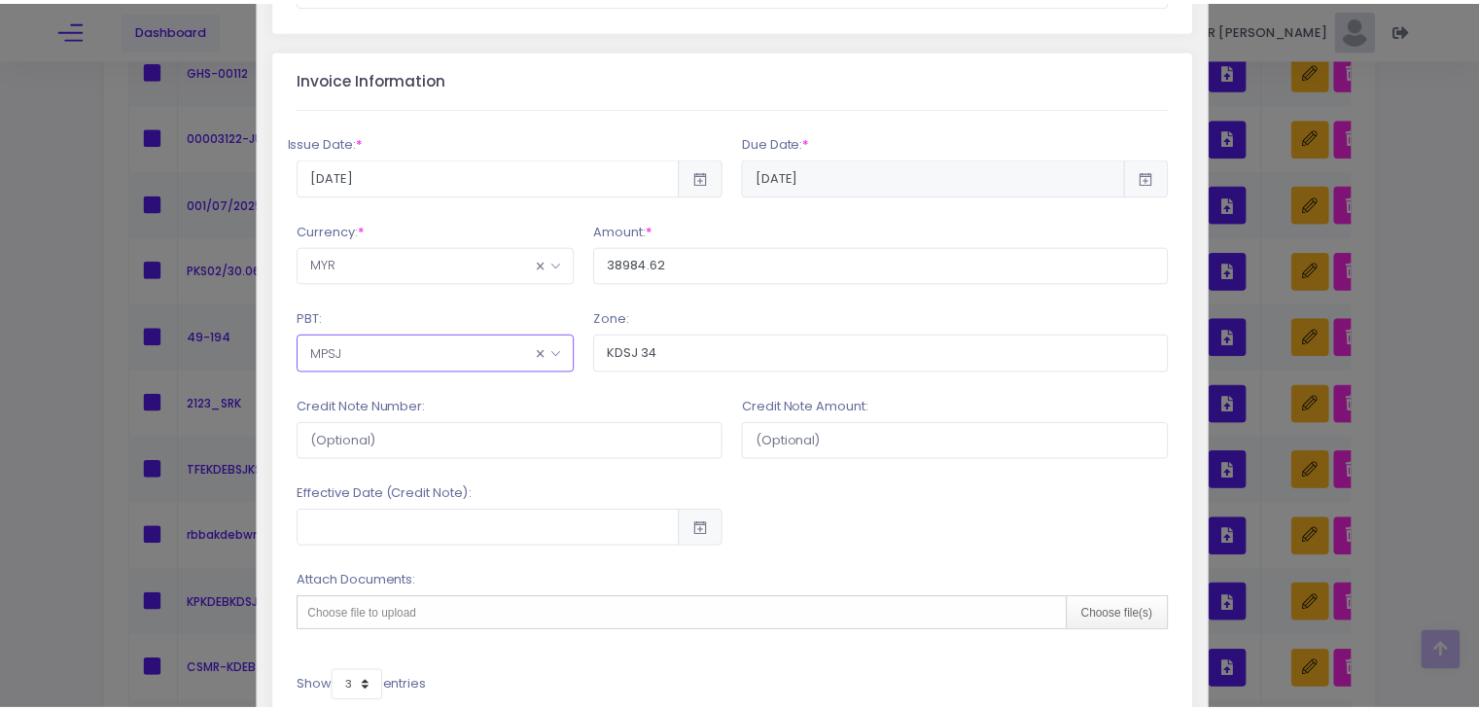
scroll to position [700, 0]
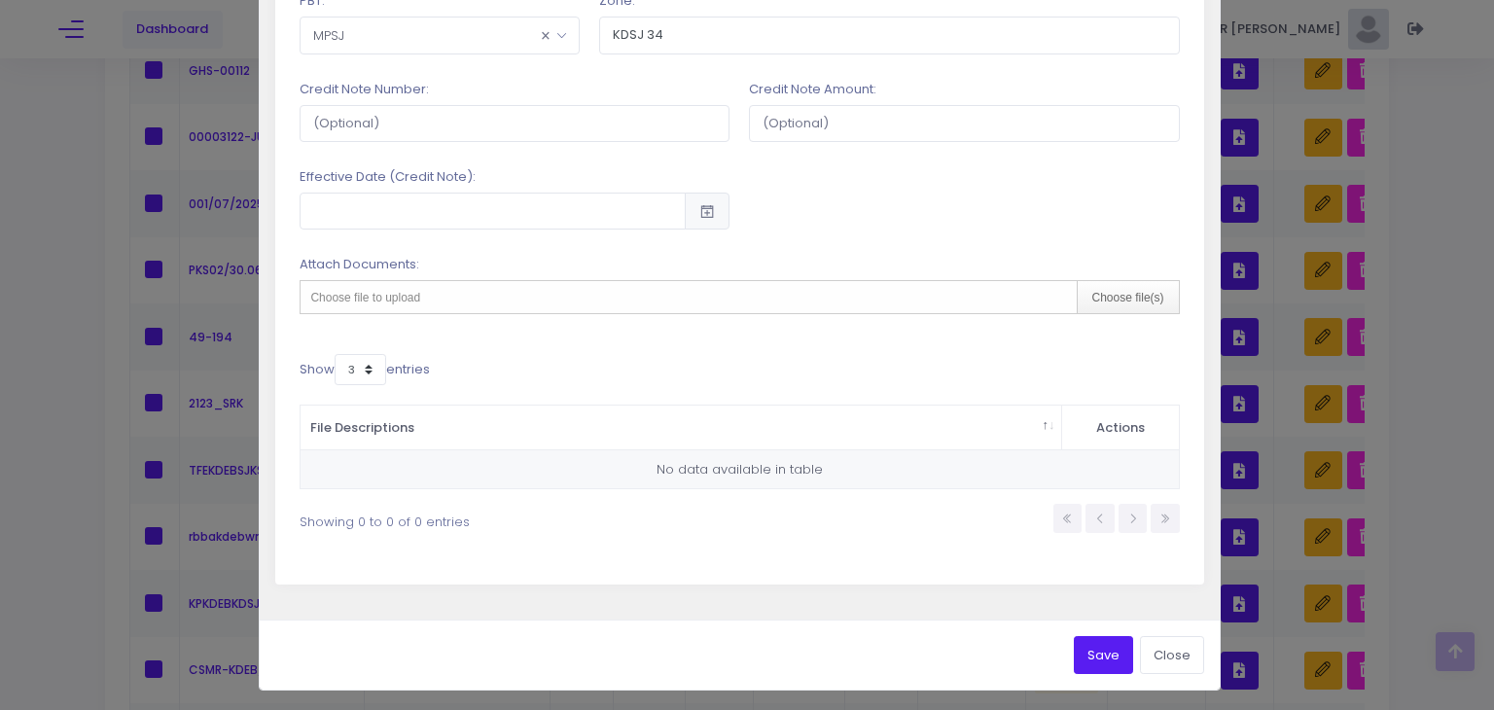
click at [1107, 650] on button "Save" at bounding box center [1103, 654] width 59 height 37
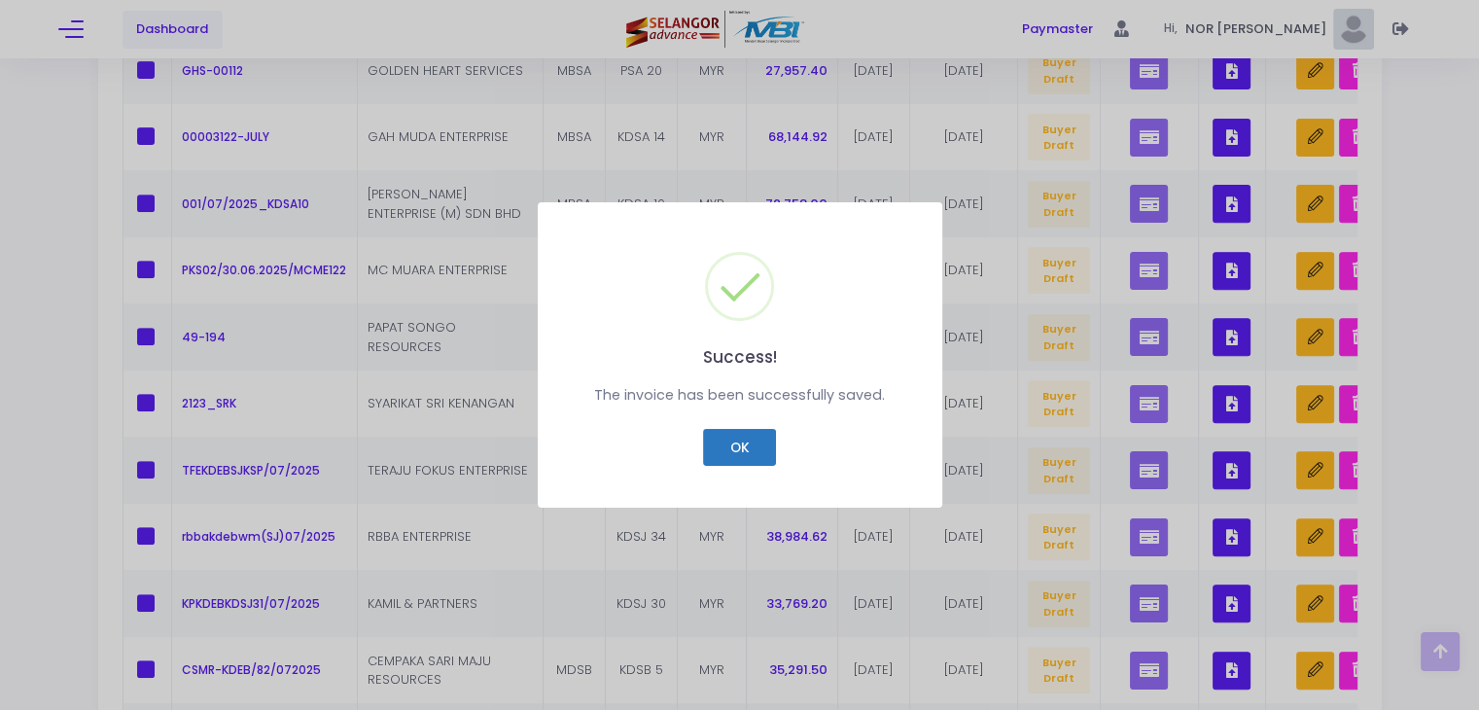
click at [748, 456] on button "OK" at bounding box center [739, 447] width 73 height 37
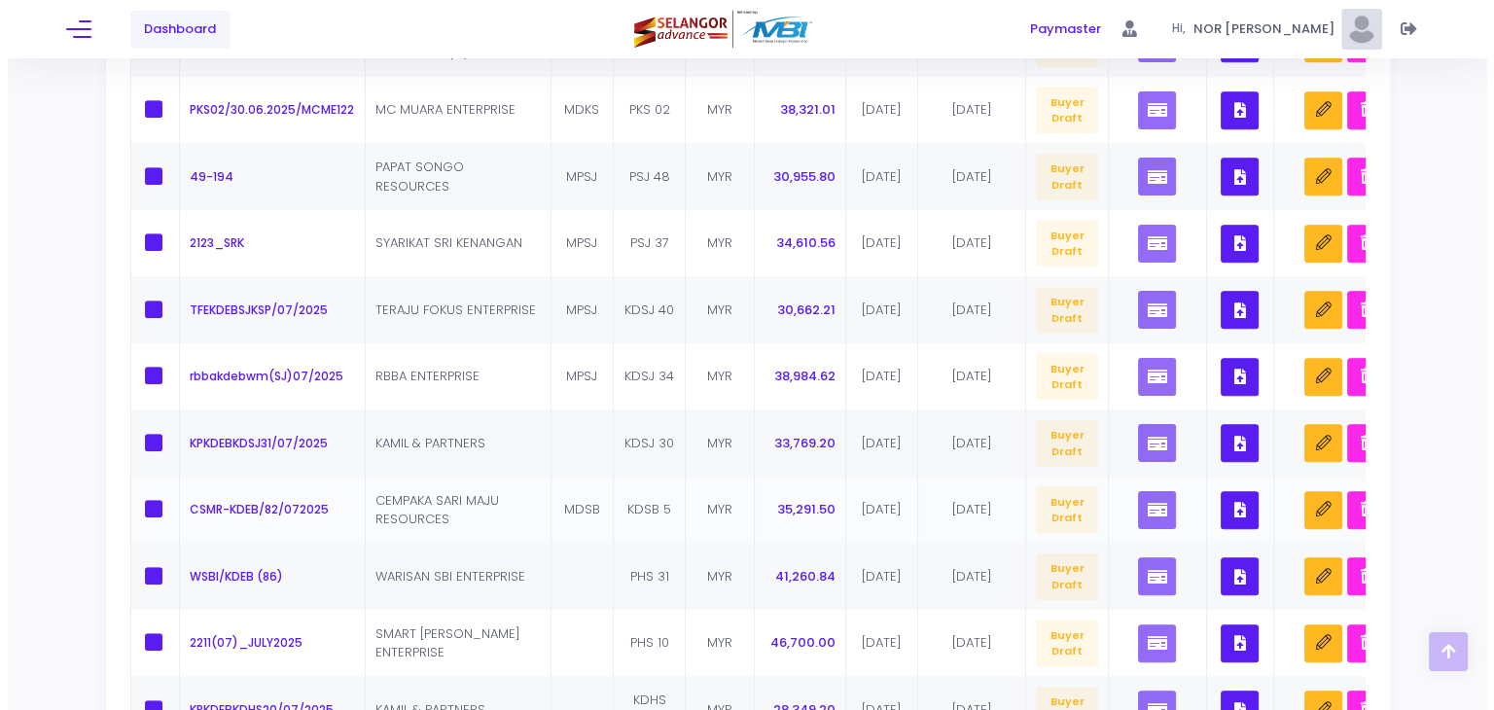
scroll to position [927, 0]
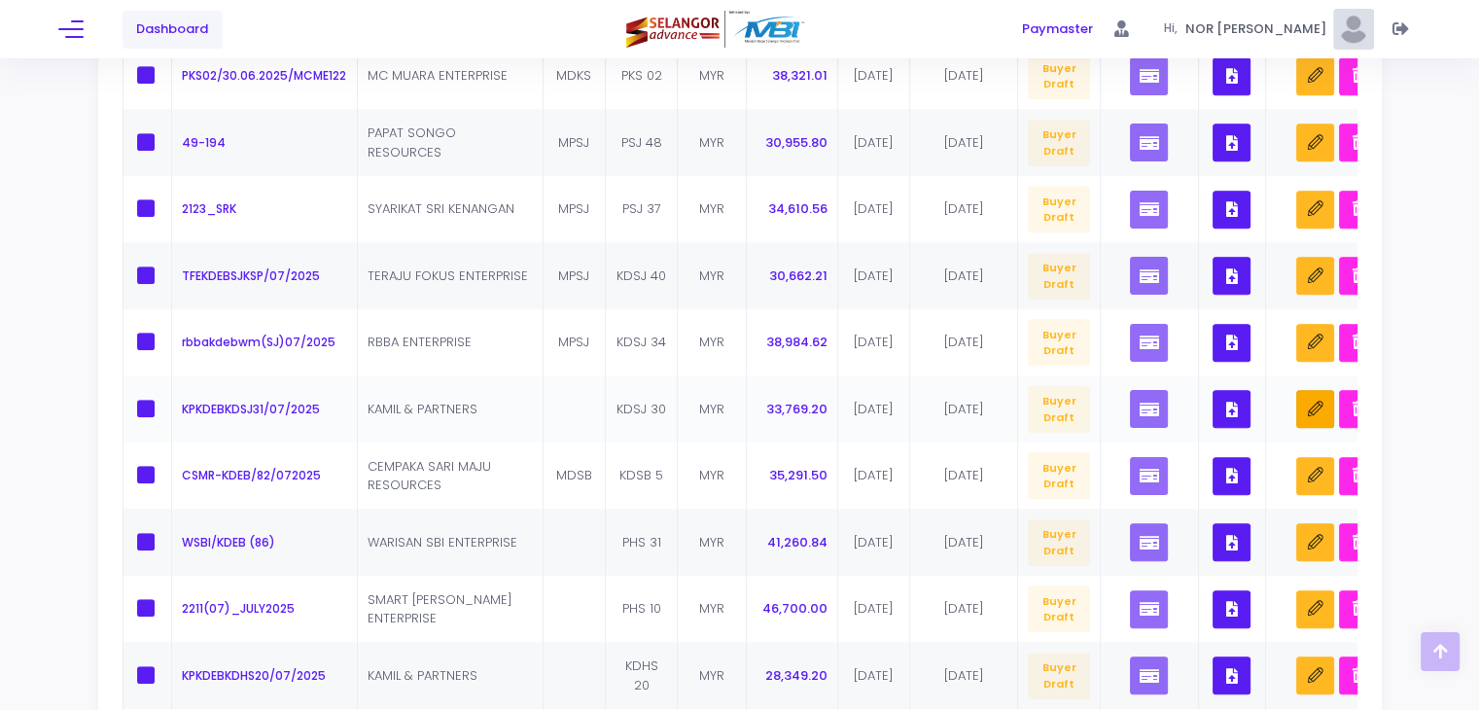
click at [1314, 402] on icon "button" at bounding box center [1316, 410] width 16 height 16
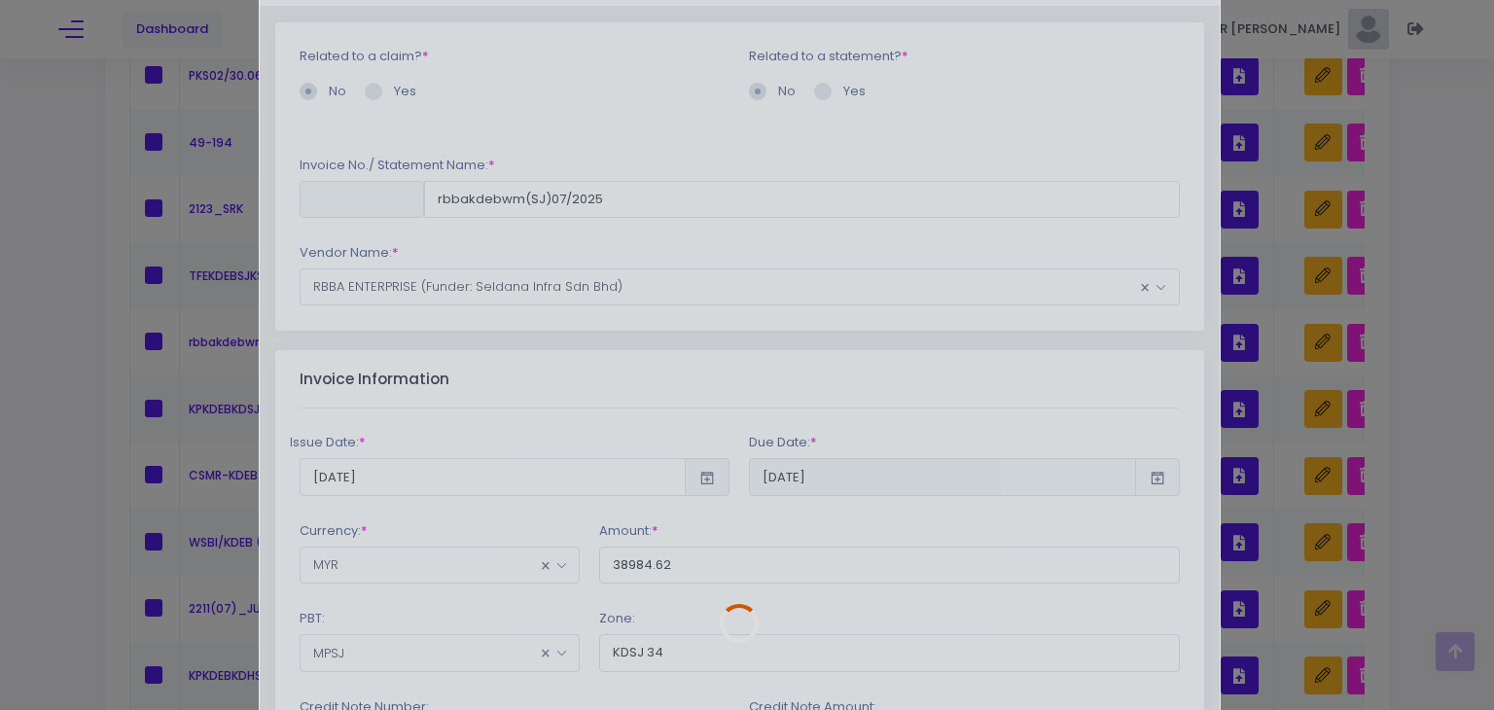
scroll to position [195, 0]
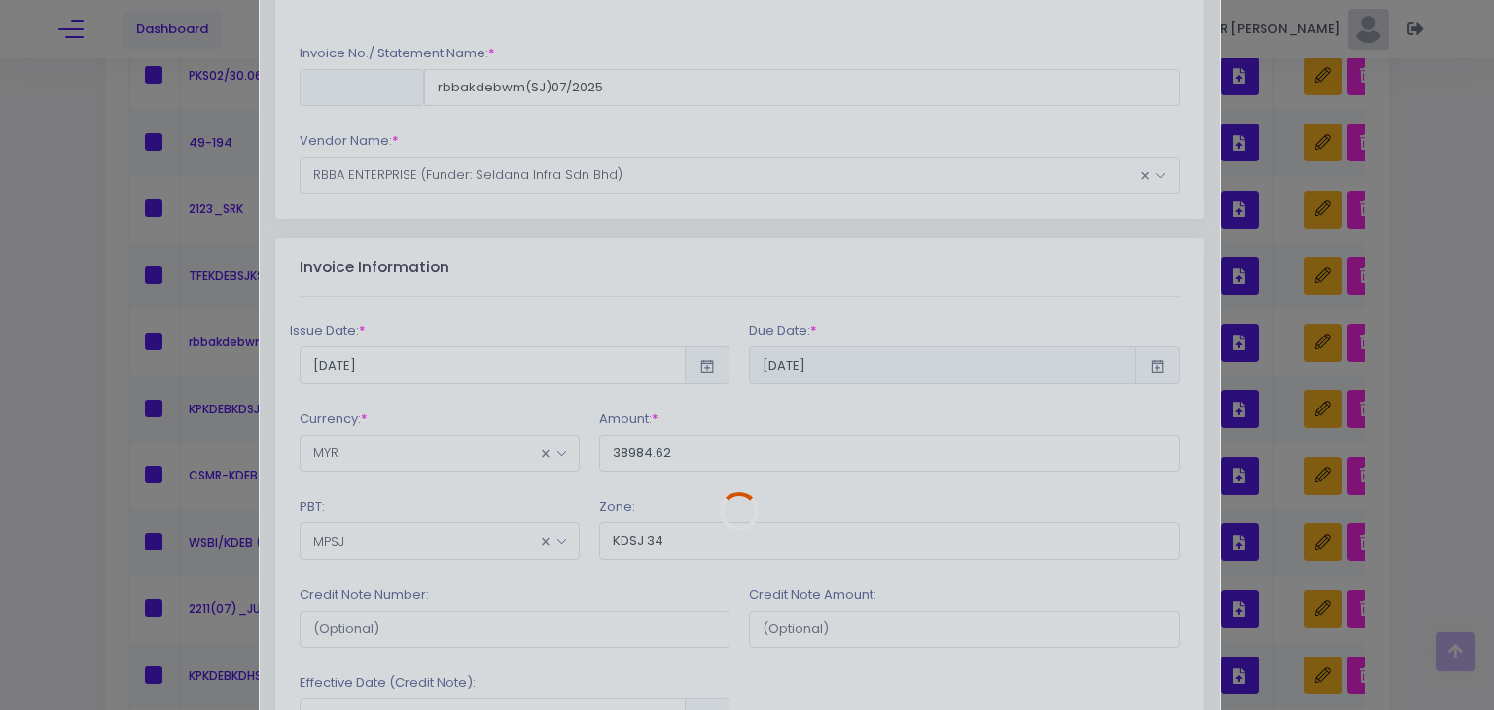
type input "KPKDEBKDSJ31/07/2025"
type input "33769.20"
type input "KDSJ 30"
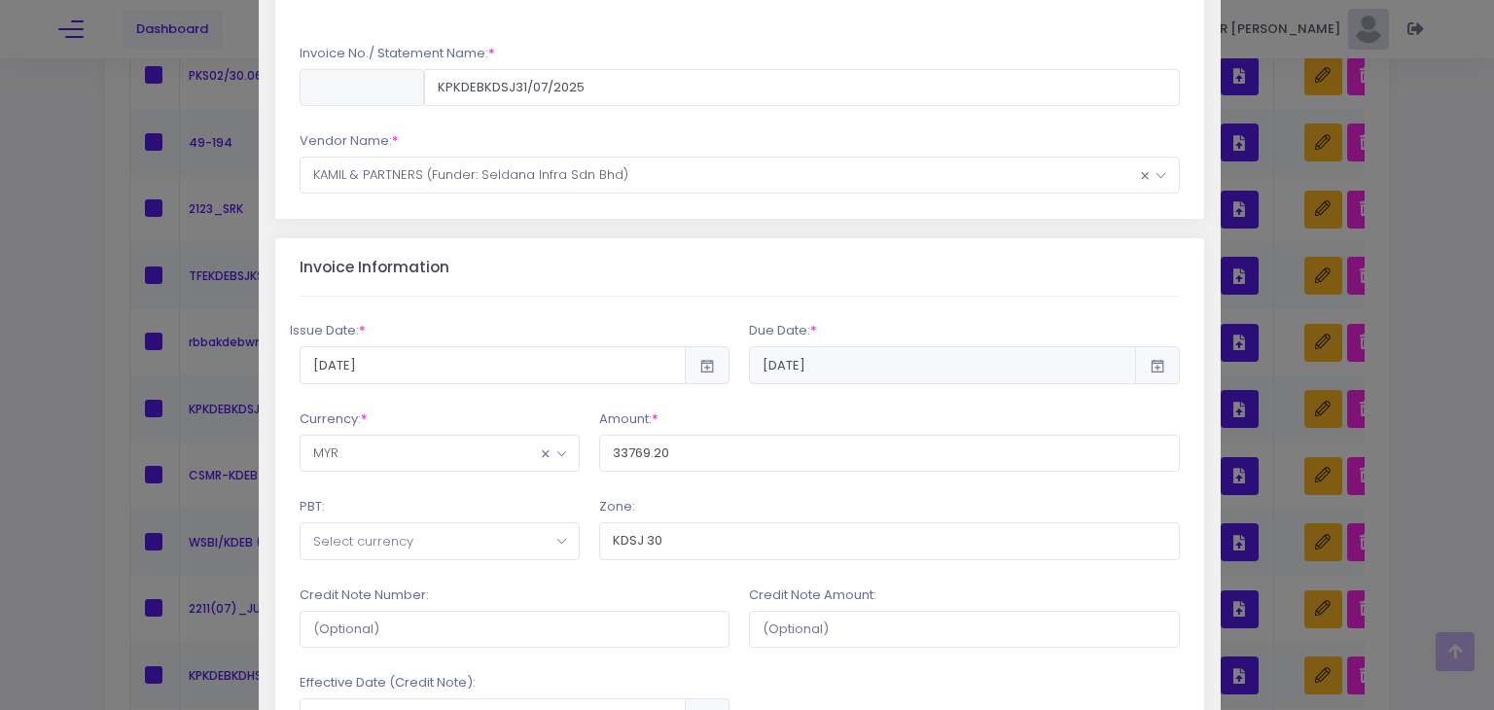
click at [491, 546] on span "Select currency" at bounding box center [440, 540] width 278 height 35
type input "MPSJ"
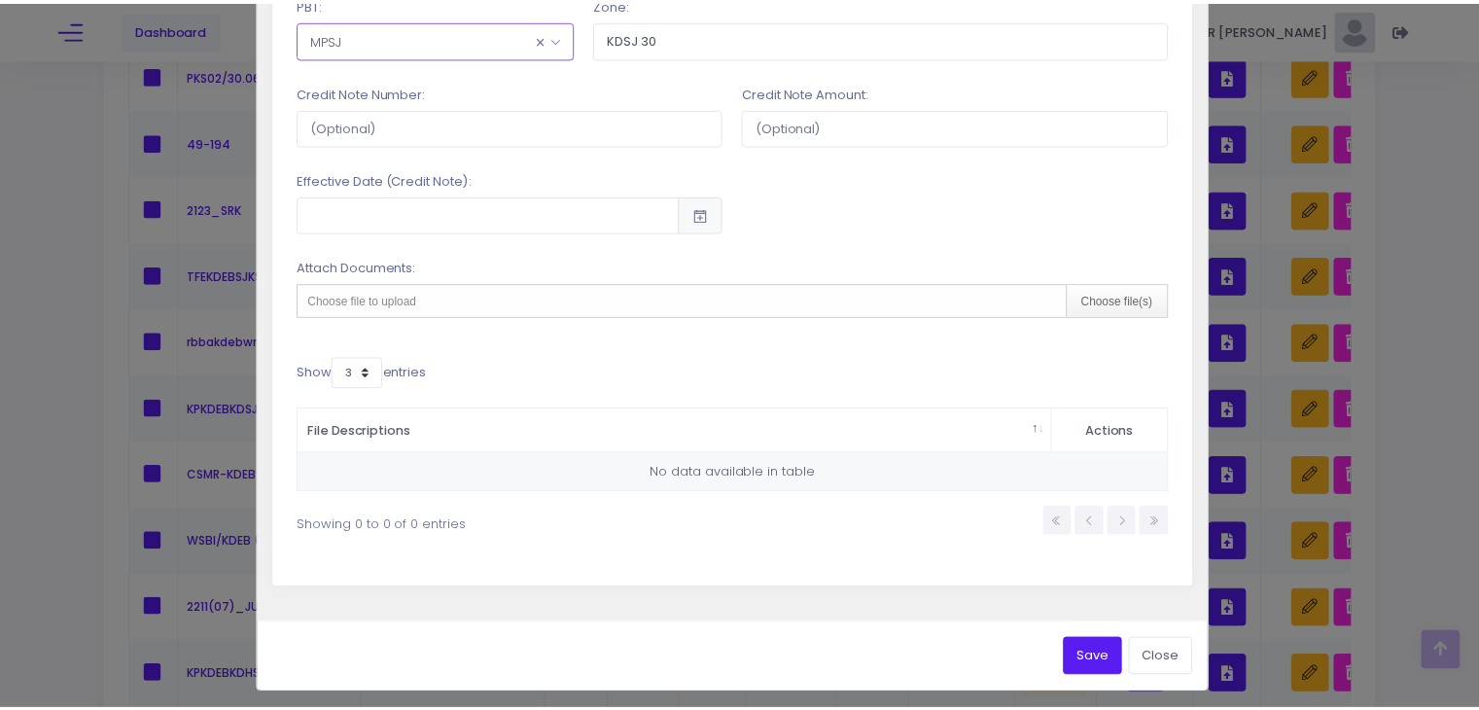
scroll to position [700, 0]
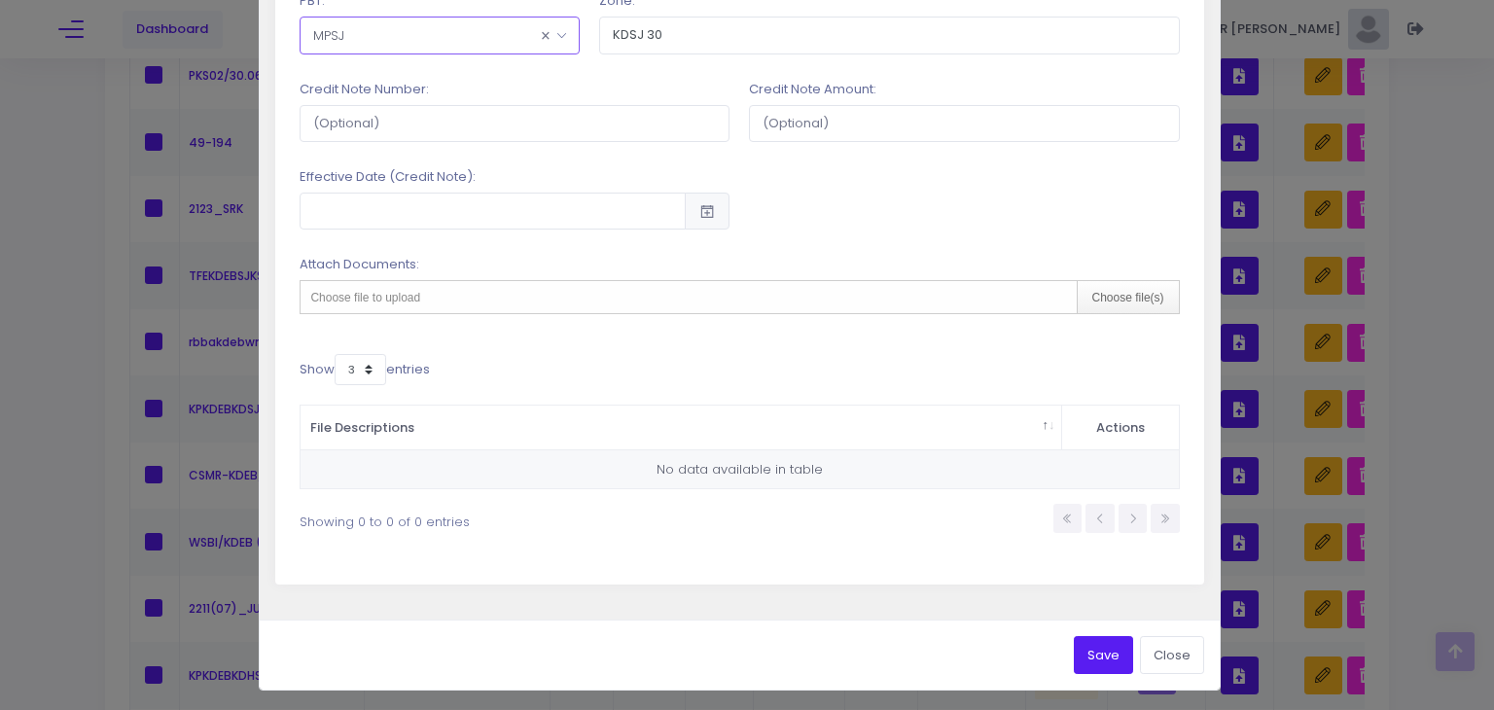
click at [1083, 647] on button "Save" at bounding box center [1103, 654] width 59 height 37
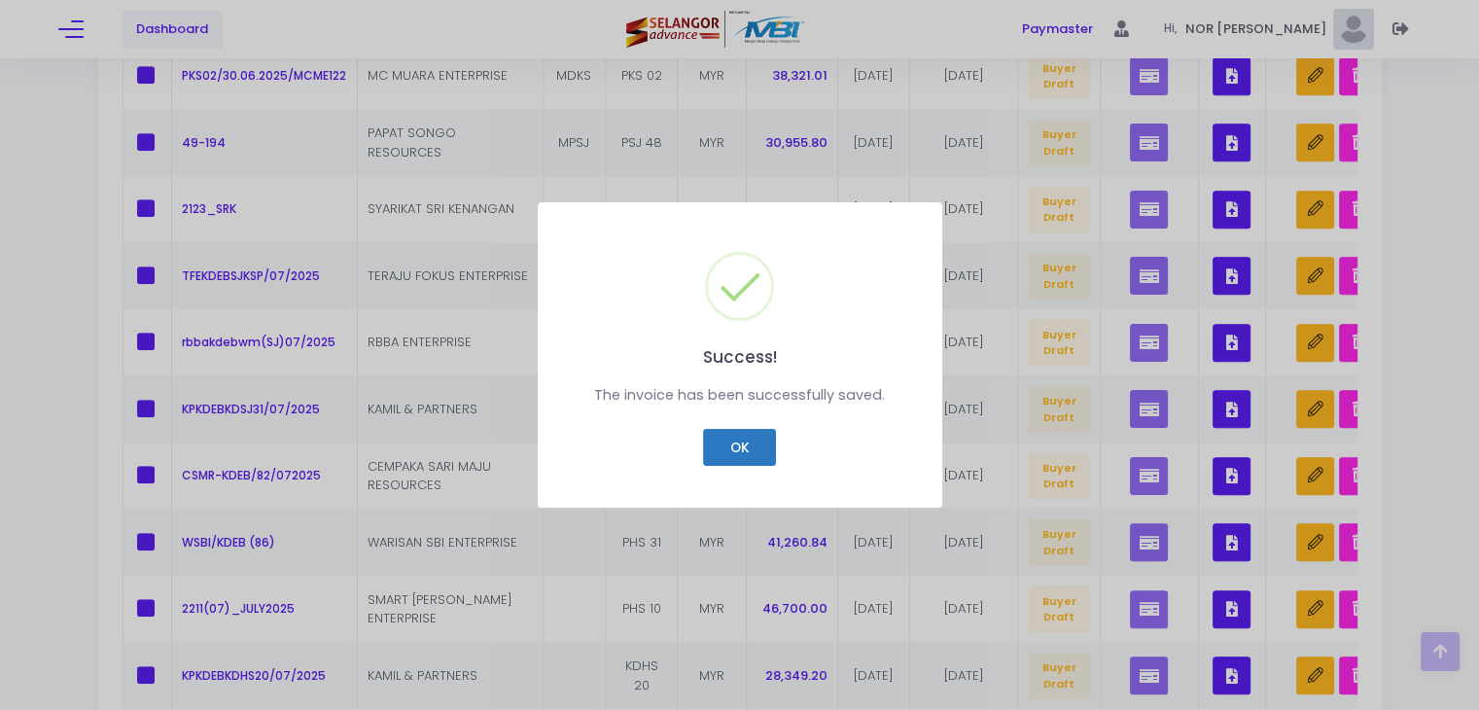
click at [751, 462] on button "OK" at bounding box center [739, 447] width 73 height 37
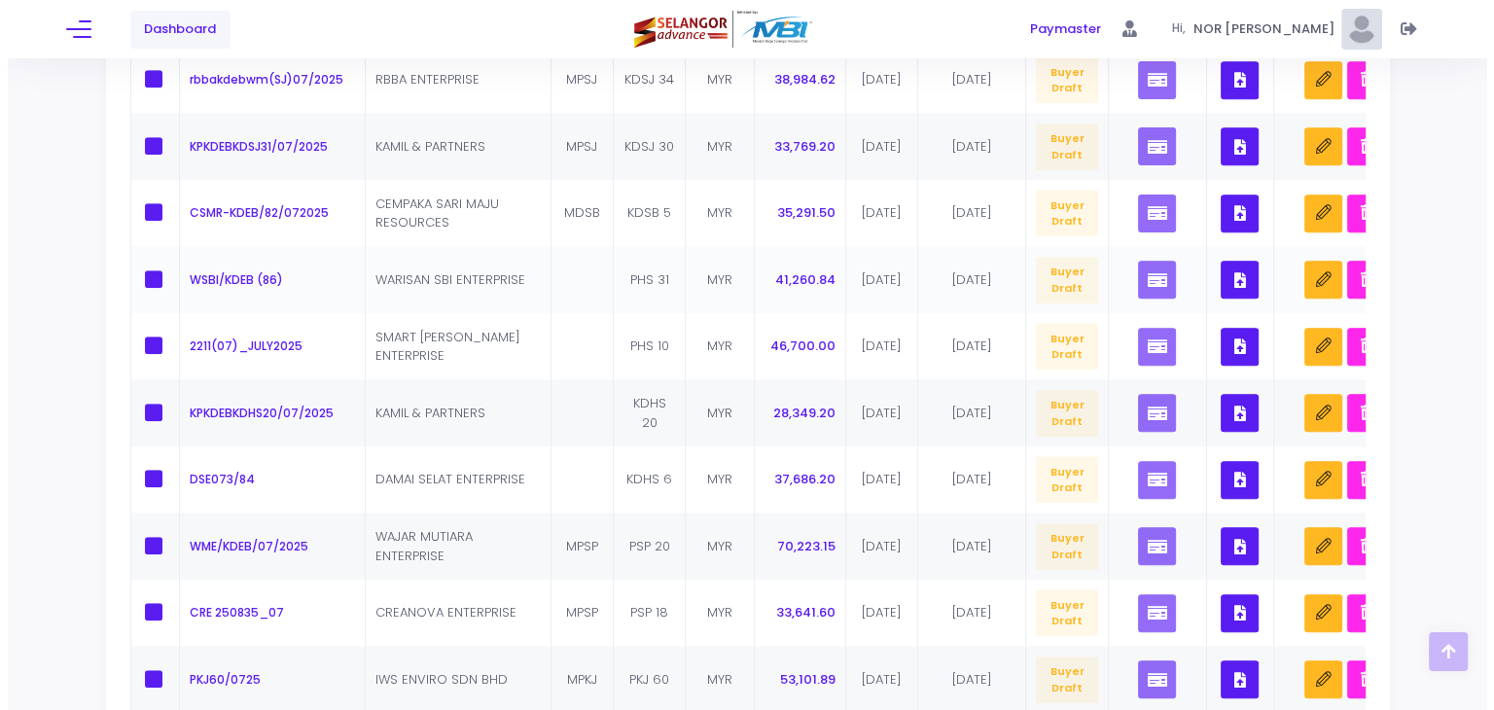
scroll to position [1219, 0]
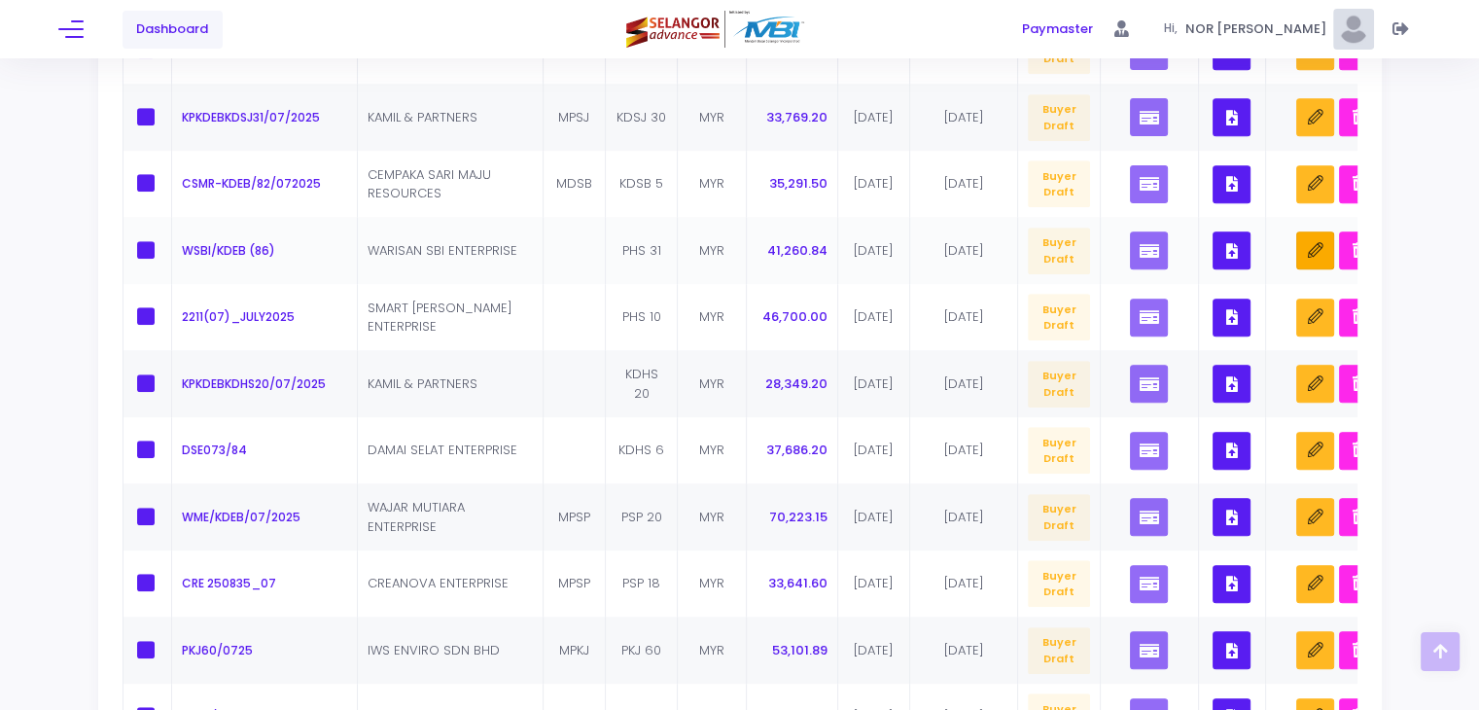
click at [1321, 253] on icon "button" at bounding box center [1316, 251] width 16 height 16
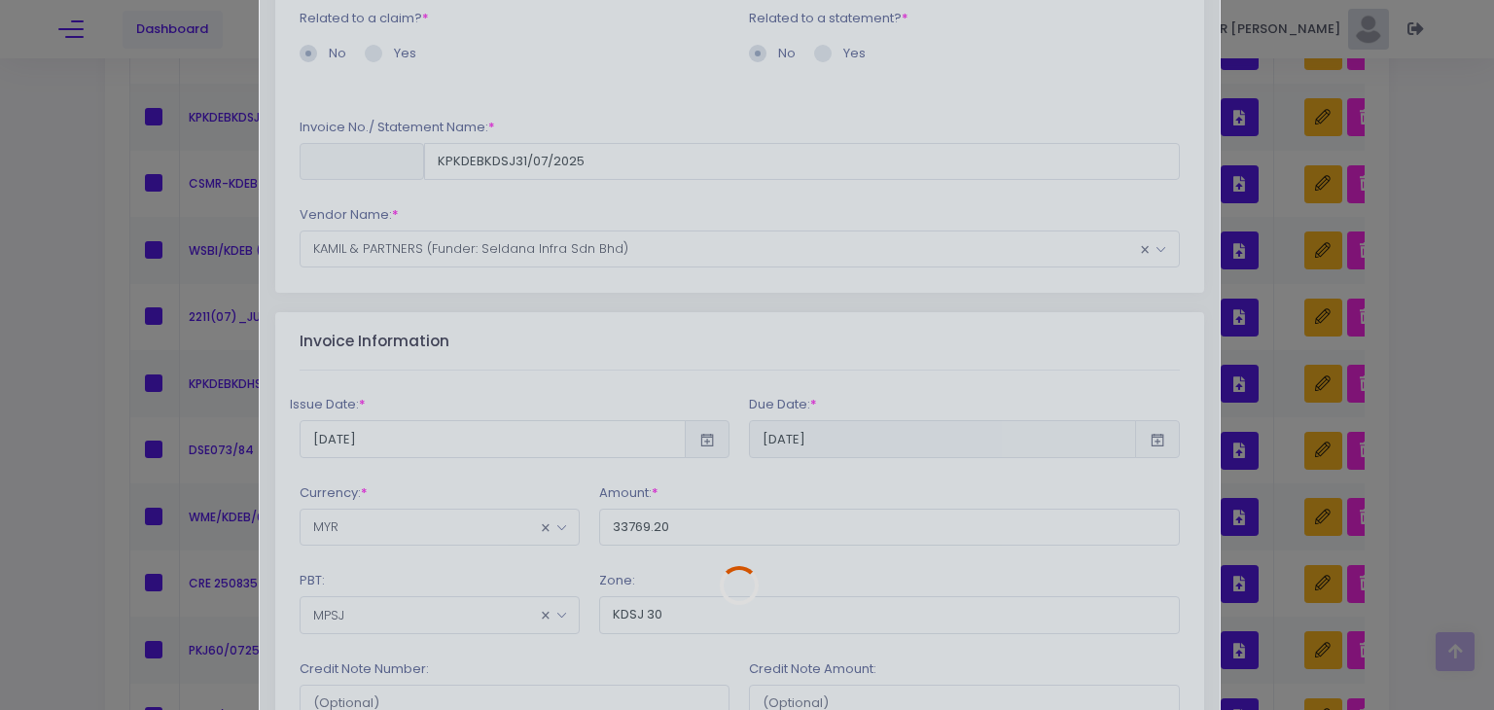
scroll to position [195, 0]
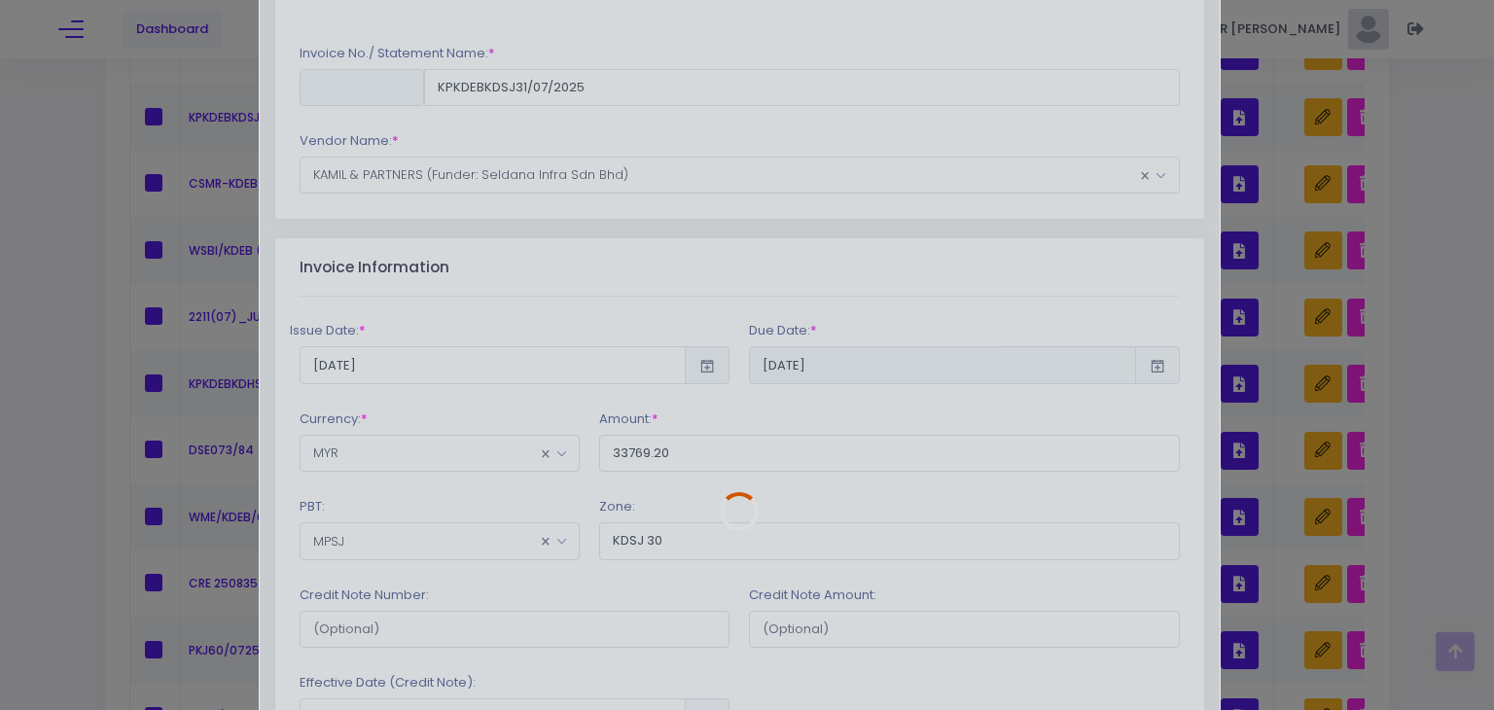
type input "WSBI/KDEB (86)"
type input "41260.84"
type input "PHS 31"
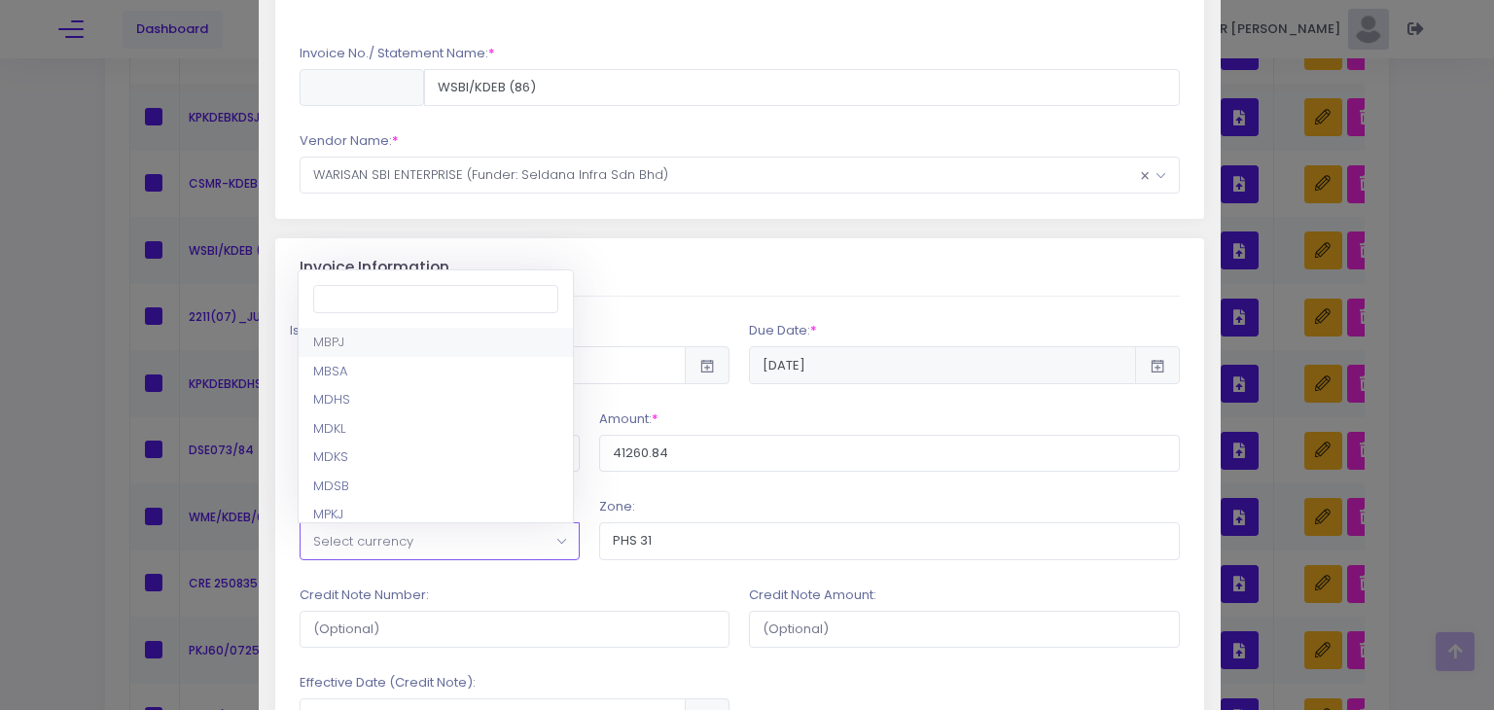
click at [459, 543] on span "Select currency" at bounding box center [440, 540] width 278 height 35
select select "3"
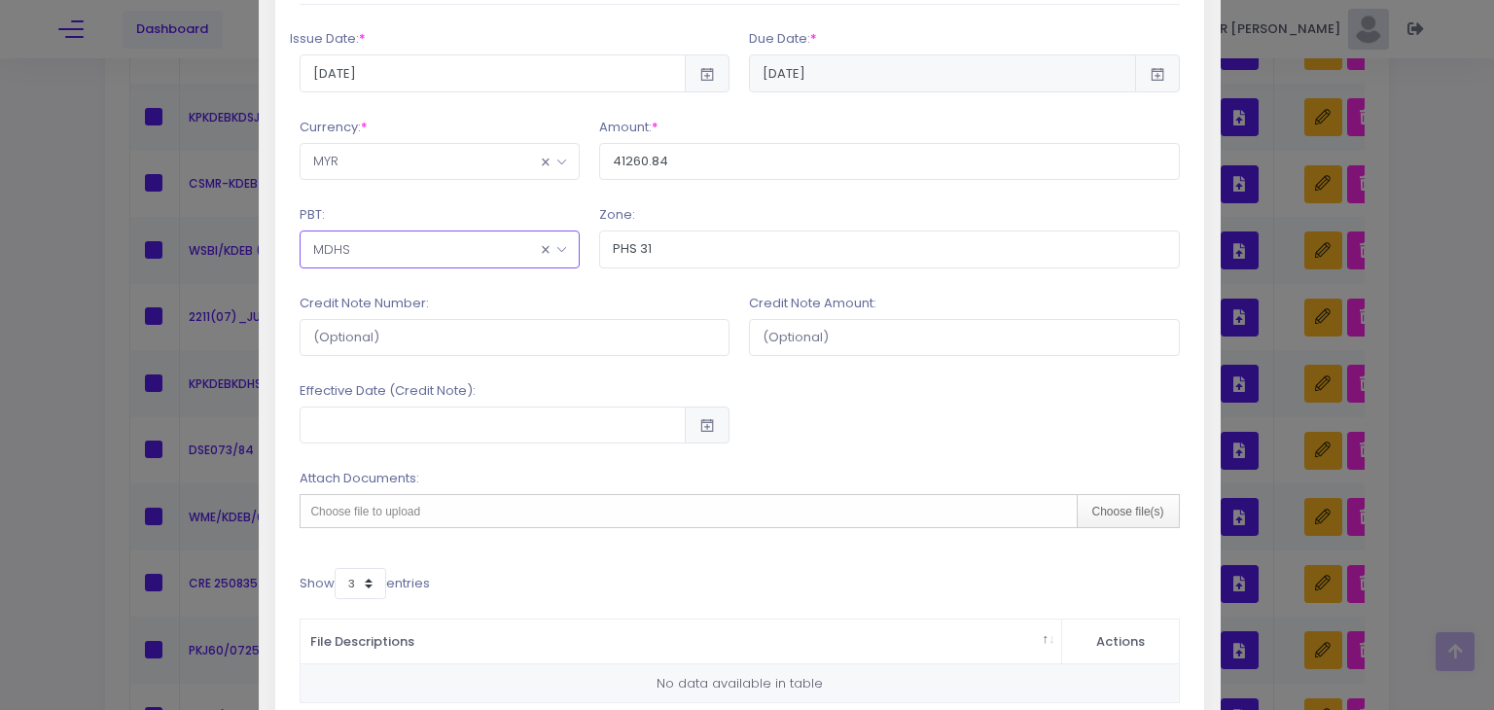
scroll to position [700, 0]
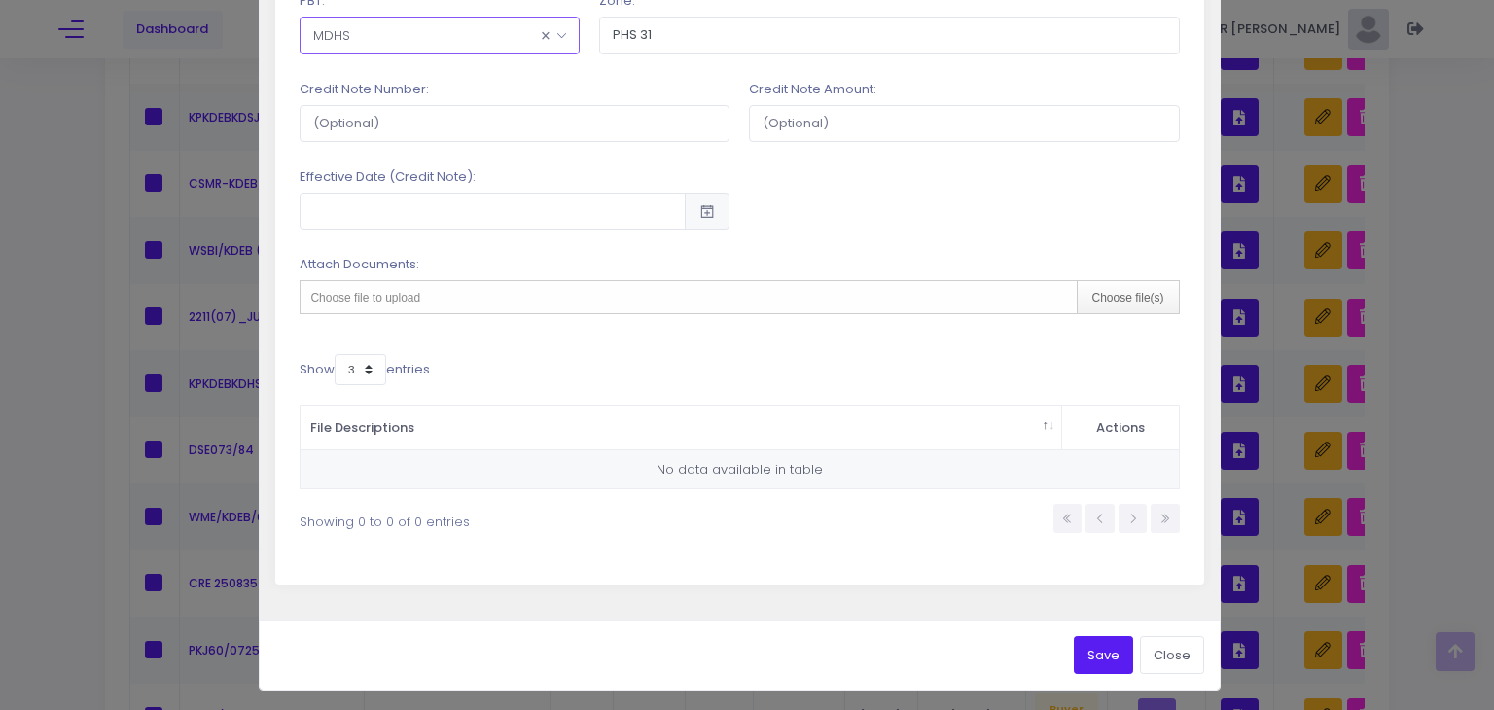
click at [1082, 653] on button "Save" at bounding box center [1103, 654] width 59 height 37
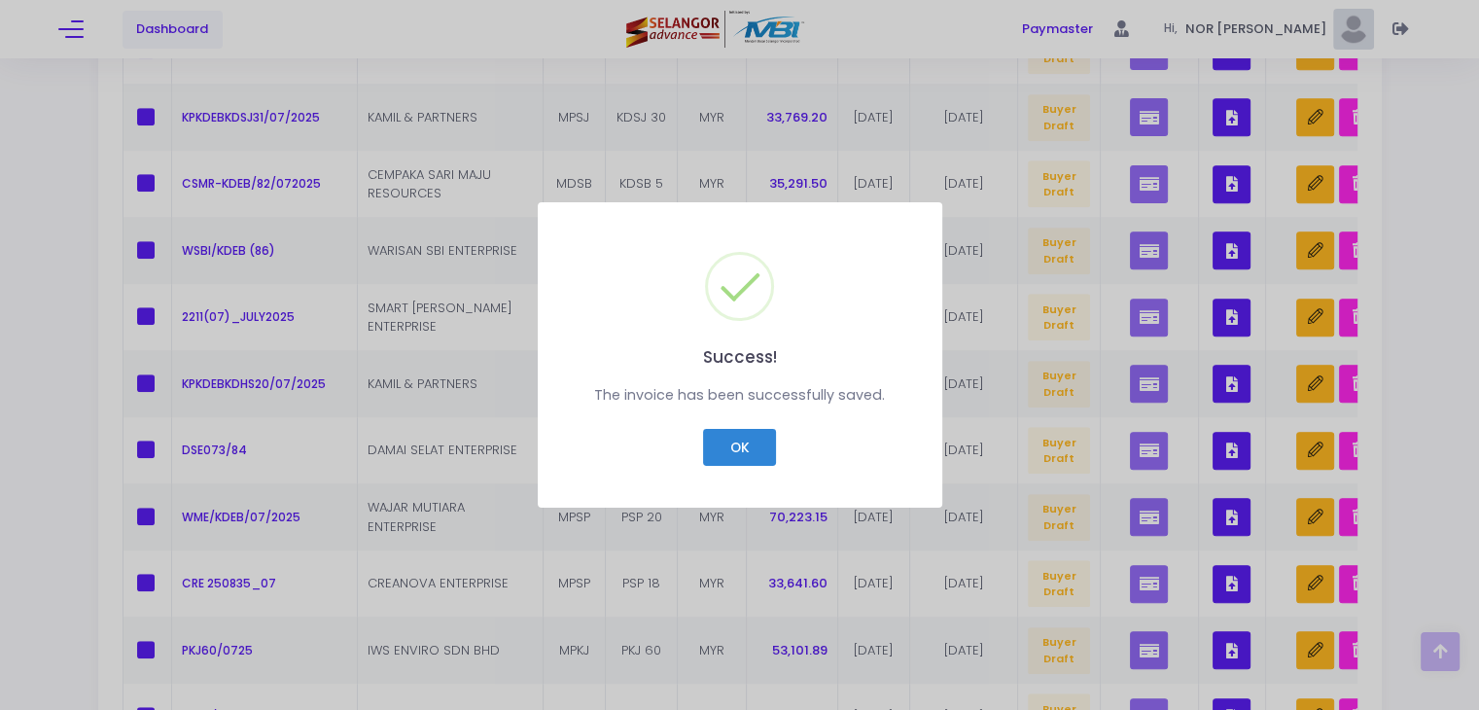
click at [744, 424] on div "Success! × The invoice has been successfully saved. OK Cancel" at bounding box center [740, 355] width 405 height 306
click at [744, 436] on button "OK" at bounding box center [739, 447] width 73 height 37
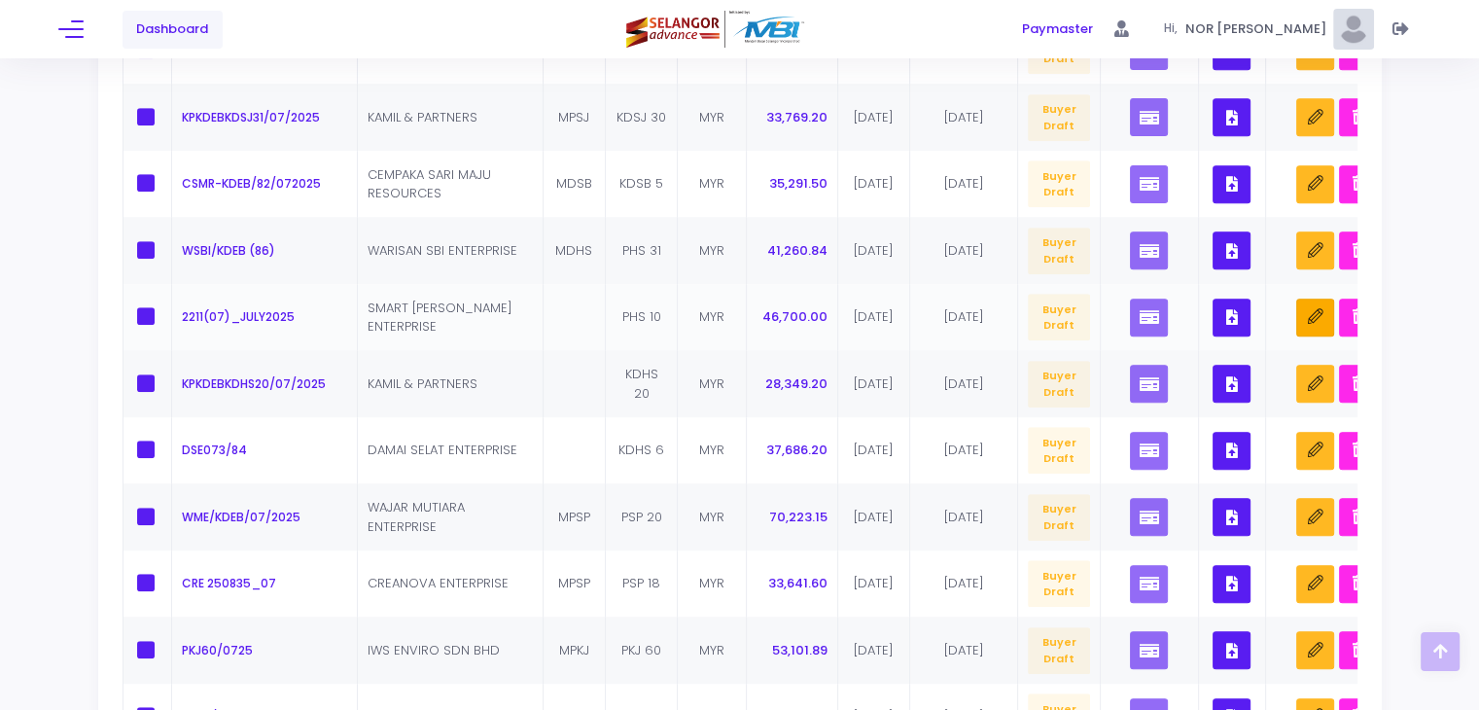
click at [1315, 312] on icon "button" at bounding box center [1316, 317] width 16 height 16
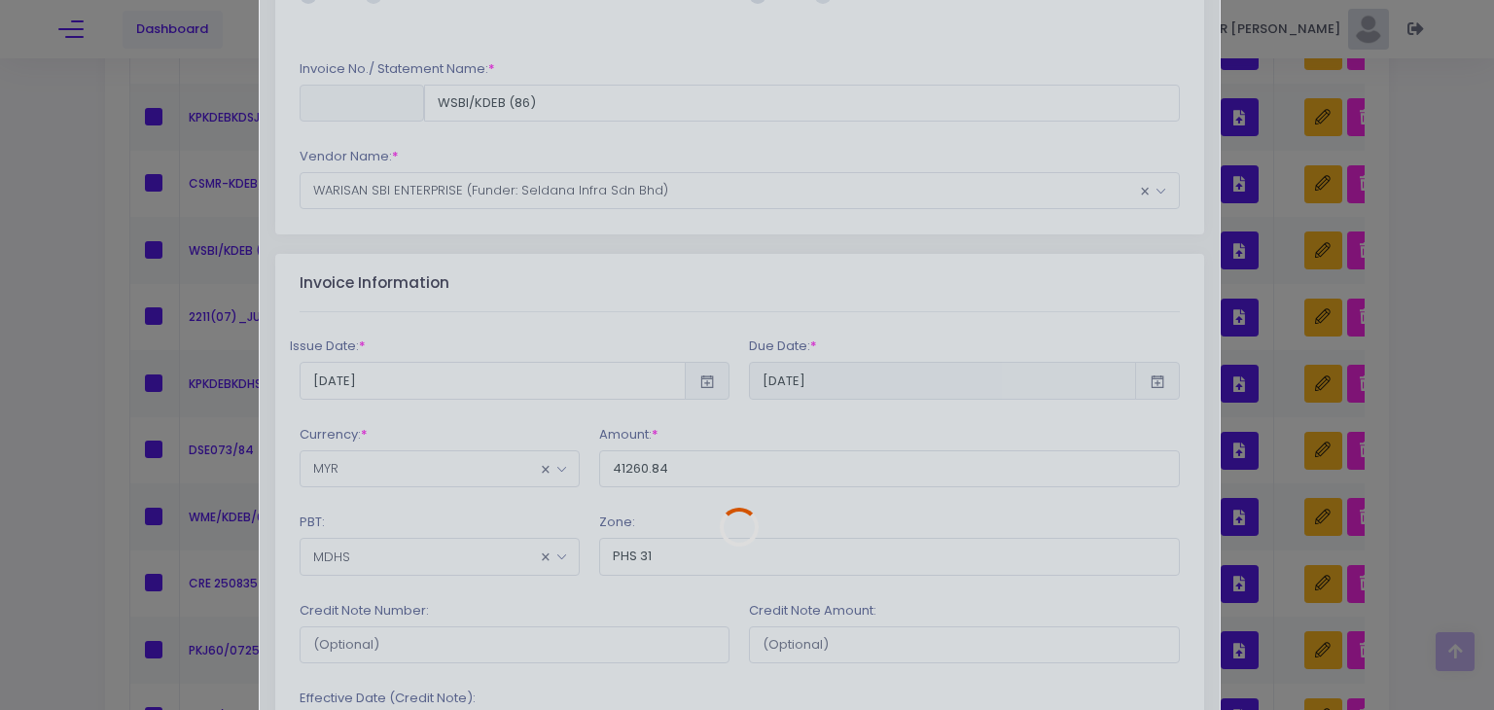
scroll to position [292, 0]
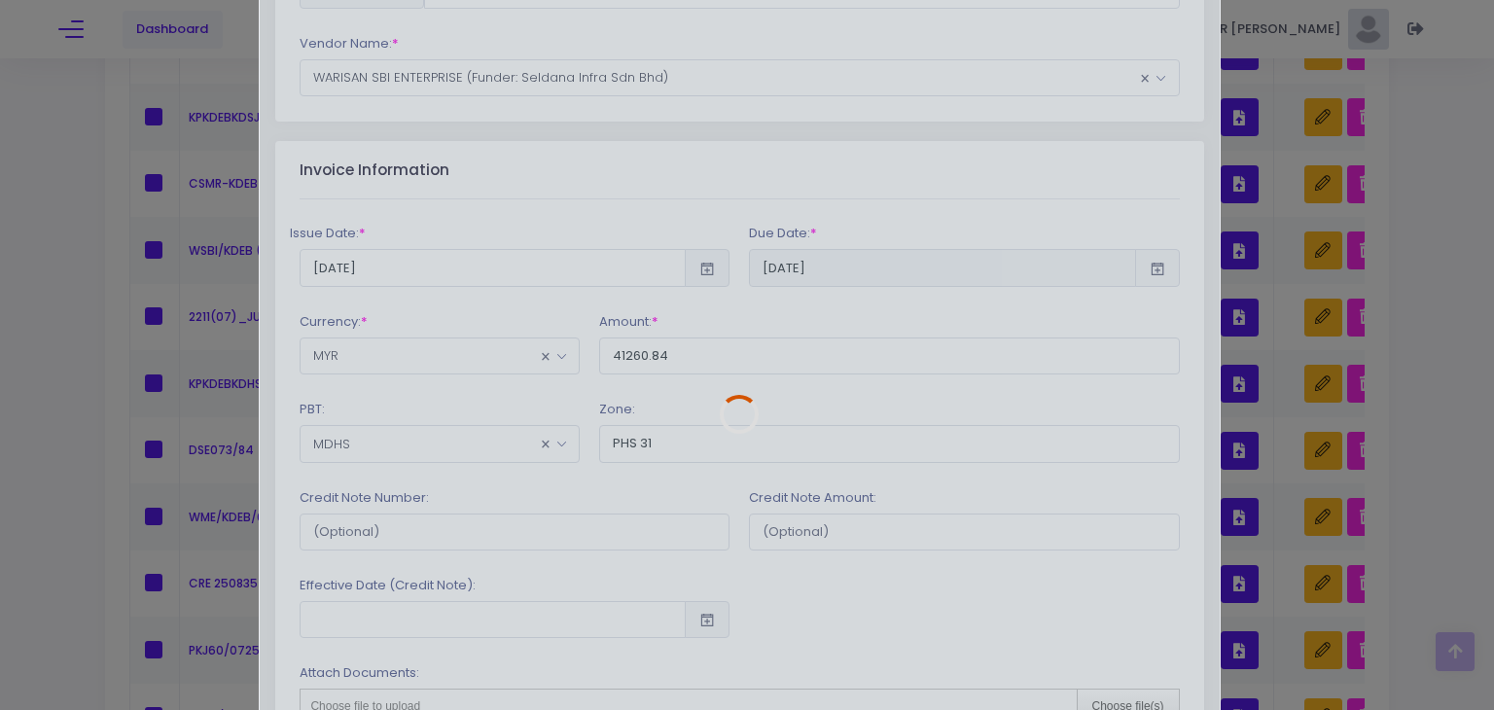
type input "2211(07)_JULY2025"
type input "46700.00"
type input "PHS 10"
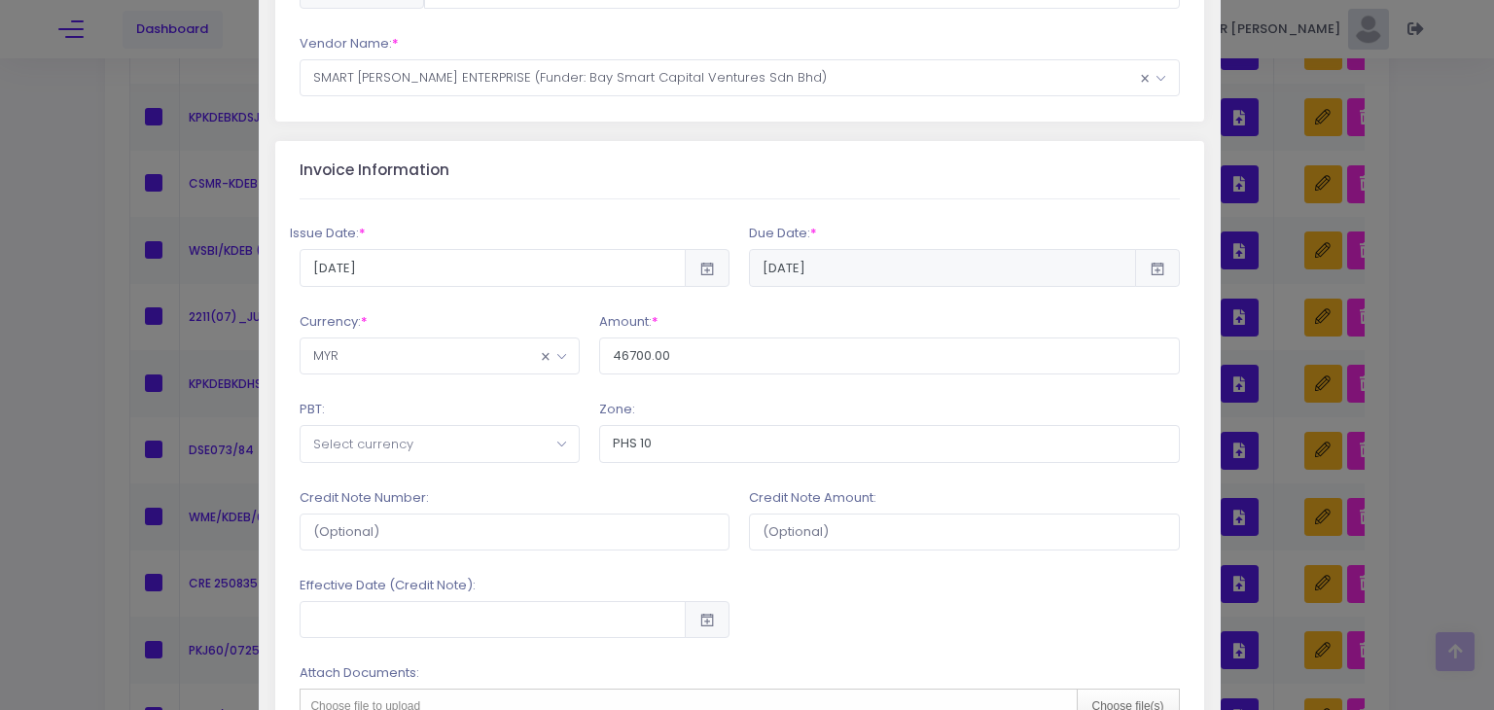
click at [476, 449] on span "Select currency" at bounding box center [440, 443] width 278 height 35
type input "MDHS"
click at [423, 394] on span "MDHS" at bounding box center [436, 367] width 275 height 58
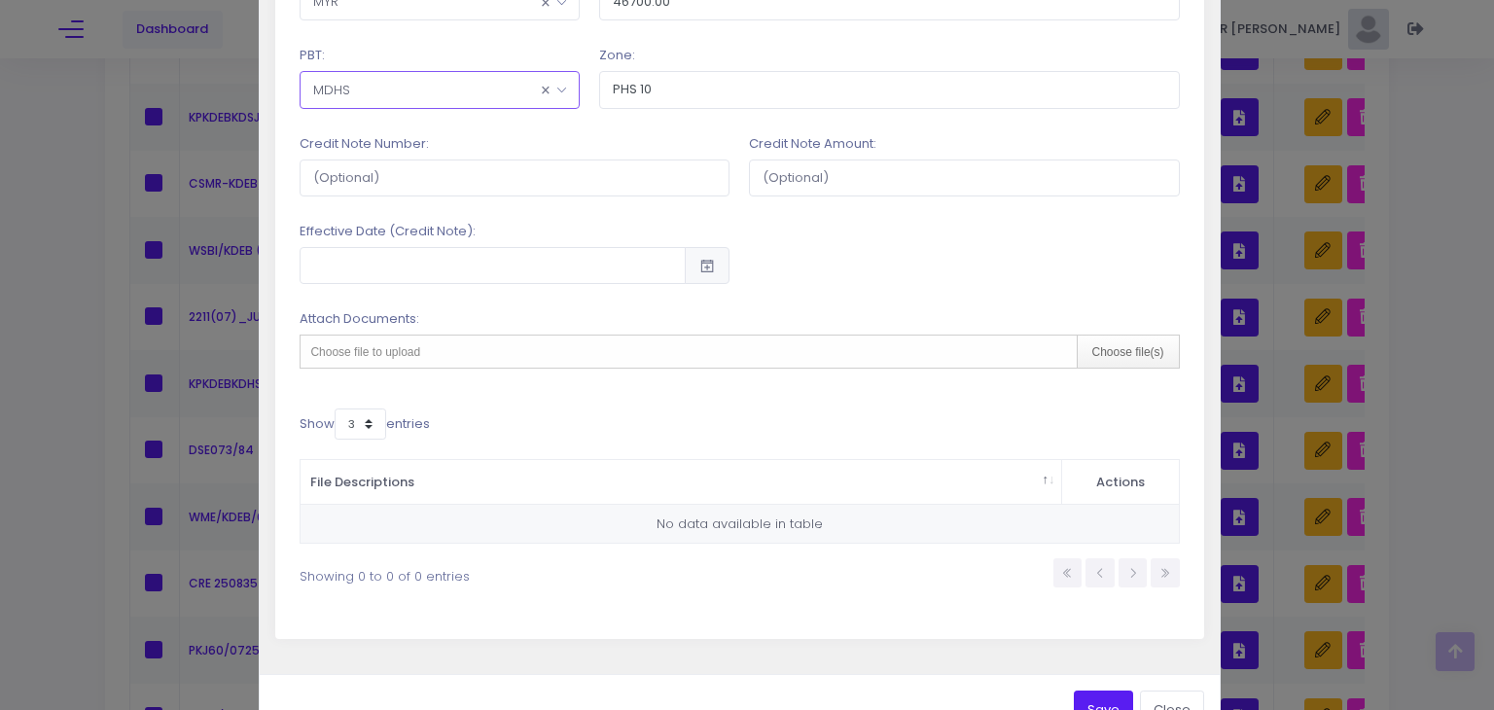
scroll to position [700, 0]
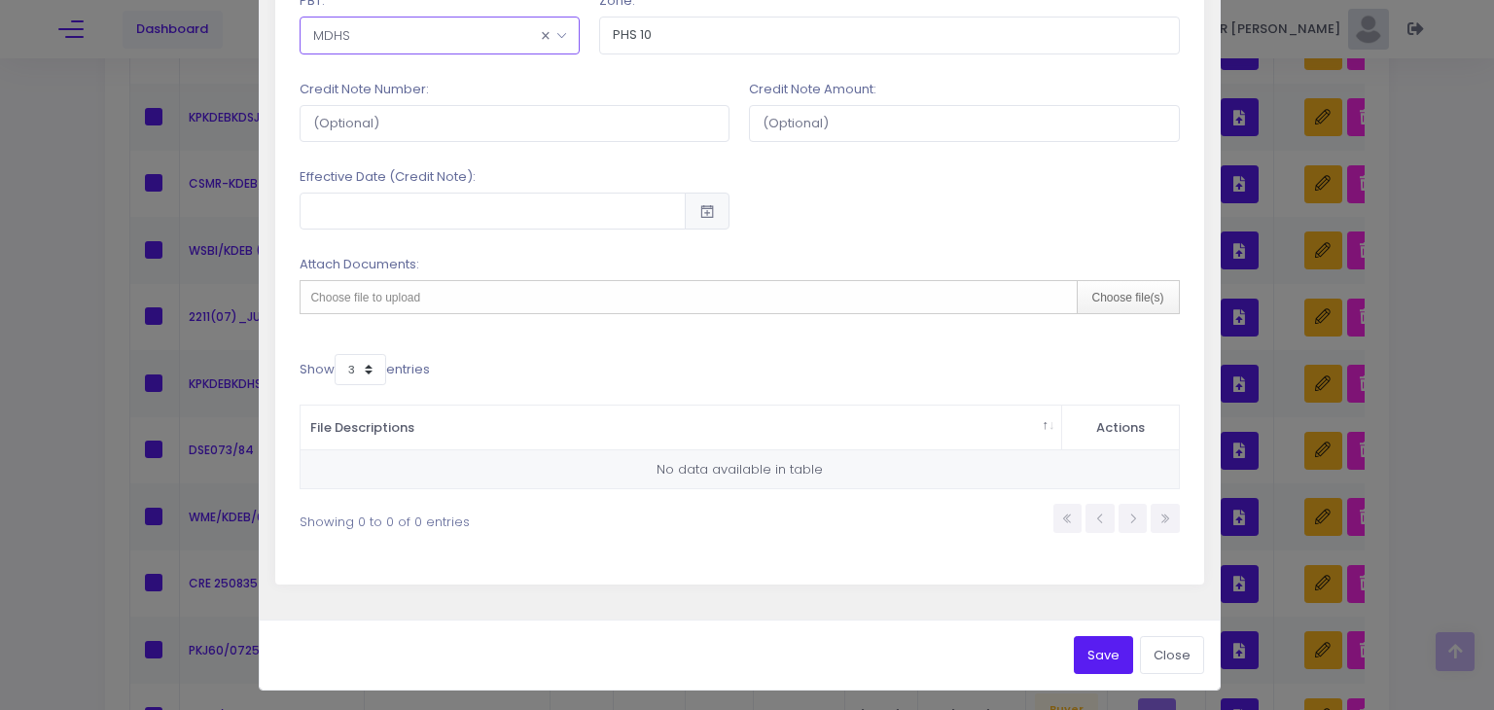
click at [1074, 642] on button "Save" at bounding box center [1103, 654] width 59 height 37
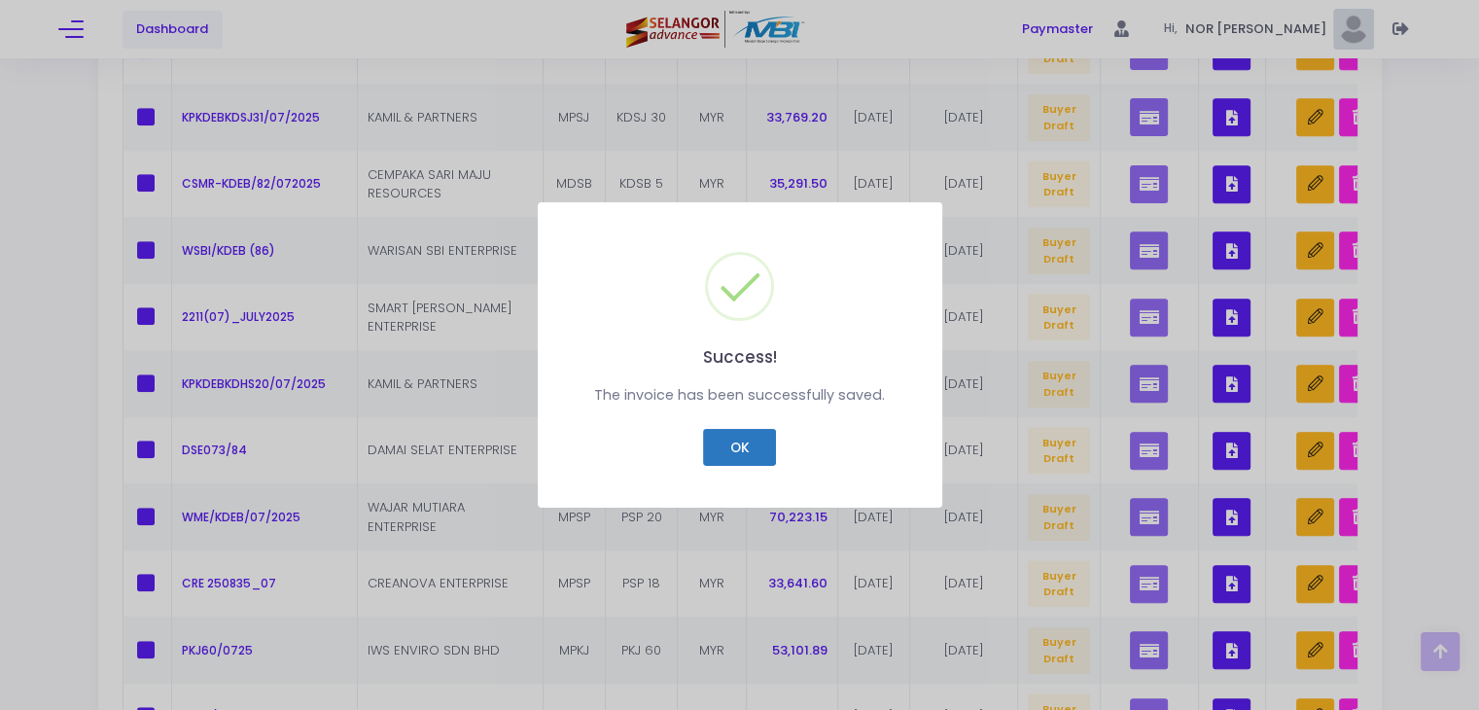
click at [720, 449] on button "OK" at bounding box center [739, 447] width 73 height 37
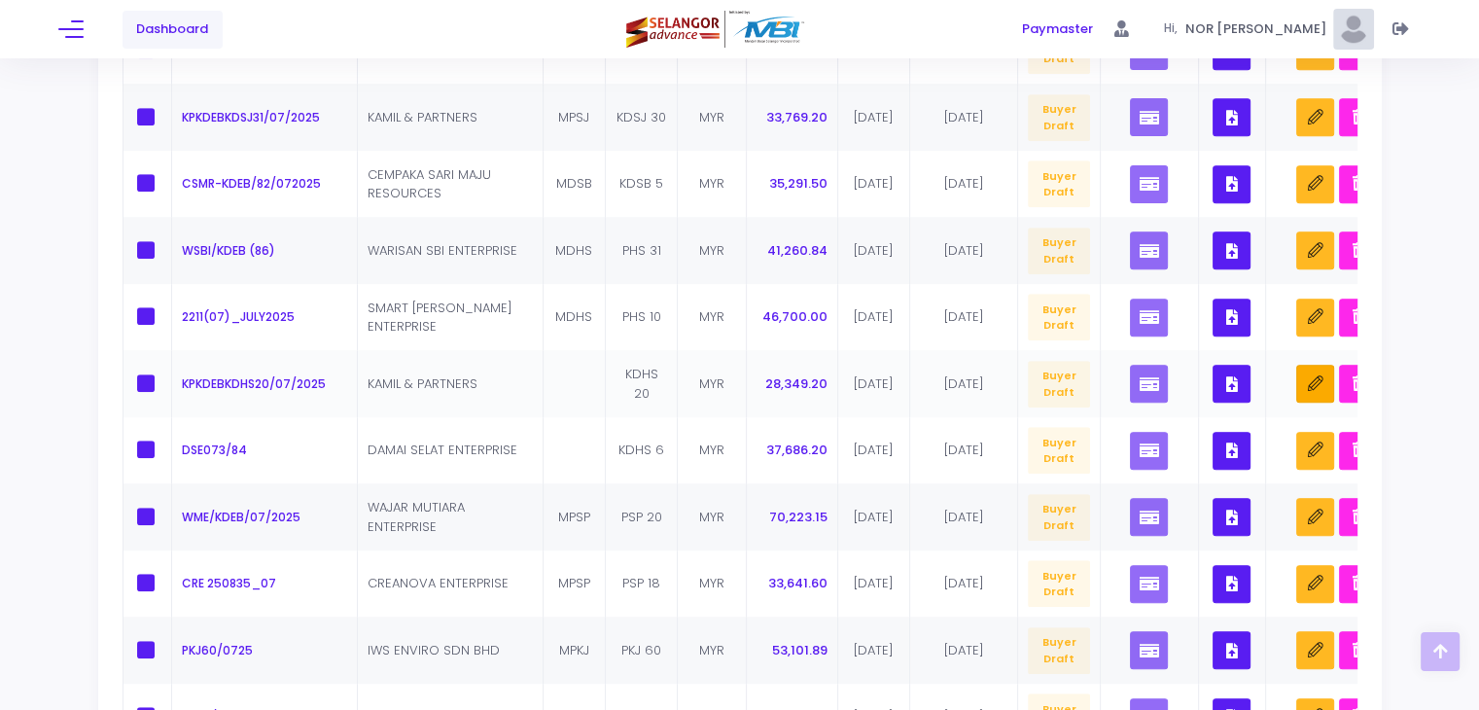
click at [1317, 388] on icon "button" at bounding box center [1316, 384] width 16 height 16
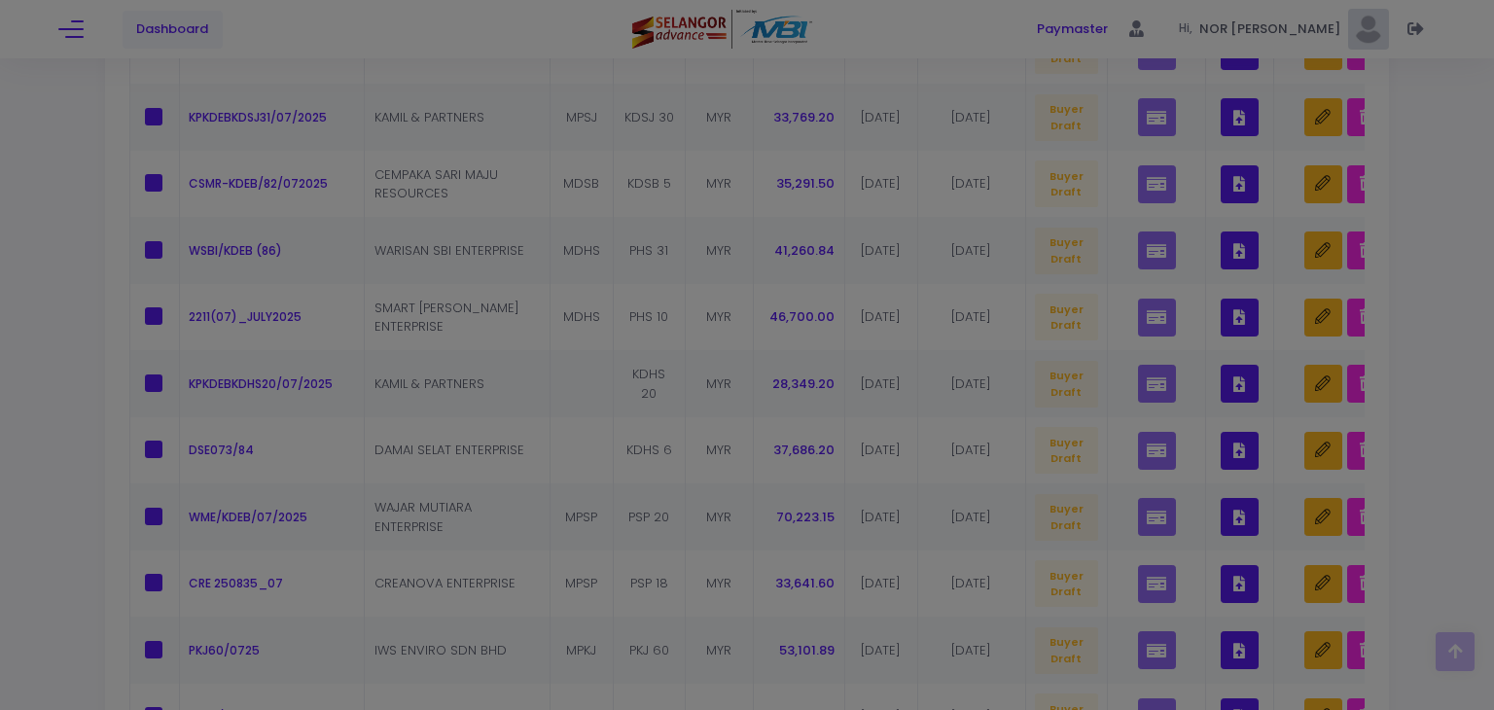
scroll to position [0, 0]
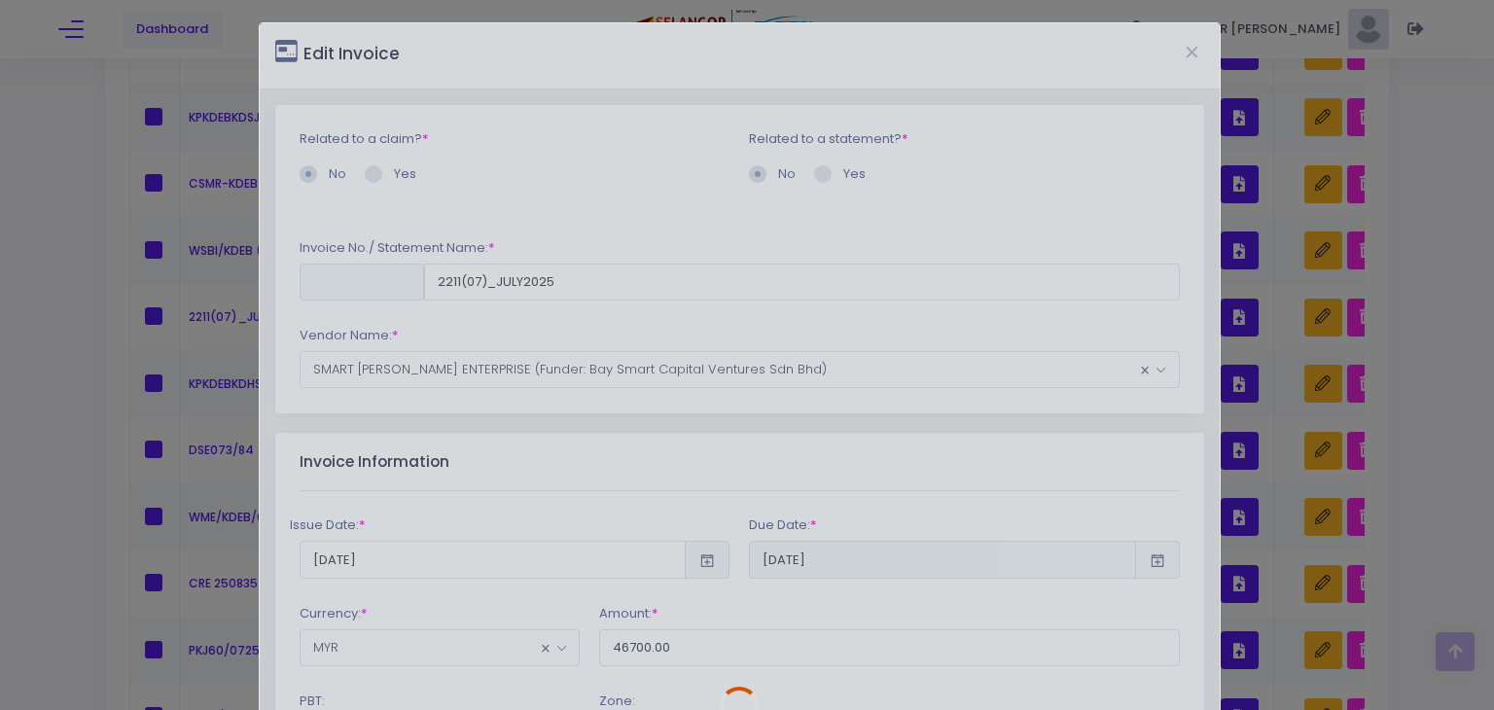
type input "KPKDEBKDHS20/07/2025"
type input "28349.20"
type input "KDHS 20"
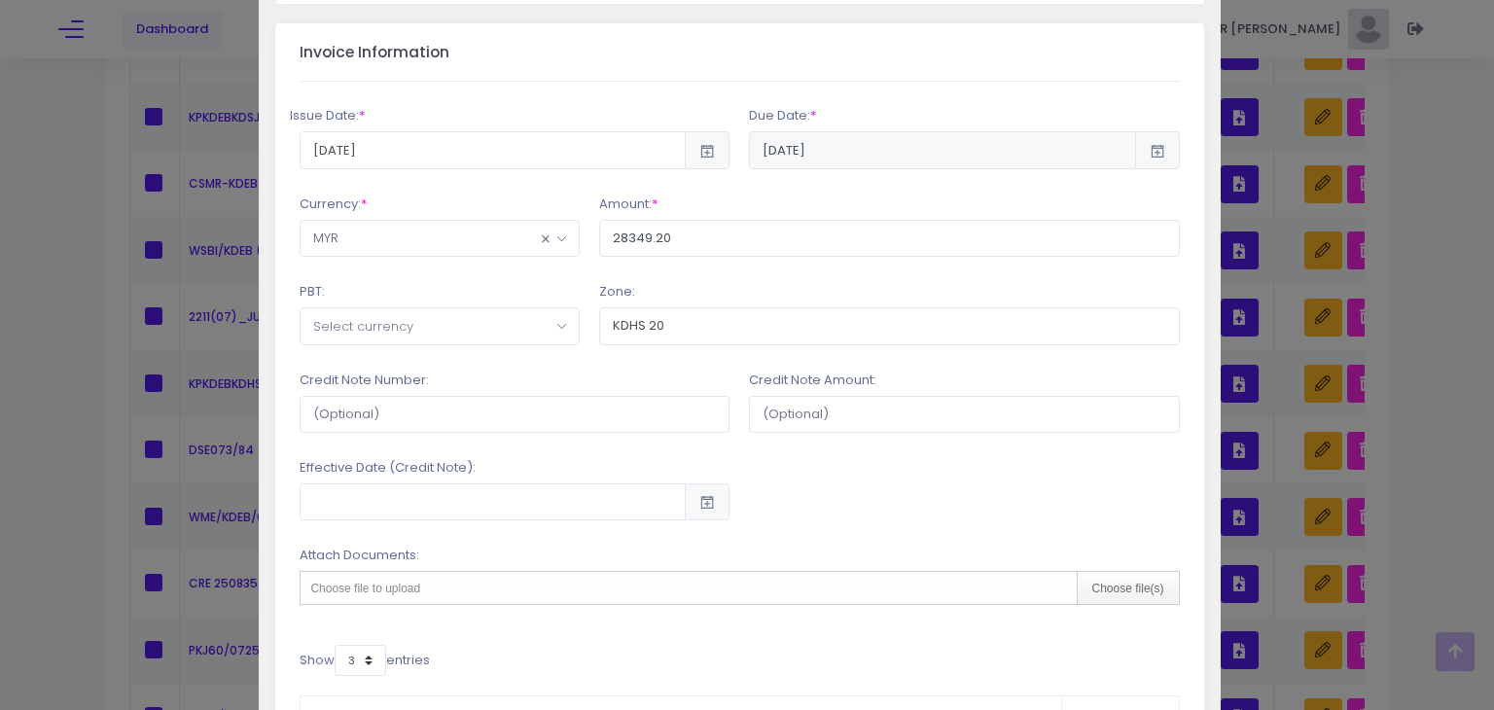
scroll to position [409, 0]
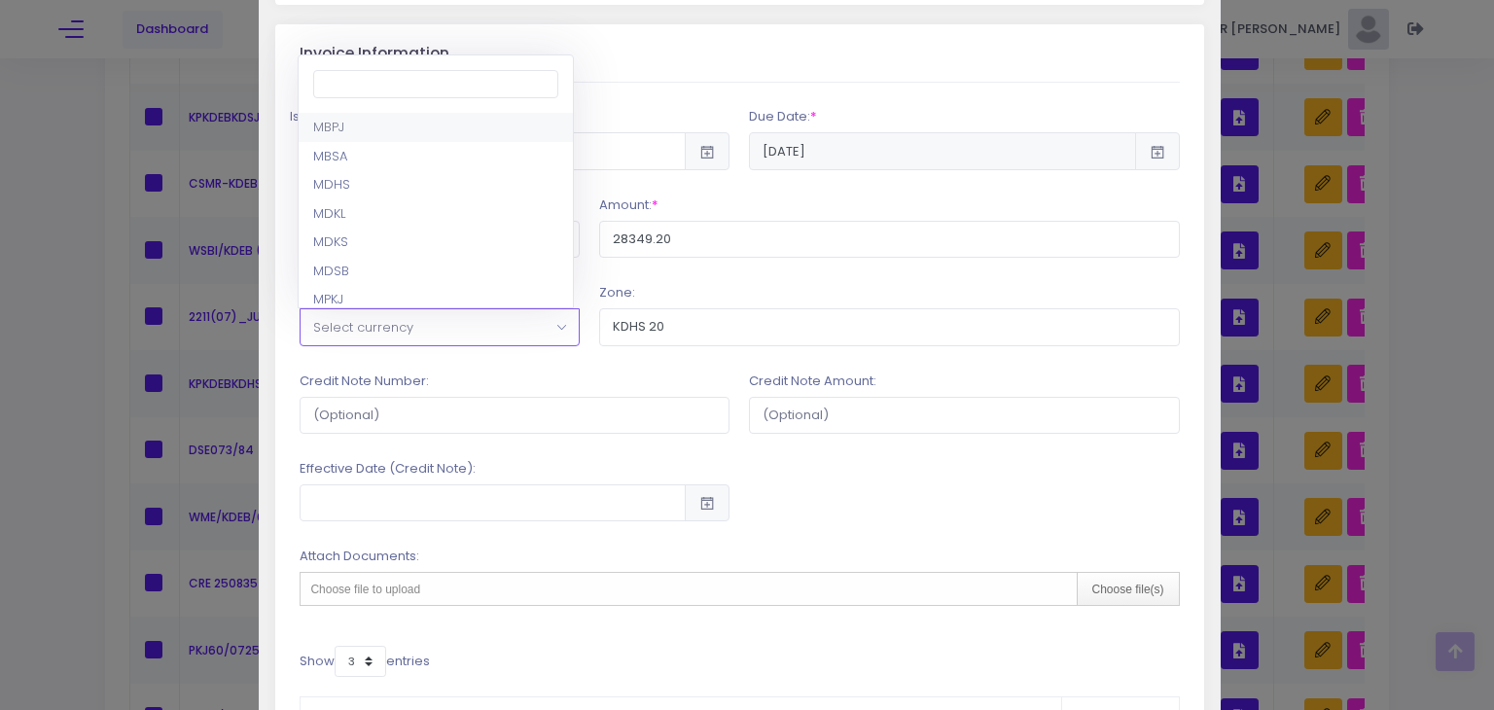
click at [520, 329] on span "Select currency" at bounding box center [440, 326] width 278 height 35
type input "MDHS"
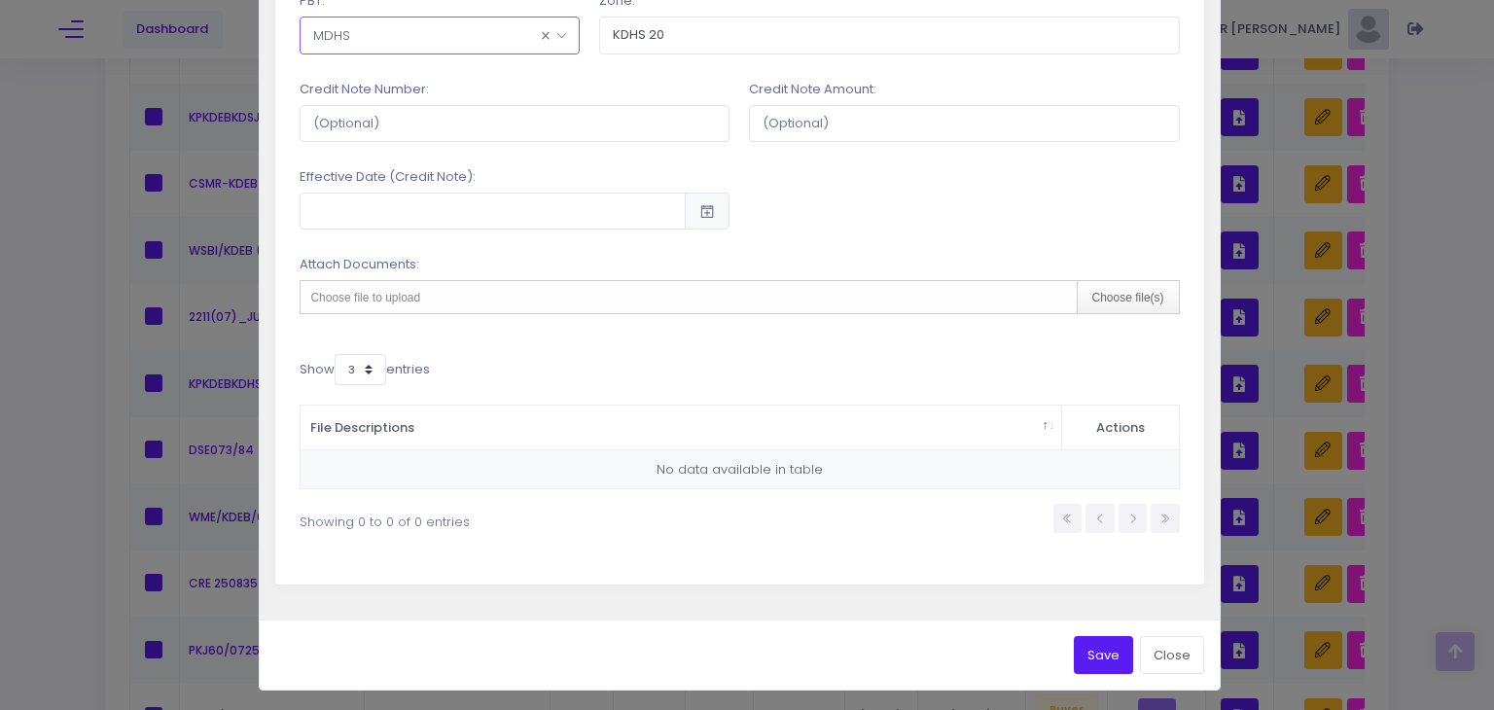
click at [1083, 638] on button "Save" at bounding box center [1103, 654] width 59 height 37
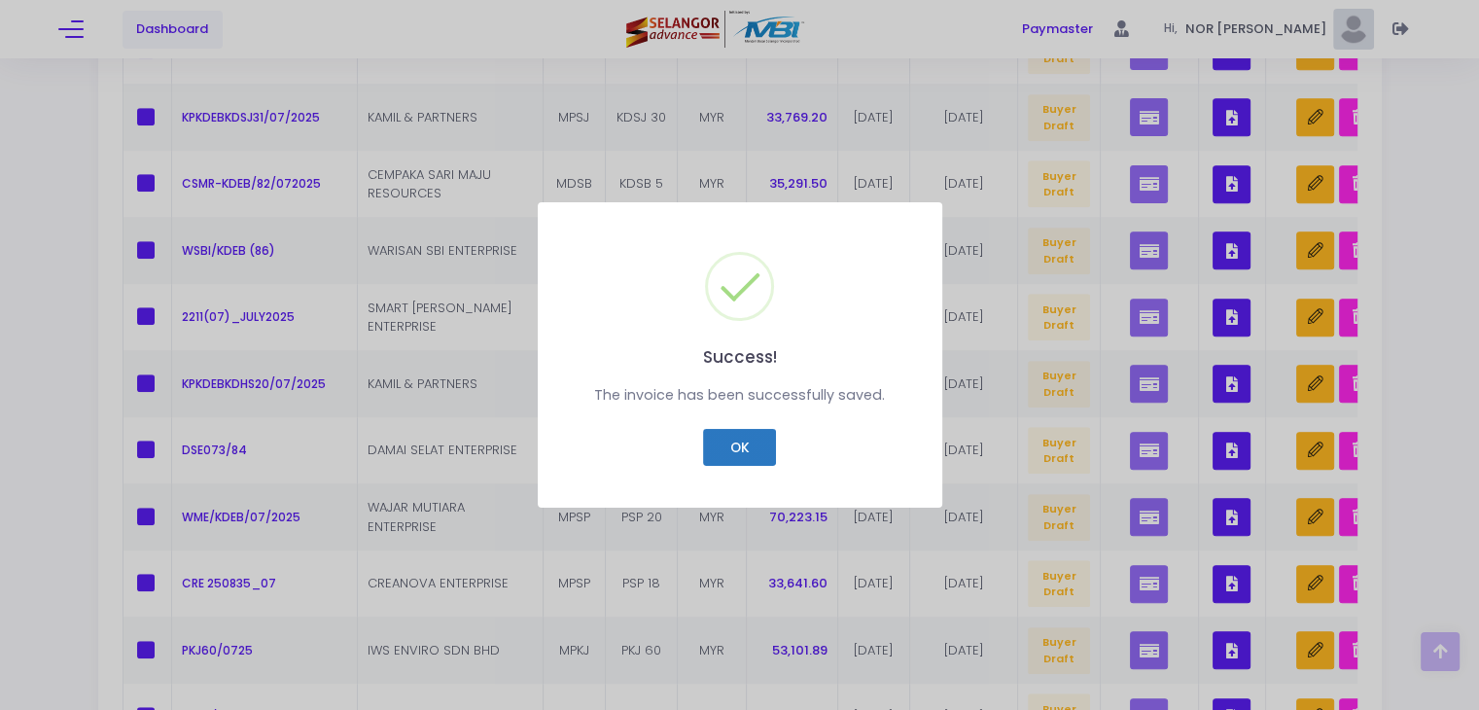
click at [746, 444] on button "OK" at bounding box center [739, 447] width 73 height 37
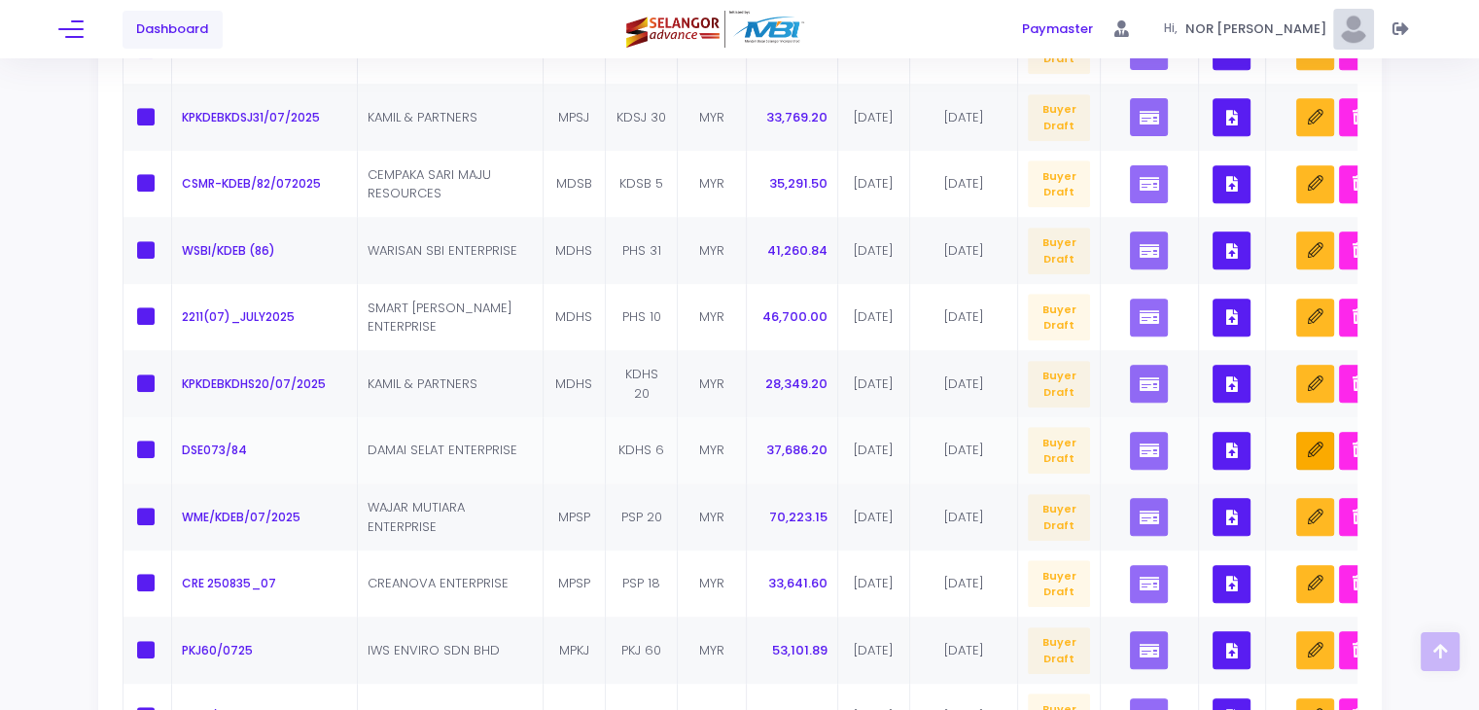
click at [1321, 452] on icon "button" at bounding box center [1316, 451] width 16 height 16
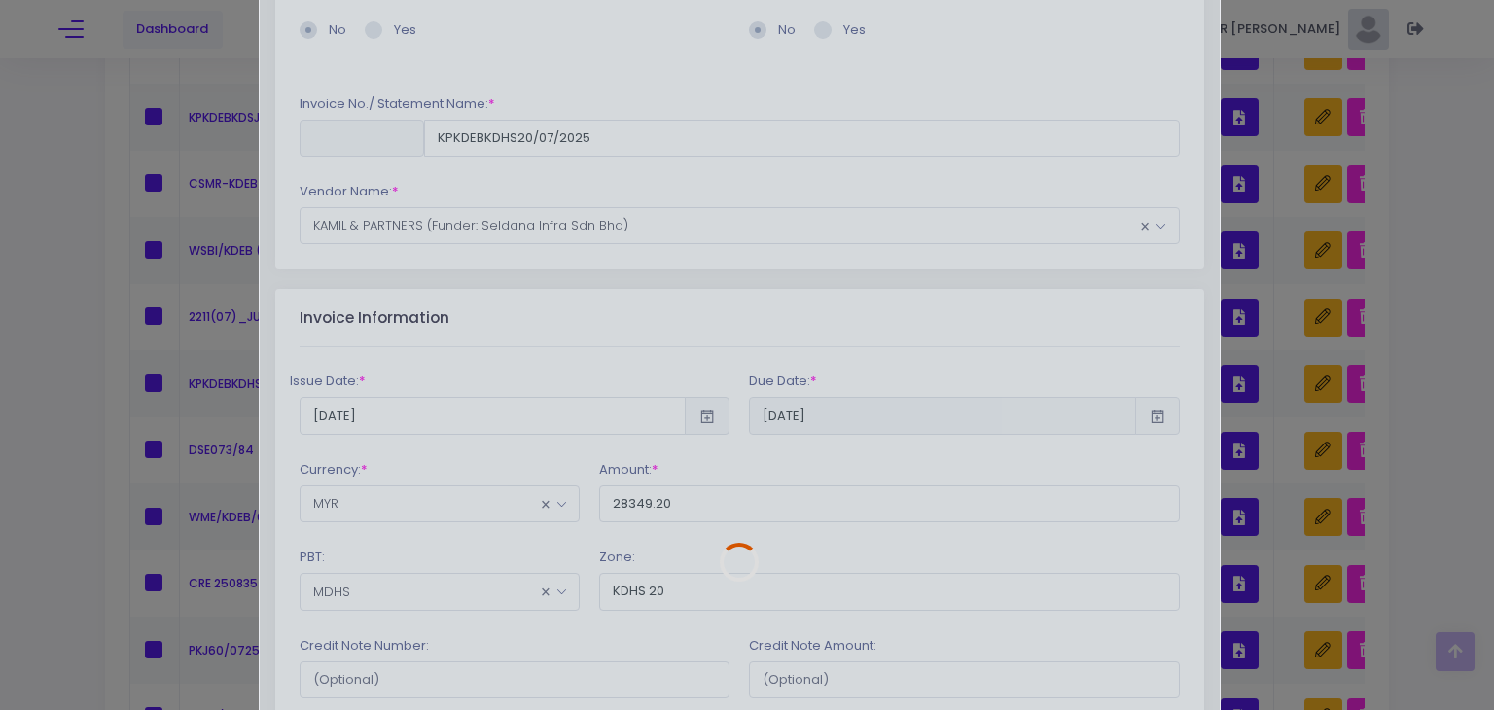
scroll to position [292, 0]
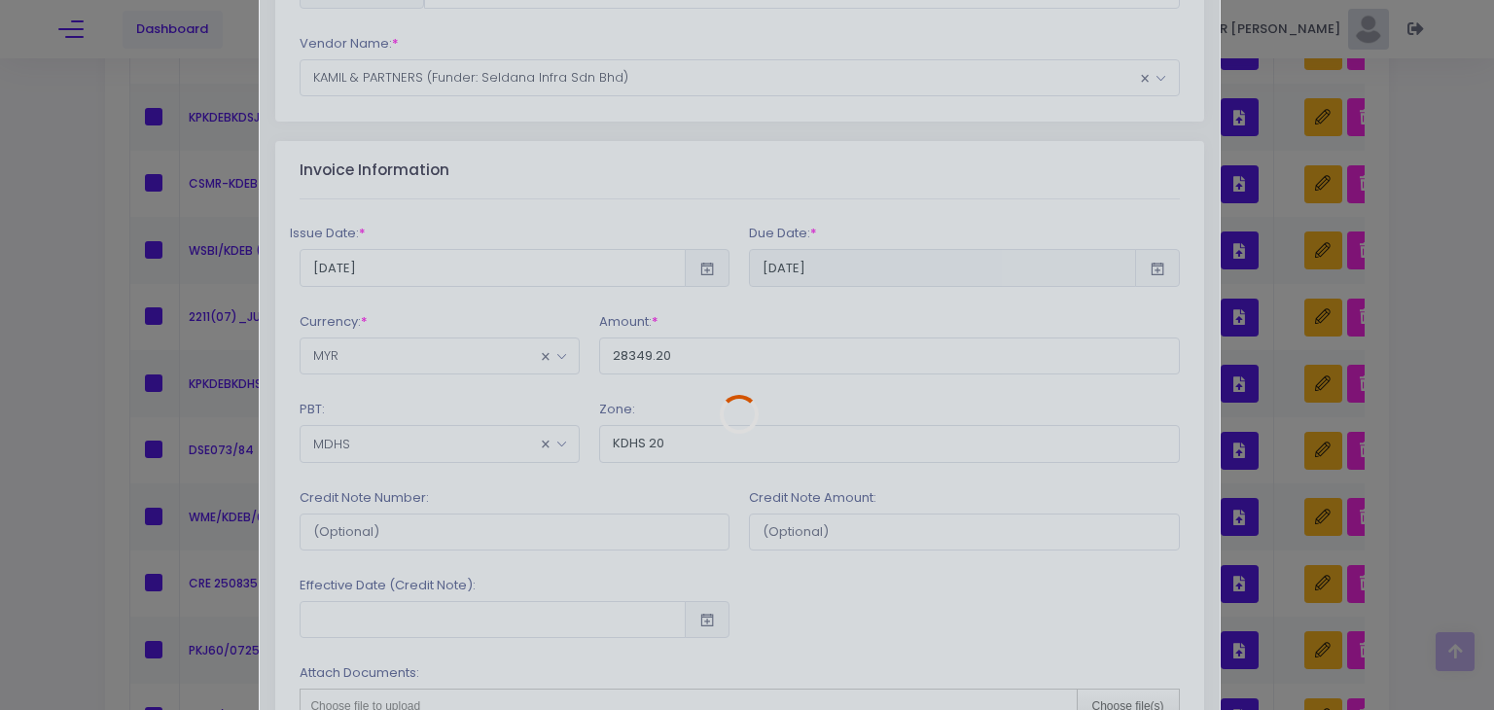
type input "DSE073/84"
type input "37686.20"
type input "KDHS 6"
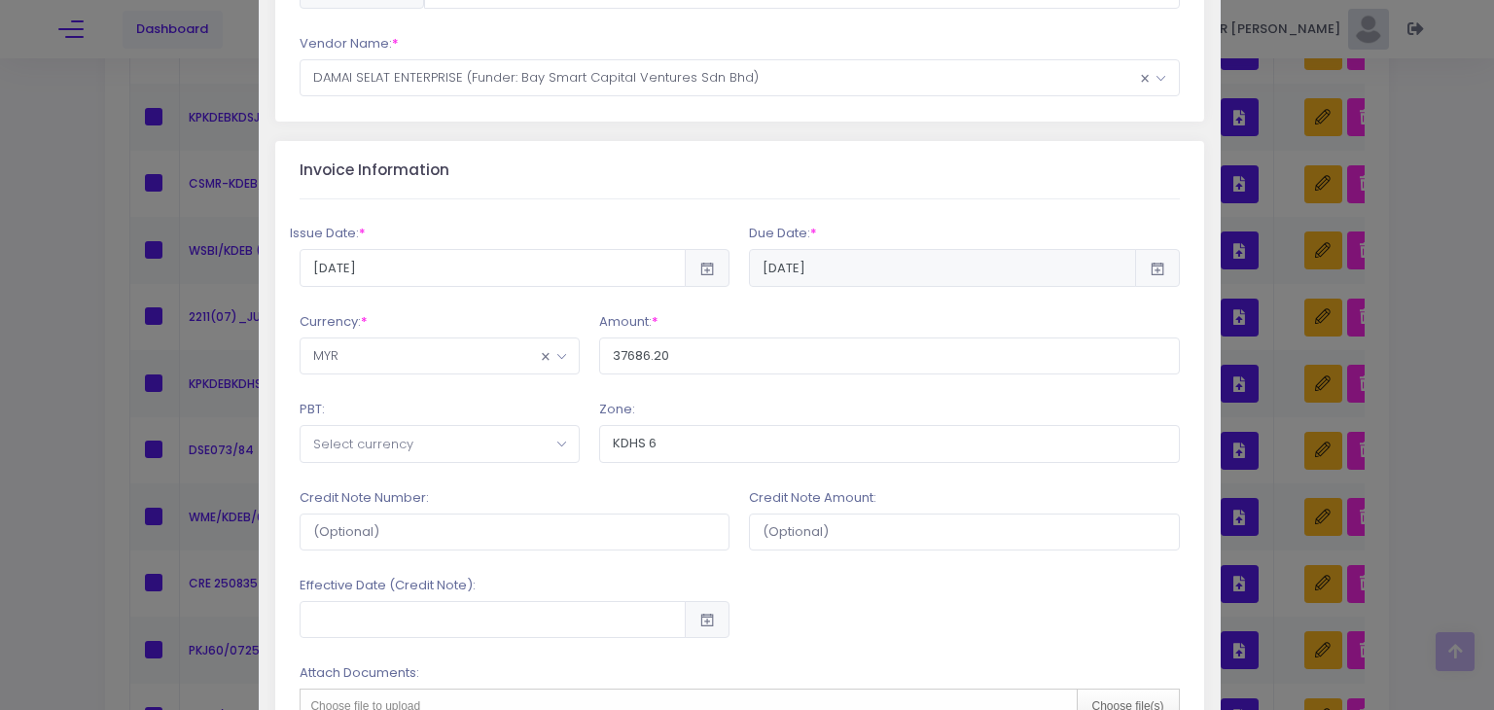
click at [442, 448] on span "Select currency" at bounding box center [440, 443] width 278 height 35
type input "MDHS"
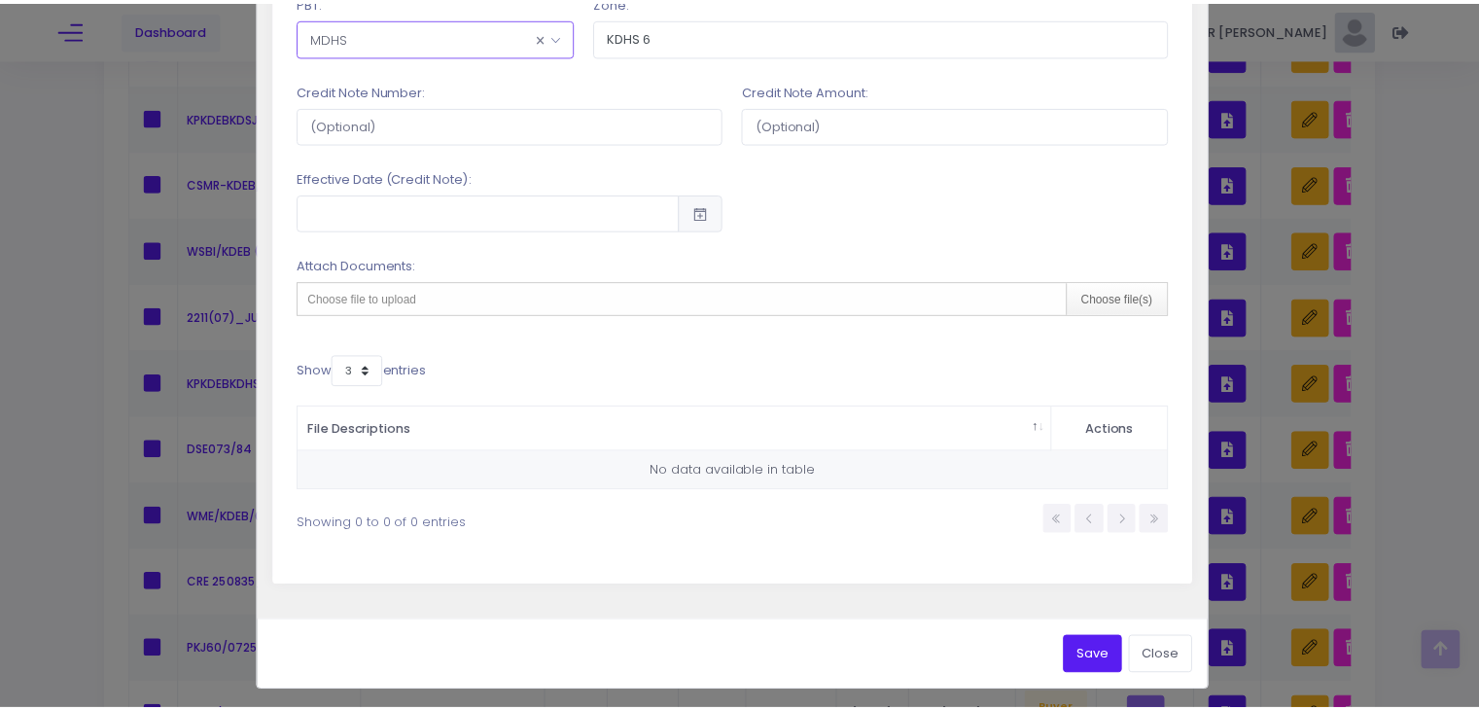
scroll to position [700, 0]
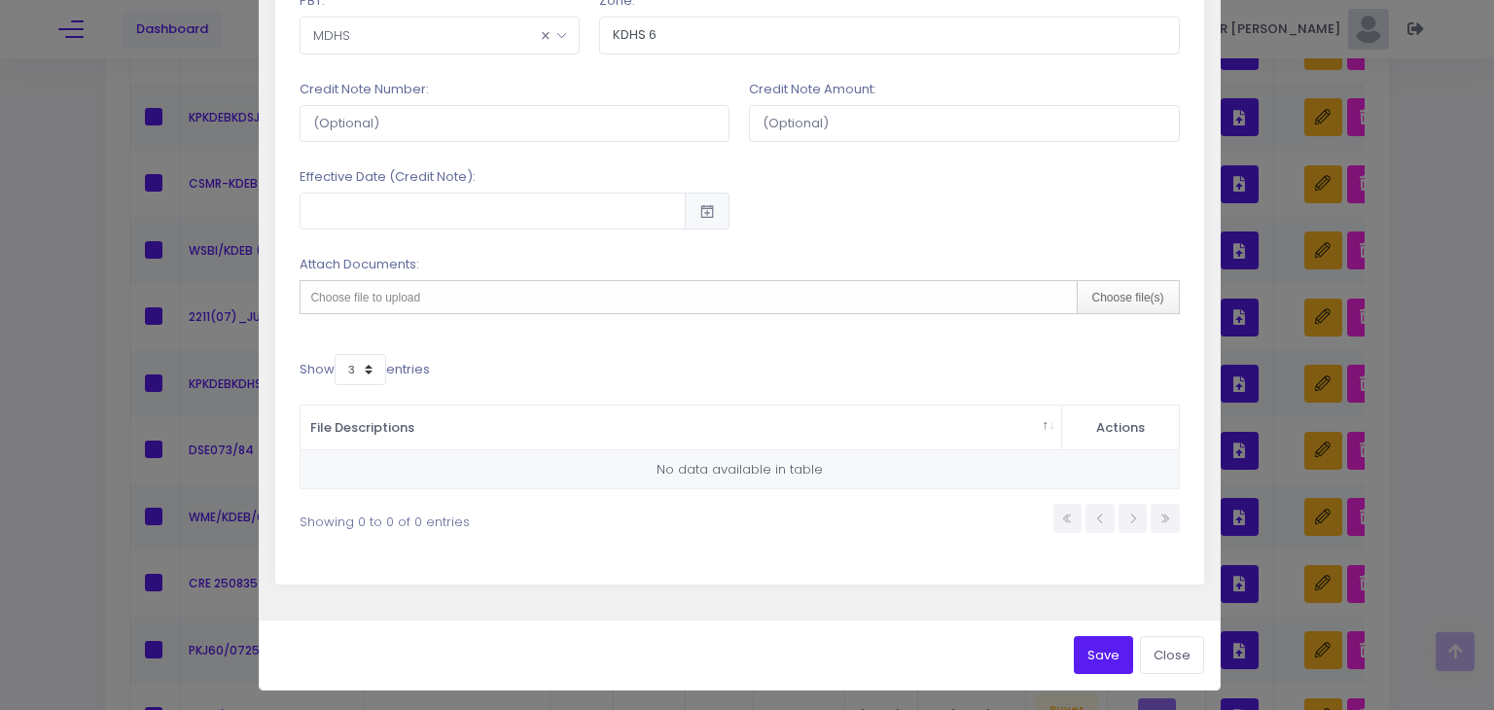
click at [1077, 642] on button "Save" at bounding box center [1103, 654] width 59 height 37
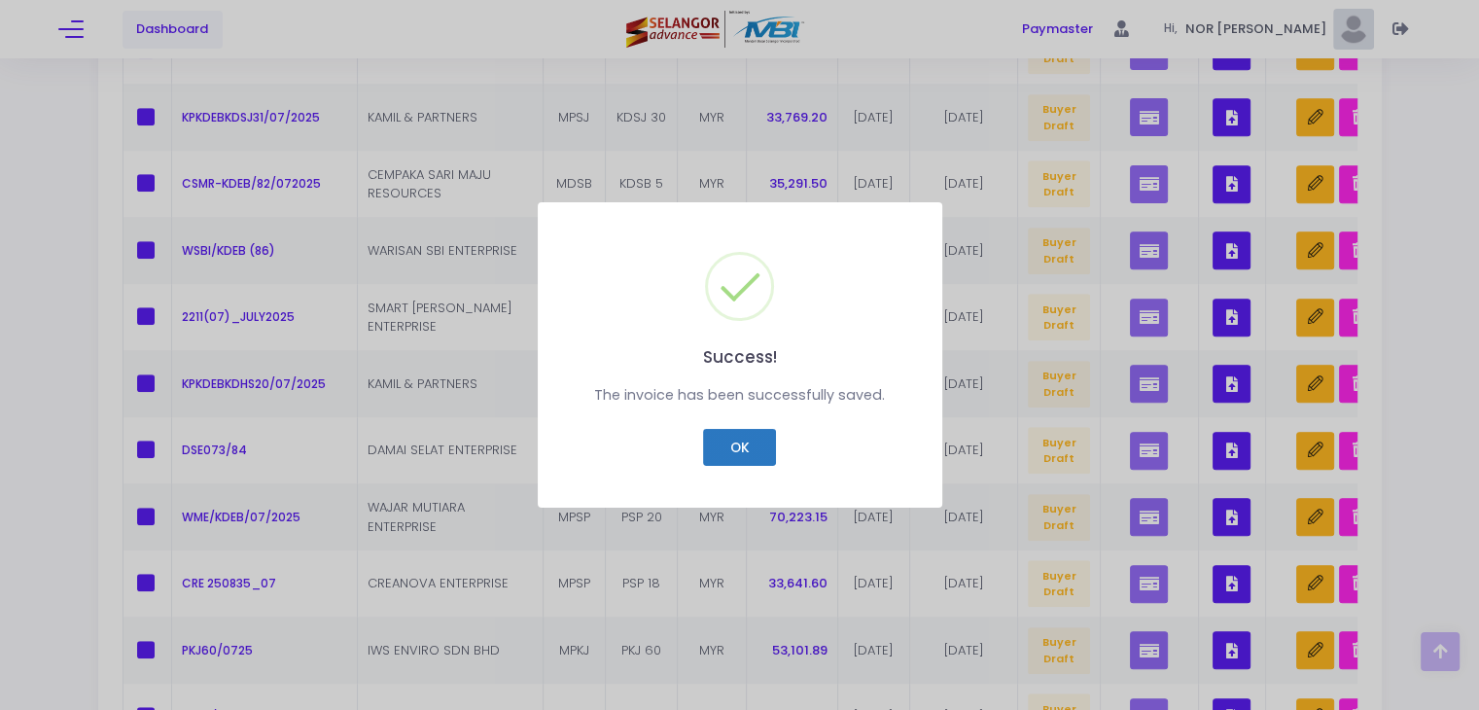
click at [743, 454] on button "OK" at bounding box center [739, 447] width 73 height 37
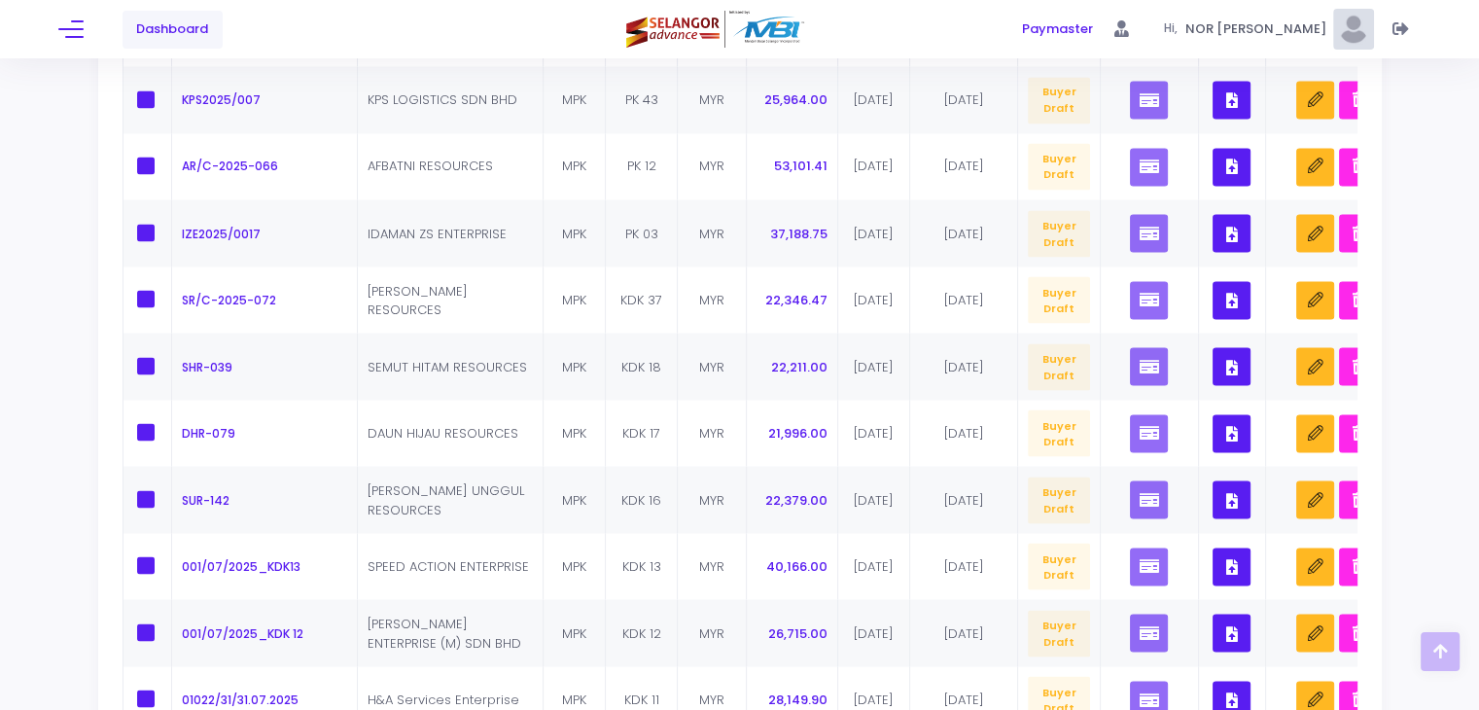
scroll to position [3748, 0]
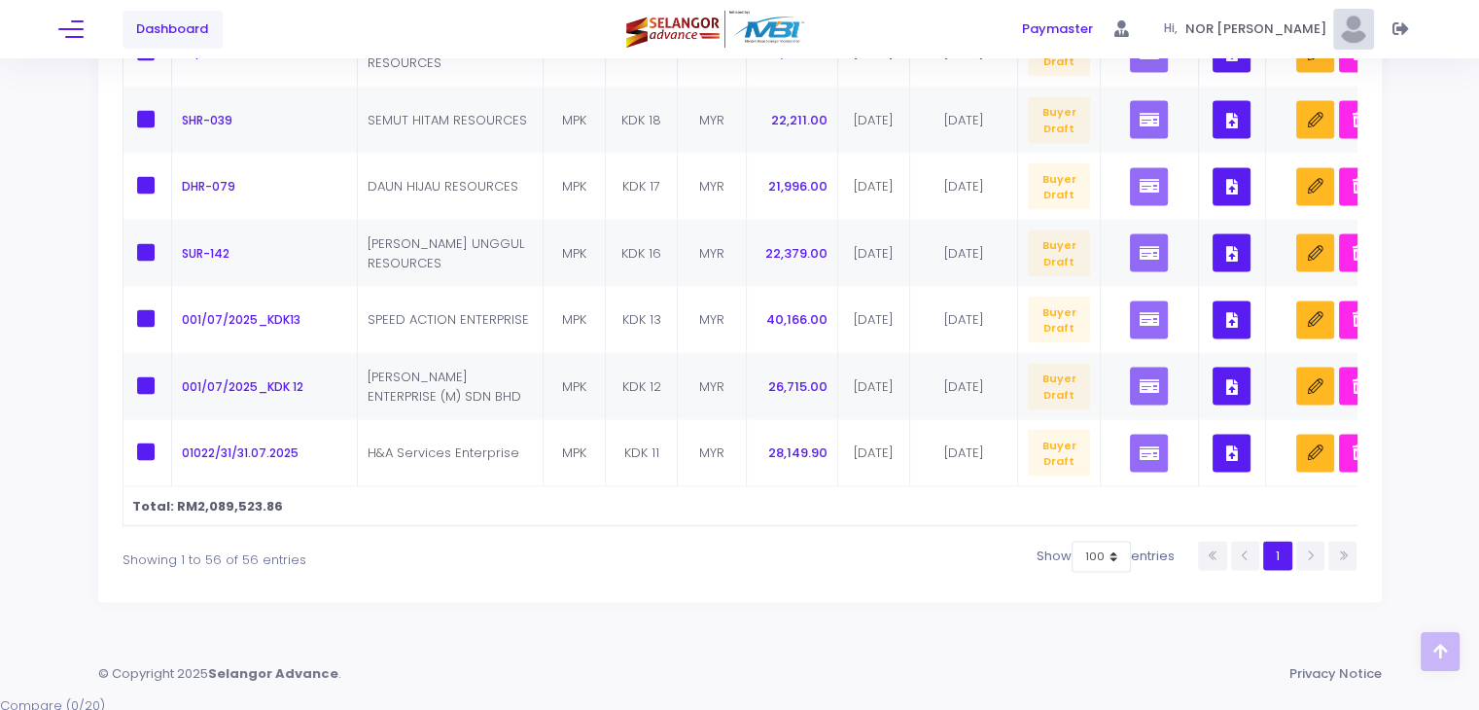
click at [638, 563] on div "Show 10 25 50 100 entries 1" at bounding box center [1000, 559] width 731 height 39
